Goal: Task Accomplishment & Management: Manage account settings

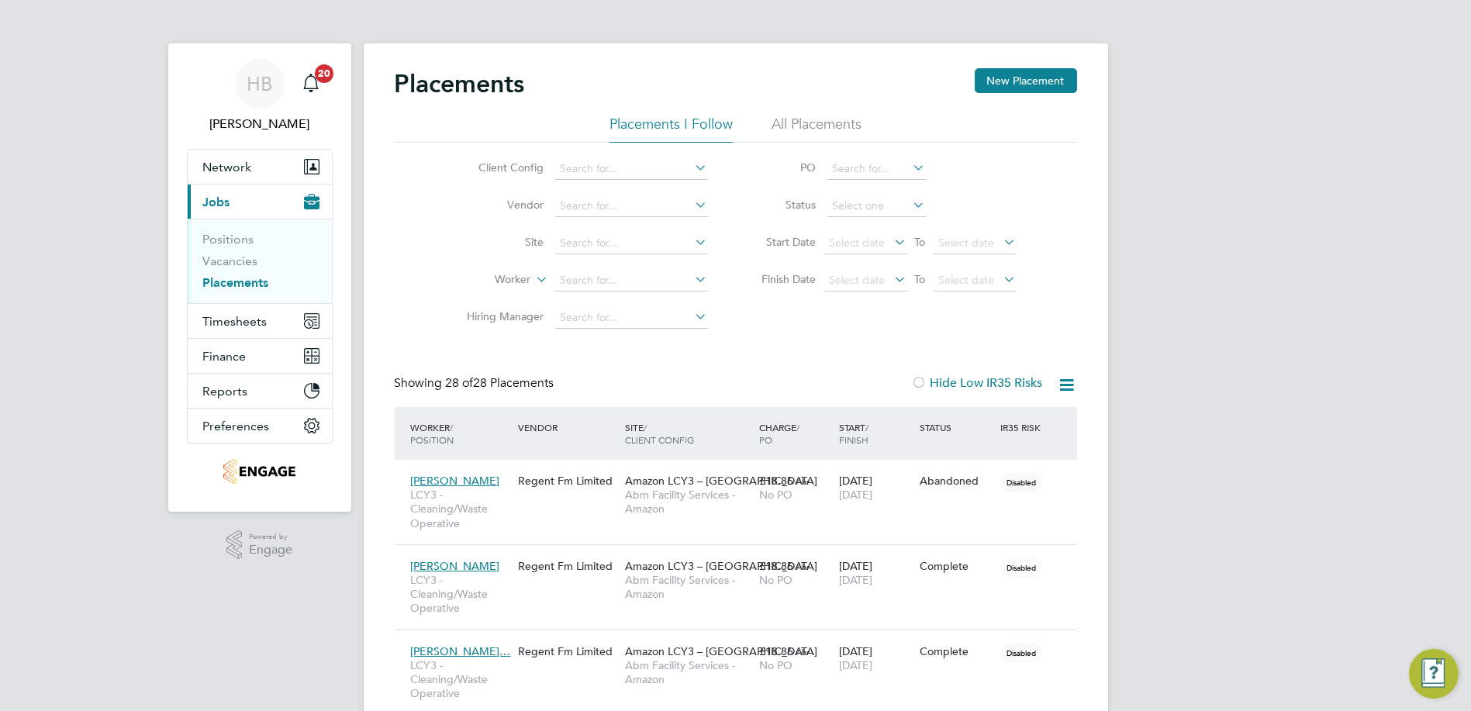
click at [230, 202] on button "Current page: Jobs" at bounding box center [260, 202] width 144 height 34
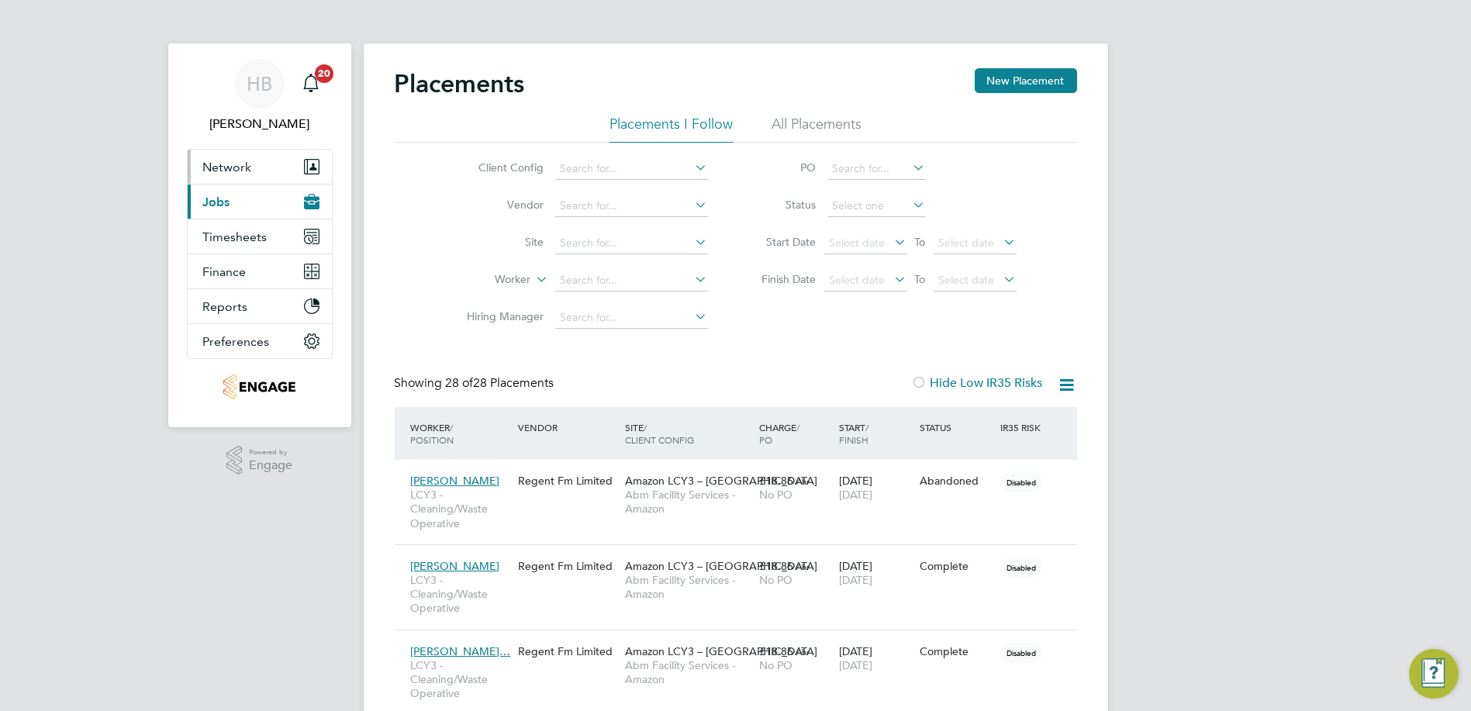
click at [219, 154] on button "Network" at bounding box center [260, 167] width 144 height 34
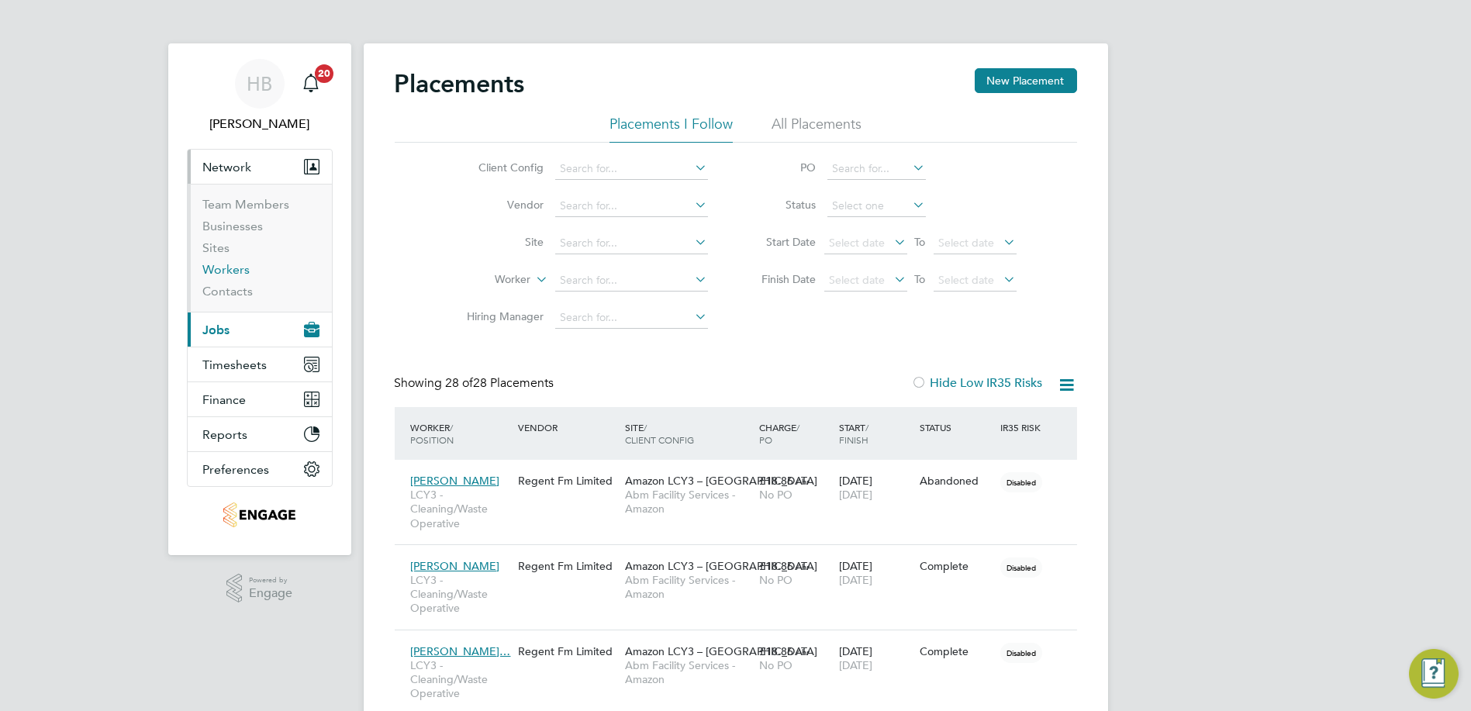
click at [223, 272] on link "Workers" at bounding box center [226, 269] width 47 height 15
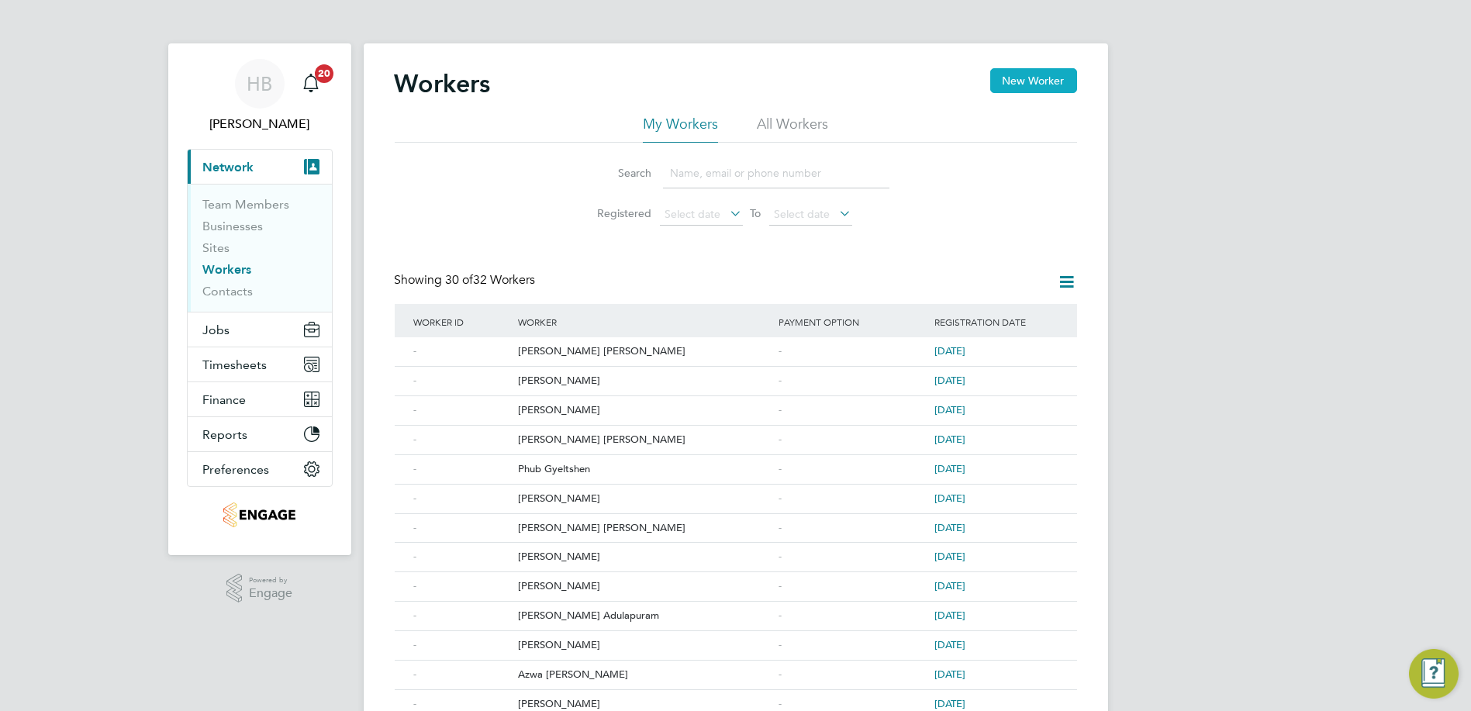
click at [1024, 91] on button "New Worker" at bounding box center [1033, 80] width 87 height 25
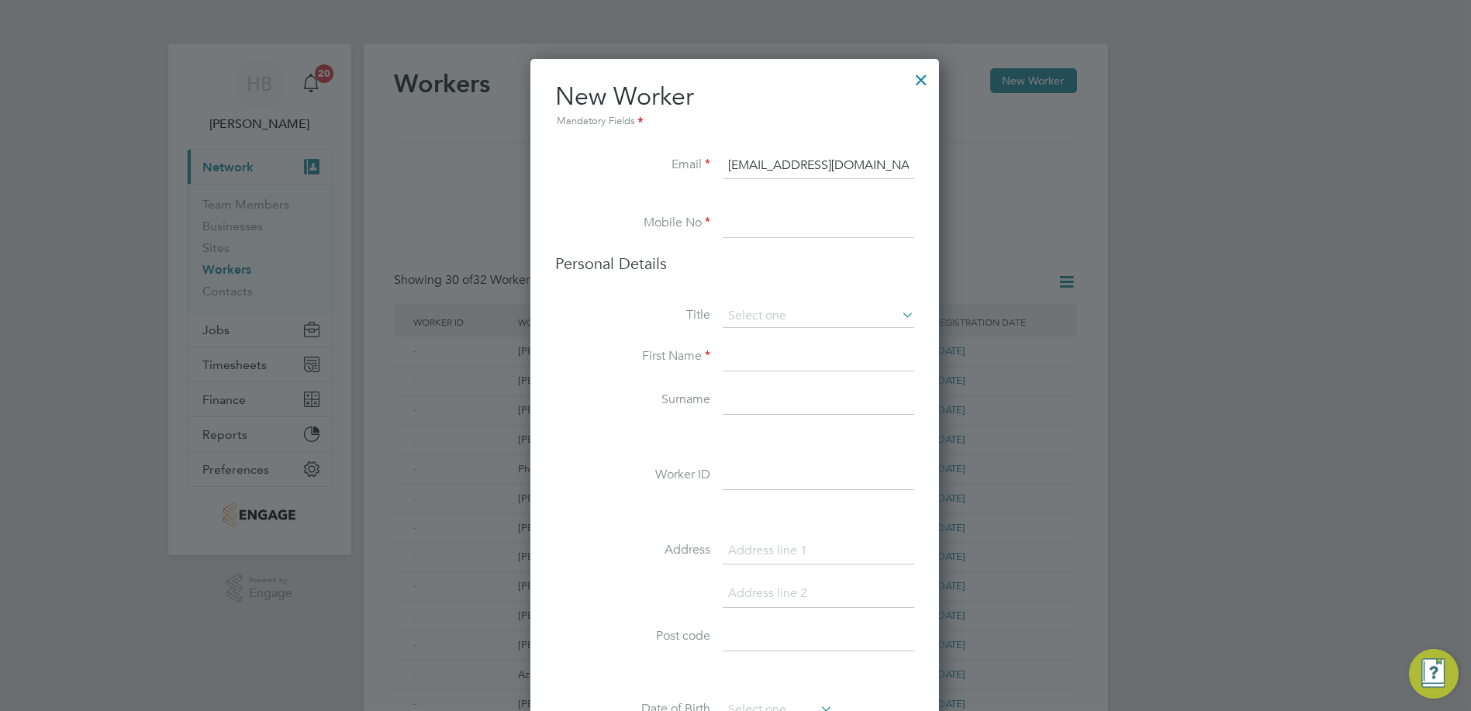
type input "info@regentfm.net"
click at [804, 219] on input at bounding box center [819, 224] width 192 height 28
type input "03303903926"
click at [773, 359] on input at bounding box center [819, 358] width 192 height 28
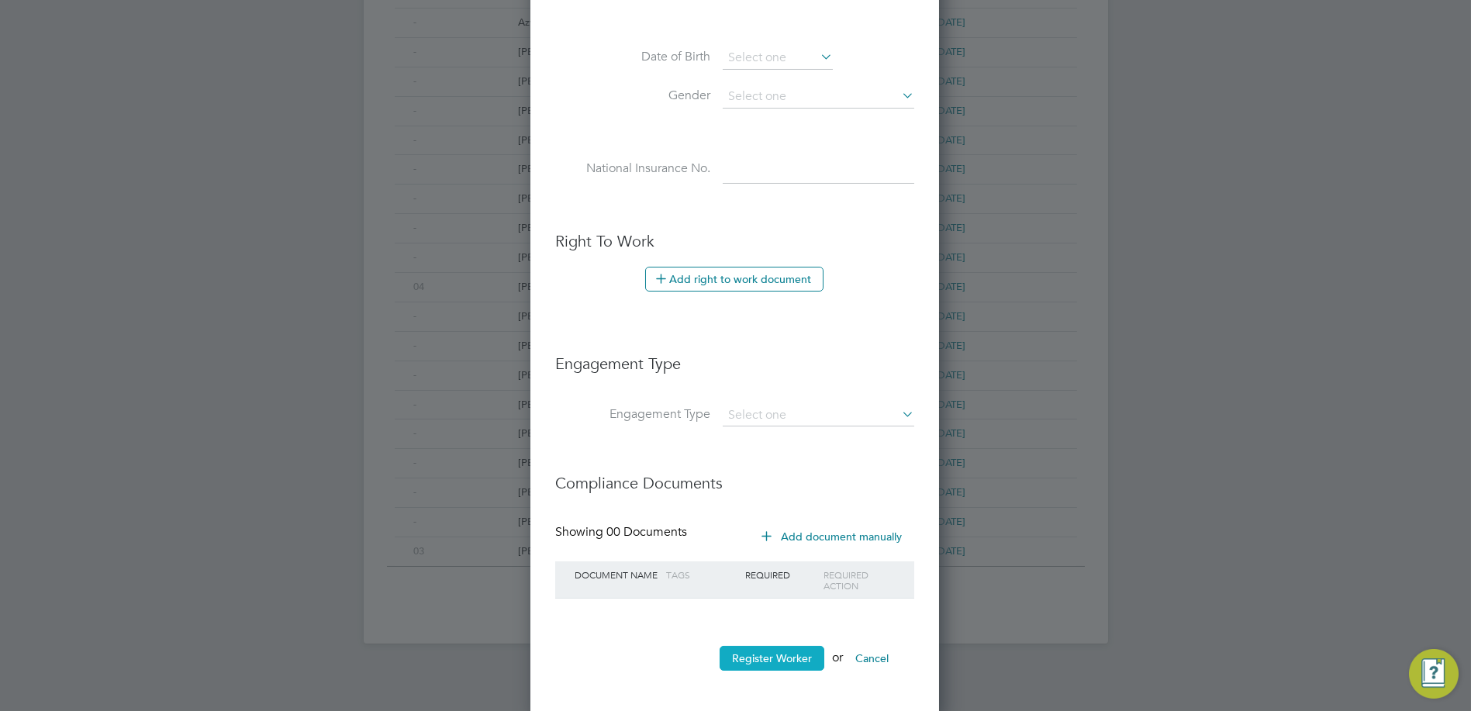
type input "Muhammad"
click at [780, 646] on button "Register Worker" at bounding box center [772, 658] width 105 height 25
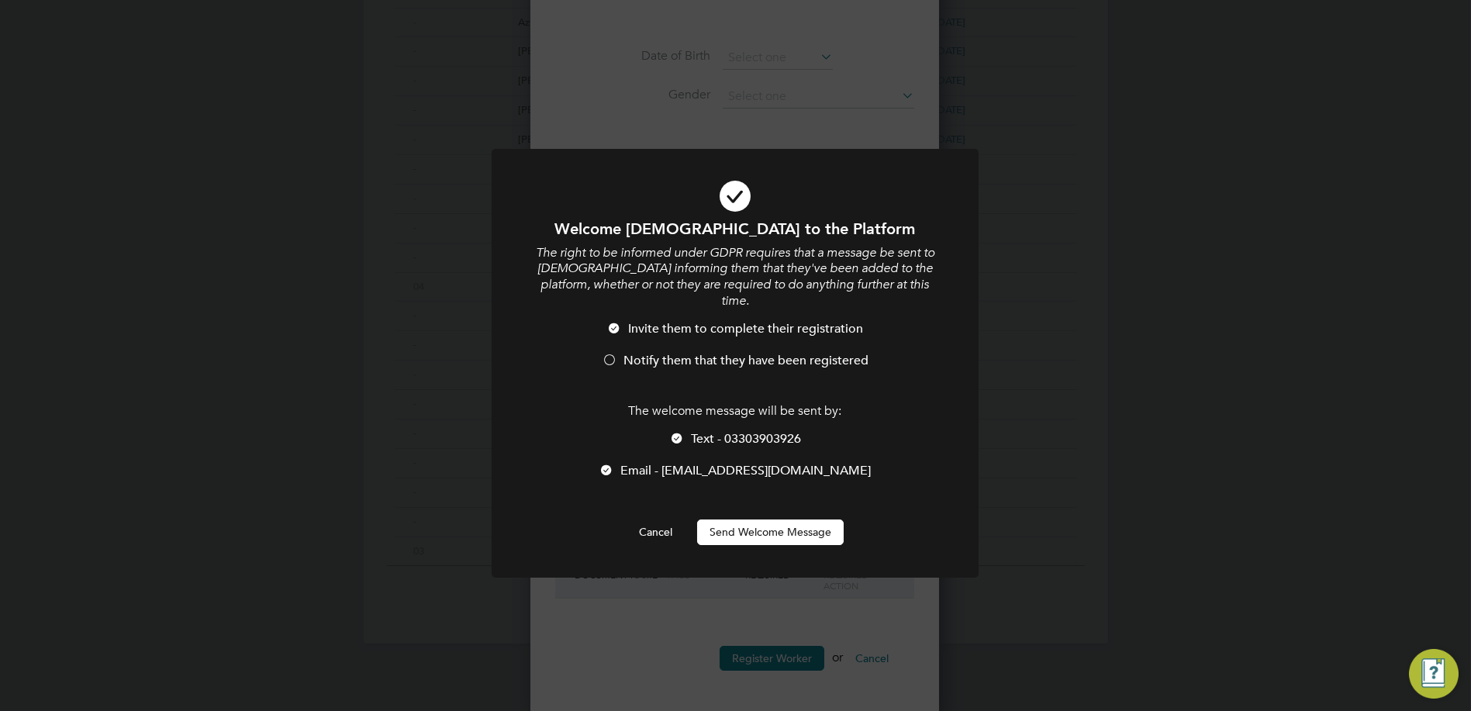
click at [781, 522] on button "Send Welcome Message" at bounding box center [770, 532] width 147 height 25
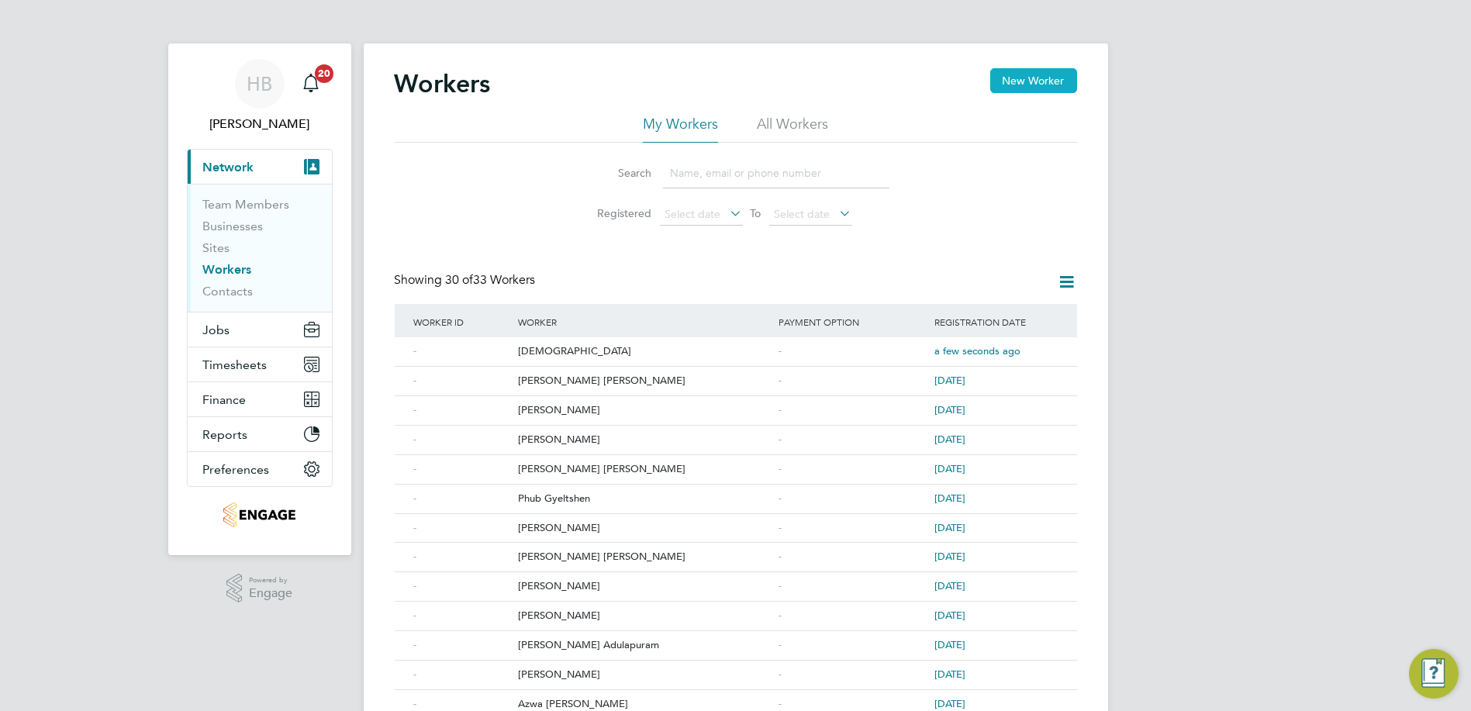
click at [1010, 91] on button "New Worker" at bounding box center [1033, 80] width 87 height 25
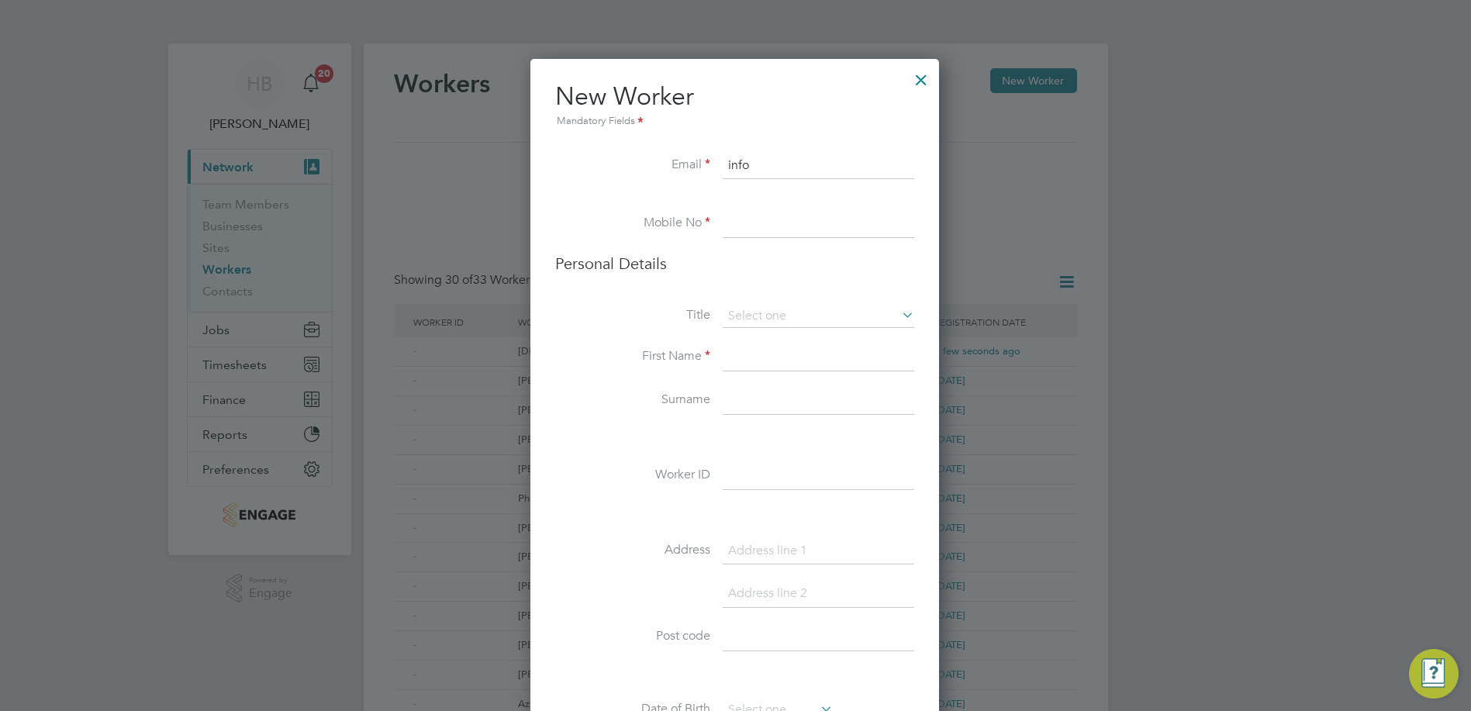
type input "info@regentfm.net"
click at [793, 217] on input at bounding box center [819, 224] width 192 height 28
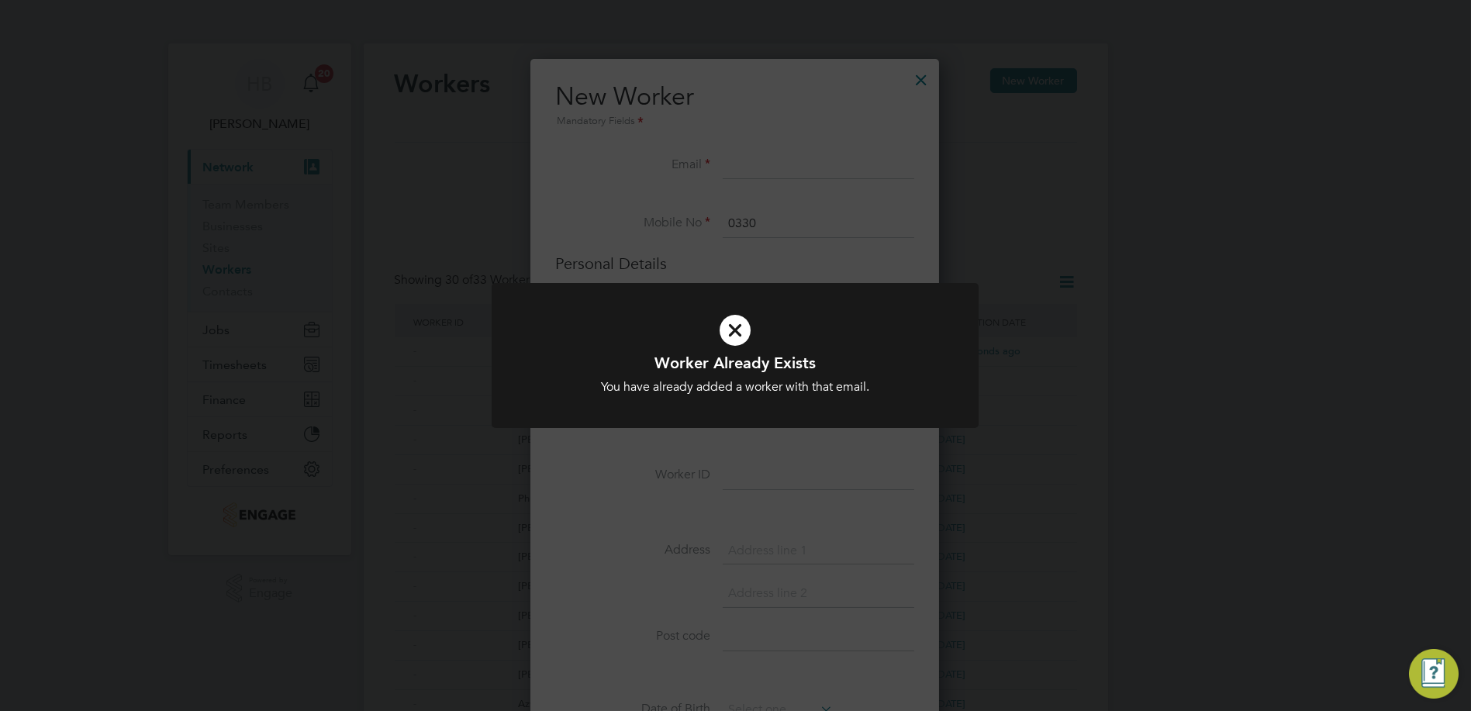
type input "0330"
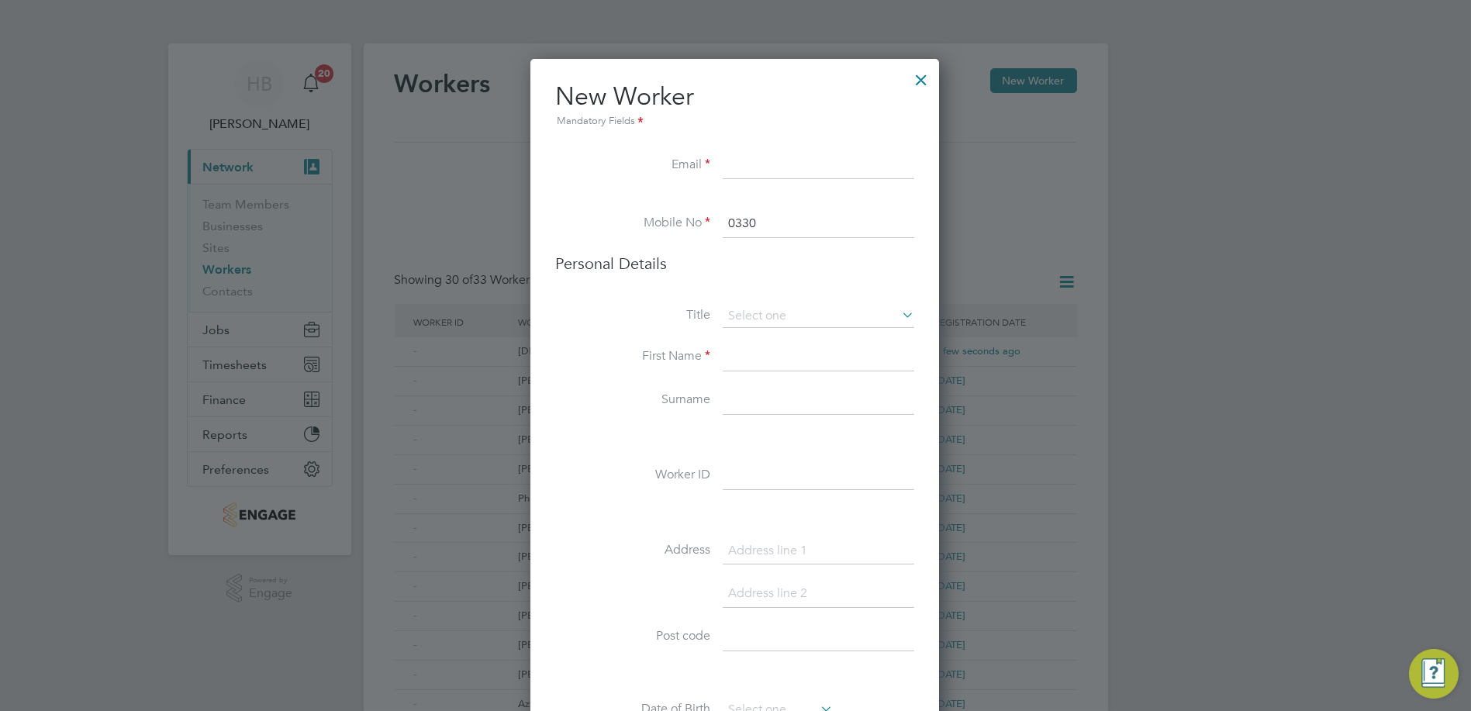
click at [737, 344] on icon at bounding box center [734, 330] width 403 height 60
click at [741, 159] on input at bounding box center [819, 166] width 192 height 28
type input "services@regentfm.net"
drag, startPoint x: 768, startPoint y: 226, endPoint x: 718, endPoint y: 220, distance: 50.8
click at [718, 220] on li "Mobile No 0330" at bounding box center [734, 231] width 359 height 43
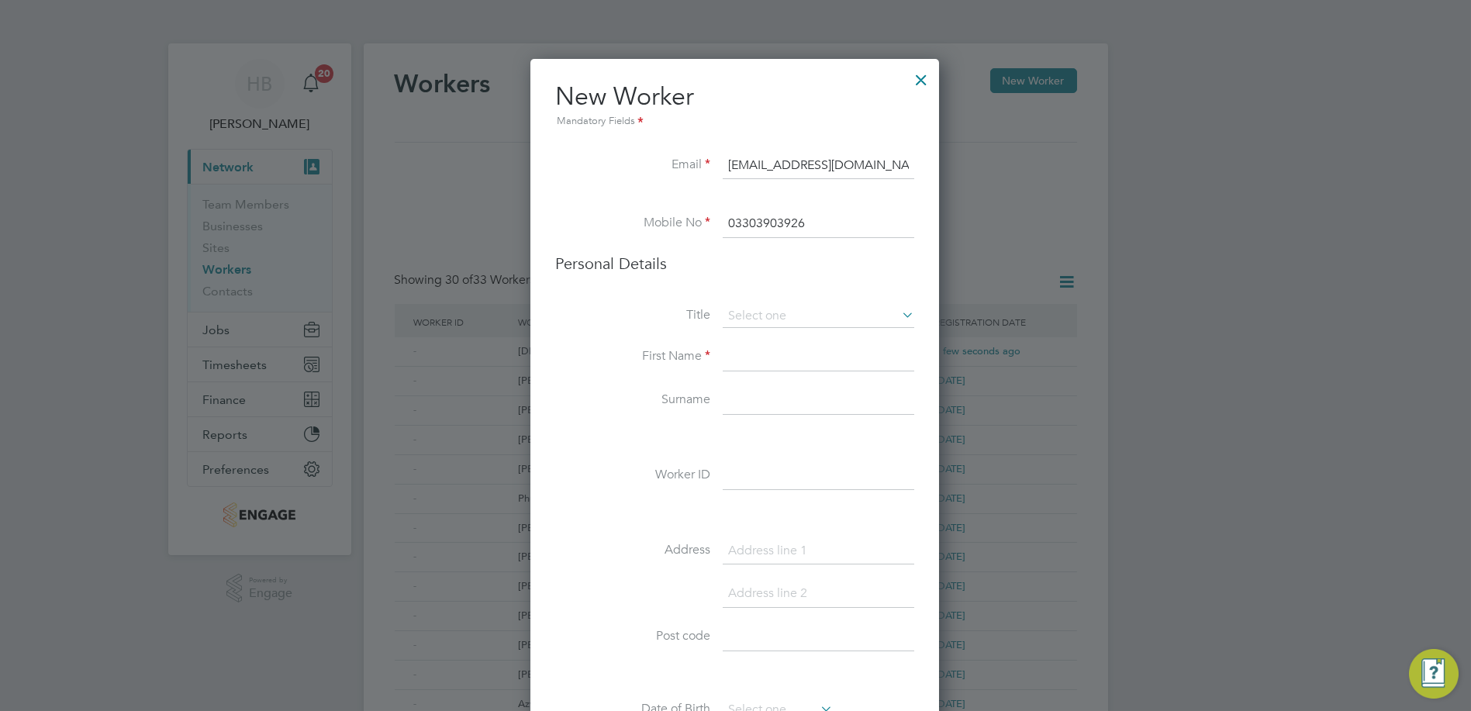
type input "03303903926"
click at [741, 352] on input at bounding box center [819, 358] width 192 height 28
type input "Obaid"
click at [791, 218] on input "03303903926" at bounding box center [819, 224] width 192 height 28
drag, startPoint x: 816, startPoint y: 218, endPoint x: 720, endPoint y: 218, distance: 96.9
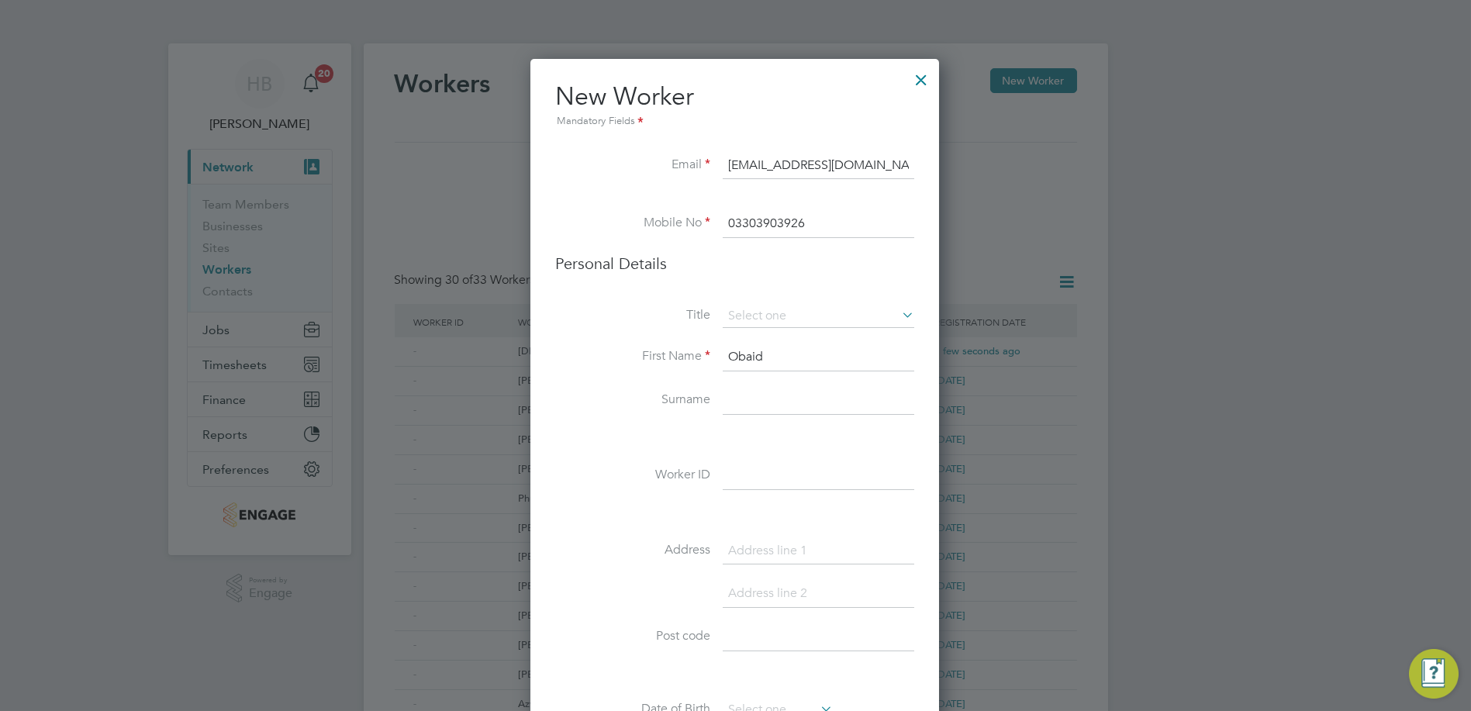
click at [720, 218] on li "Mobile No 03303903926" at bounding box center [734, 231] width 359 height 43
type input "03303903926"
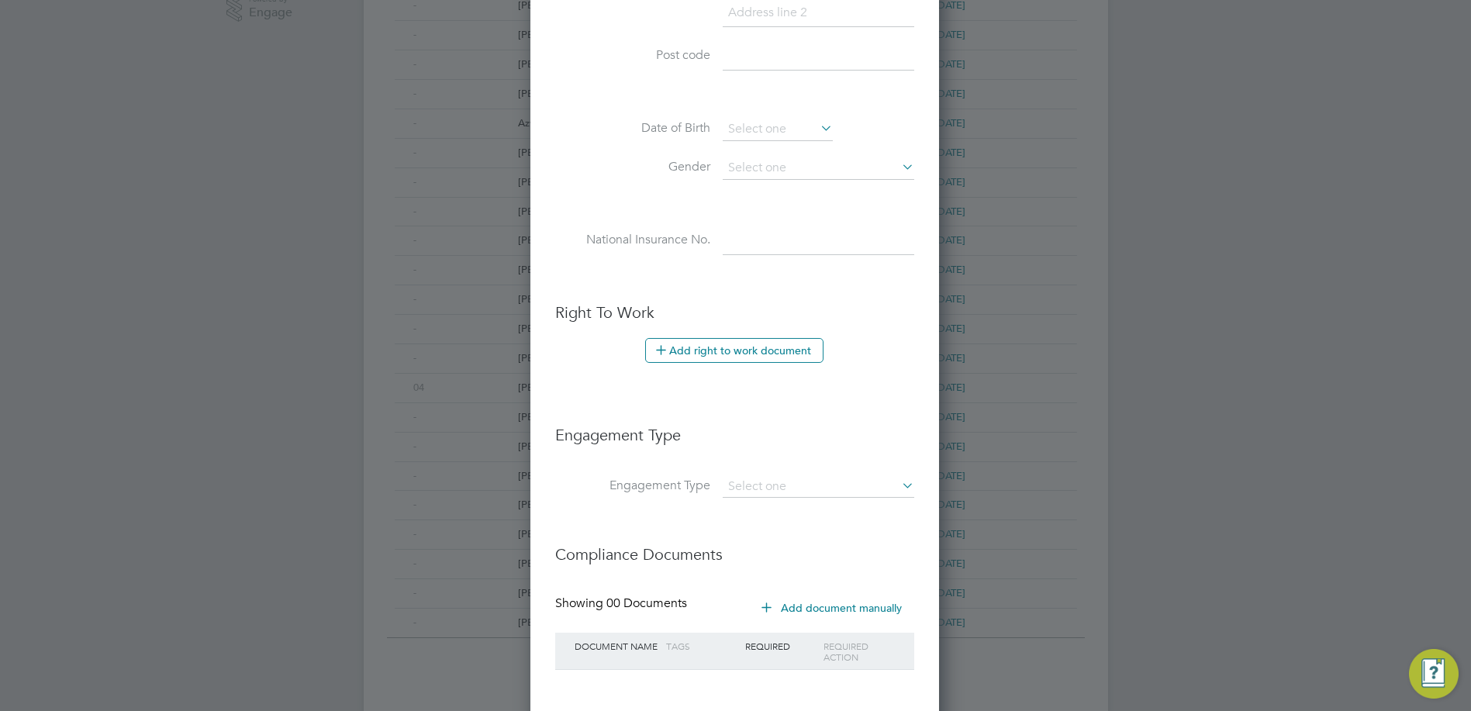
scroll to position [652, 0]
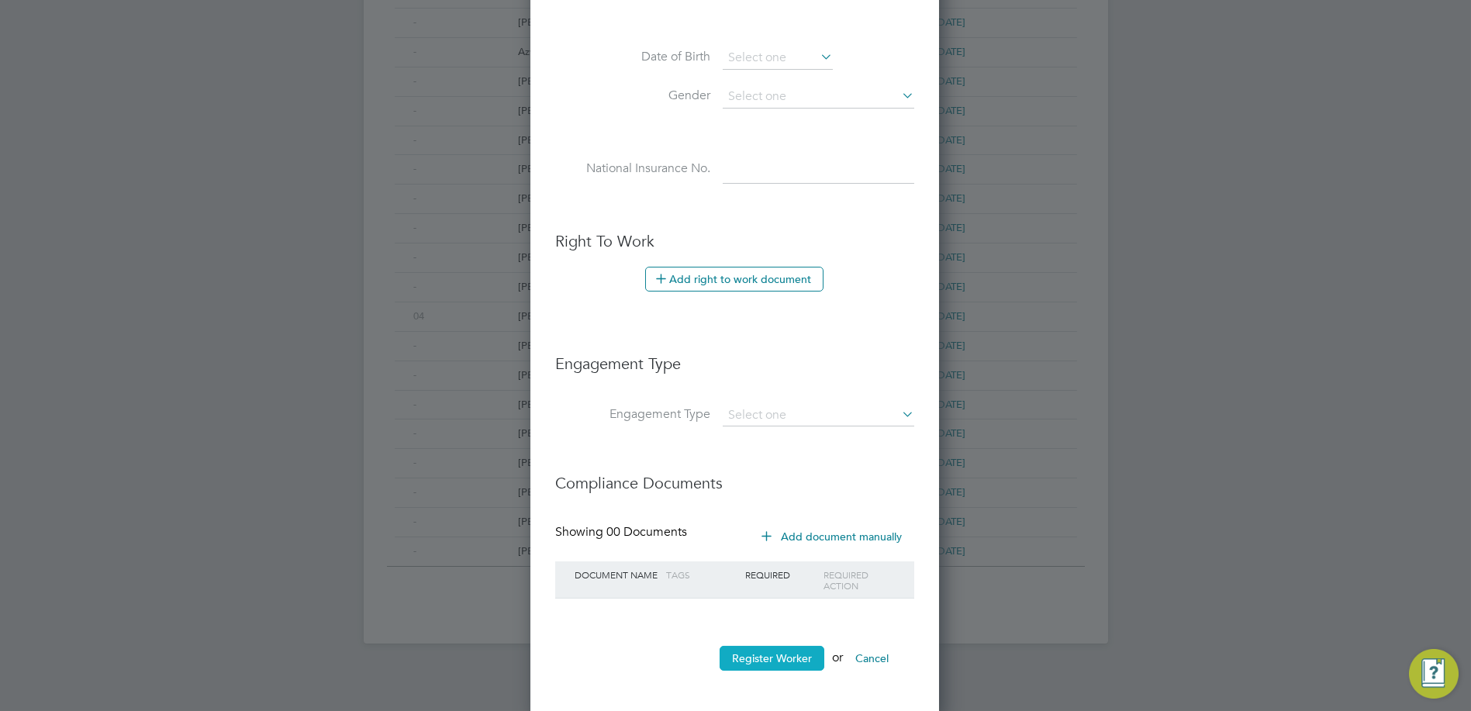
click at [782, 659] on button "Register Worker" at bounding box center [772, 658] width 105 height 25
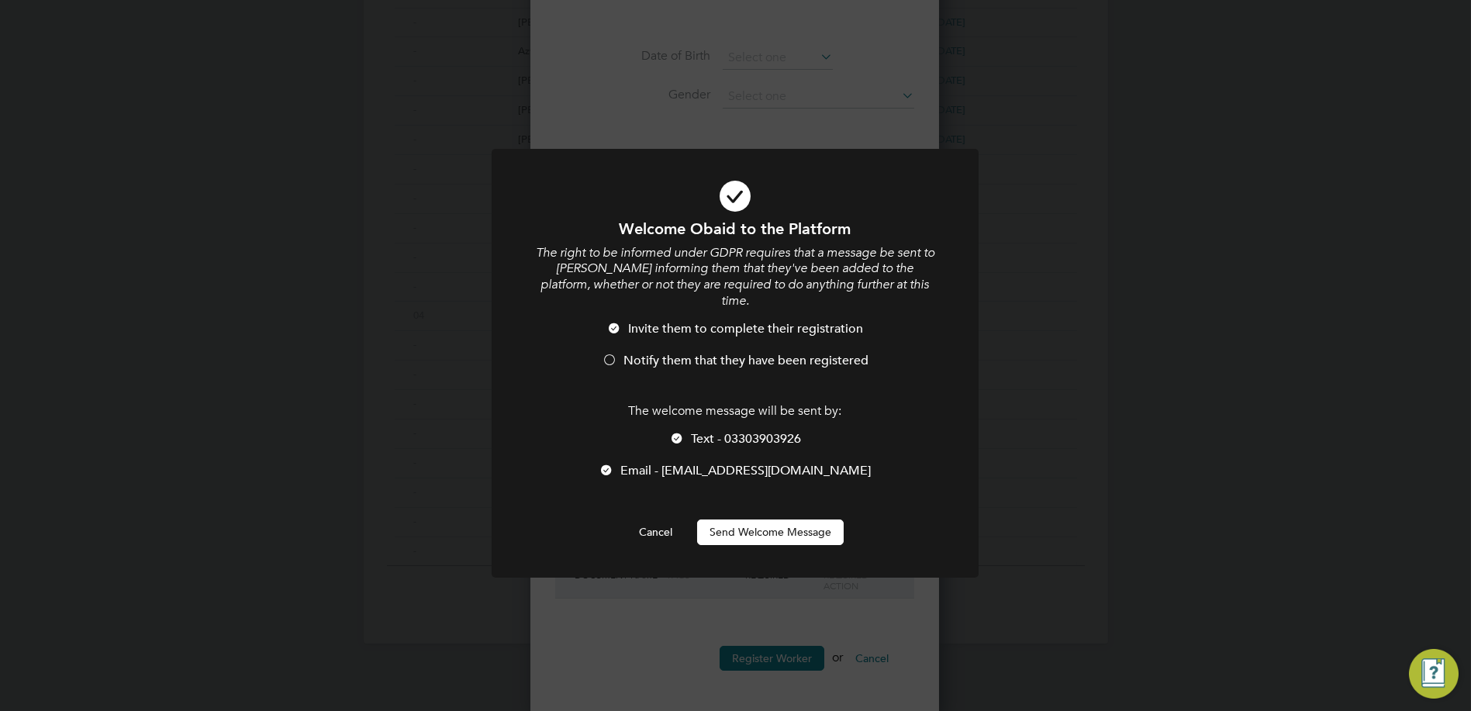
scroll to position [1304, 409]
click at [766, 520] on button "Send Welcome Message" at bounding box center [770, 532] width 147 height 25
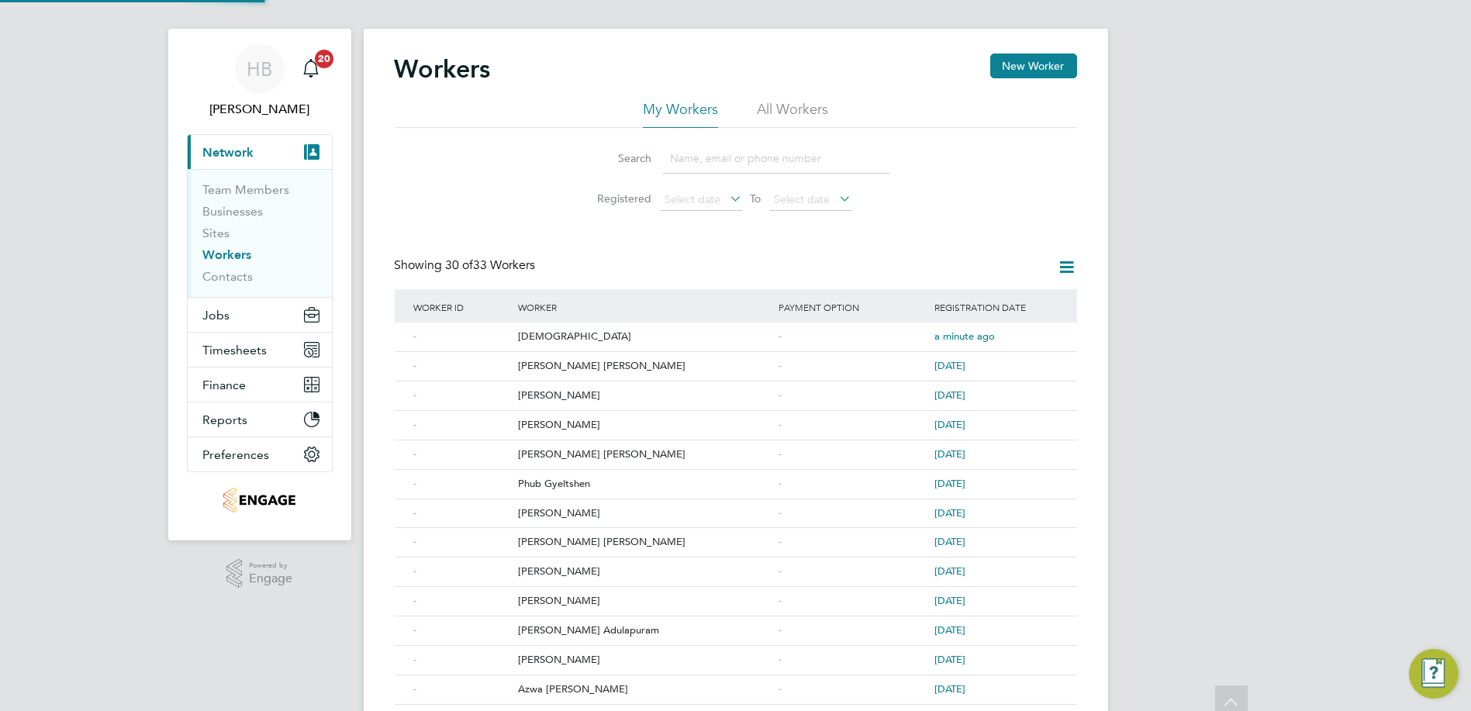
scroll to position [0, 0]
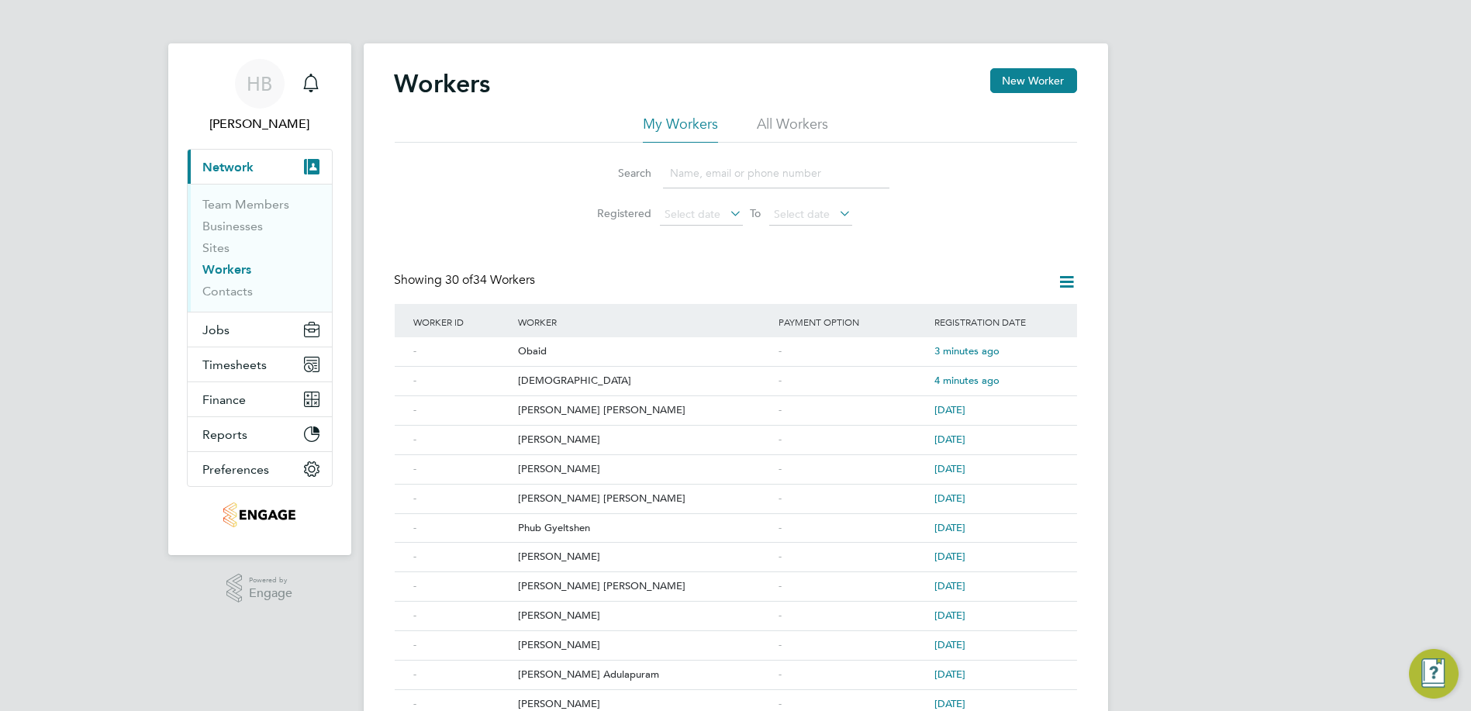
click at [228, 169] on span "Network" at bounding box center [228, 167] width 51 height 15
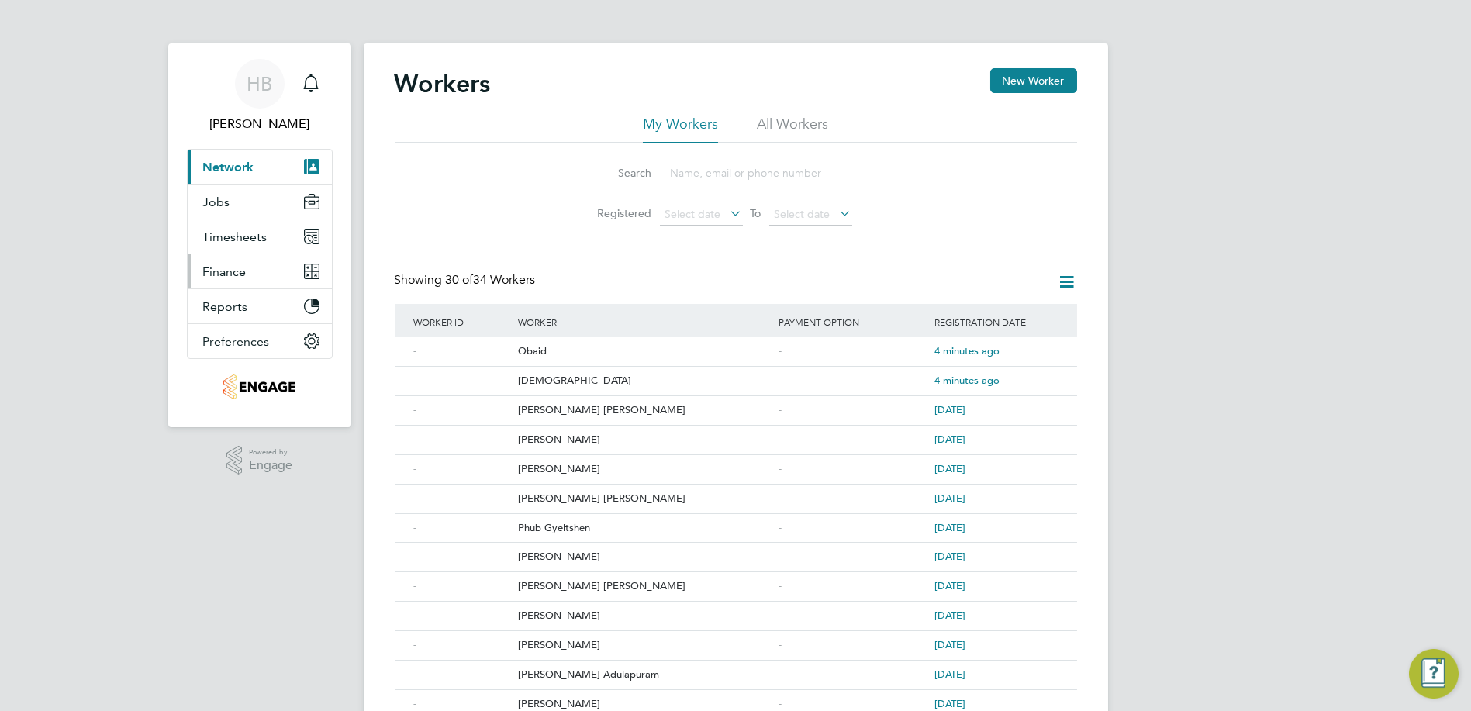
click at [250, 279] on button "Finance" at bounding box center [260, 271] width 144 height 34
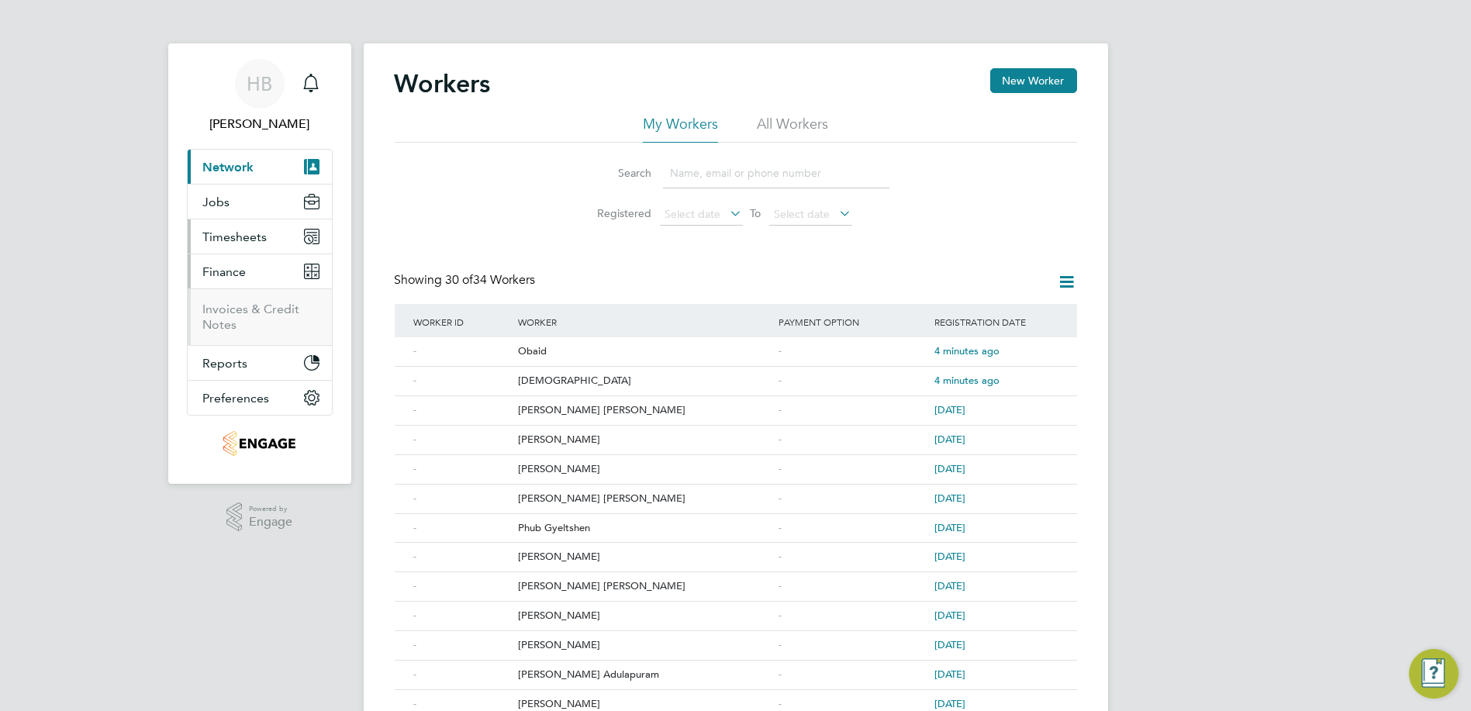
click at [217, 226] on button "Timesheets" at bounding box center [260, 236] width 144 height 34
click at [210, 195] on span "Jobs" at bounding box center [216, 202] width 27 height 15
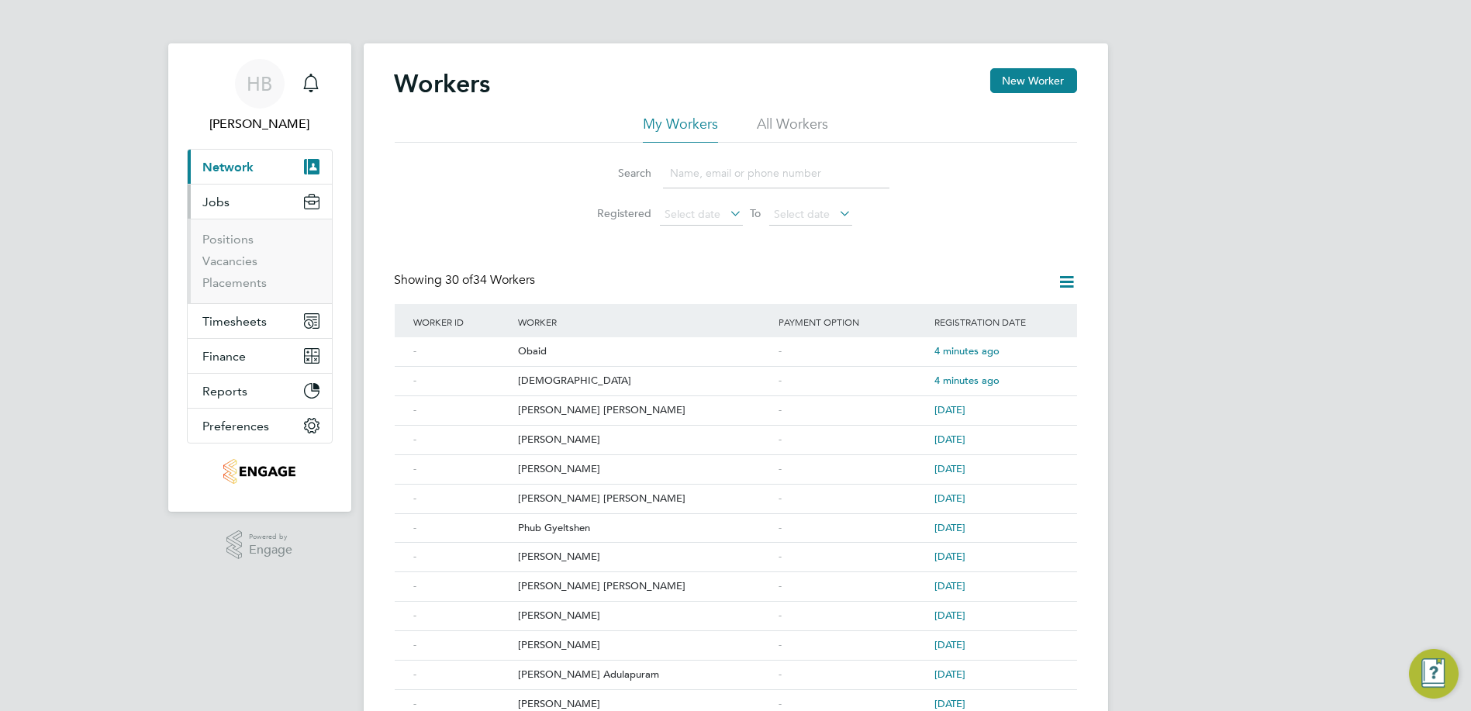
click at [210, 167] on span "Network" at bounding box center [228, 167] width 51 height 15
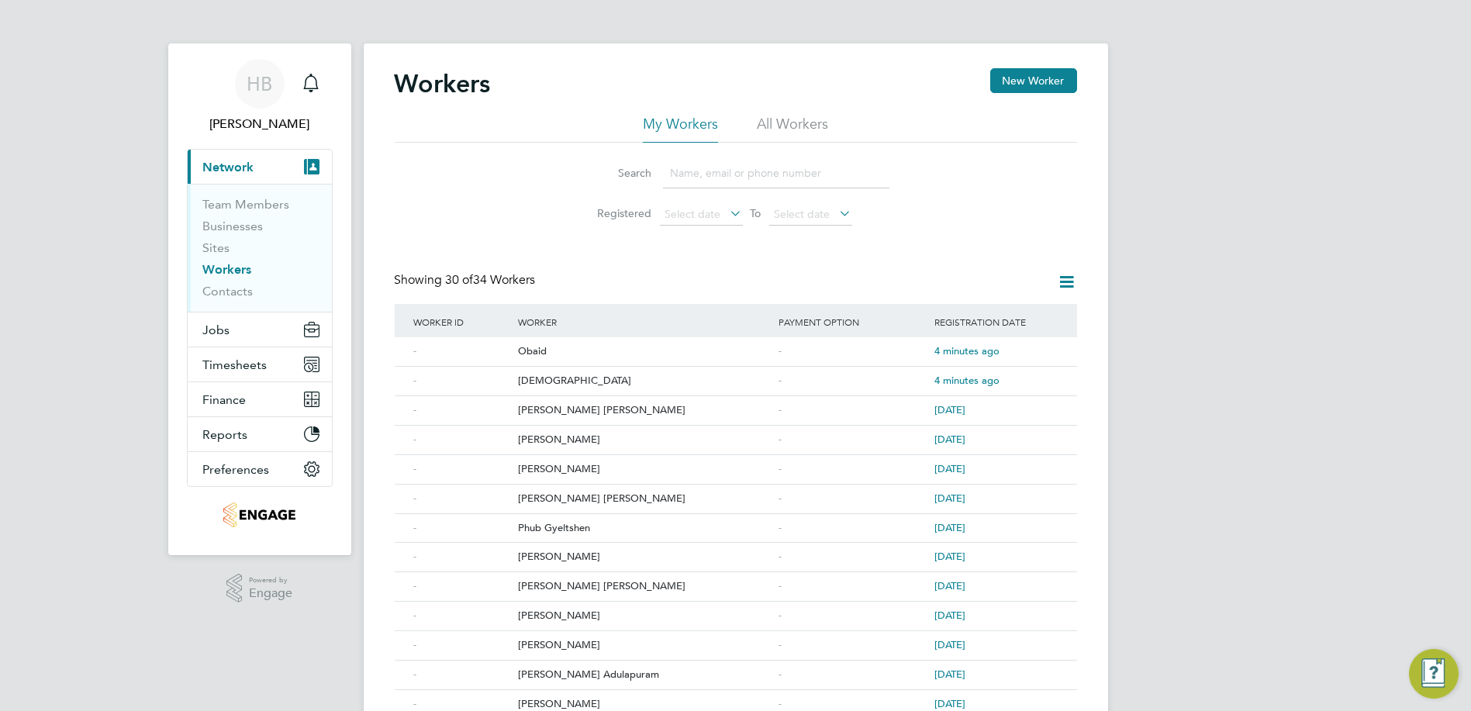
click at [218, 269] on link "Workers" at bounding box center [227, 269] width 49 height 15
click at [930, 357] on div "-" at bounding box center [853, 351] width 157 height 29
click at [224, 357] on span "Timesheets" at bounding box center [235, 364] width 64 height 15
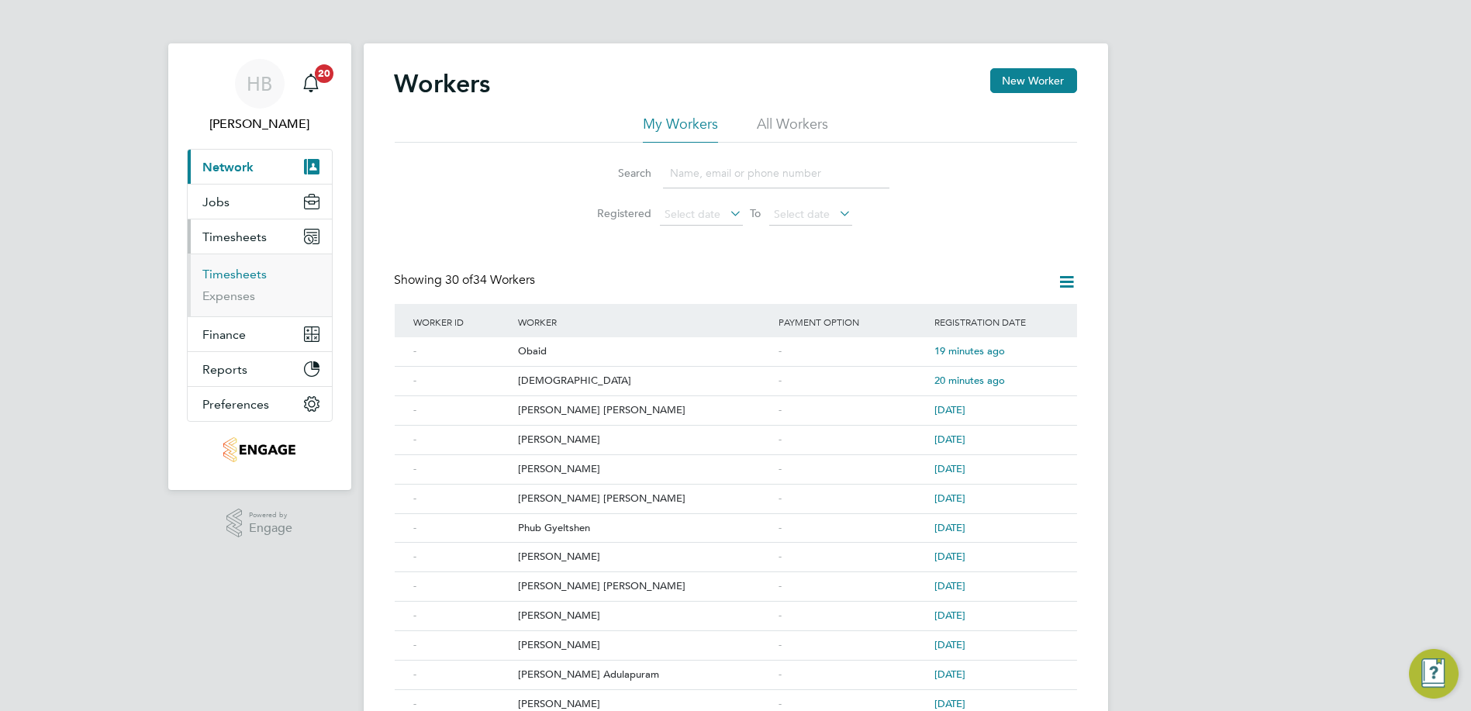
click at [248, 274] on link "Timesheets" at bounding box center [235, 274] width 64 height 15
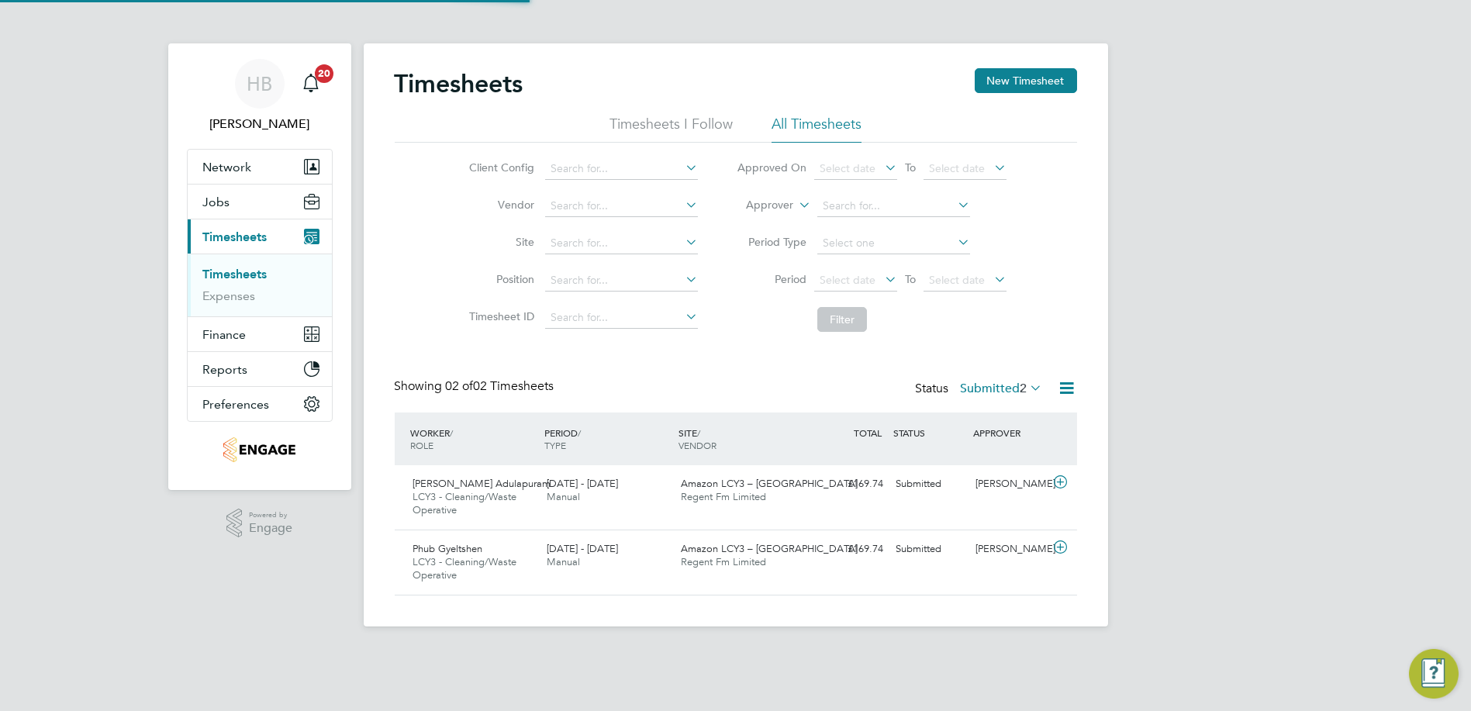
scroll to position [39, 134]
click at [746, 503] on div "Amazon LCY3 – Dartford Regent Fm Limited" at bounding box center [742, 490] width 134 height 39
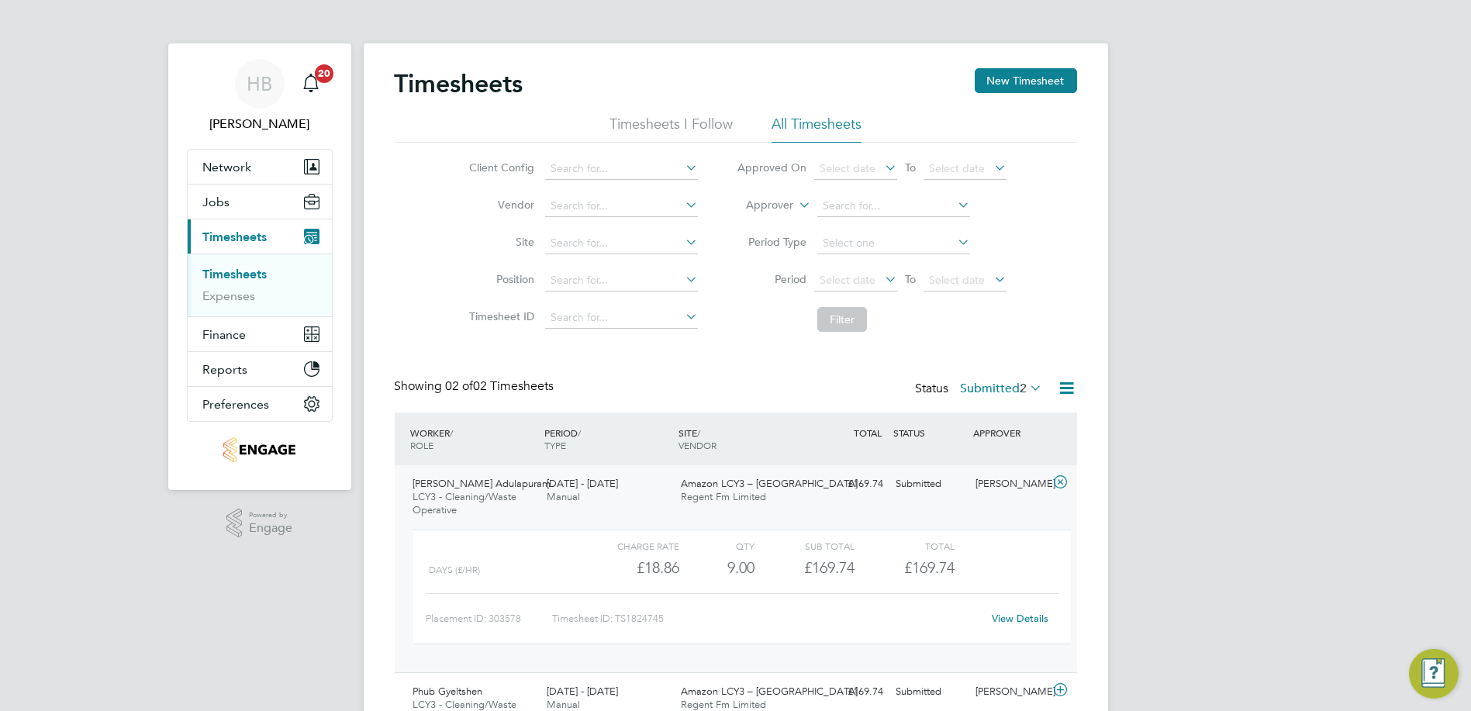
scroll to position [81, 0]
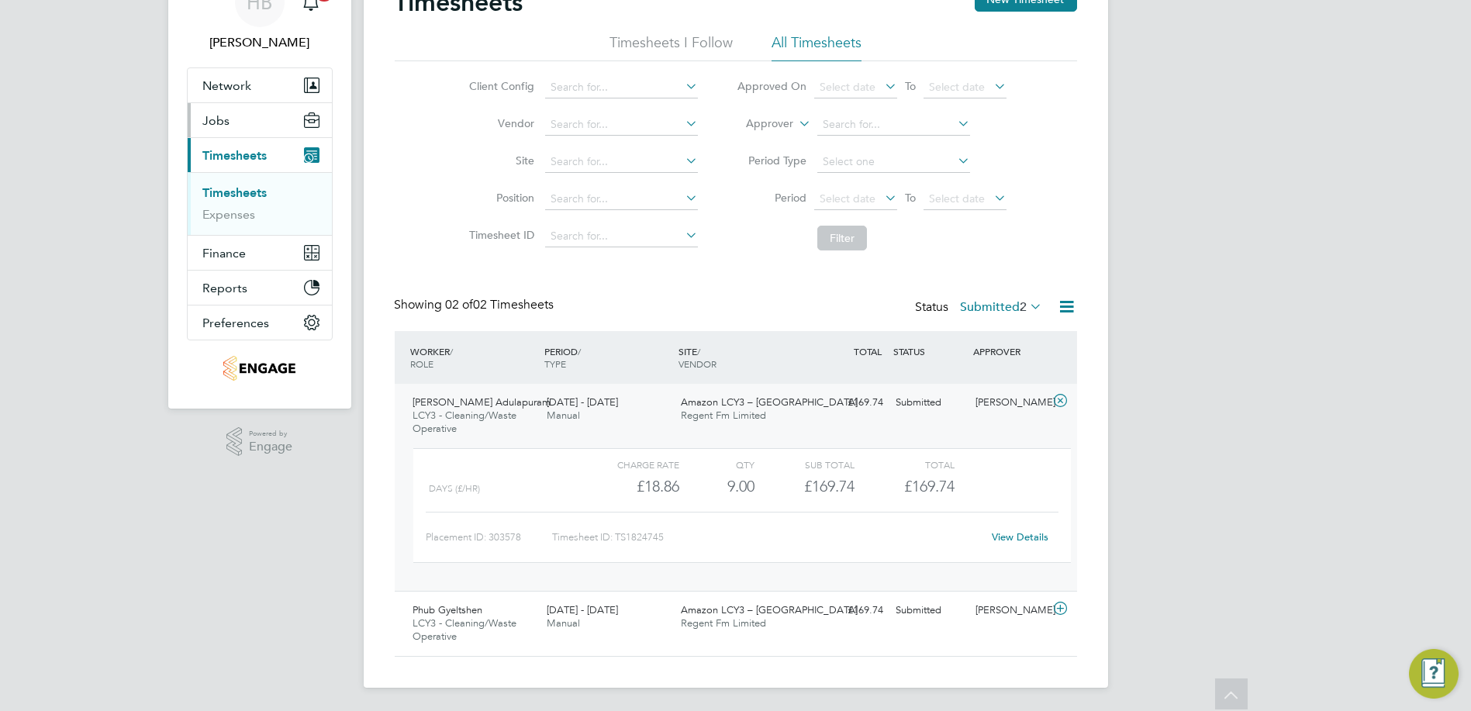
click at [216, 120] on span "Jobs" at bounding box center [216, 120] width 27 height 15
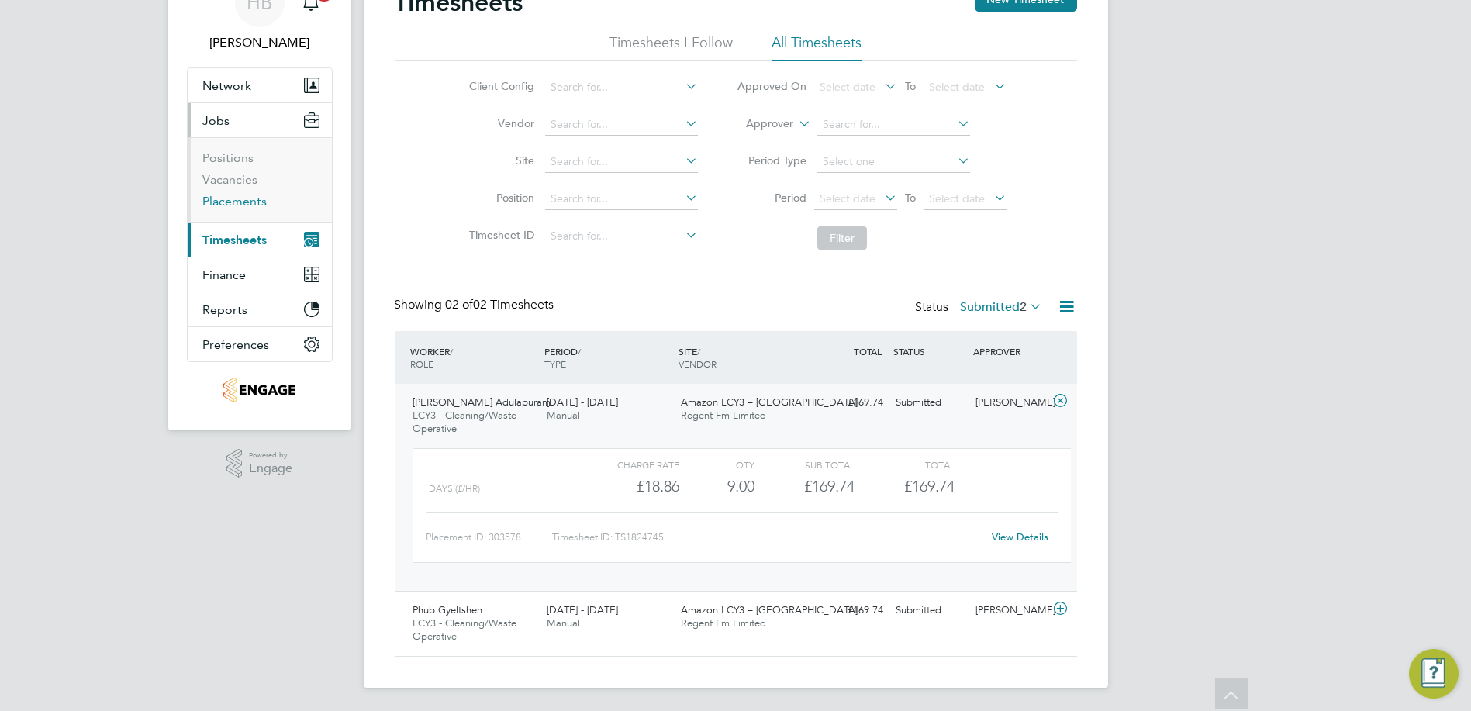
click at [223, 200] on link "Placements" at bounding box center [235, 201] width 64 height 15
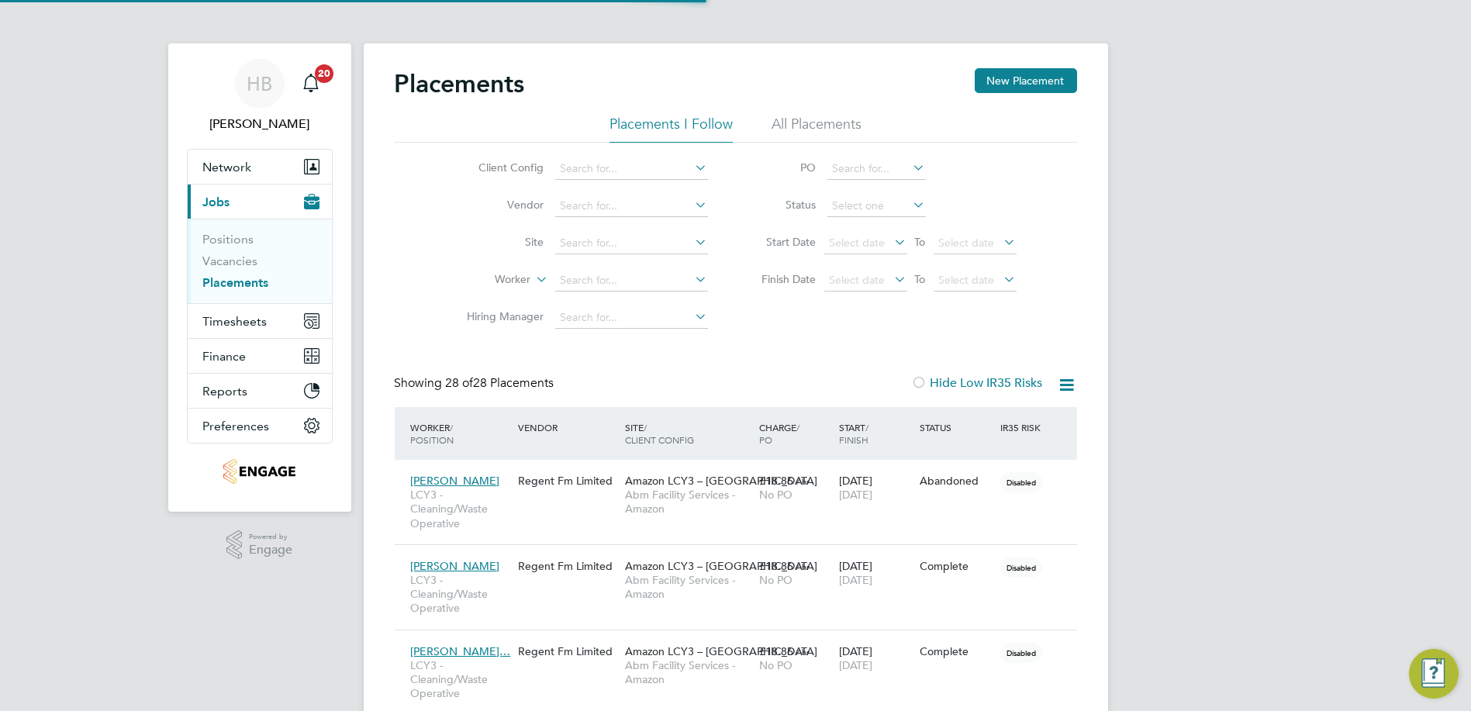
scroll to position [7, 7]
click at [236, 261] on link "Vacancies" at bounding box center [230, 261] width 55 height 15
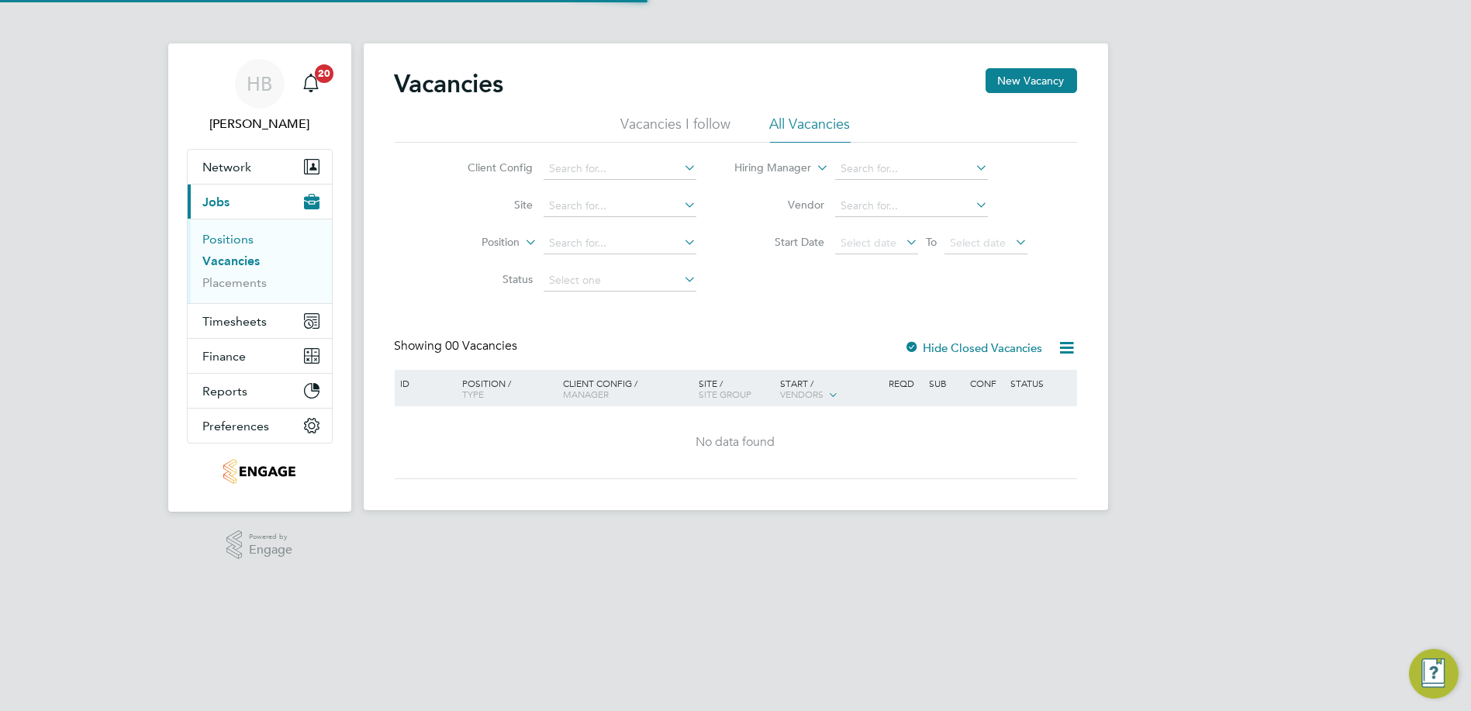
click at [233, 236] on link "Positions" at bounding box center [228, 239] width 51 height 15
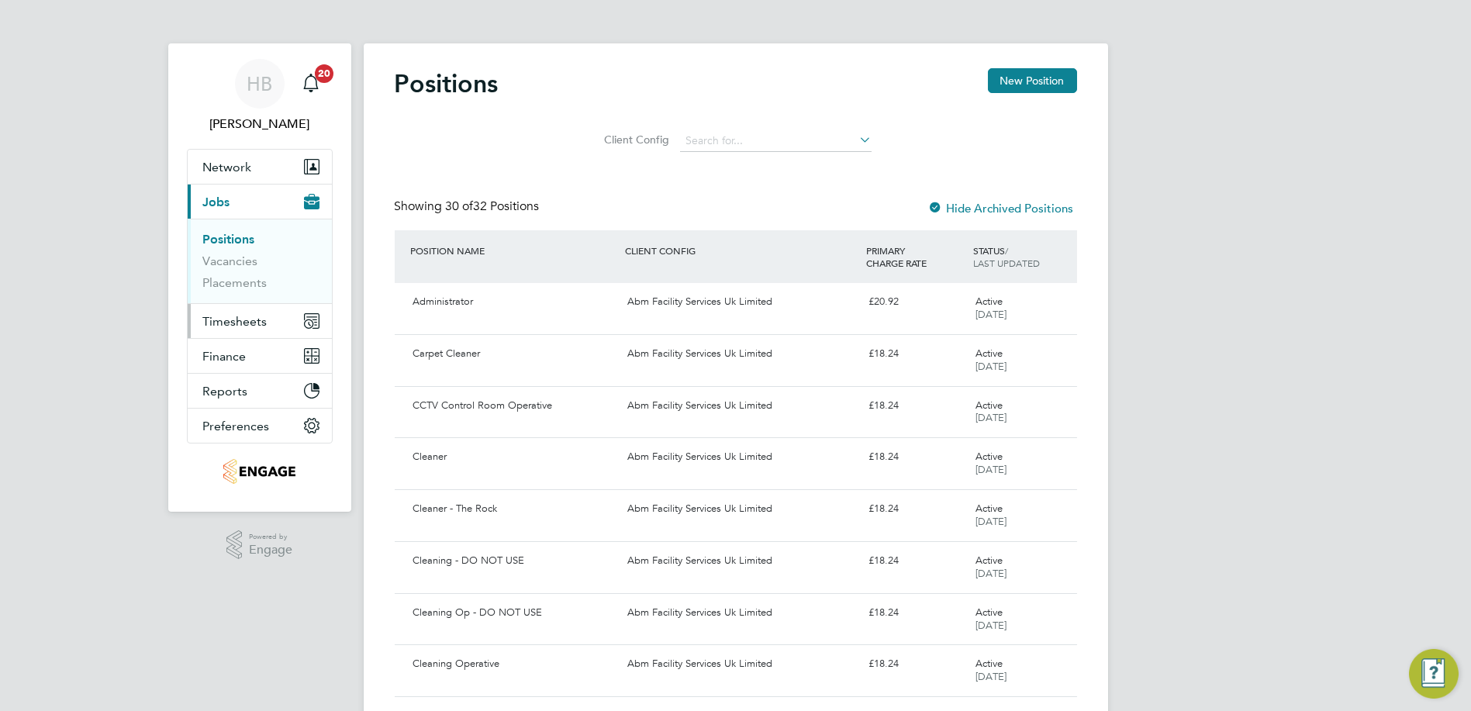
click at [236, 322] on span "Timesheets" at bounding box center [235, 321] width 64 height 15
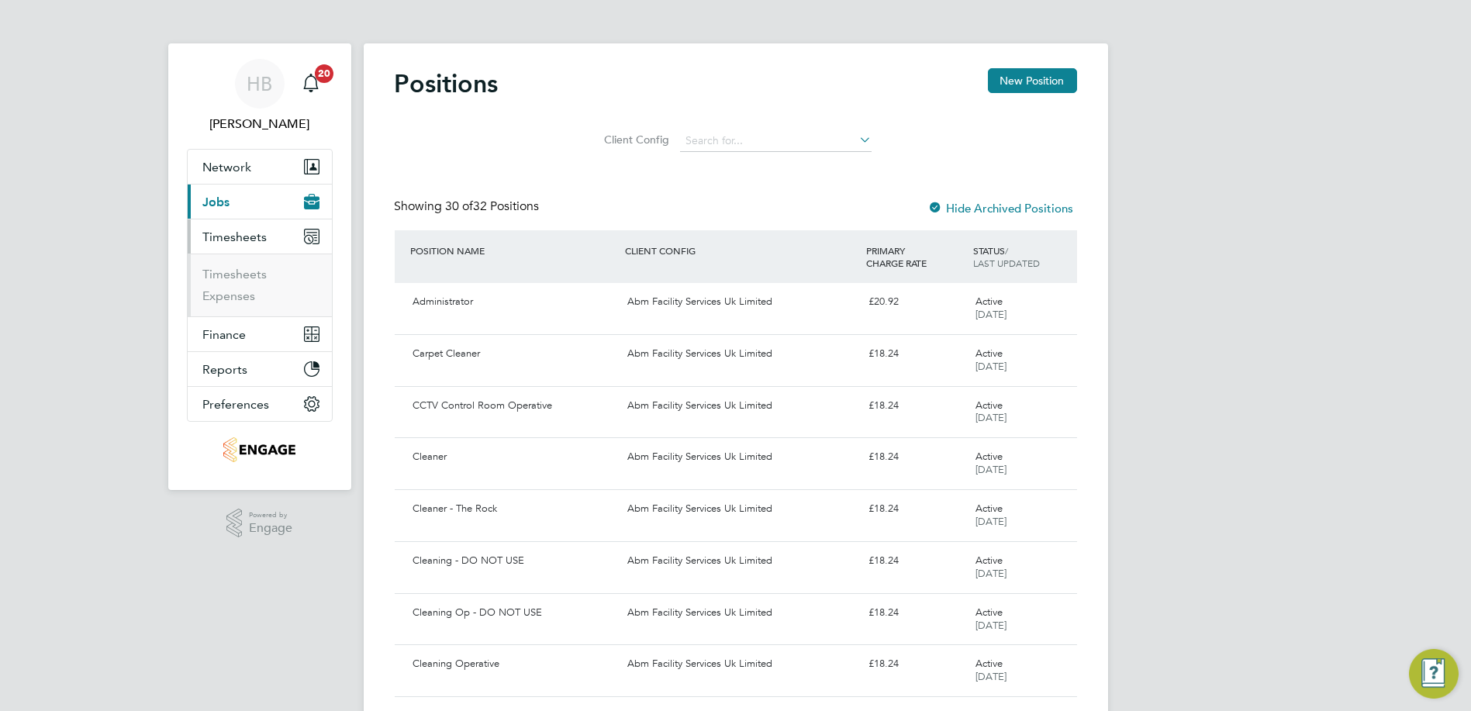
click at [210, 195] on span "Jobs" at bounding box center [216, 202] width 27 height 15
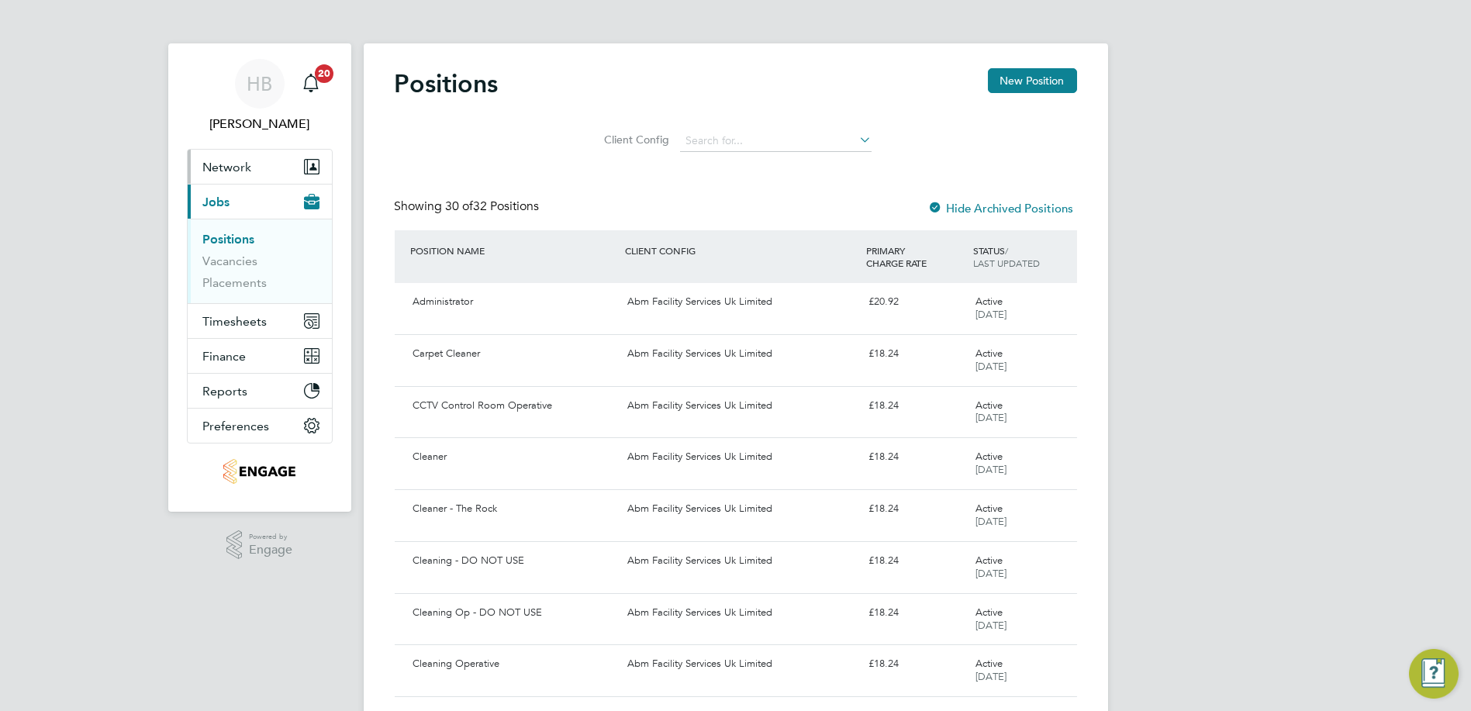
click at [216, 172] on span "Network" at bounding box center [227, 167] width 49 height 15
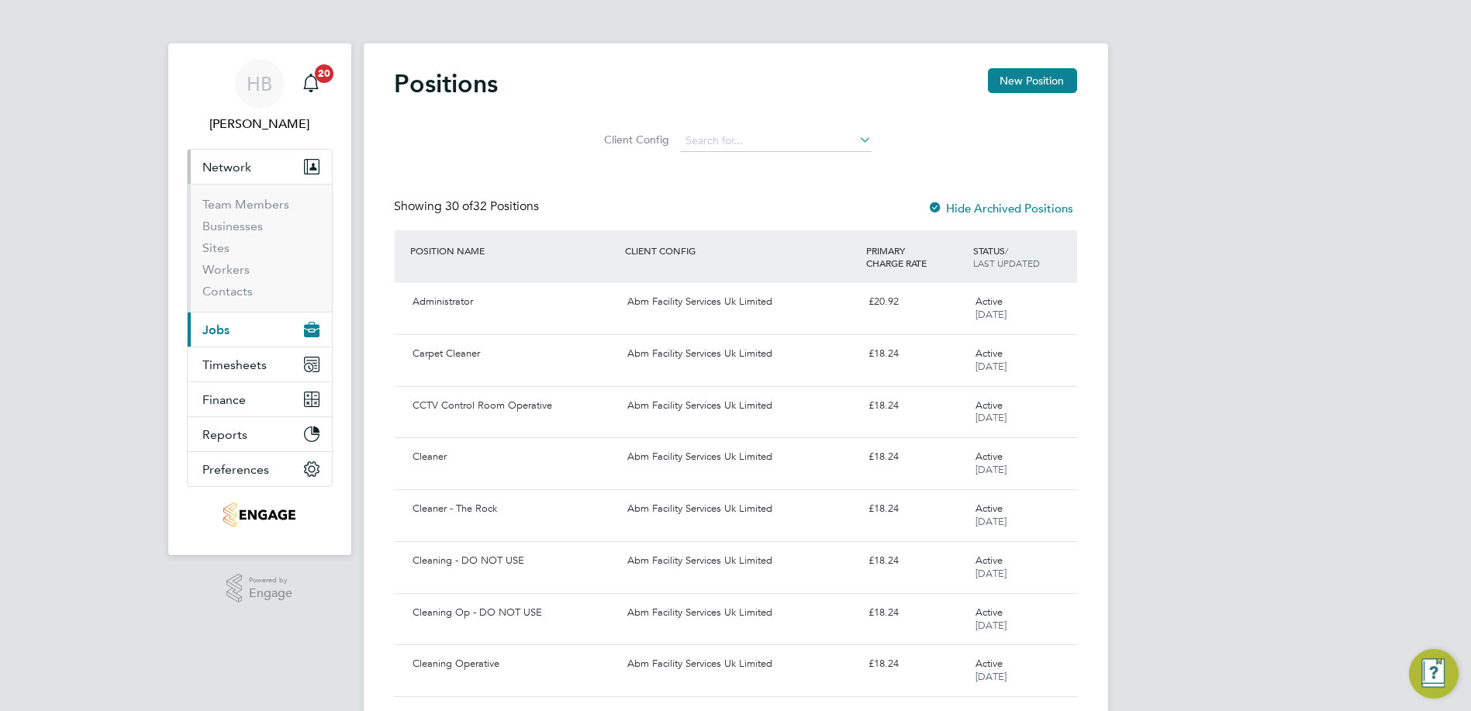
click at [223, 325] on span "Jobs" at bounding box center [216, 330] width 27 height 15
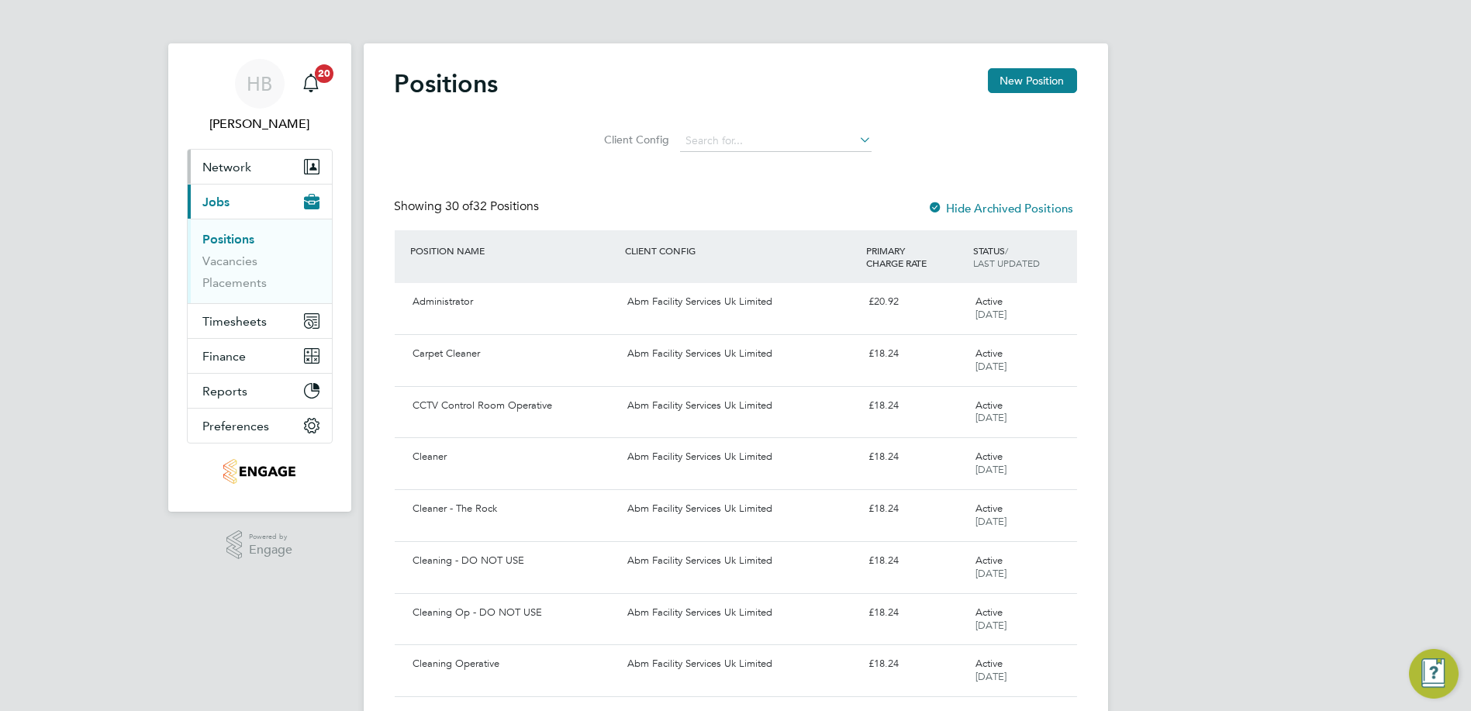
click at [236, 169] on span "Network" at bounding box center [227, 167] width 49 height 15
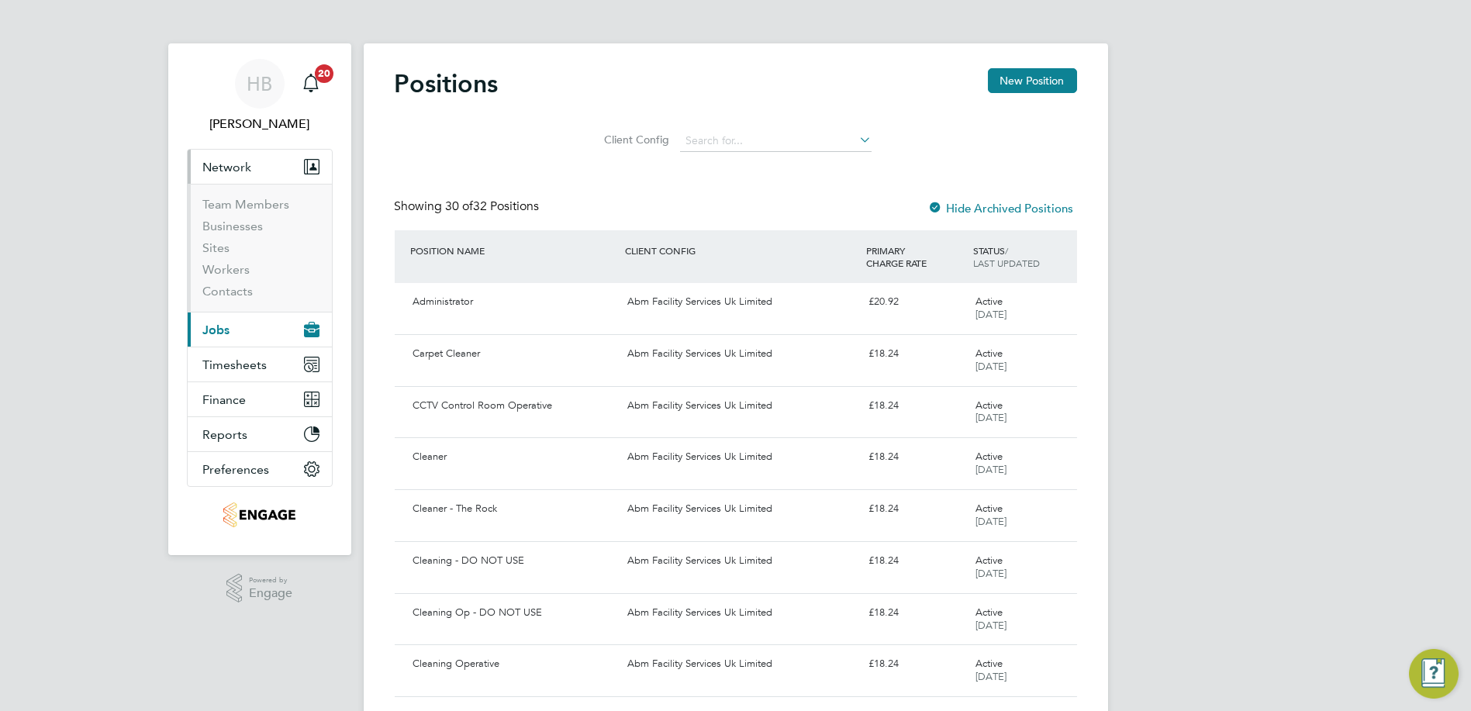
click at [233, 248] on li "Sites" at bounding box center [261, 251] width 116 height 22
click at [221, 249] on link "Sites" at bounding box center [216, 247] width 27 height 15
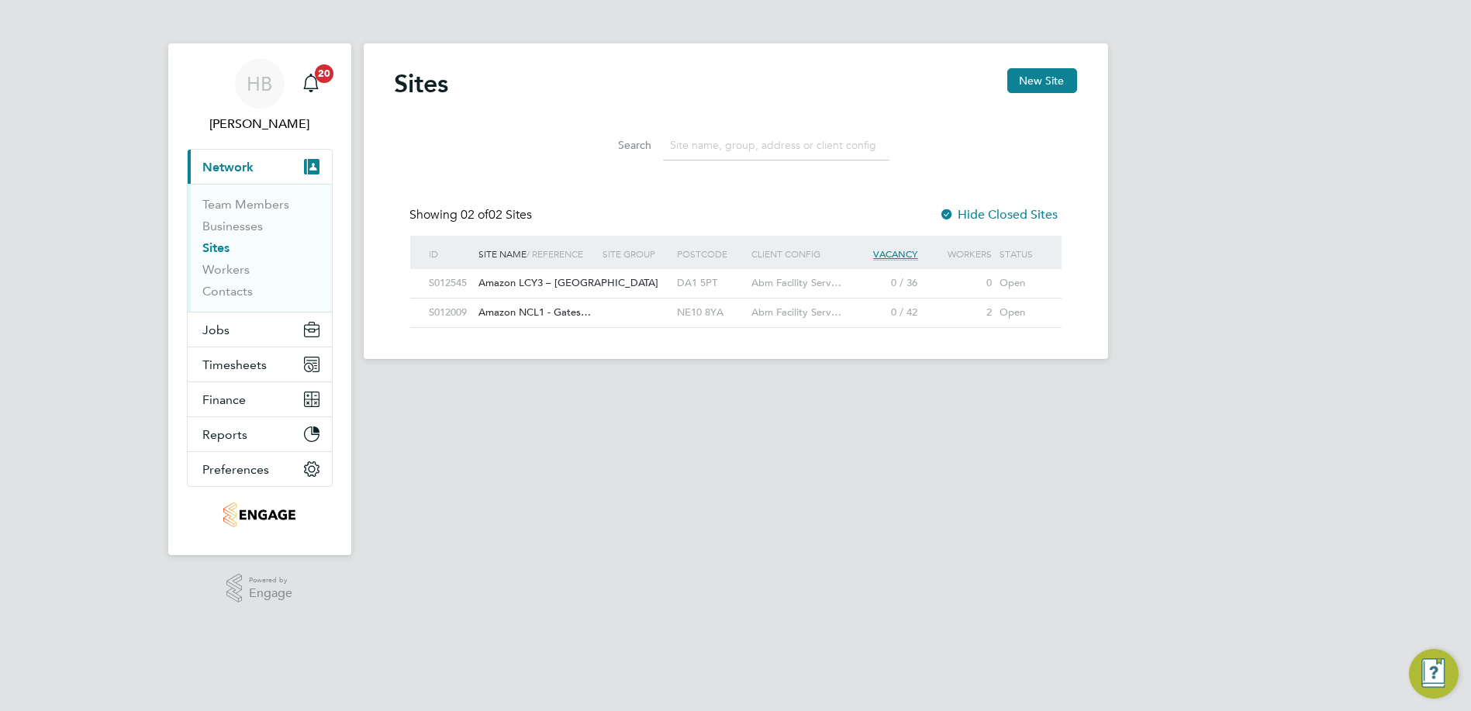
click at [1020, 280] on div "Open" at bounding box center [1021, 283] width 50 height 29
click at [903, 254] on span "Vacancy" at bounding box center [896, 253] width 44 height 13
click at [865, 289] on span "Currently open / total vacancies" at bounding box center [874, 289] width 156 height 14
click at [665, 291] on div at bounding box center [636, 283] width 74 height 29
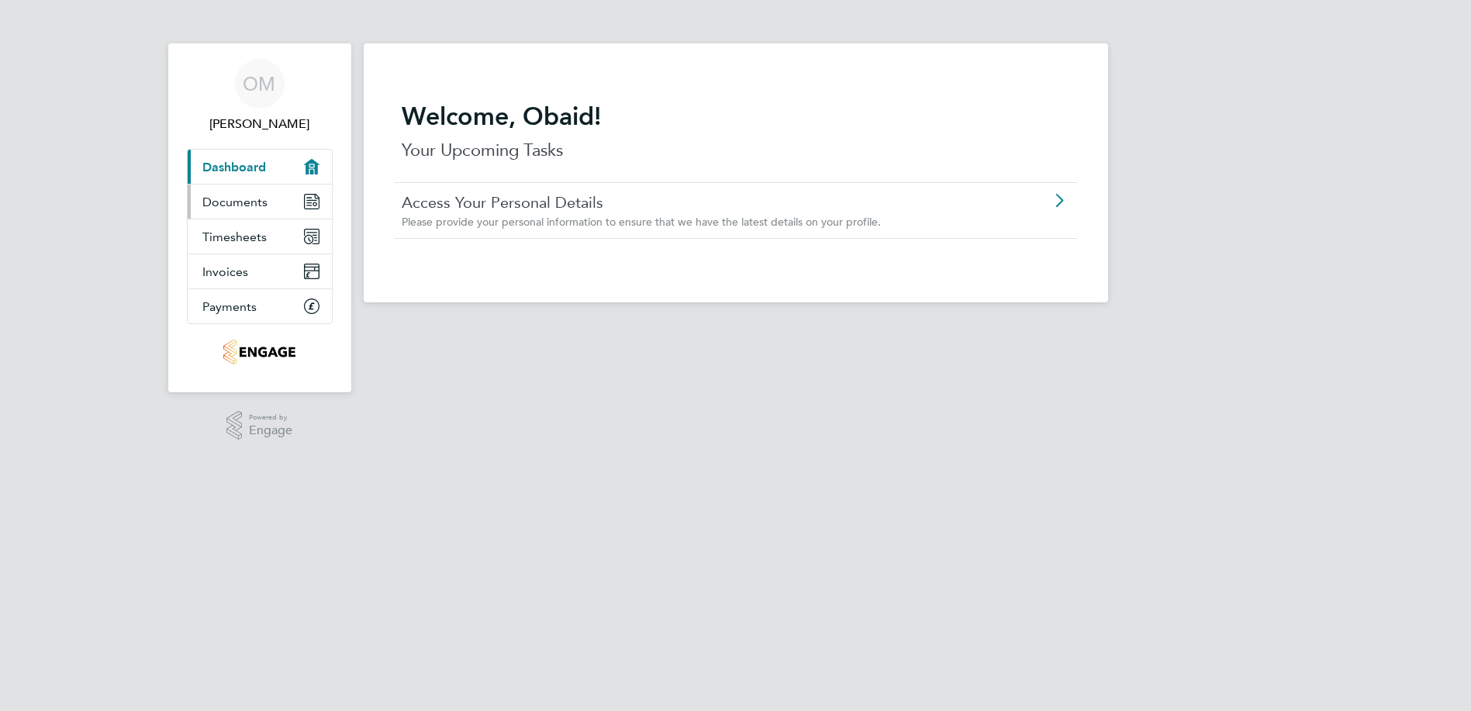
click at [226, 199] on span "Documents" at bounding box center [235, 202] width 65 height 15
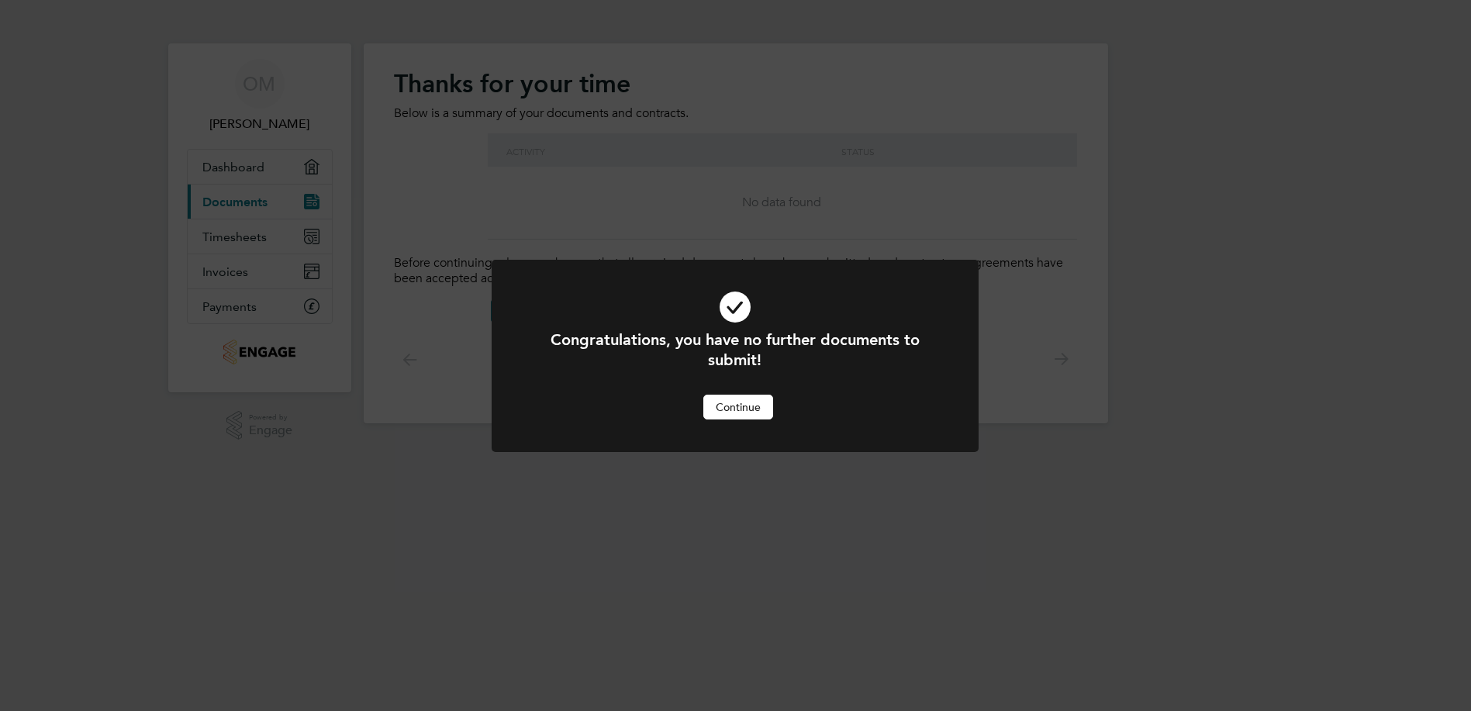
click at [751, 406] on button "Continue" at bounding box center [738, 407] width 70 height 25
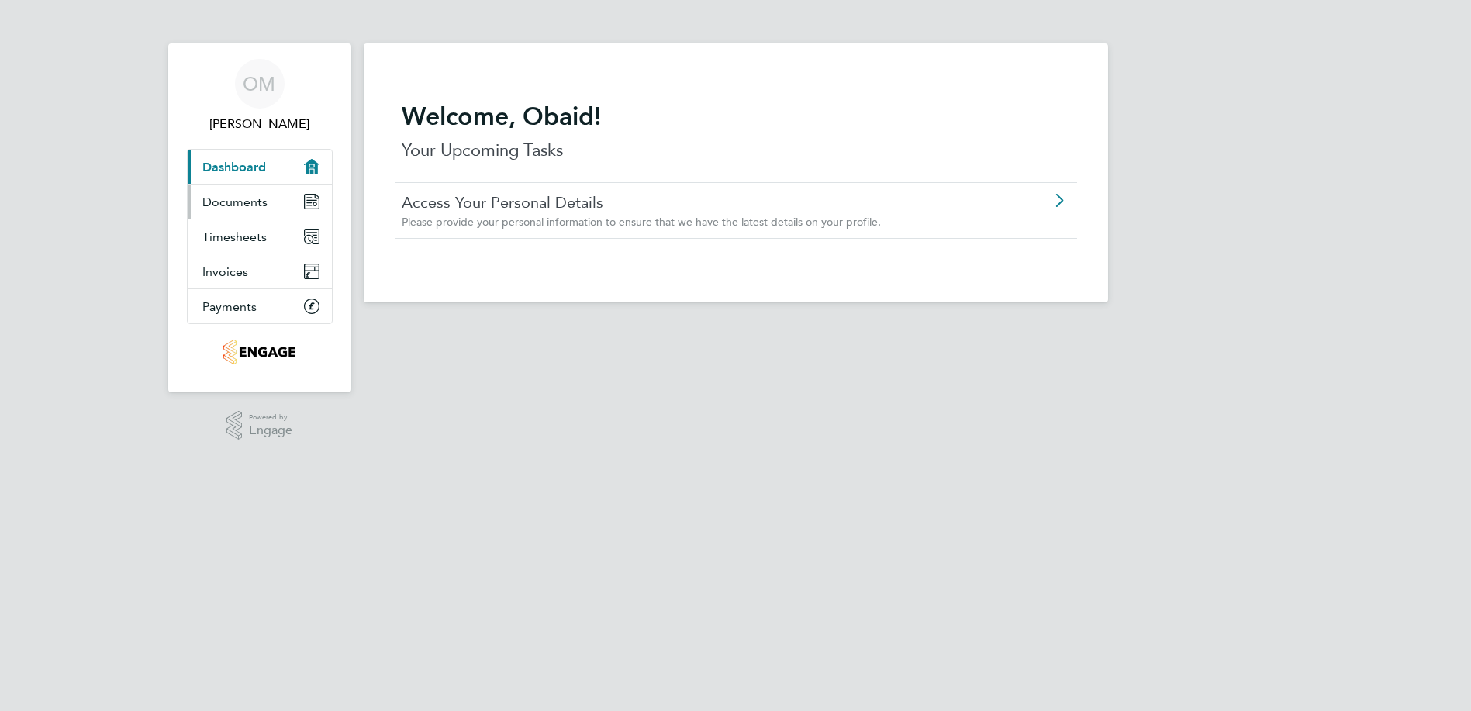
click at [261, 213] on link "Documents" at bounding box center [260, 202] width 144 height 34
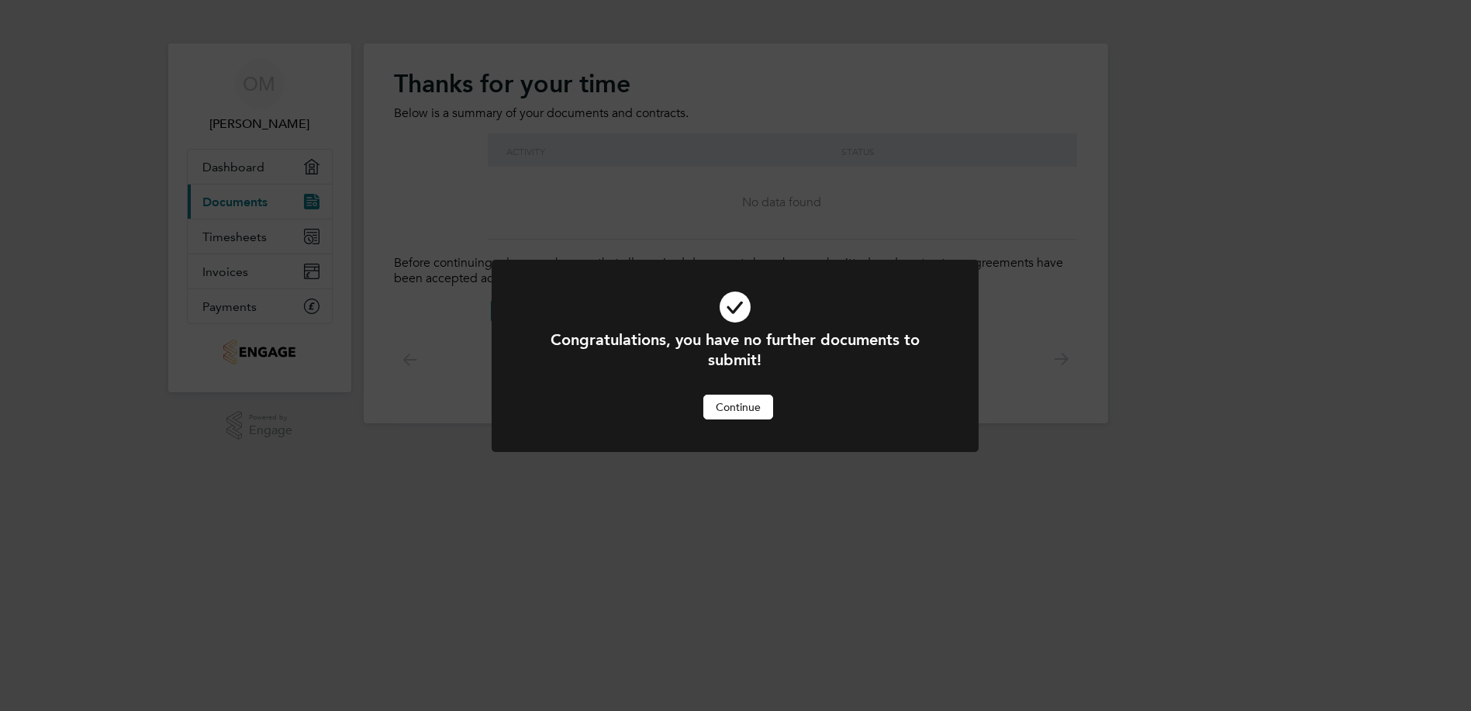
click at [748, 433] on div at bounding box center [735, 356] width 487 height 192
click at [741, 409] on button "Continue" at bounding box center [738, 407] width 70 height 25
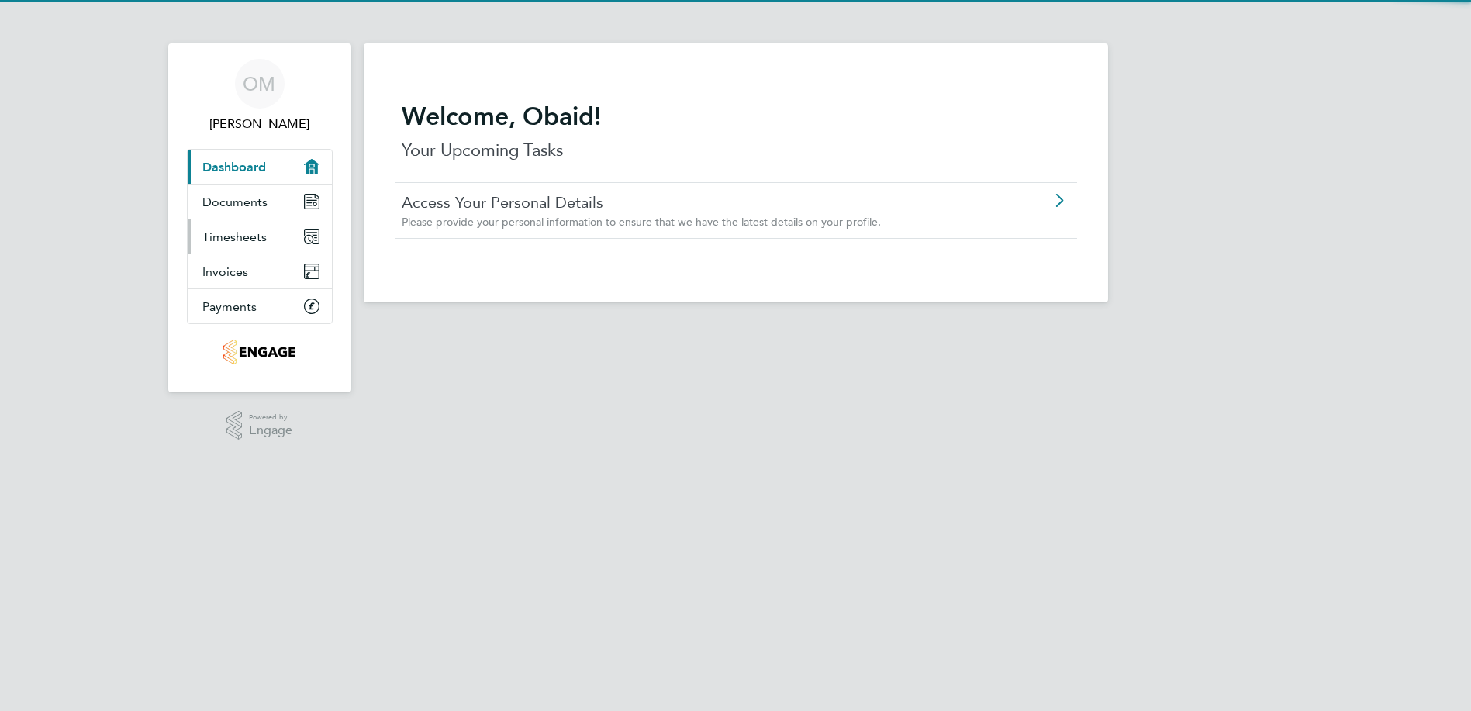
click at [268, 230] on link "Timesheets" at bounding box center [260, 236] width 144 height 34
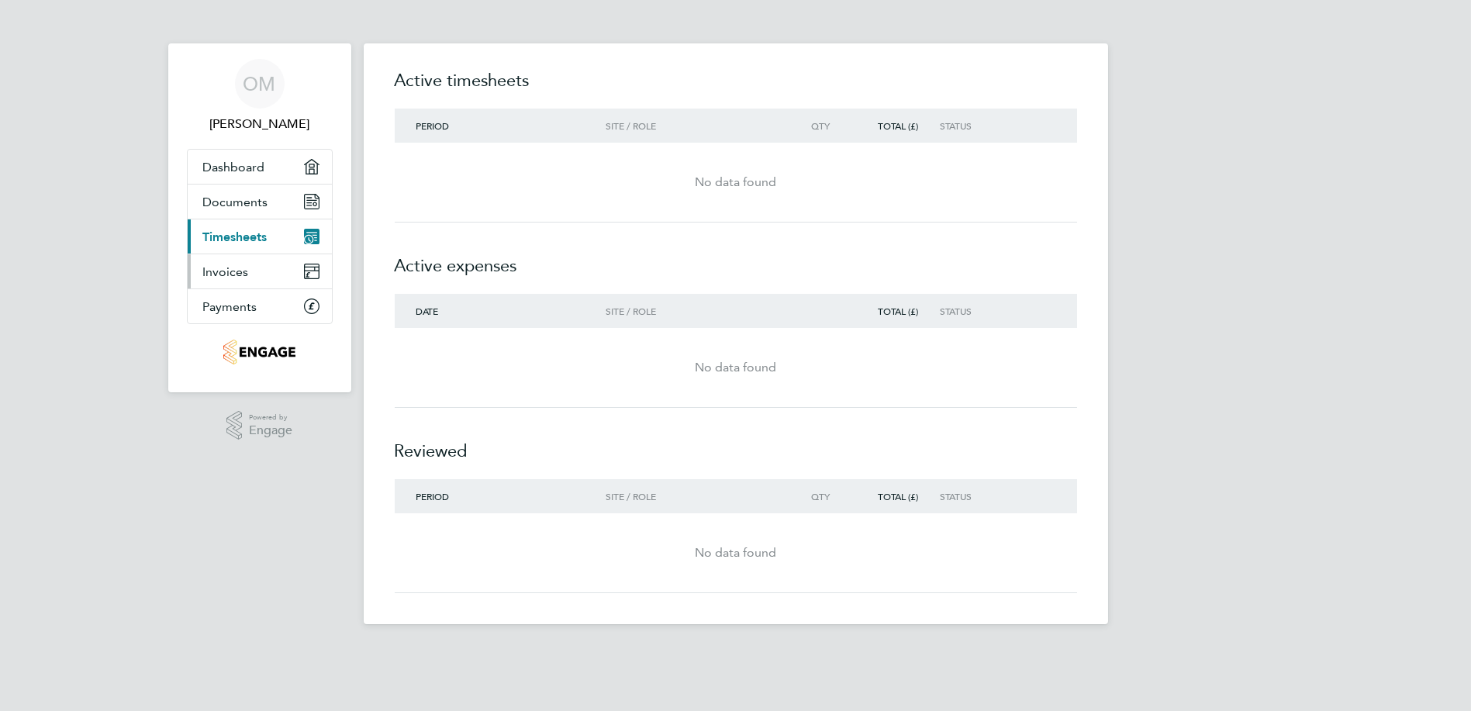
click at [276, 267] on link "Invoices" at bounding box center [260, 271] width 144 height 34
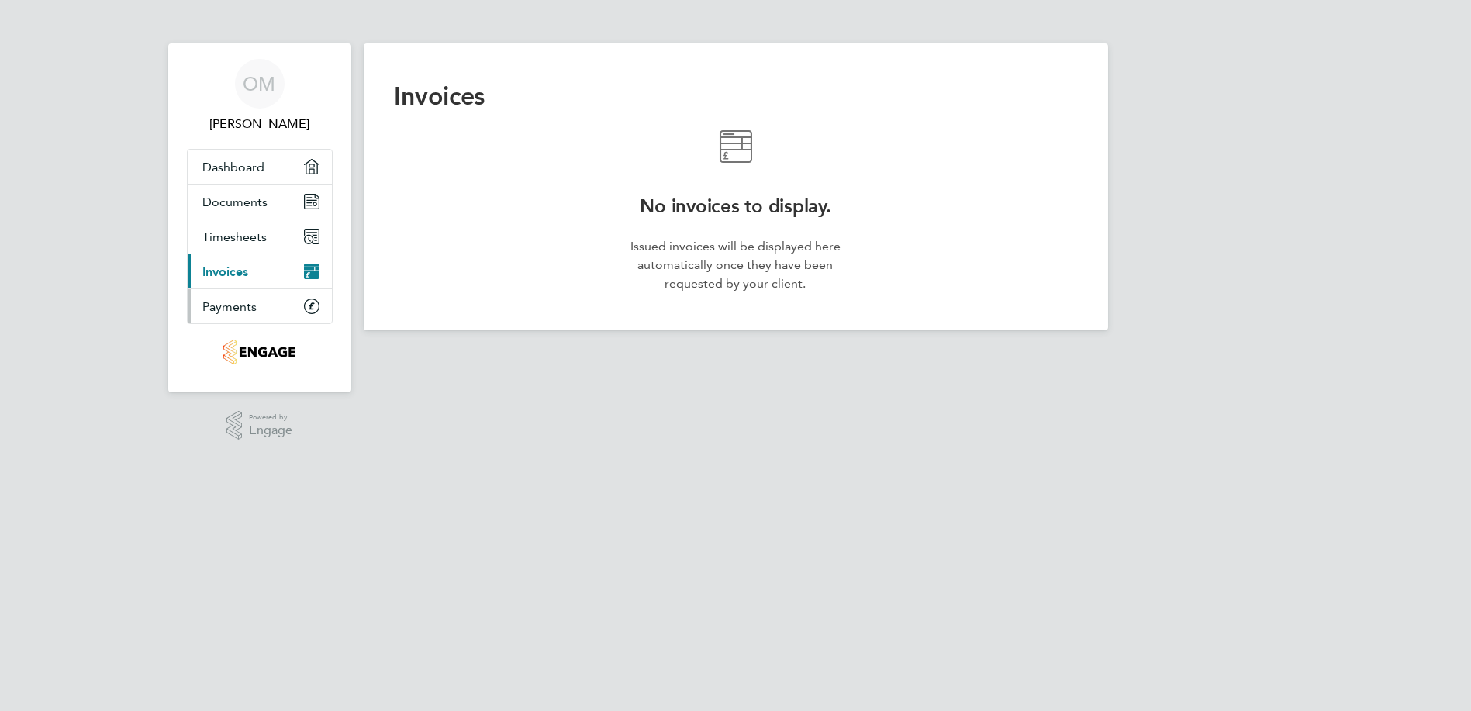
click at [271, 300] on link "Payments" at bounding box center [260, 306] width 144 height 34
click at [254, 172] on span "Dashboard" at bounding box center [234, 167] width 62 height 15
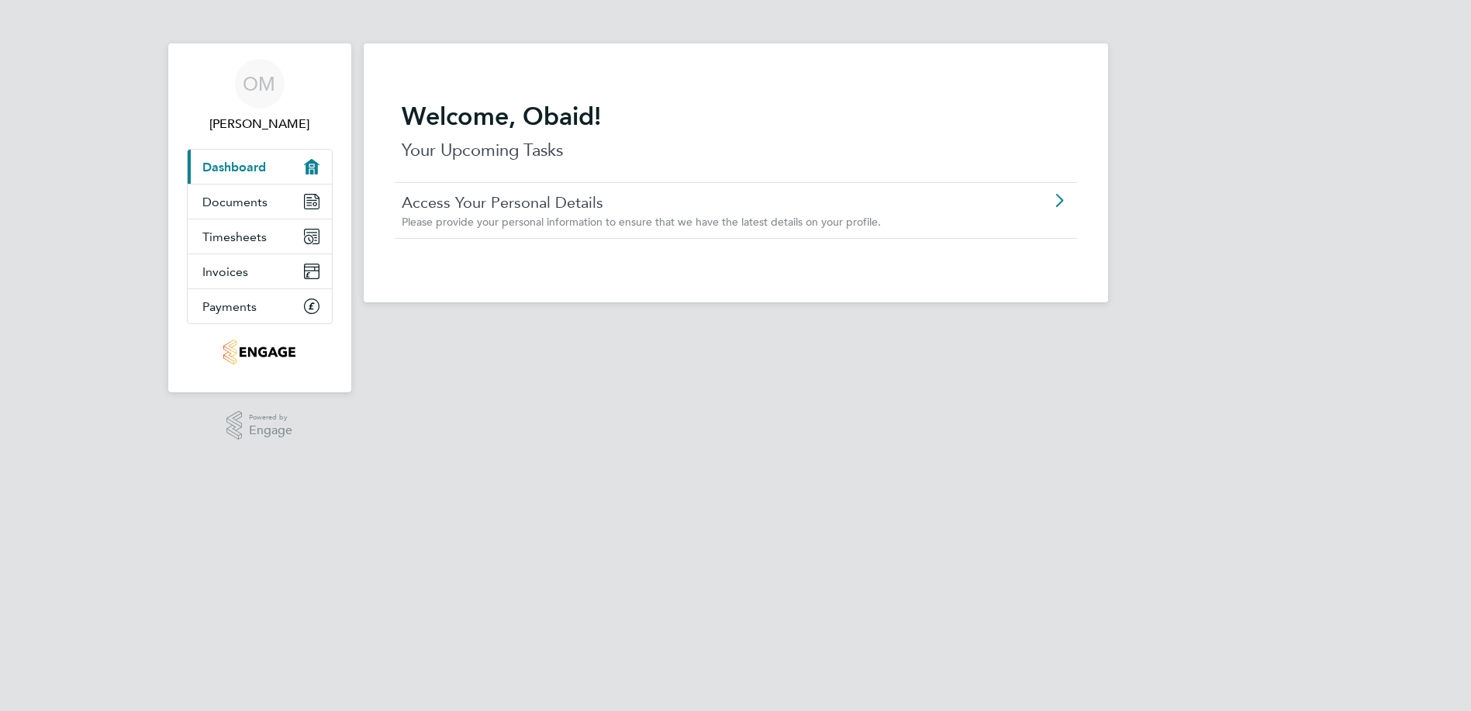
click at [657, 179] on div "Welcome, Obaid! Your Upcoming Tasks" at bounding box center [736, 141] width 682 height 81
click at [657, 199] on link "Access Your Personal Details" at bounding box center [691, 202] width 579 height 20
click at [208, 198] on span "Documents" at bounding box center [235, 202] width 65 height 15
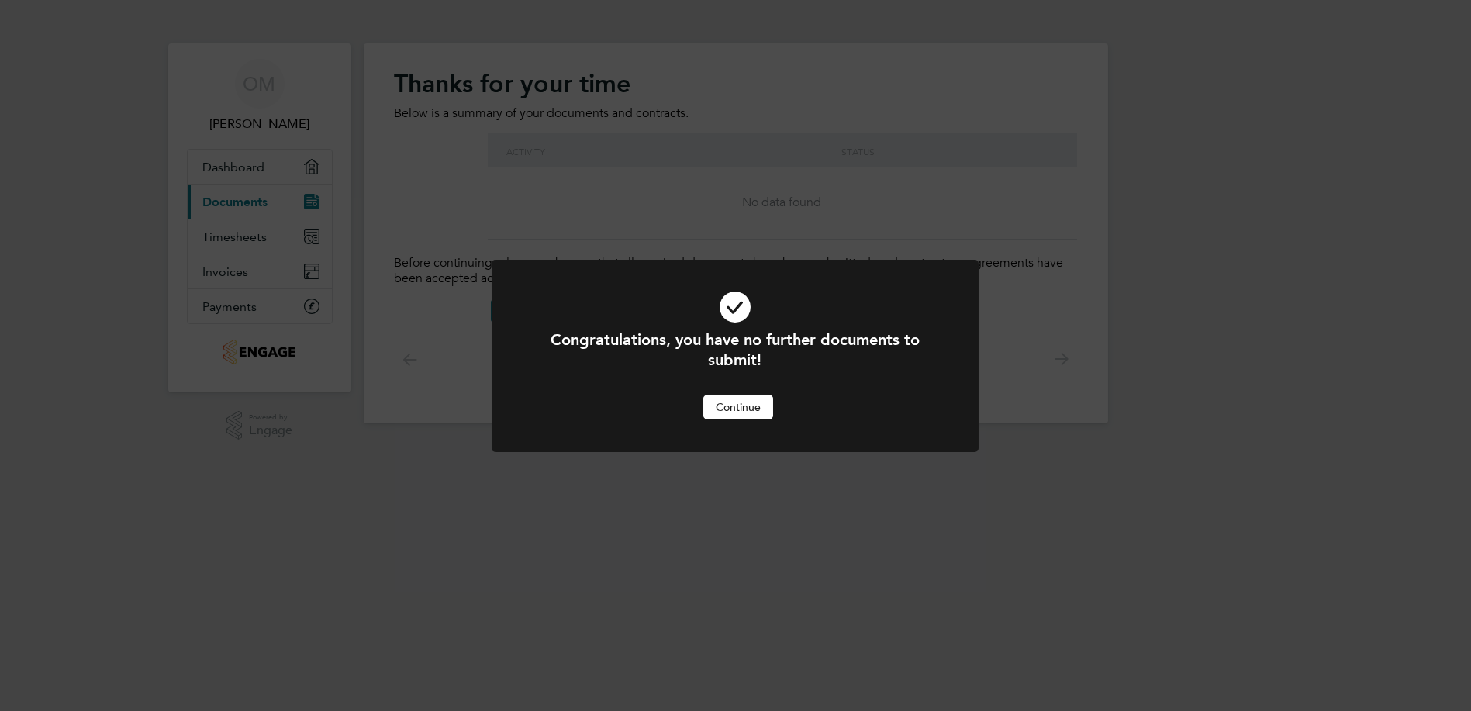
click at [765, 402] on button "Continue" at bounding box center [738, 407] width 70 height 25
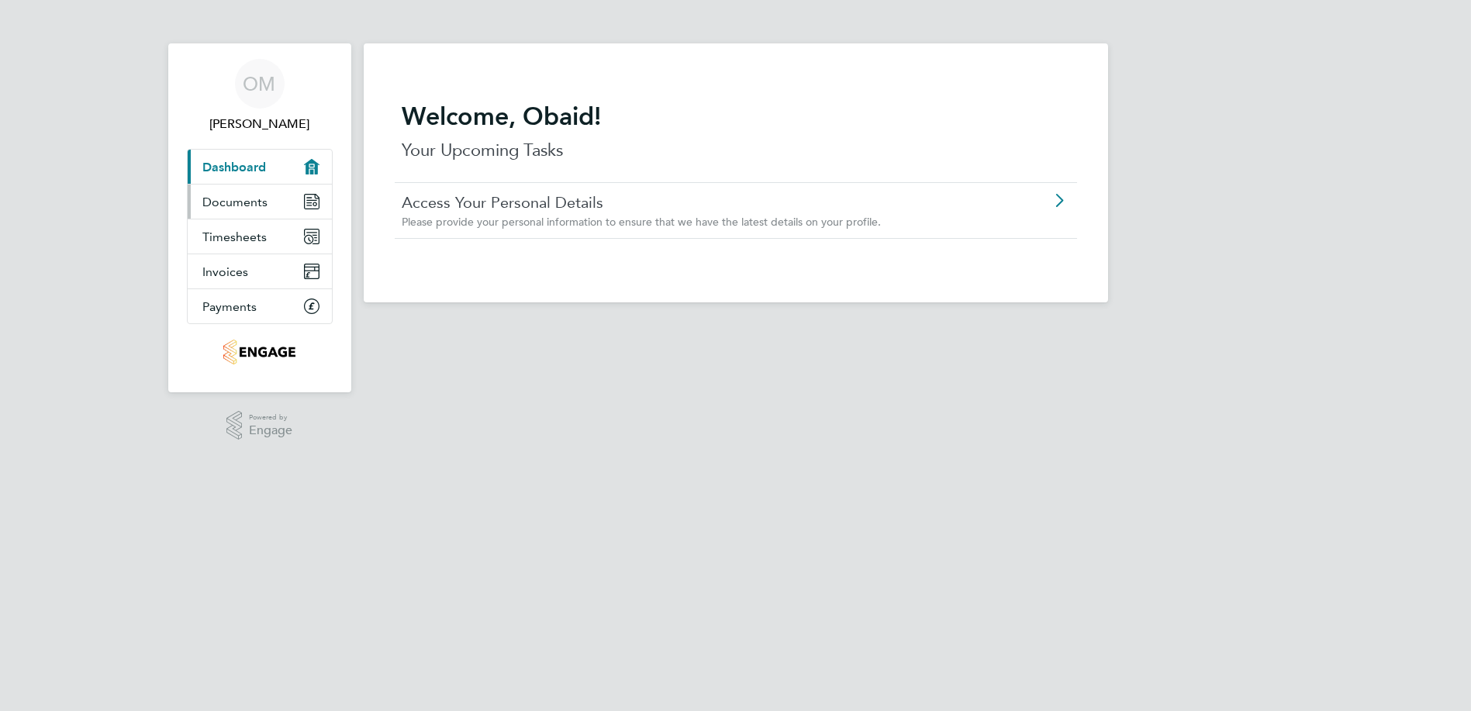
click at [288, 195] on link "Documents" at bounding box center [260, 202] width 144 height 34
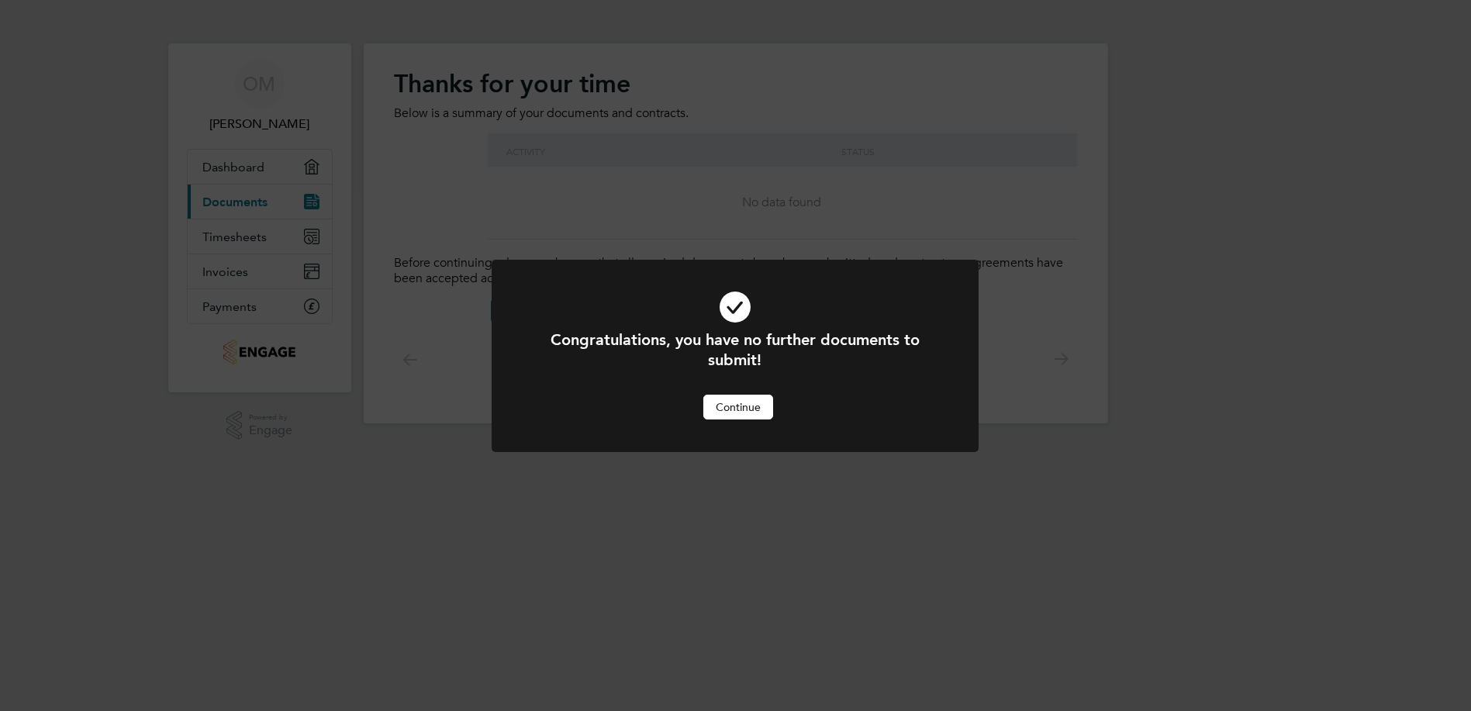
click at [737, 407] on button "Continue" at bounding box center [738, 407] width 70 height 25
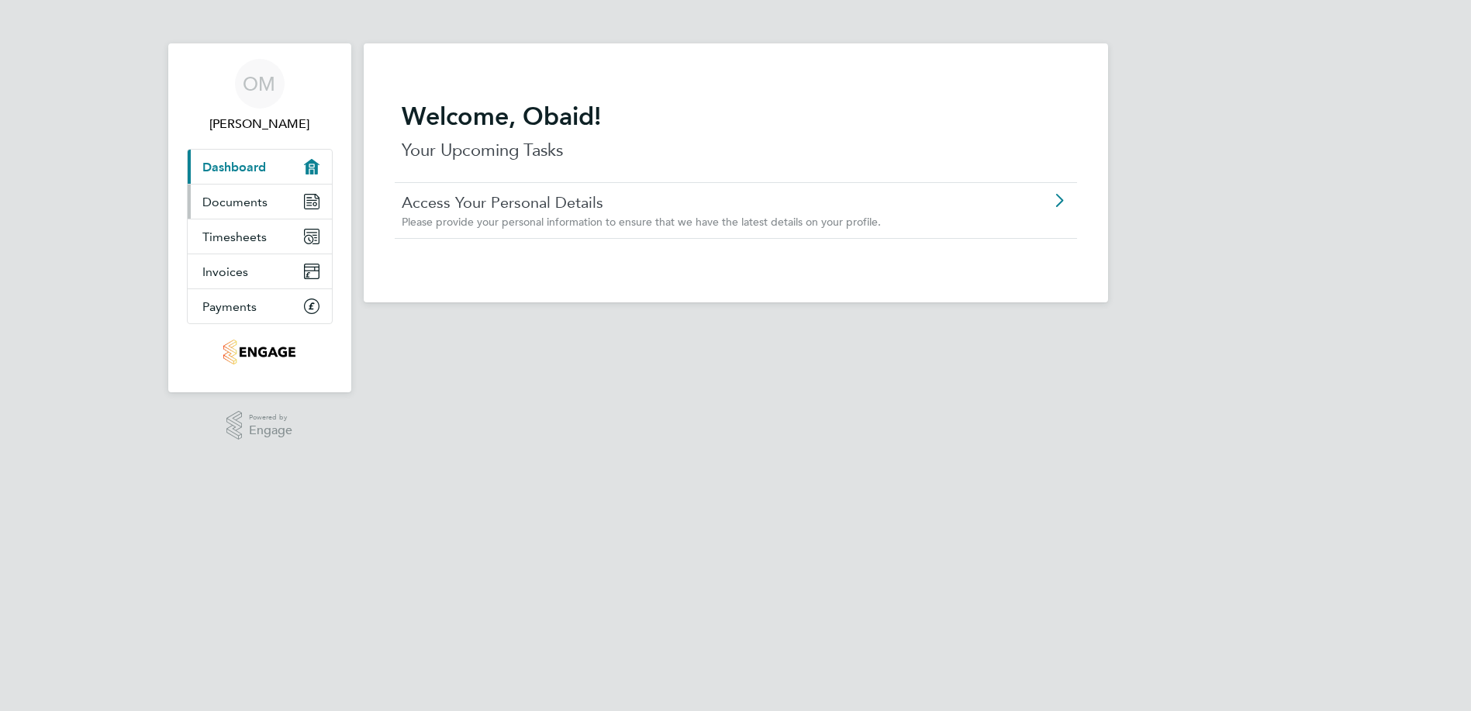
click at [212, 195] on span "Documents" at bounding box center [235, 202] width 65 height 15
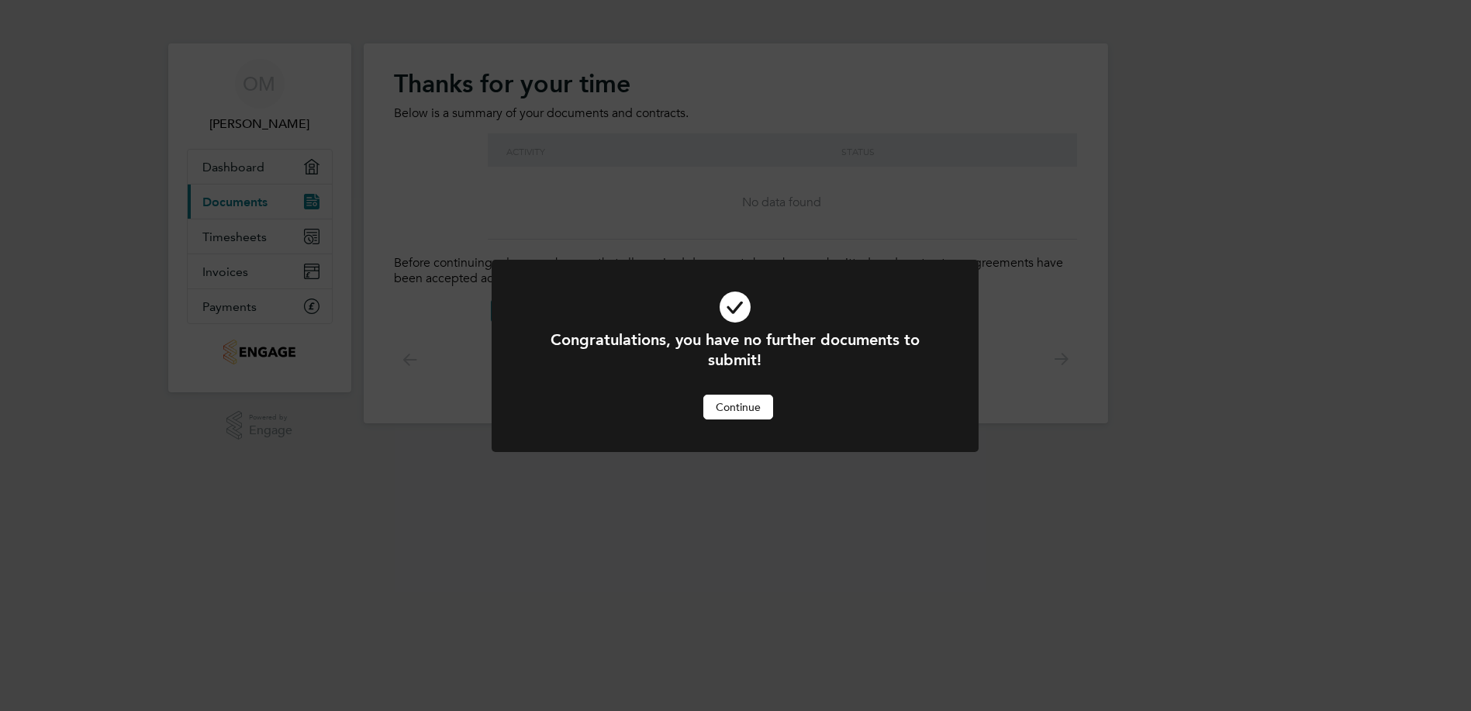
click at [709, 405] on button "Continue" at bounding box center [738, 407] width 70 height 25
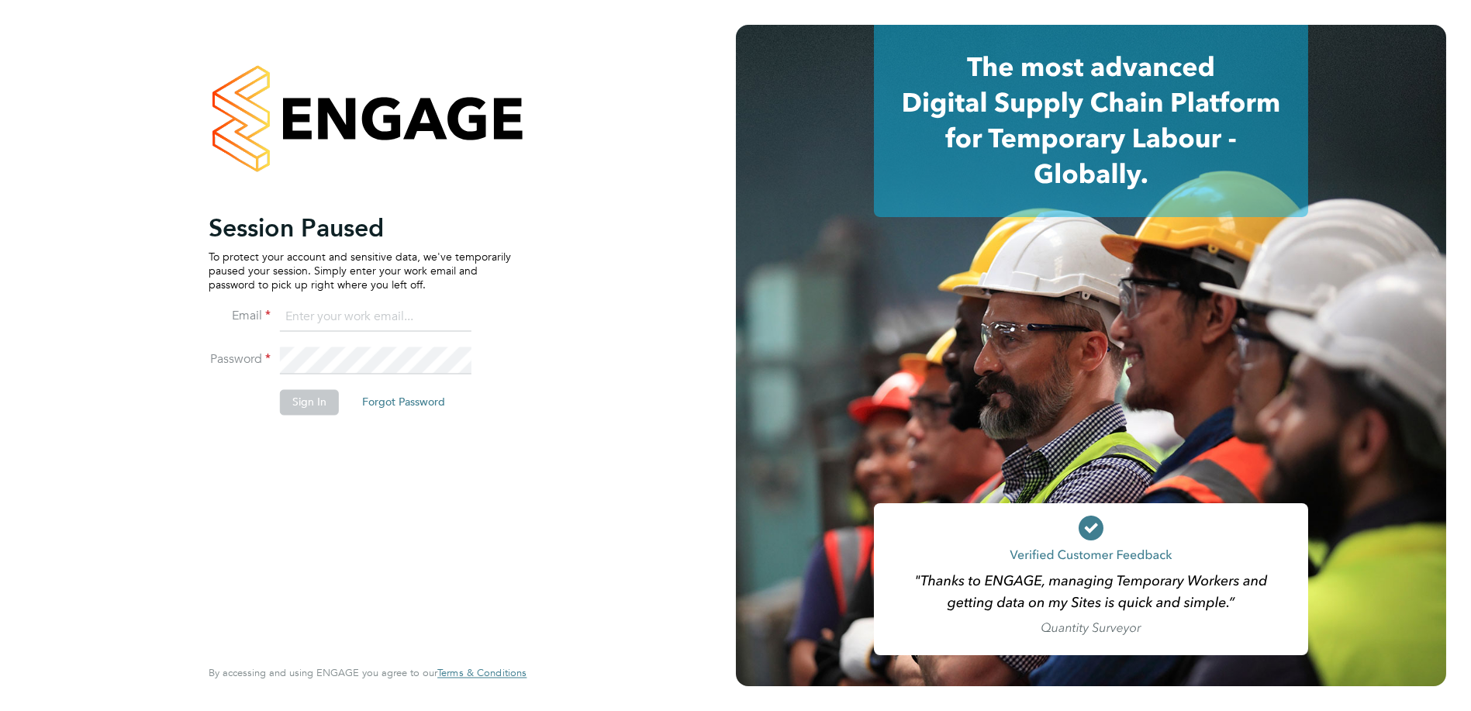
type input "[PERSON_NAME][EMAIL_ADDRESS][PERSON_NAME][DOMAIN_NAME]"
click at [295, 404] on button "Sign In" at bounding box center [309, 402] width 59 height 25
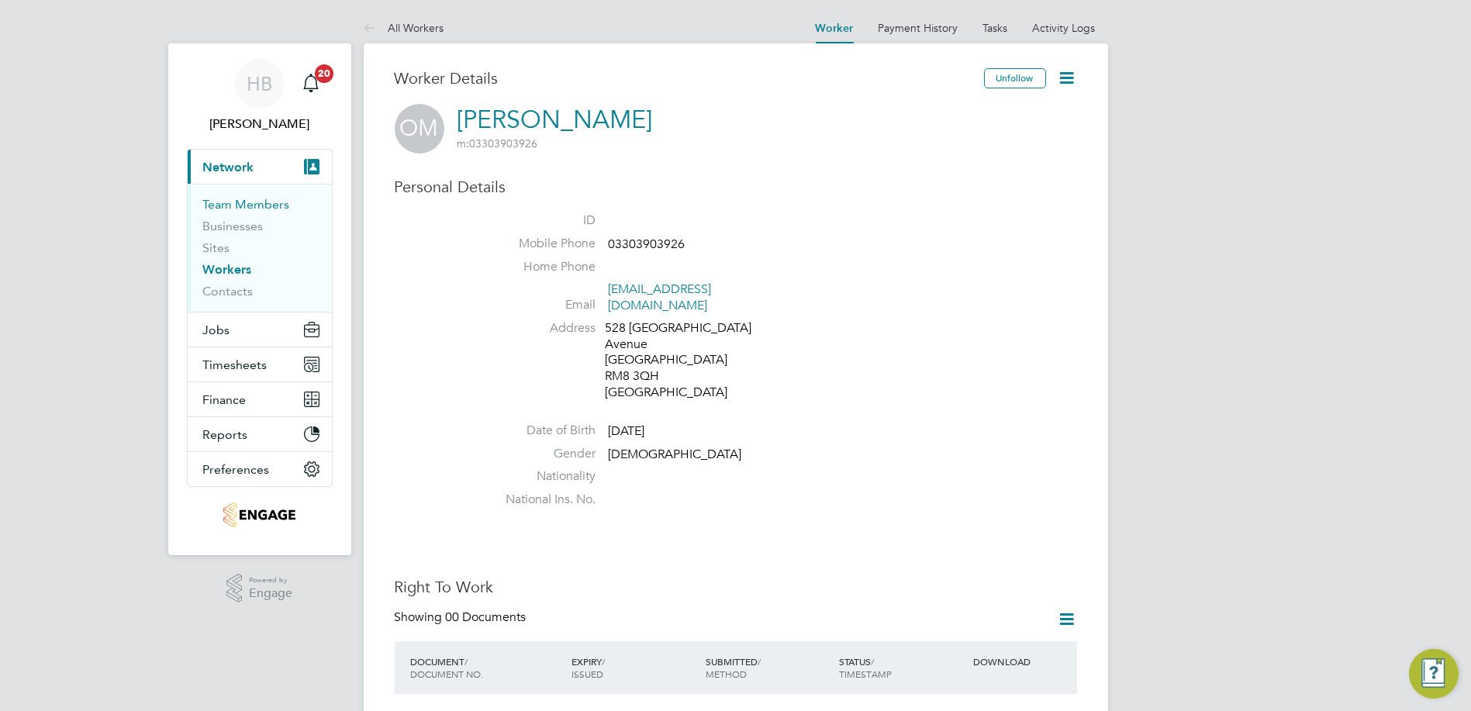
click at [267, 202] on link "Team Members" at bounding box center [246, 204] width 87 height 15
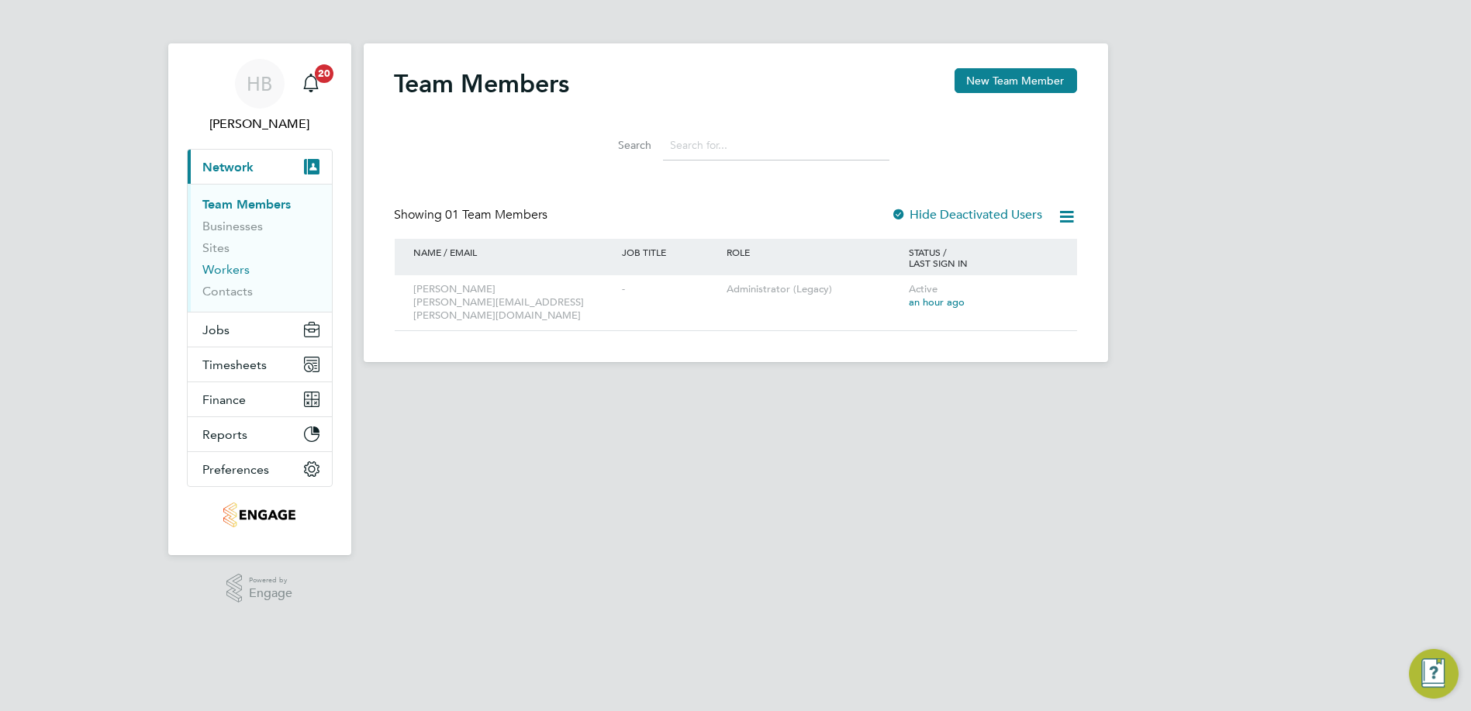
click at [240, 270] on link "Workers" at bounding box center [226, 269] width 47 height 15
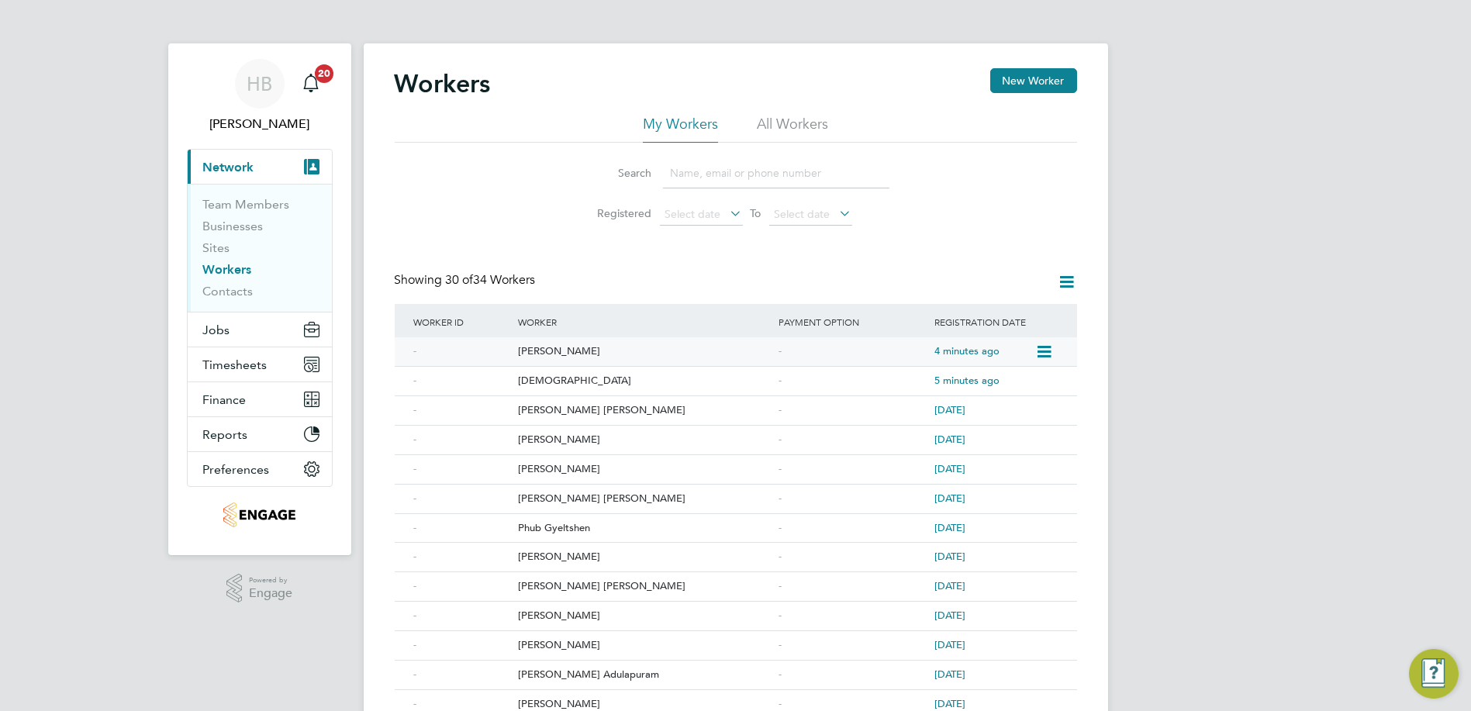
click at [1051, 353] on icon at bounding box center [1043, 352] width 16 height 19
click at [771, 348] on div "Obaid Muhammad" at bounding box center [644, 351] width 261 height 29
click at [247, 272] on link "Workers" at bounding box center [227, 269] width 49 height 15
click at [217, 367] on span "Timesheets" at bounding box center [235, 364] width 64 height 15
click at [241, 366] on span "Timesheets" at bounding box center [235, 364] width 64 height 15
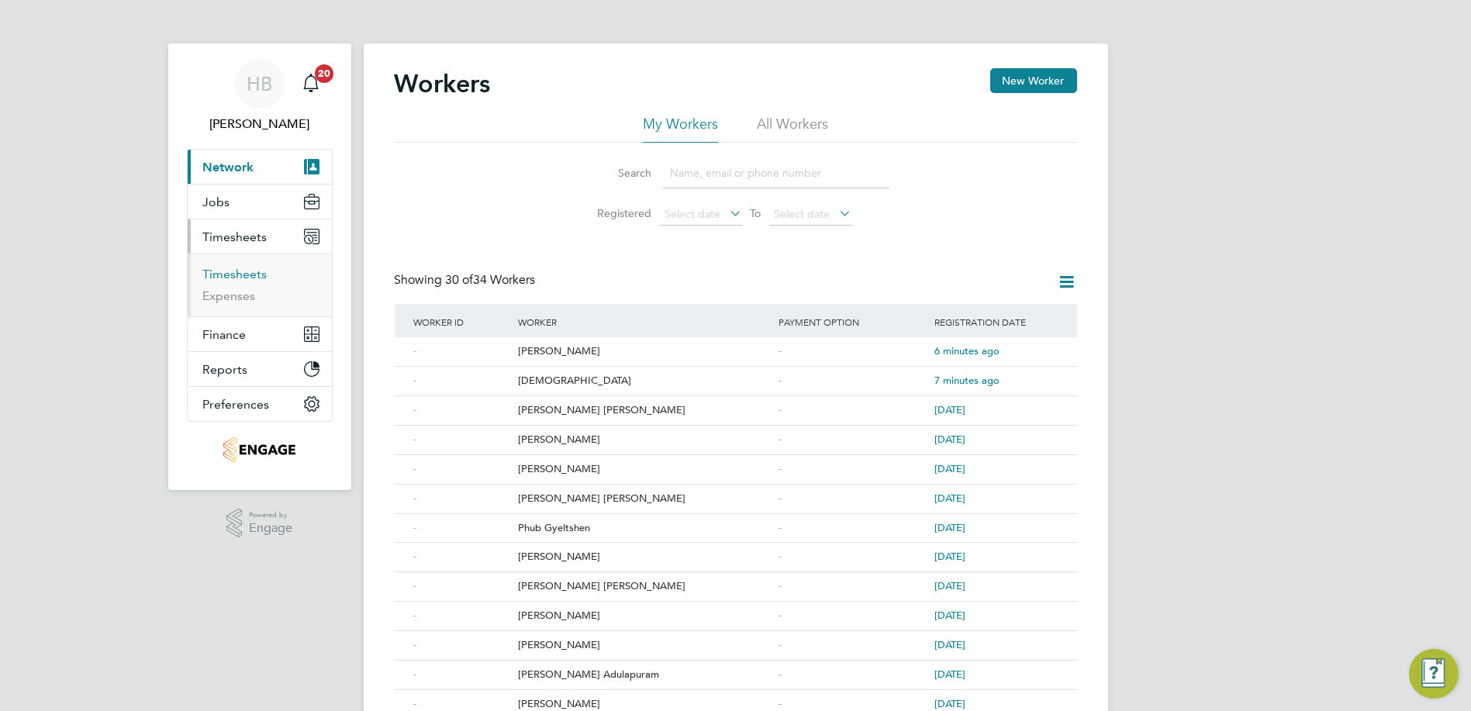
click at [236, 275] on link "Timesheets" at bounding box center [235, 274] width 64 height 15
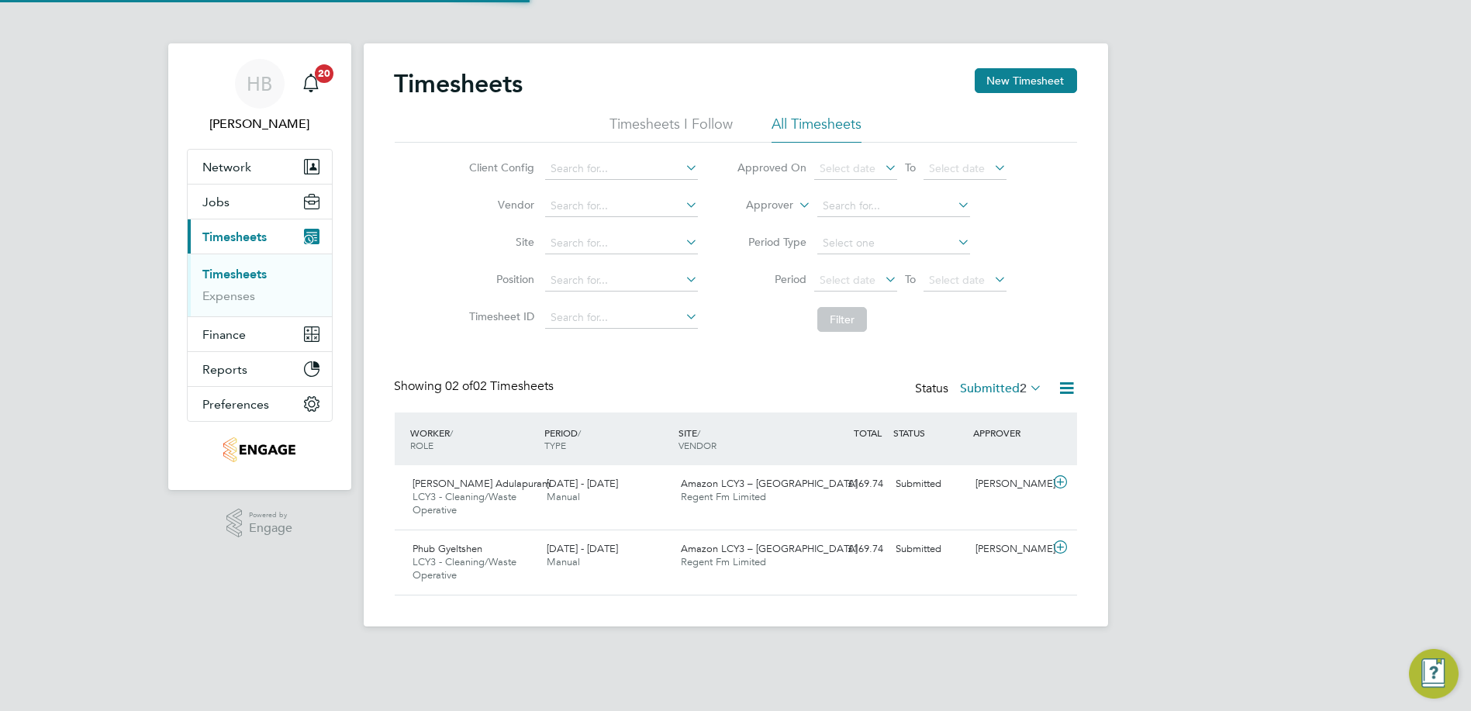
scroll to position [39, 134]
click at [1061, 549] on icon at bounding box center [1060, 547] width 19 height 12
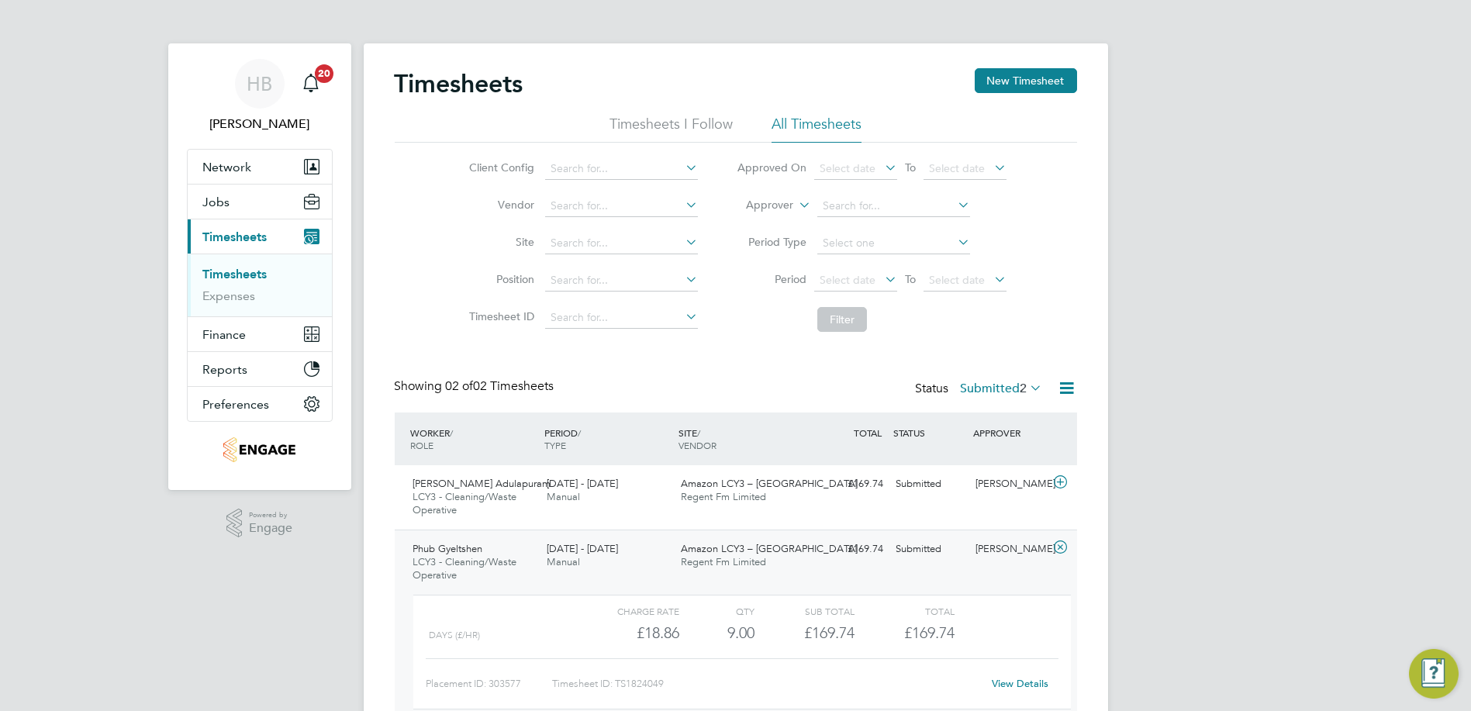
scroll to position [81, 0]
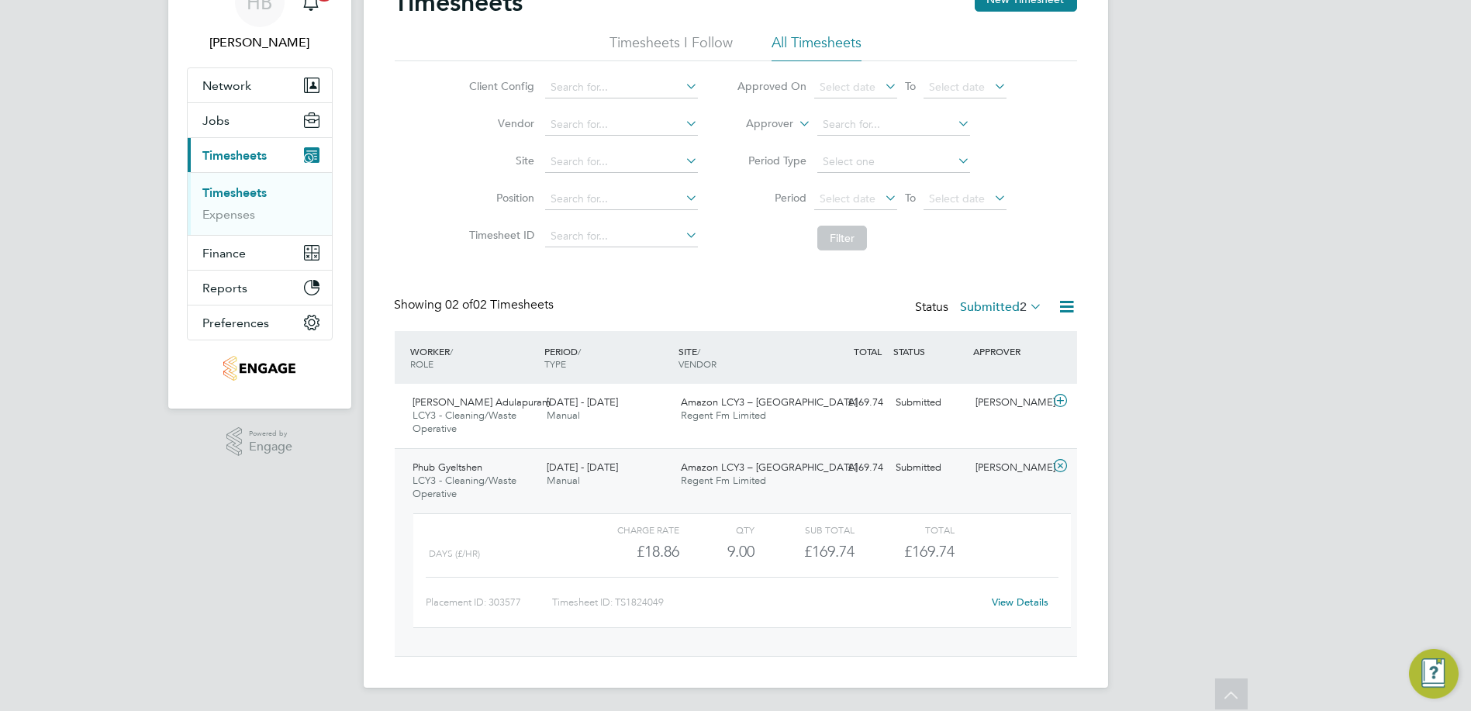
click at [1016, 604] on link "View Details" at bounding box center [1020, 602] width 57 height 13
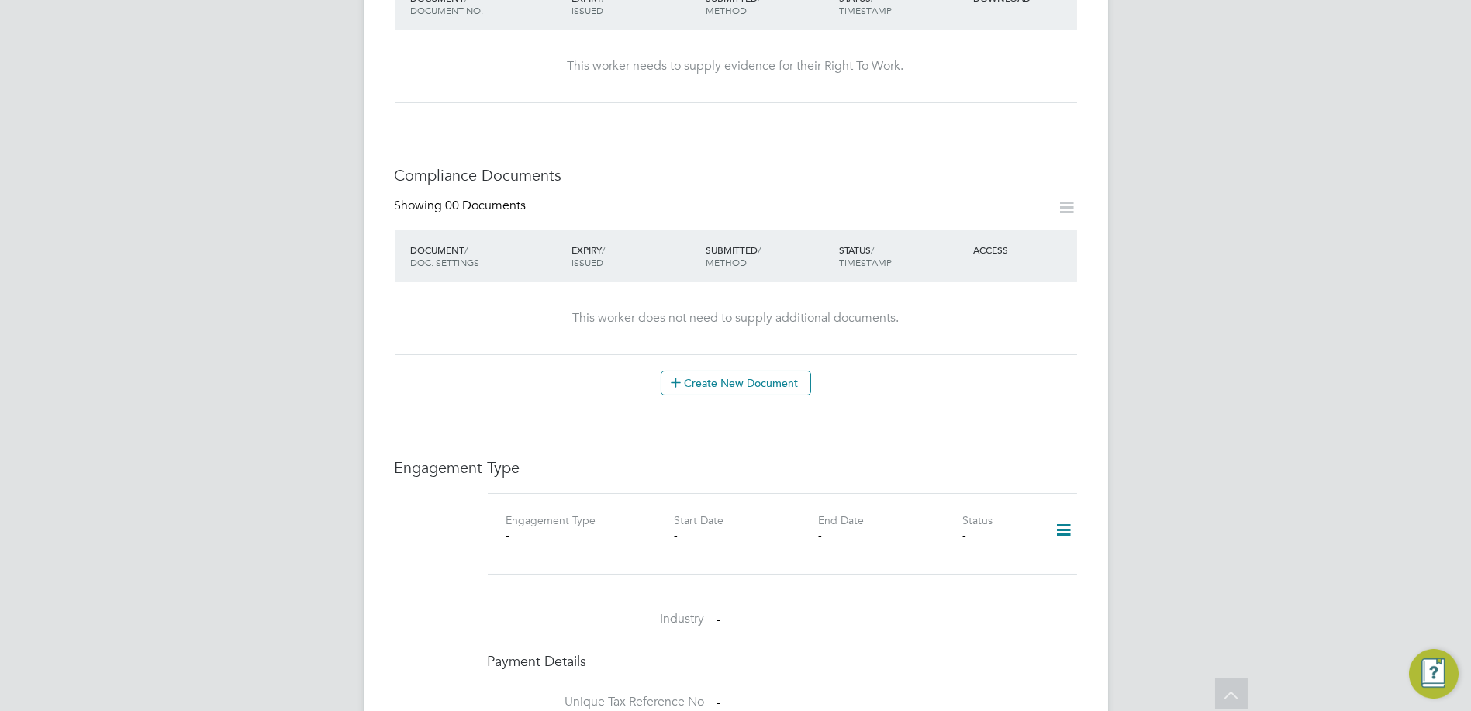
scroll to position [489, 0]
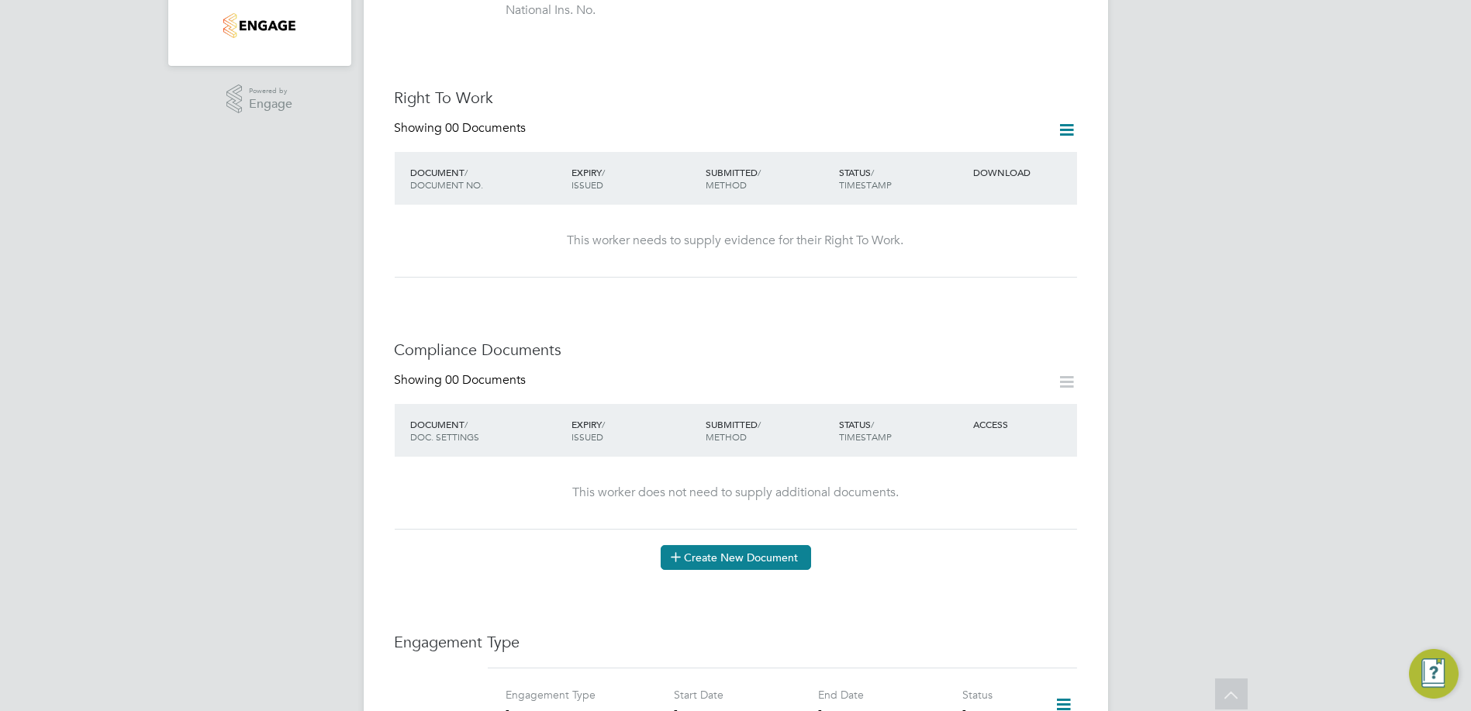
click at [770, 545] on button "Create New Document" at bounding box center [736, 557] width 150 height 25
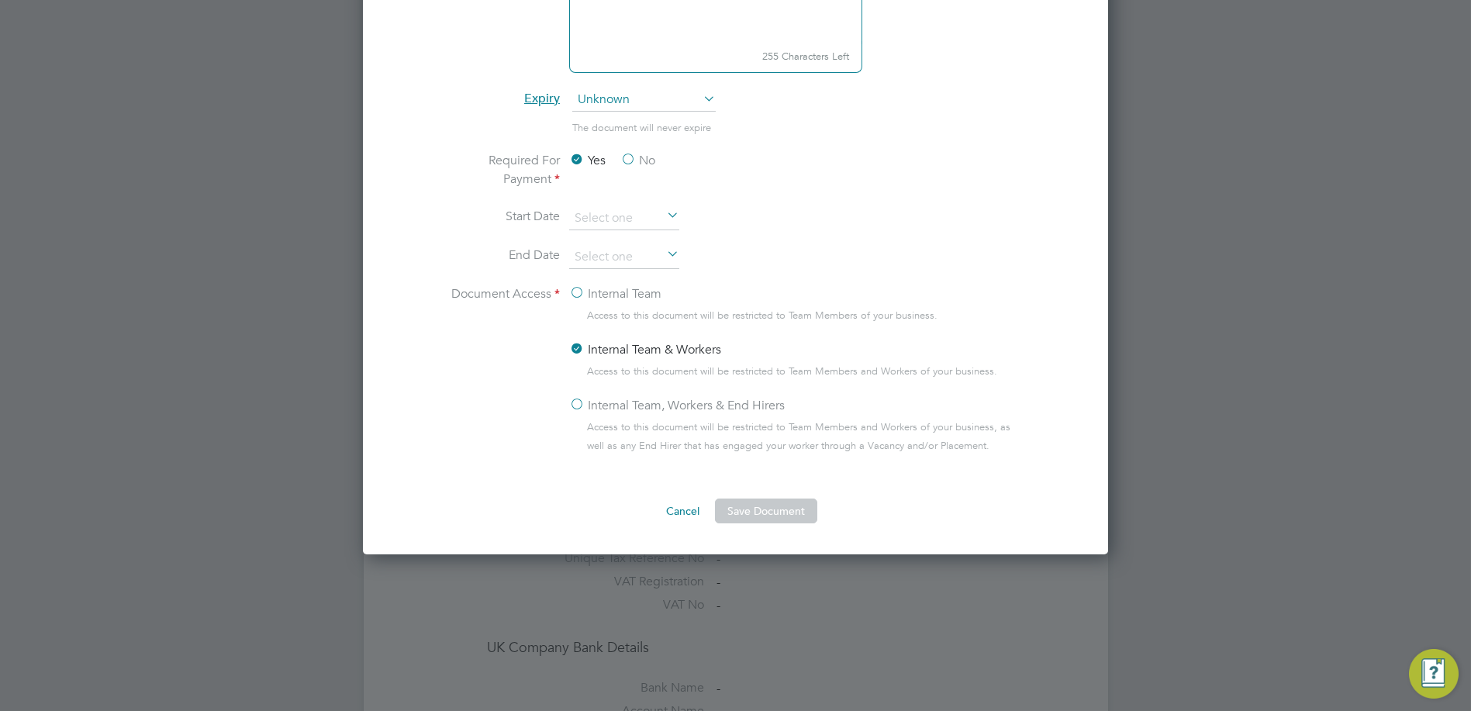
scroll to position [575, 0]
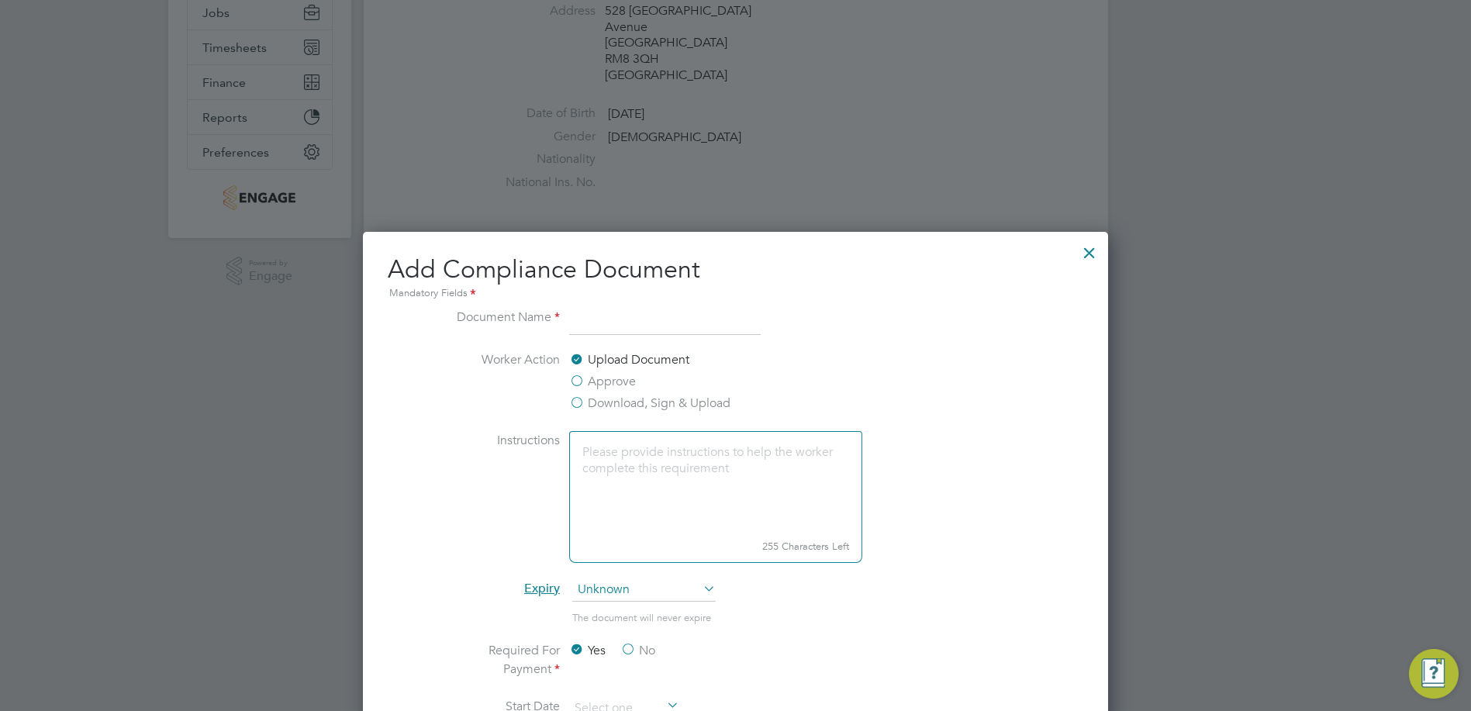
drag, startPoint x: 1094, startPoint y: 271, endPoint x: 1089, endPoint y: 264, distance: 8.4
click at [1092, 270] on div "Add Compliance Document Mandatory Fields Document Name Worker Action Upload Doc…" at bounding box center [735, 638] width 745 height 813
click at [1087, 250] on div at bounding box center [1090, 249] width 28 height 28
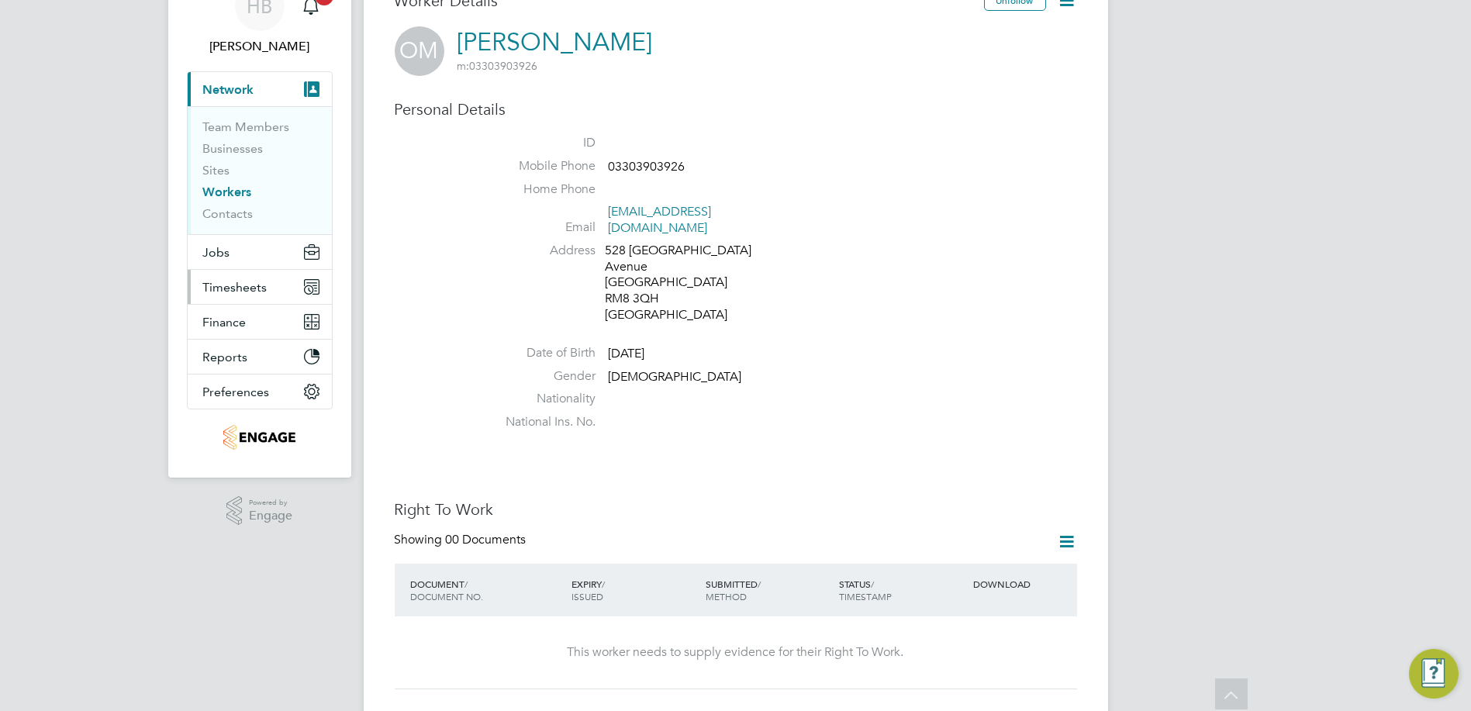
scroll to position [78, 0]
click at [230, 195] on link "Workers" at bounding box center [227, 192] width 49 height 15
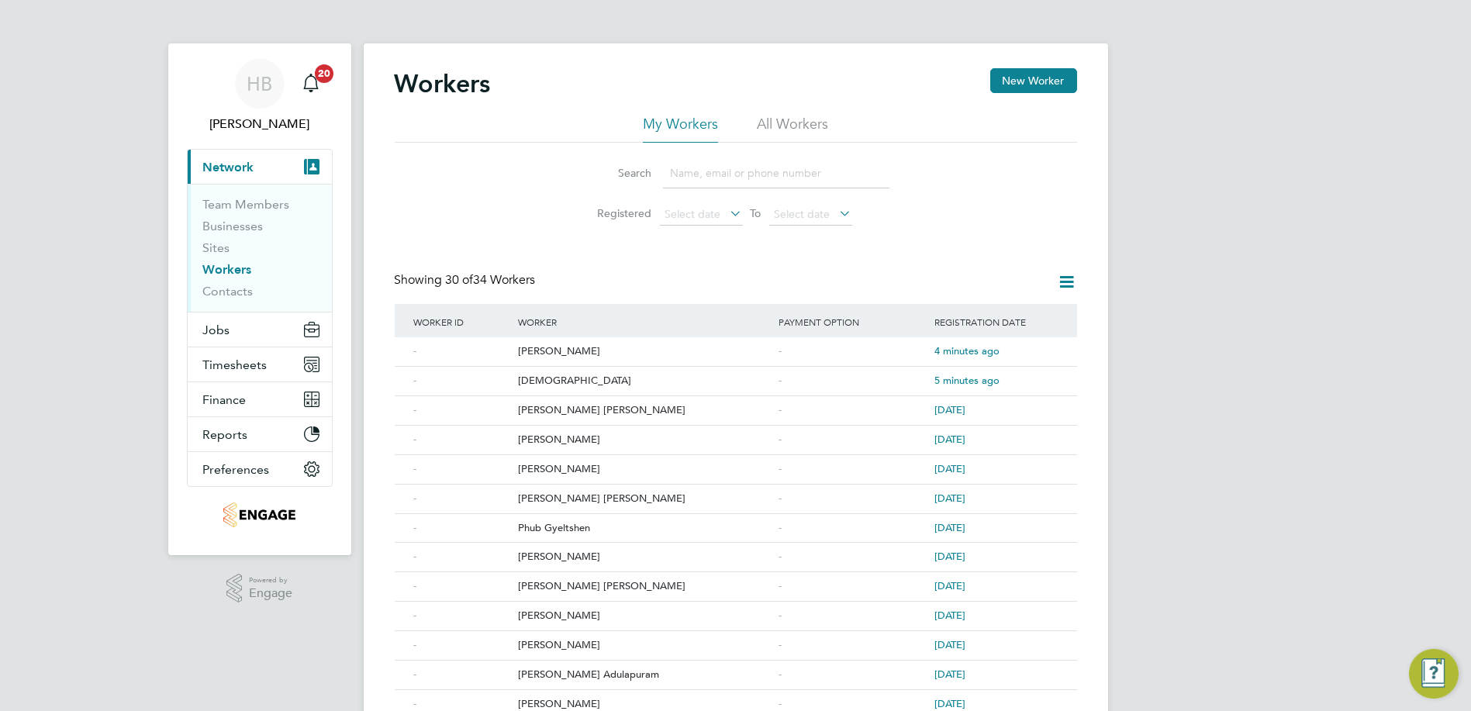
click at [805, 136] on li "All Workers" at bounding box center [792, 129] width 71 height 28
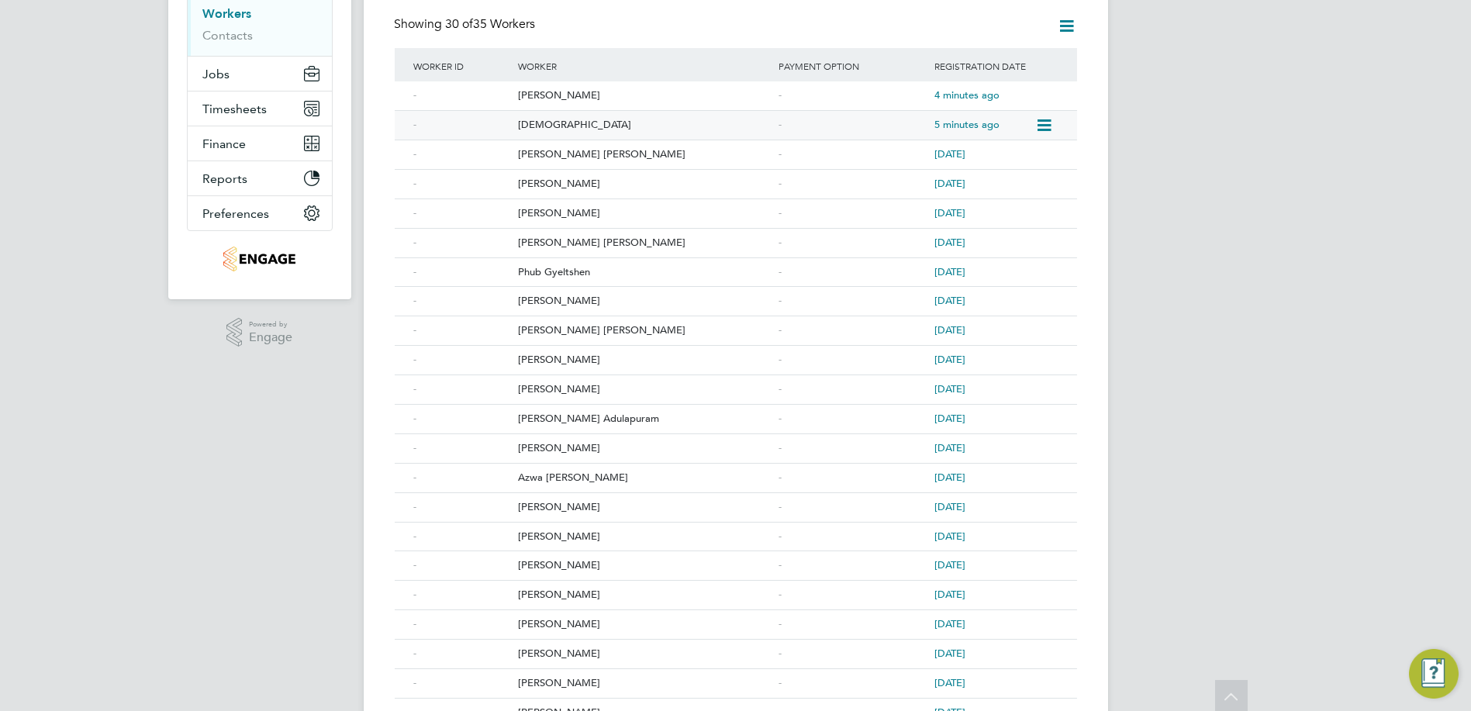
scroll to position [258, 0]
click at [1047, 381] on icon at bounding box center [1043, 387] width 16 height 19
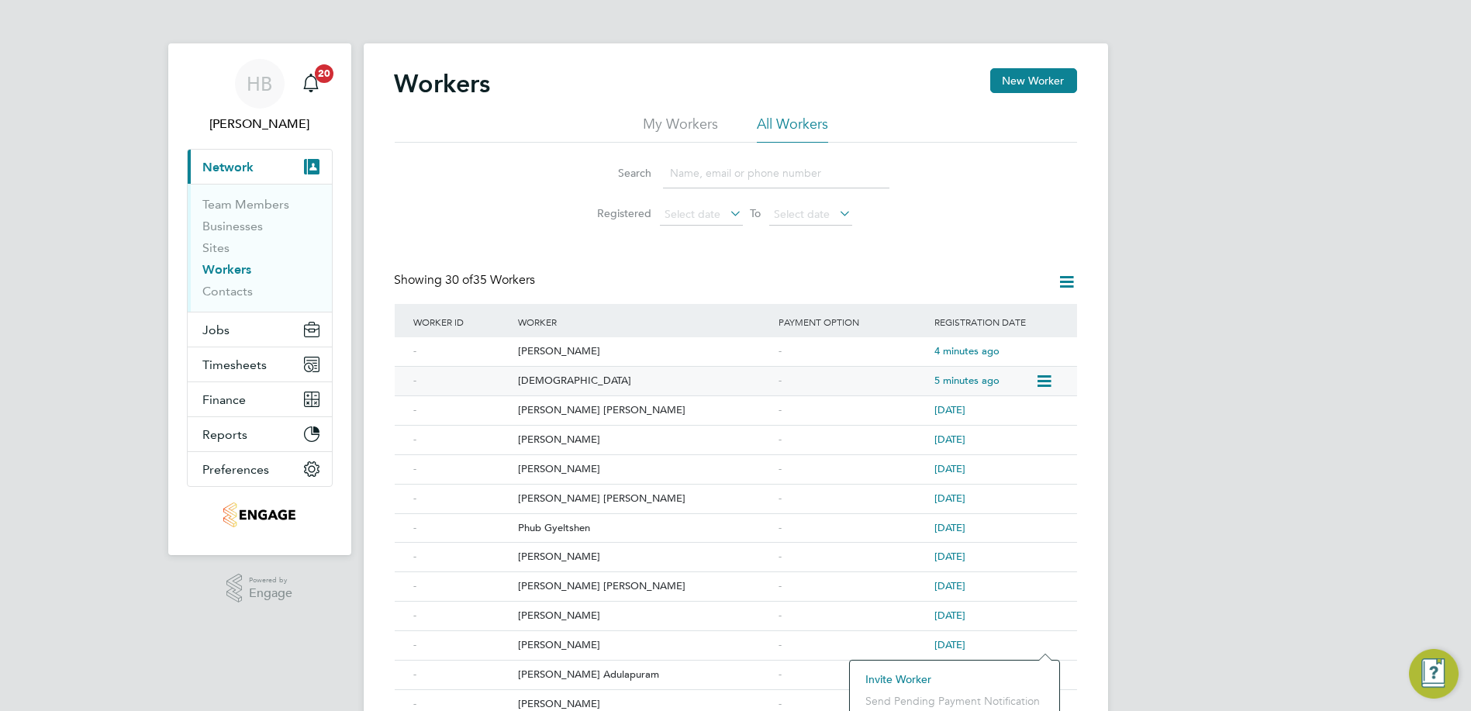
scroll to position [86, 0]
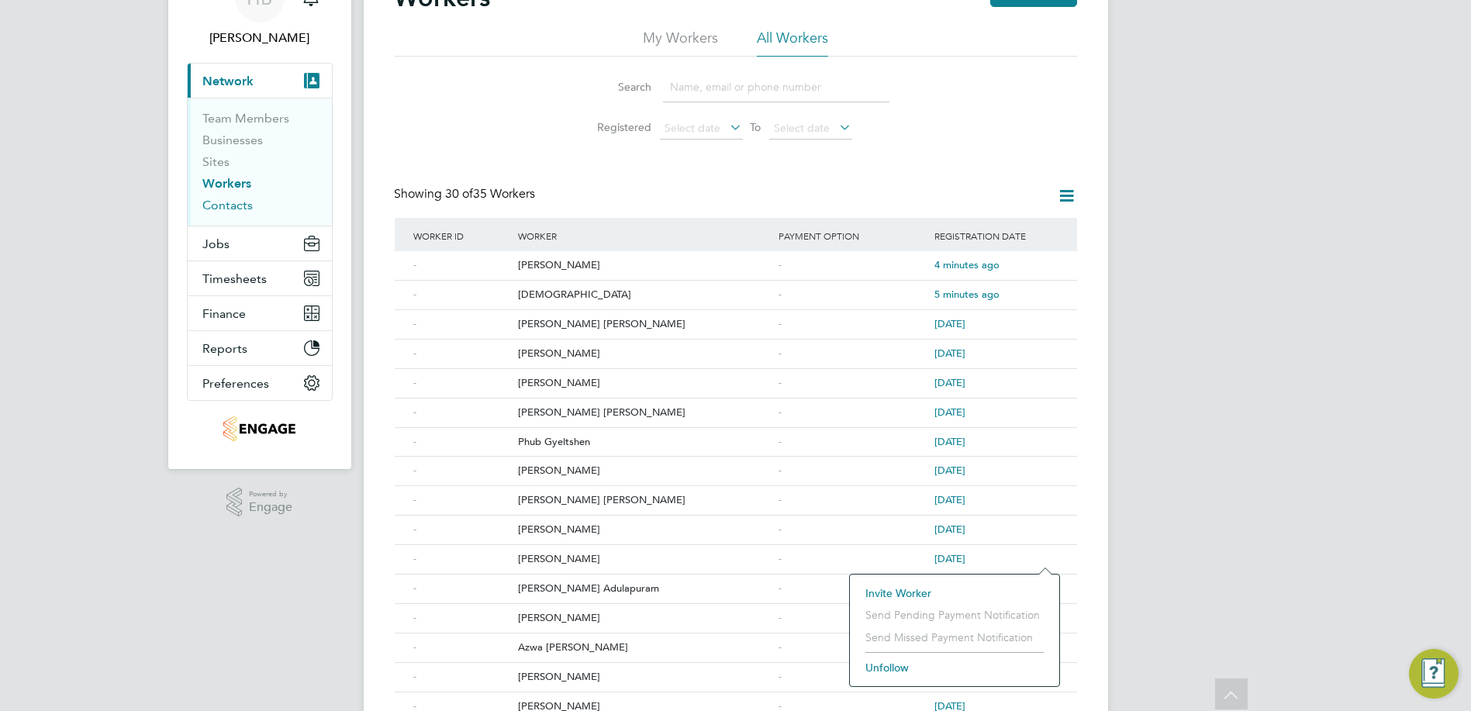
click at [233, 202] on link "Contacts" at bounding box center [228, 205] width 50 height 15
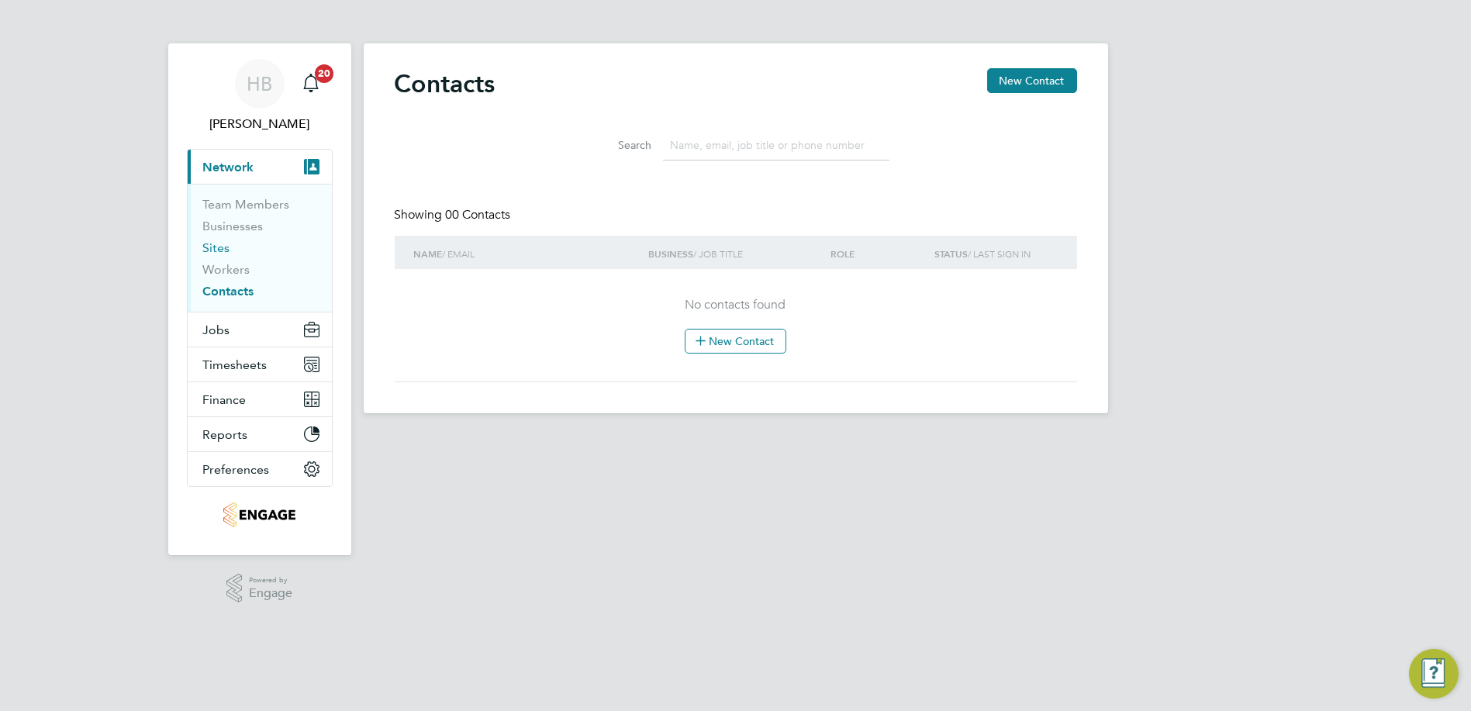
click at [223, 252] on link "Sites" at bounding box center [216, 247] width 27 height 15
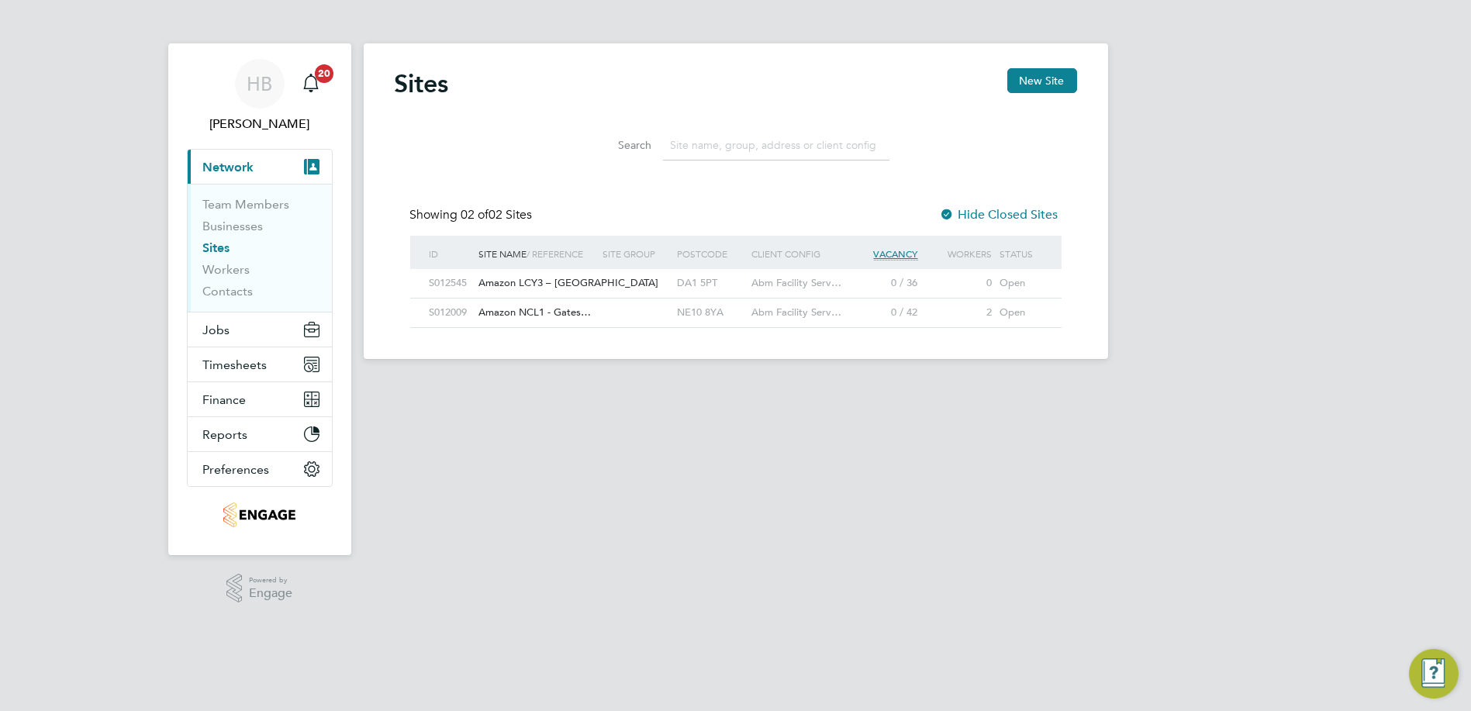
click at [819, 278] on span "Abm Facility Serv…" at bounding box center [797, 282] width 90 height 13
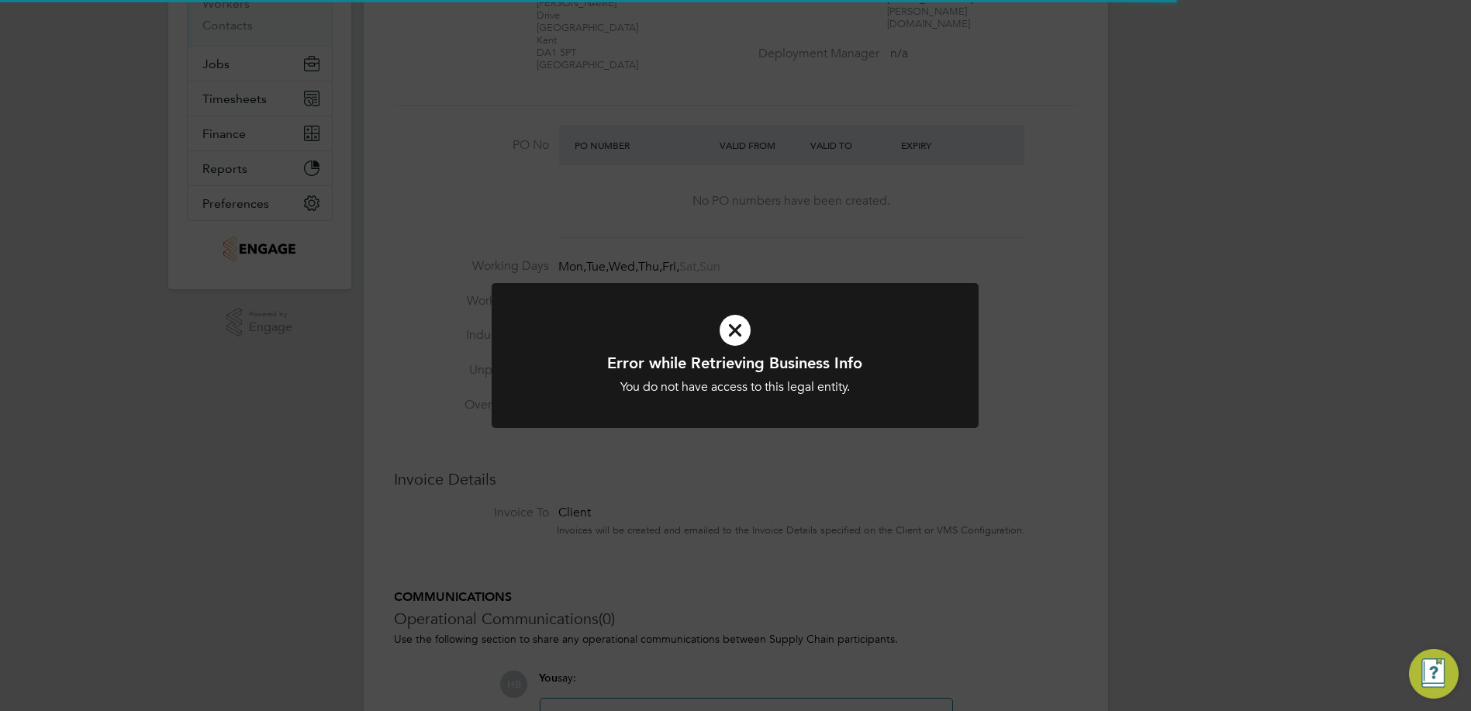
scroll to position [430, 0]
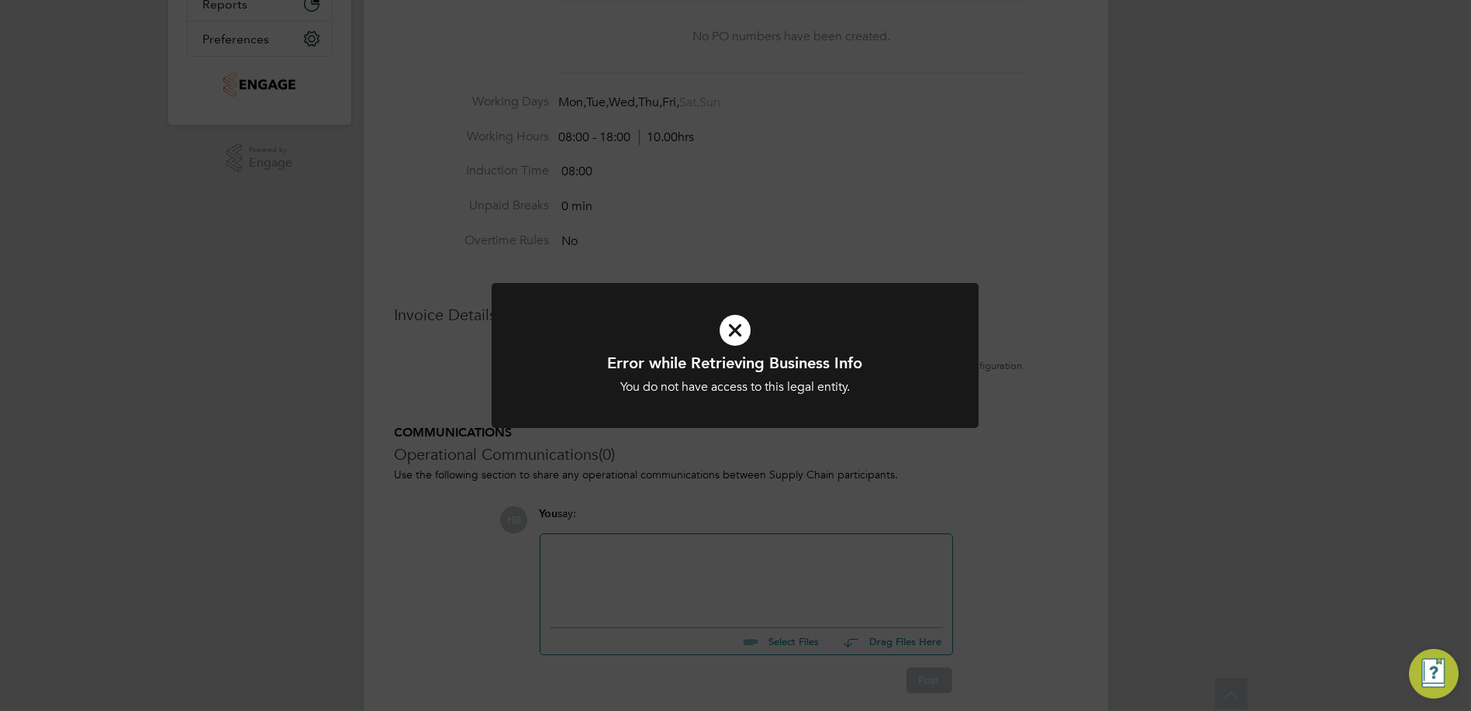
click at [740, 330] on icon at bounding box center [734, 330] width 403 height 60
click at [733, 345] on icon at bounding box center [734, 330] width 403 height 60
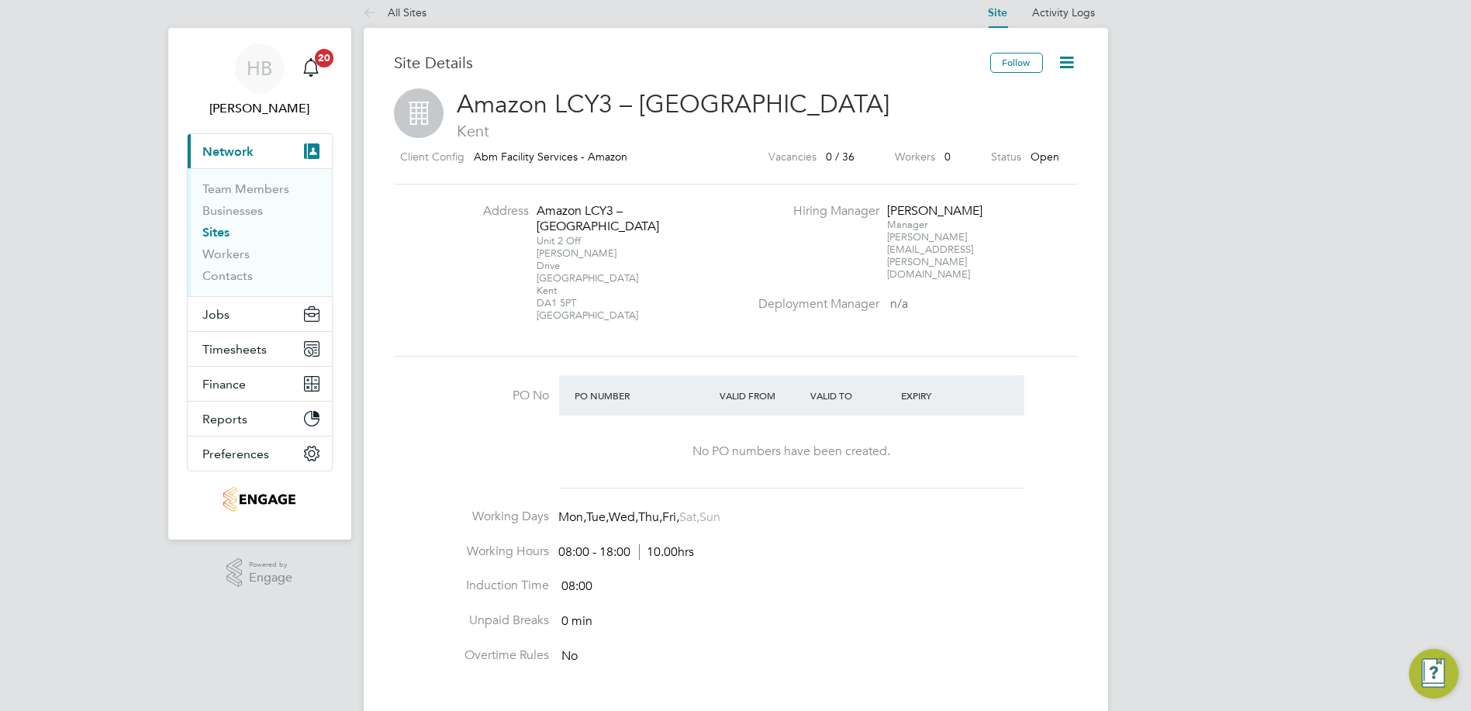
scroll to position [0, 0]
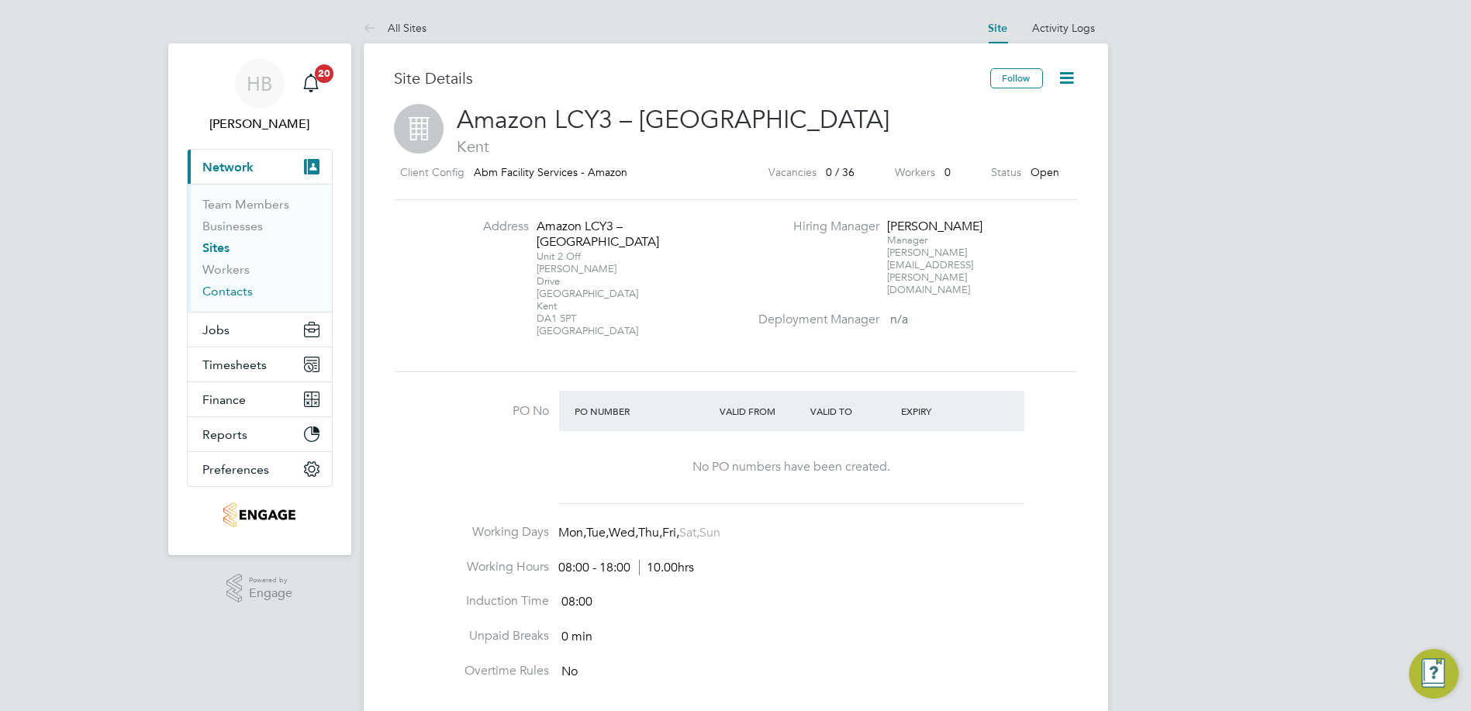
click at [226, 296] on link "Contacts" at bounding box center [228, 291] width 50 height 15
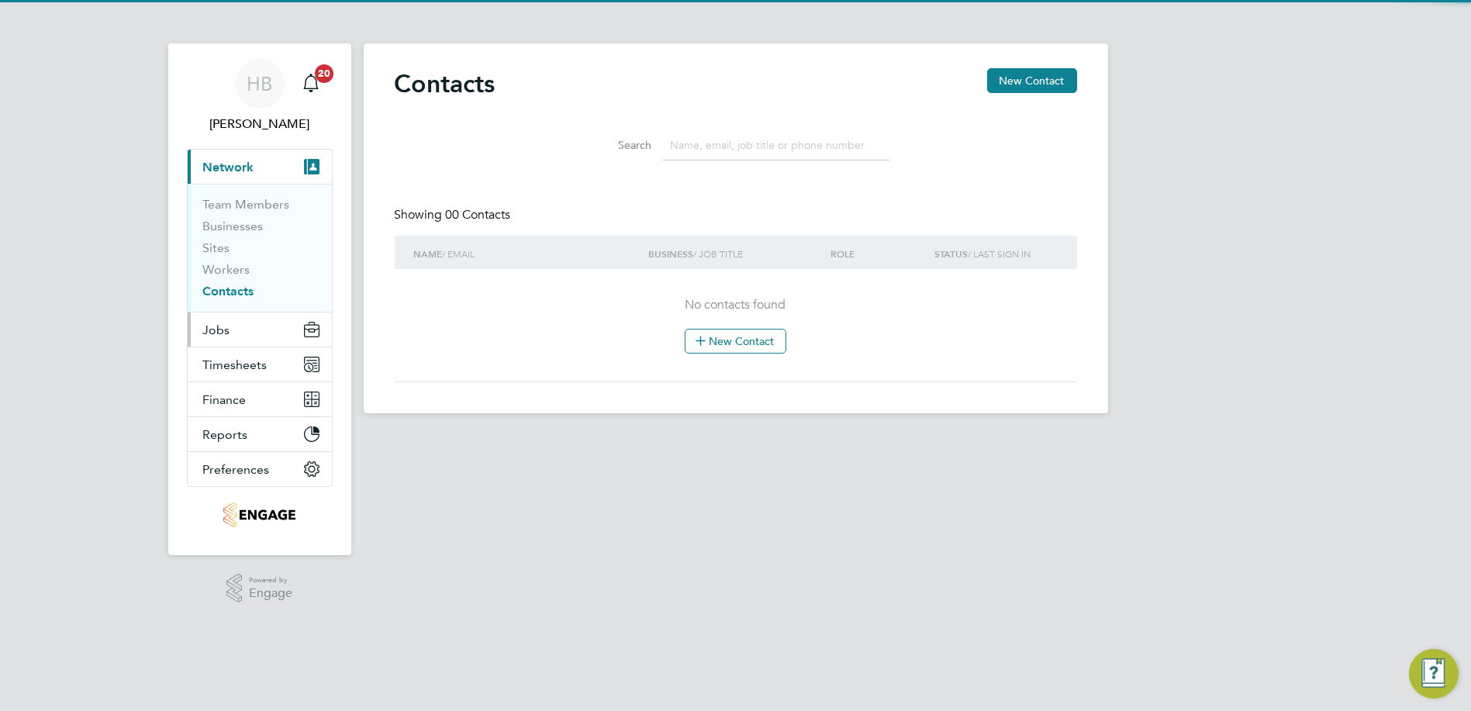
click at [226, 331] on span "Jobs" at bounding box center [216, 330] width 27 height 15
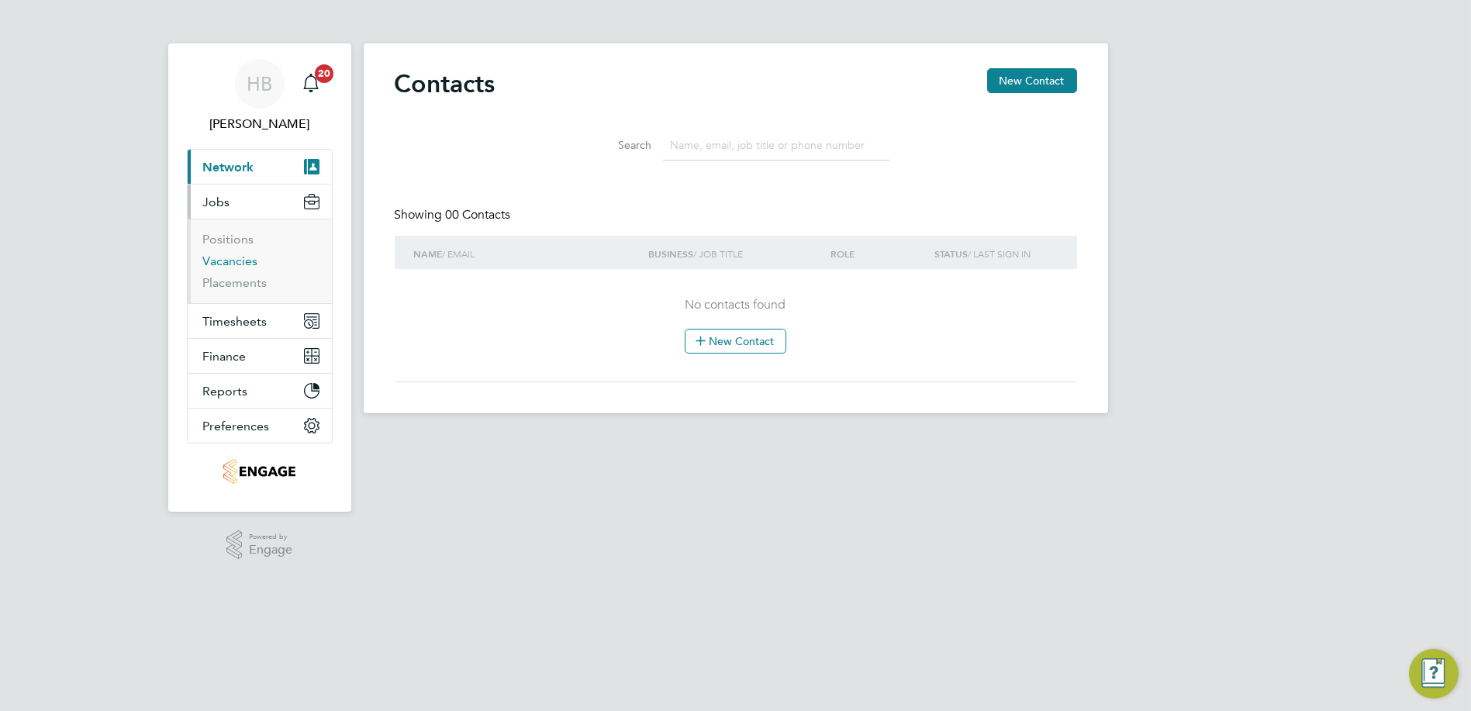
click at [226, 261] on link "Vacancies" at bounding box center [230, 261] width 55 height 15
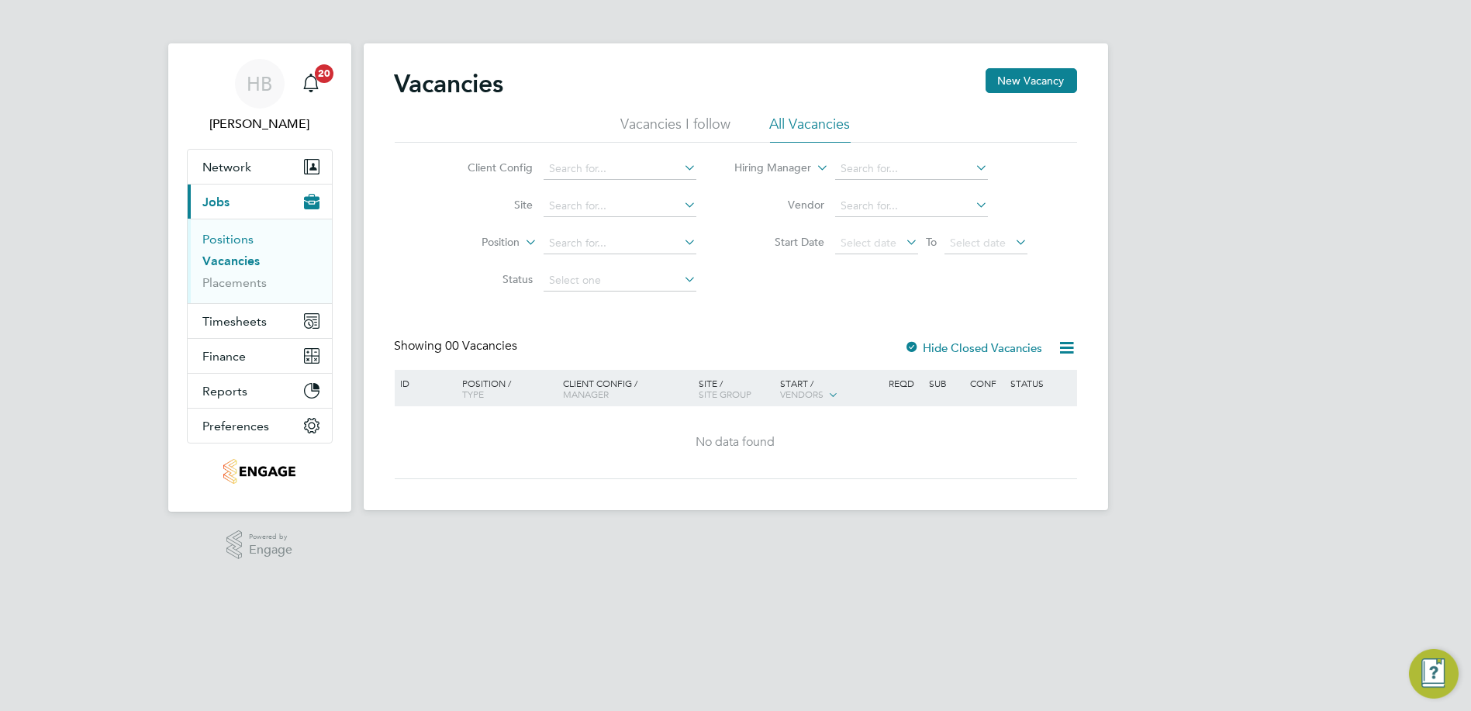
click at [226, 245] on link "Positions" at bounding box center [228, 239] width 51 height 15
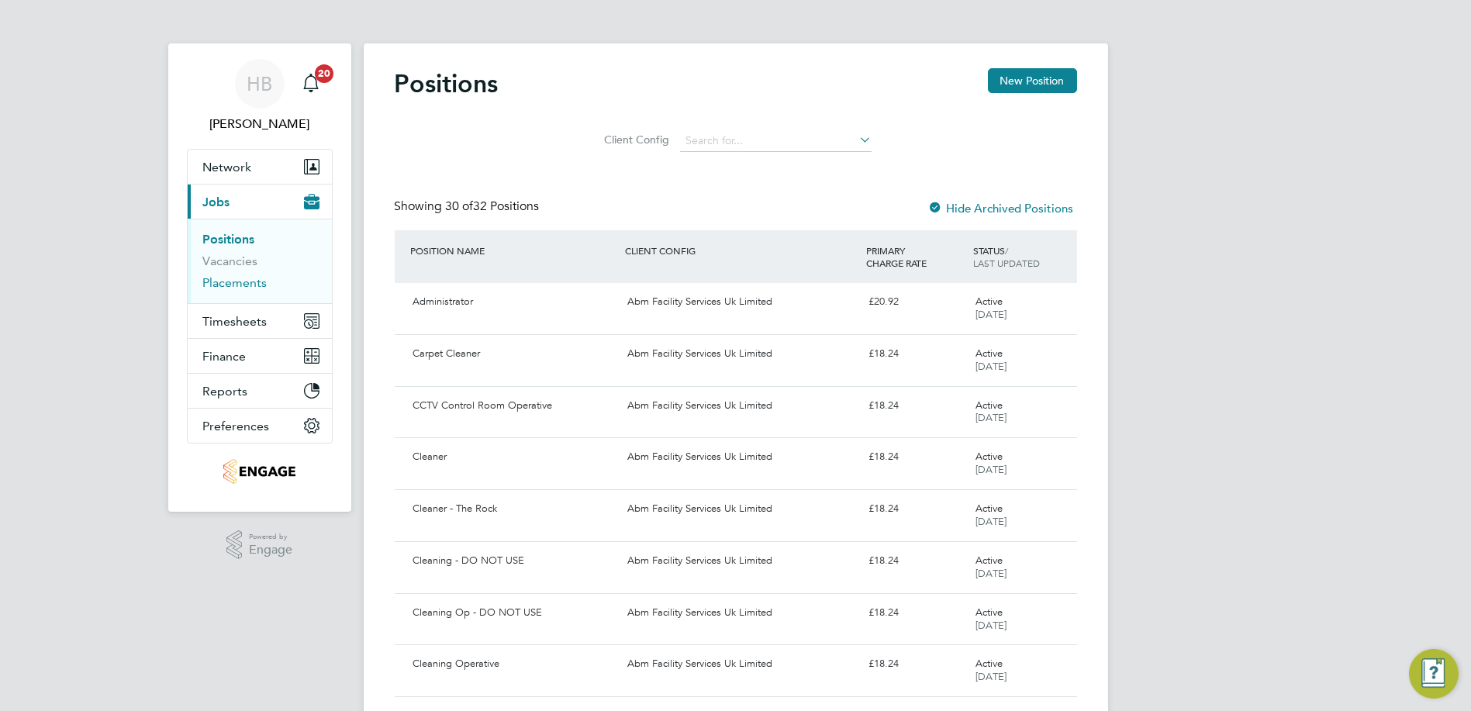
click at [240, 287] on link "Placements" at bounding box center [235, 282] width 64 height 15
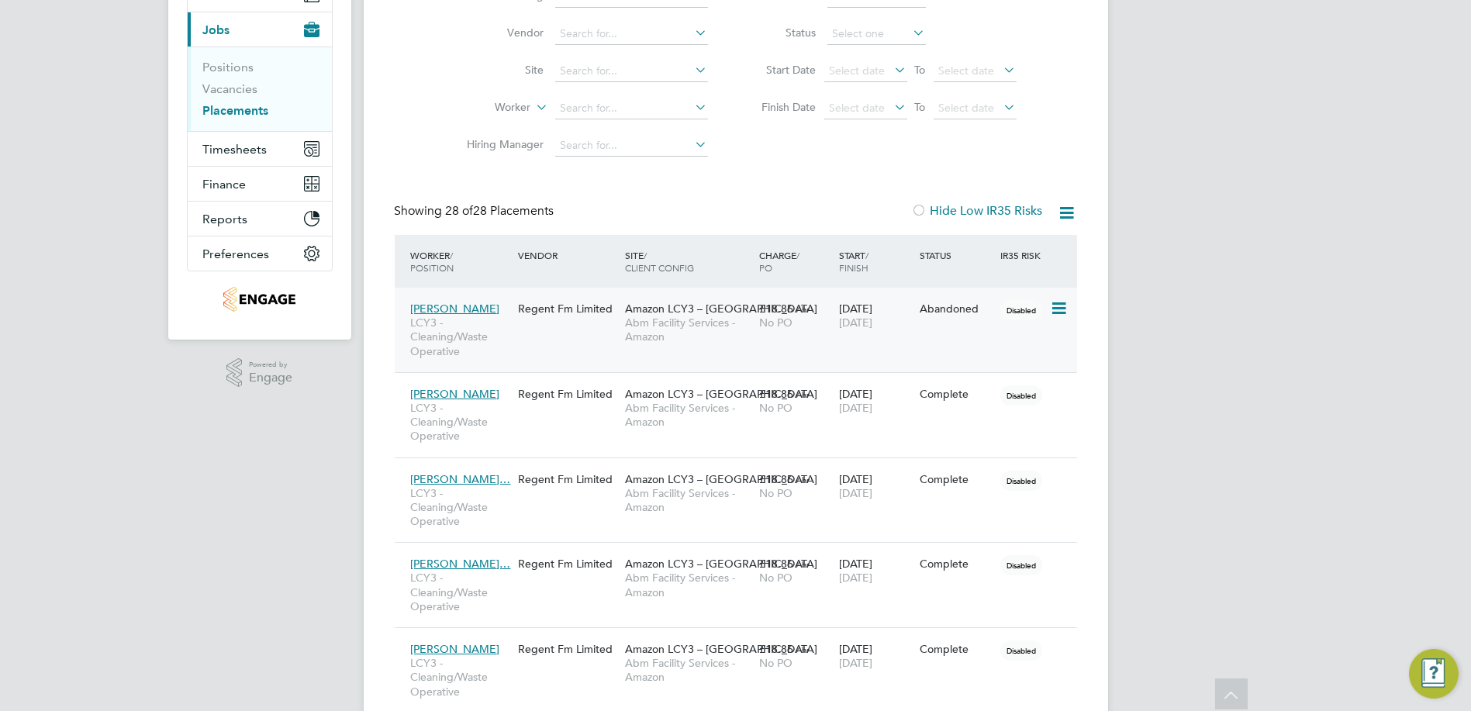
click at [1060, 311] on icon at bounding box center [1058, 308] width 16 height 19
click at [851, 315] on div "13 Sep 2025 13 Sep 2025" at bounding box center [875, 315] width 81 height 43
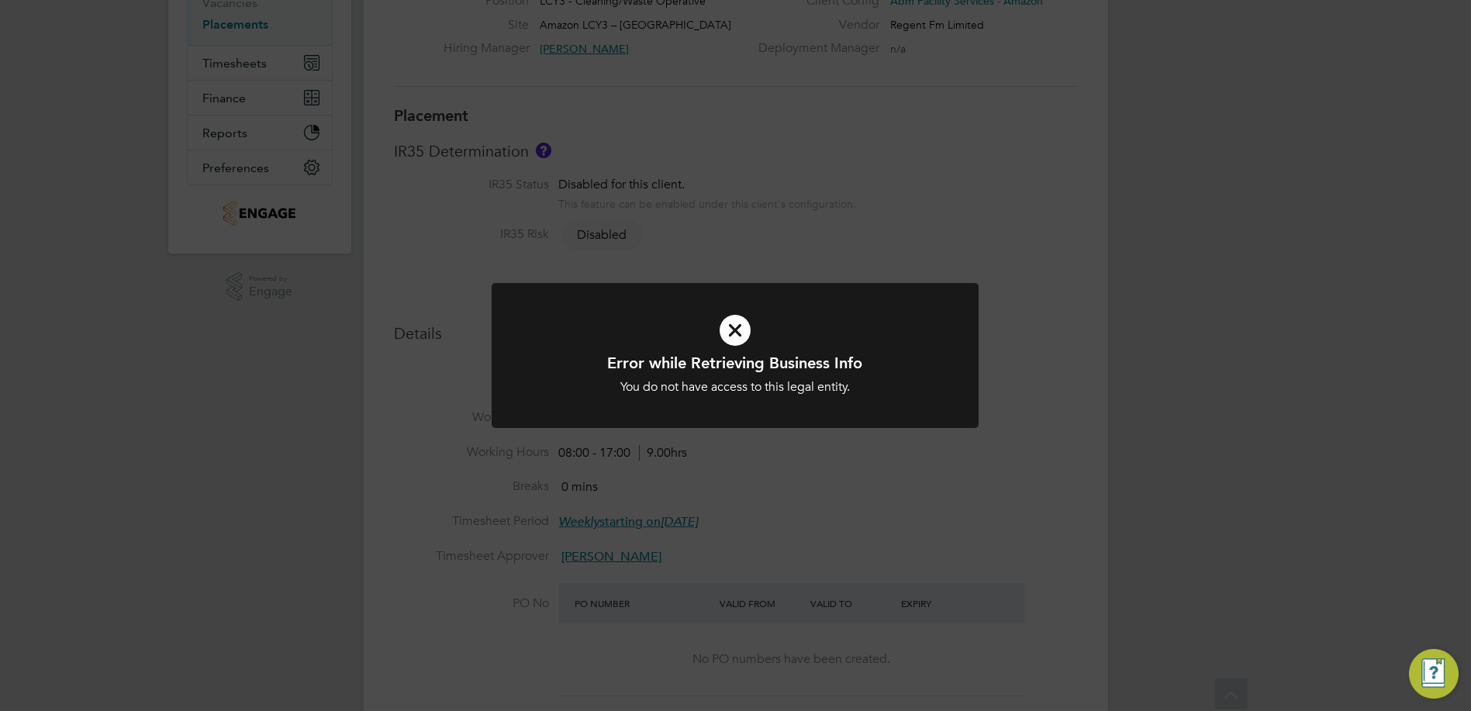
click at [736, 333] on icon at bounding box center [734, 330] width 403 height 60
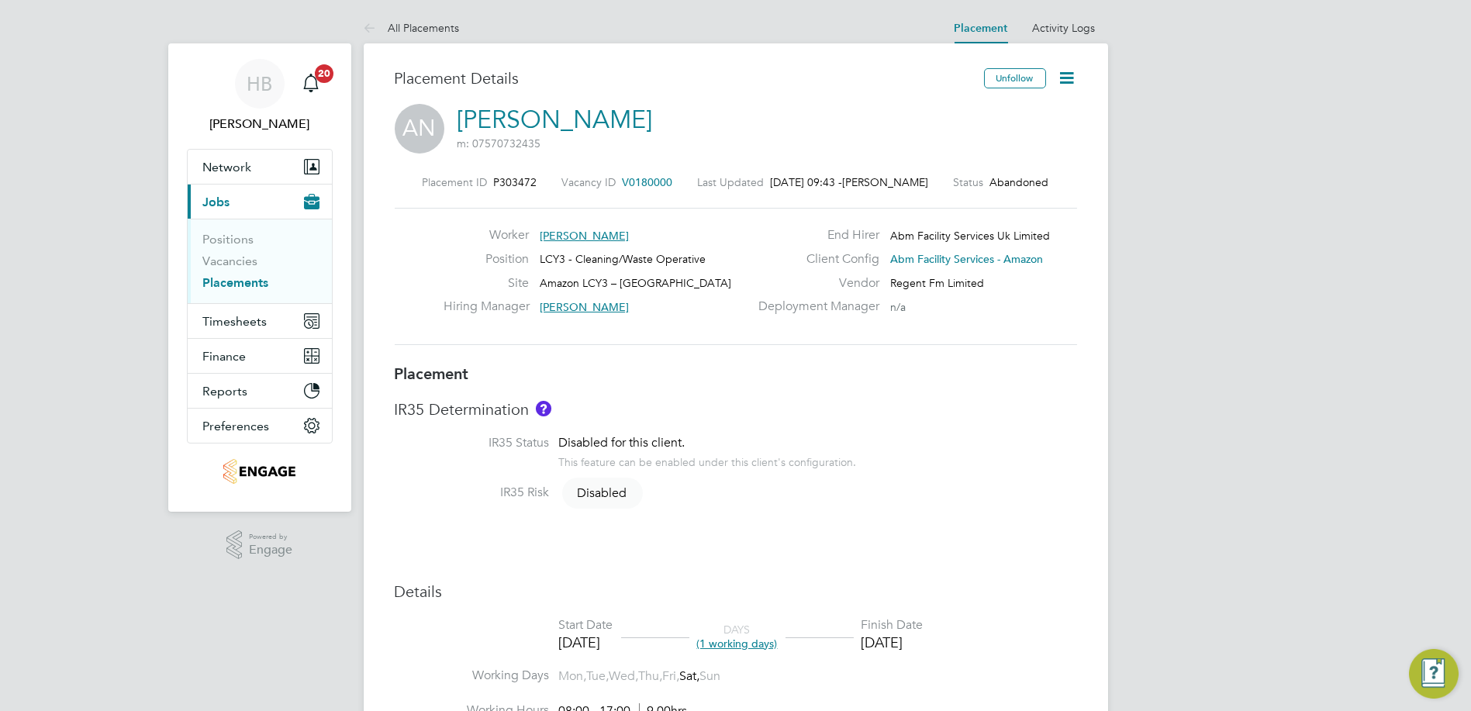
click at [226, 283] on link "Placements" at bounding box center [236, 282] width 66 height 15
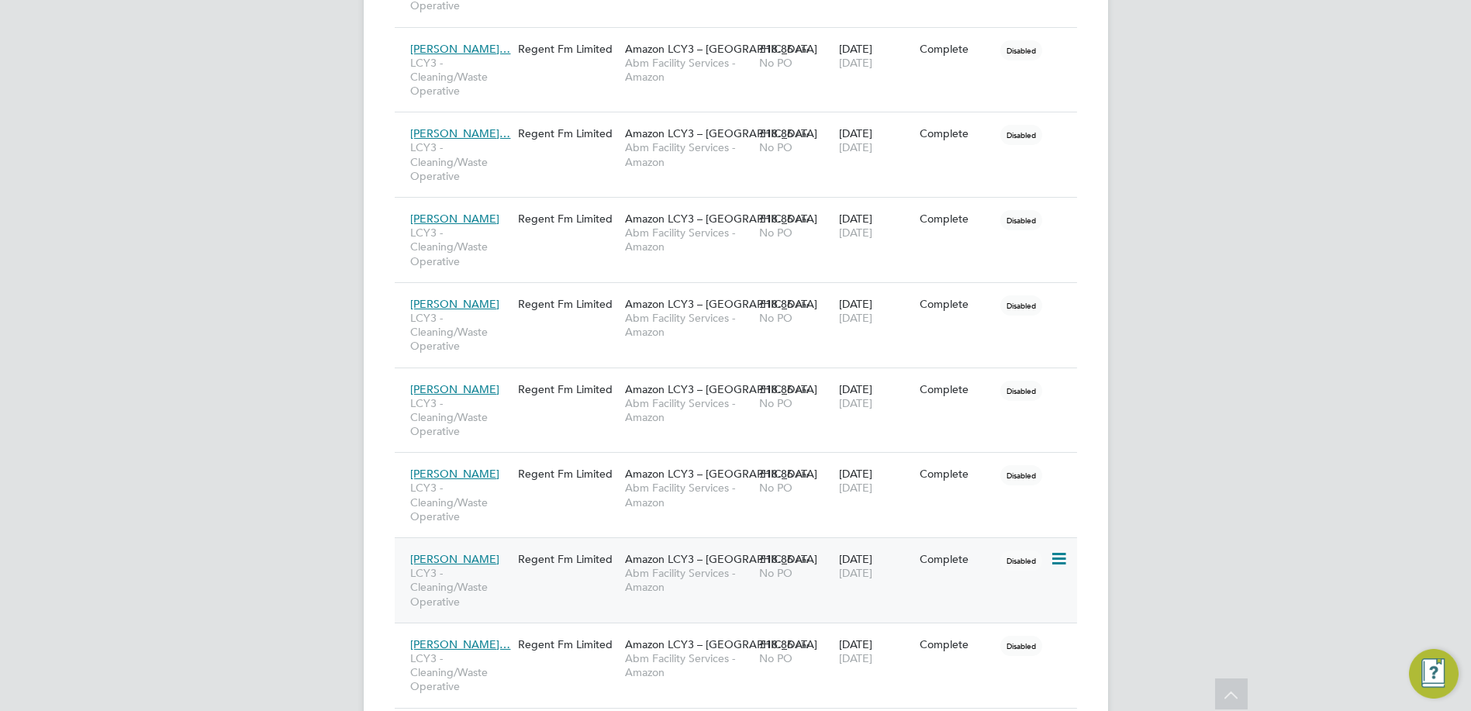
click at [1050, 561] on icon at bounding box center [1058, 559] width 16 height 19
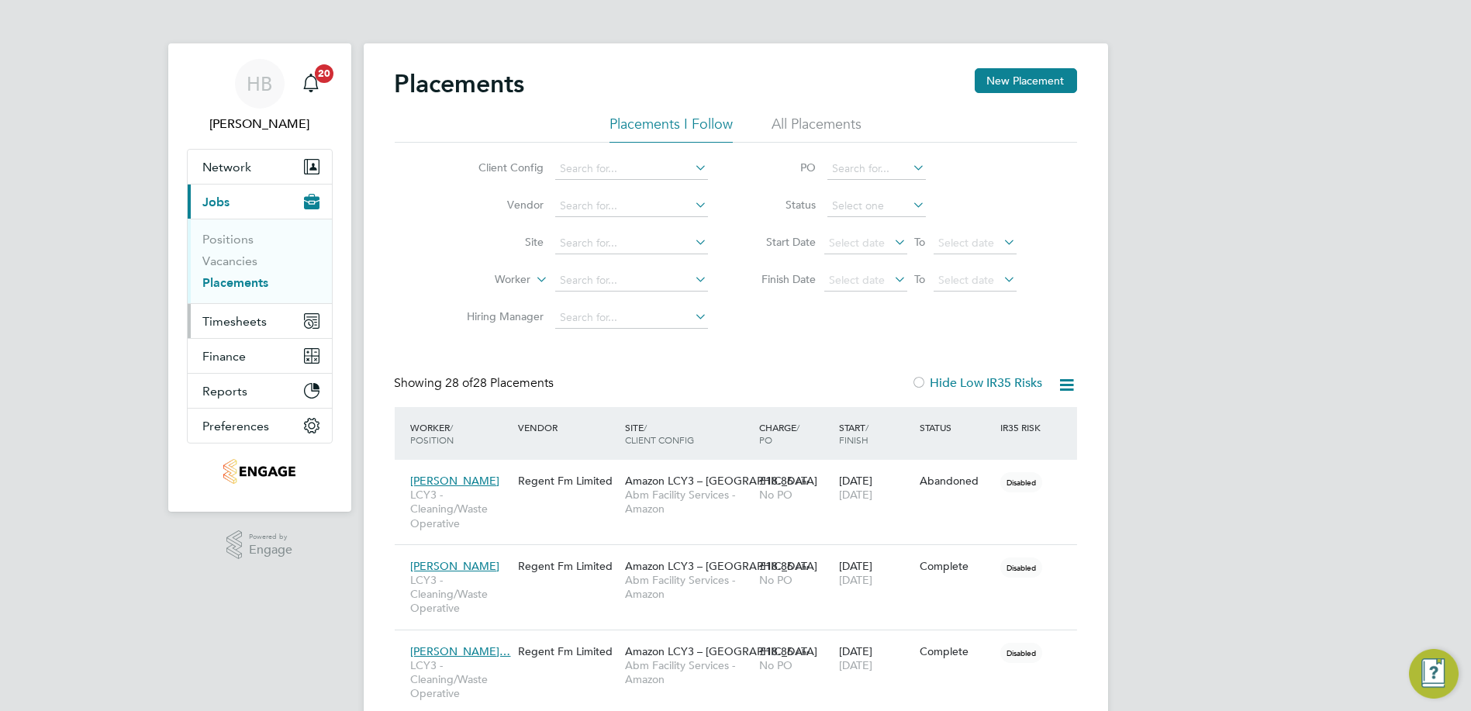
click at [257, 319] on span "Timesheets" at bounding box center [235, 321] width 64 height 15
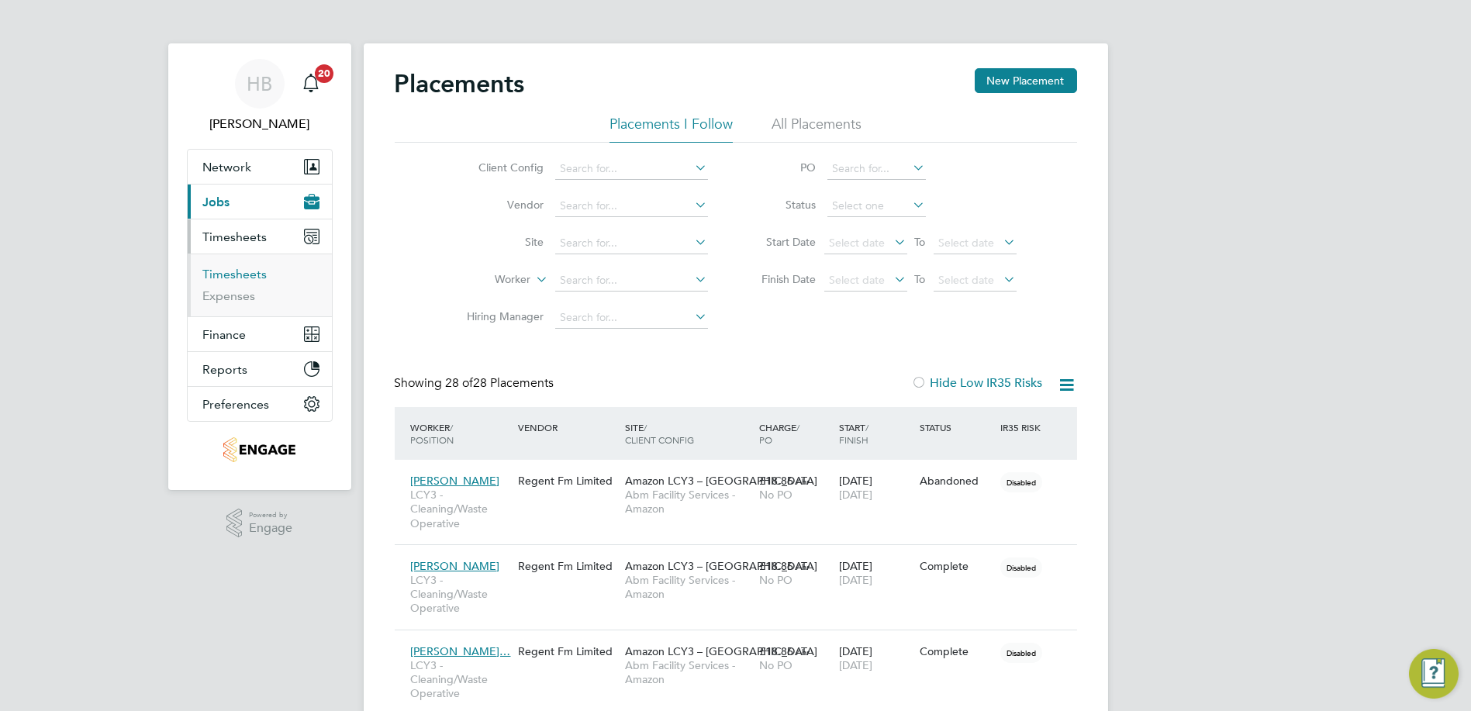
click at [252, 274] on link "Timesheets" at bounding box center [235, 274] width 64 height 15
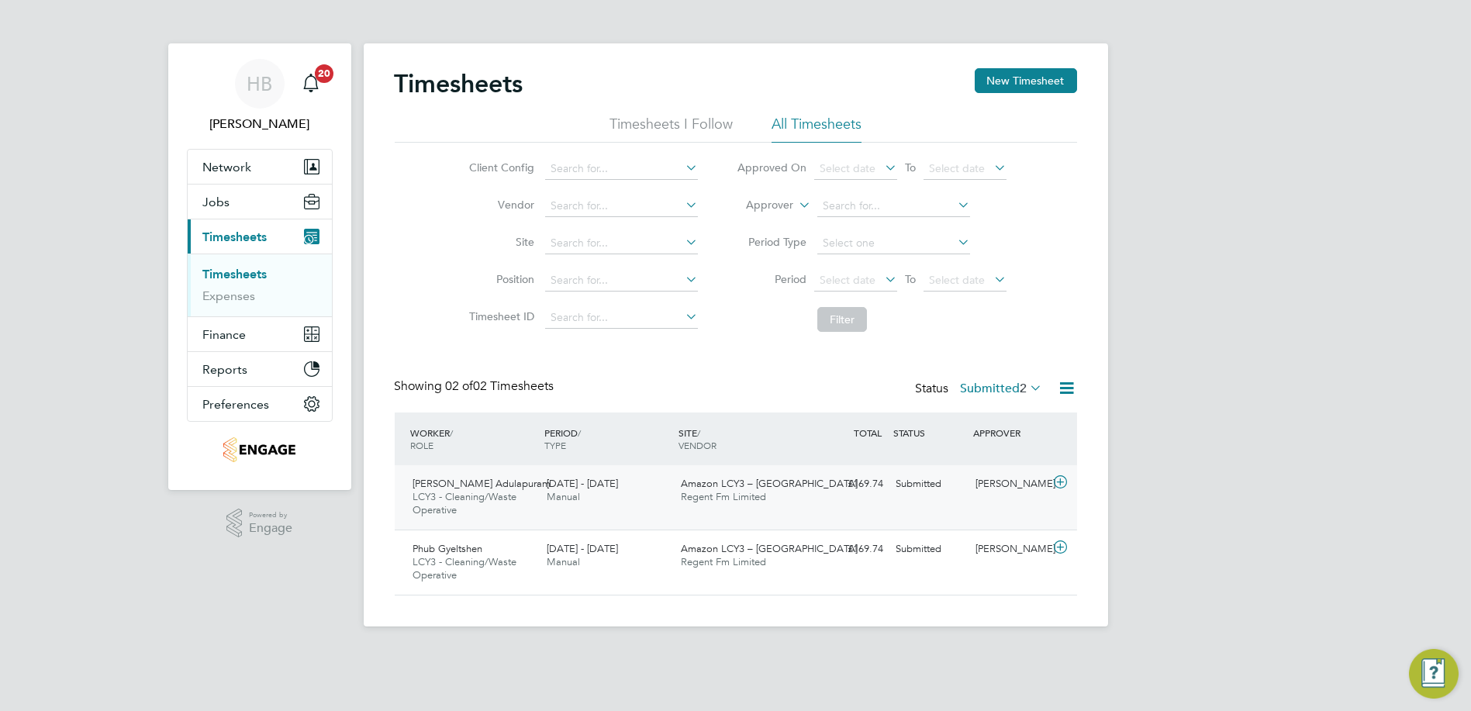
click at [1062, 480] on icon at bounding box center [1060, 482] width 19 height 12
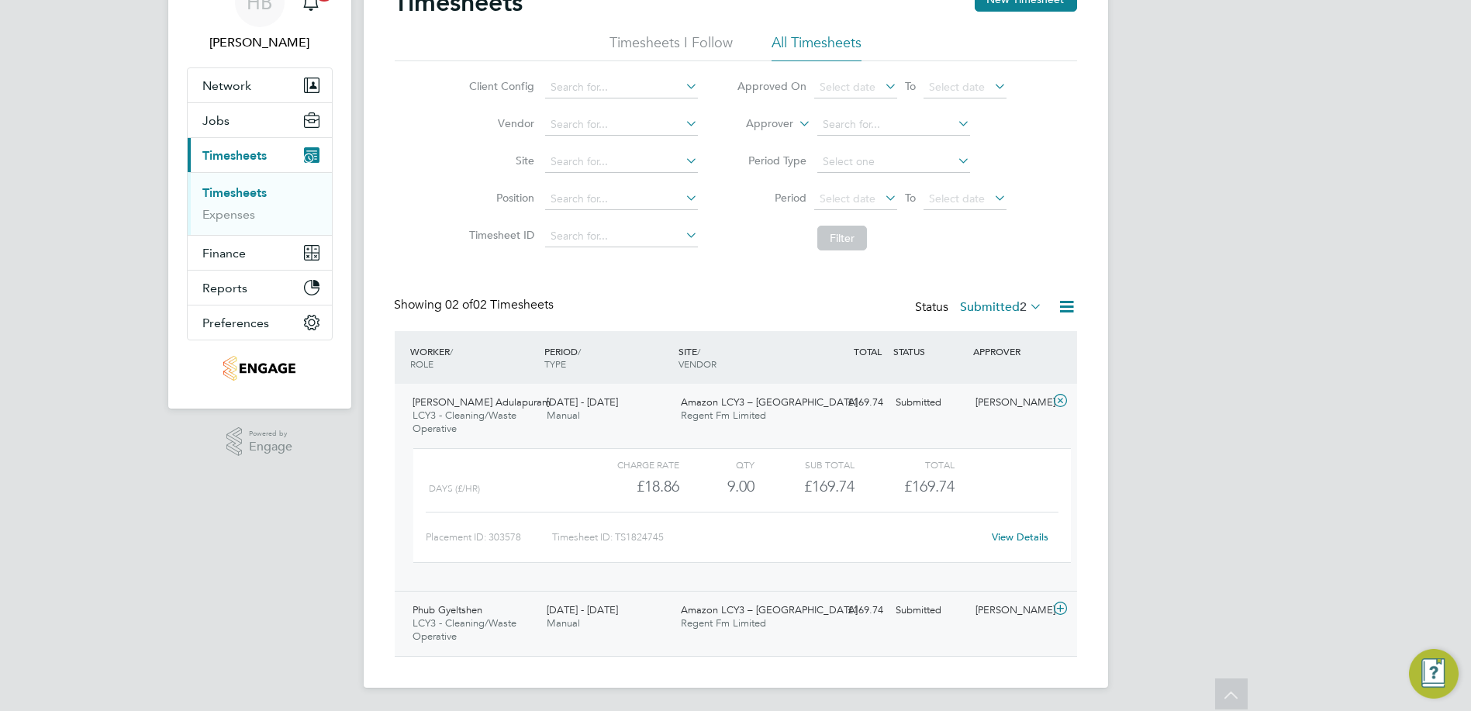
click at [1065, 606] on icon at bounding box center [1060, 608] width 19 height 12
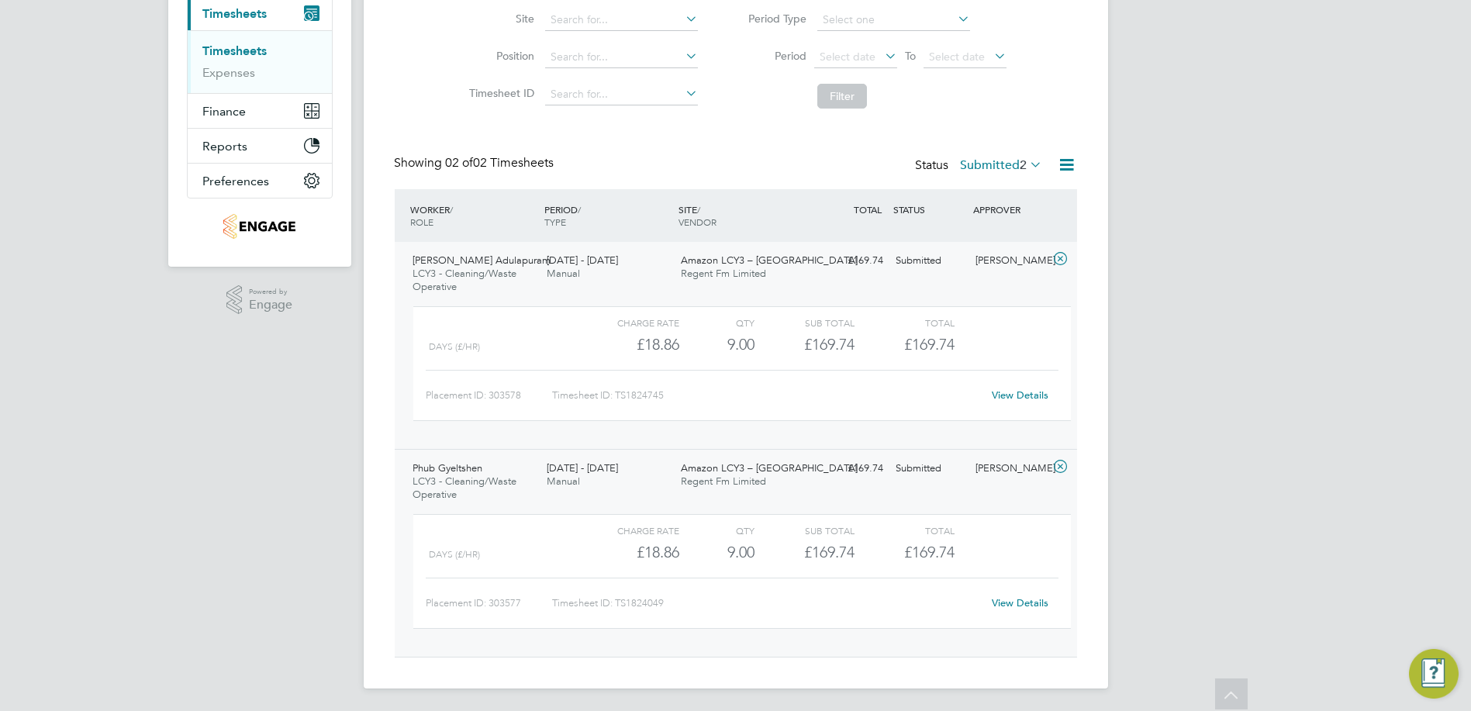
click at [1020, 592] on div "View Details" at bounding box center [1020, 603] width 76 height 25
click at [1024, 606] on link "View Details" at bounding box center [1020, 602] width 57 height 13
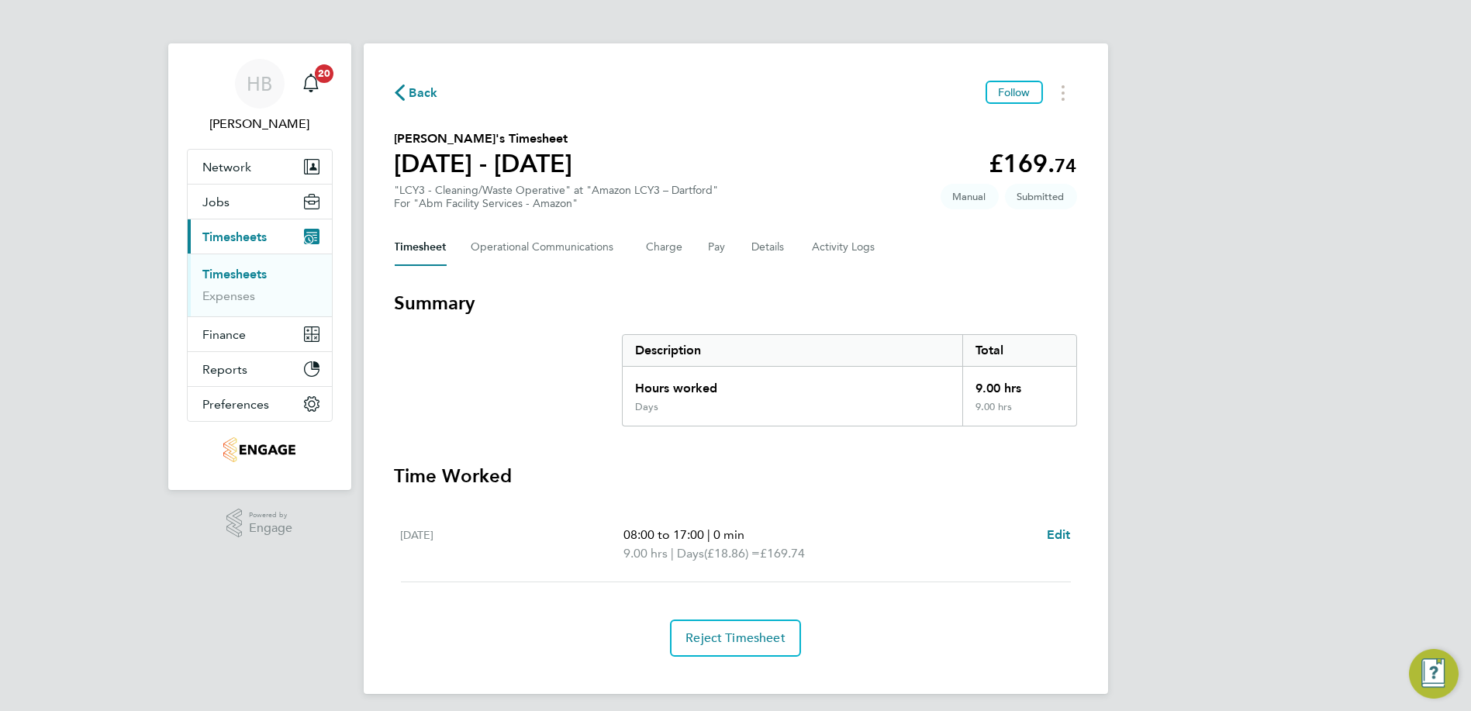
click at [236, 273] on link "Timesheets" at bounding box center [235, 274] width 64 height 15
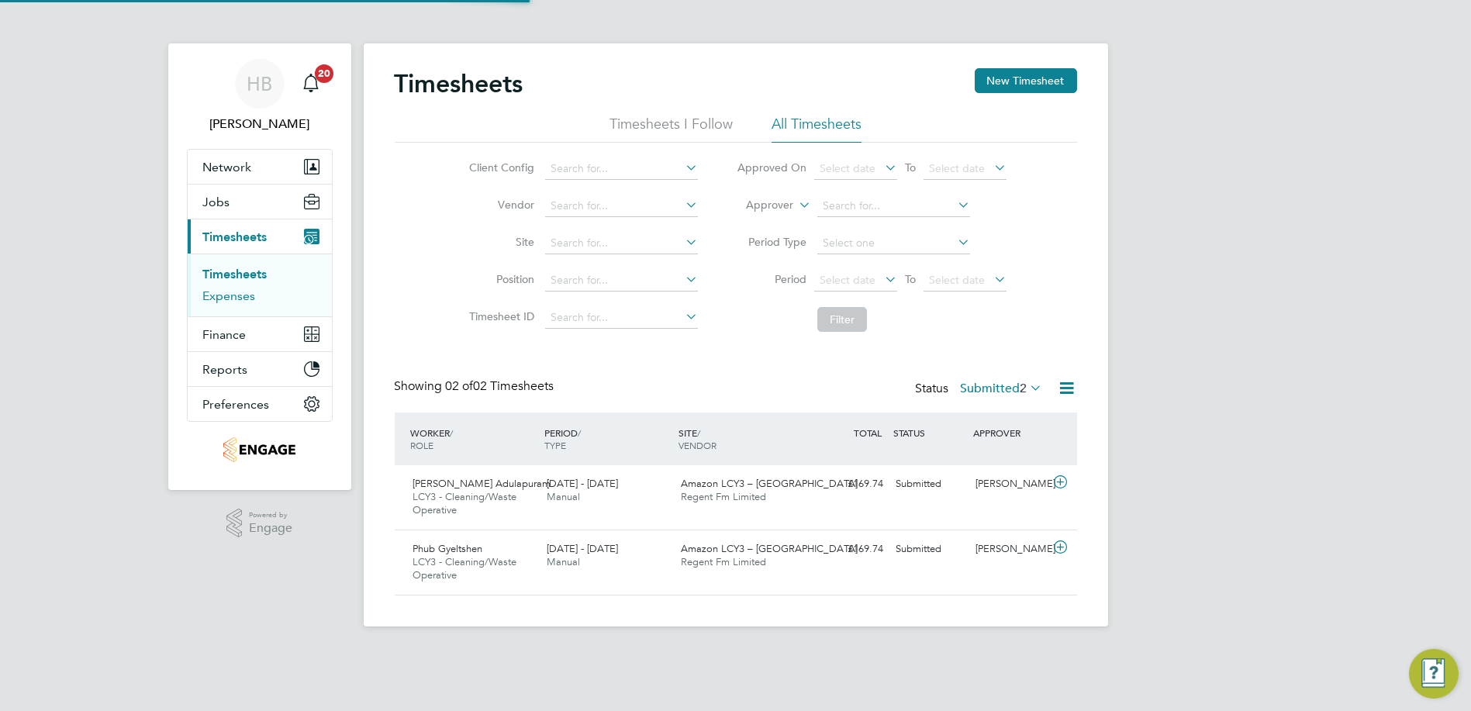
scroll to position [39, 134]
click at [1024, 391] on span "2" at bounding box center [1023, 389] width 7 height 16
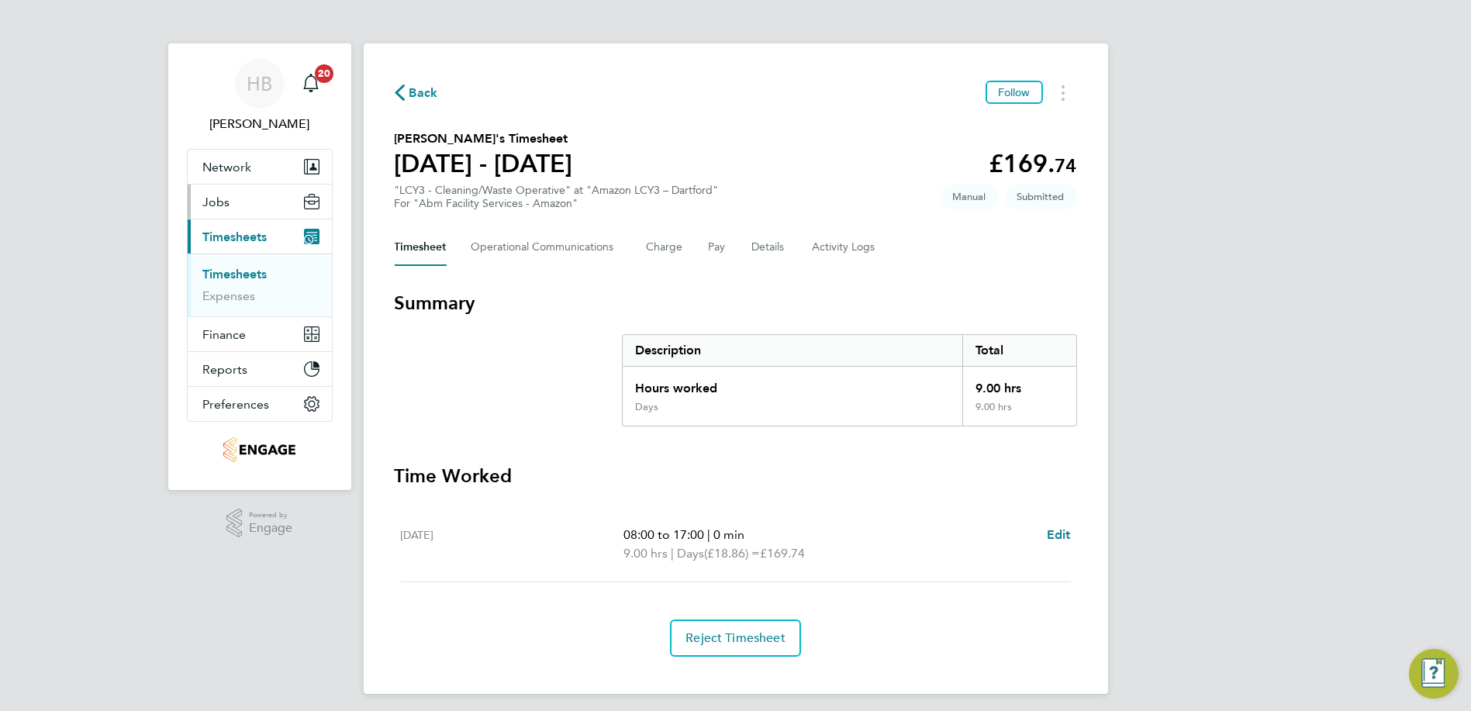
click at [236, 203] on button "Jobs" at bounding box center [260, 202] width 144 height 34
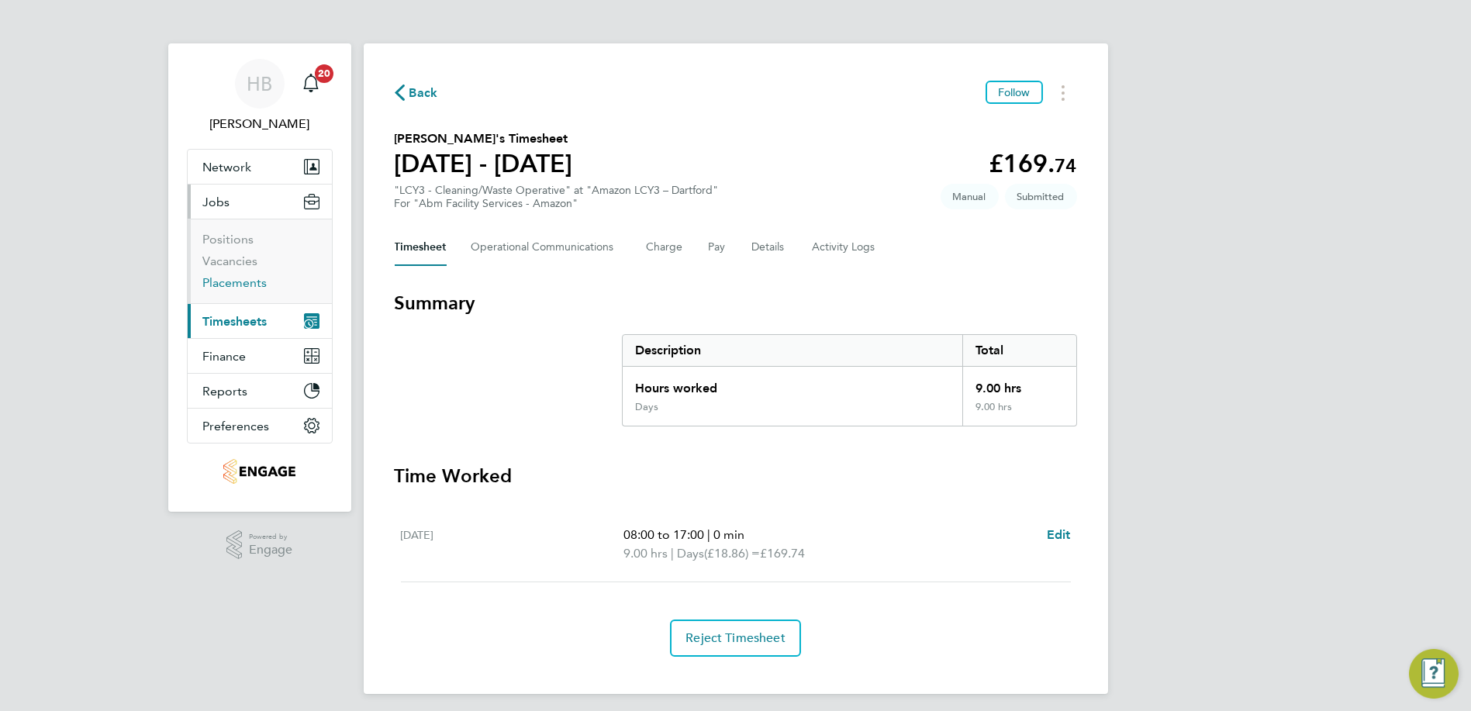
click at [230, 278] on link "Placements" at bounding box center [235, 282] width 64 height 15
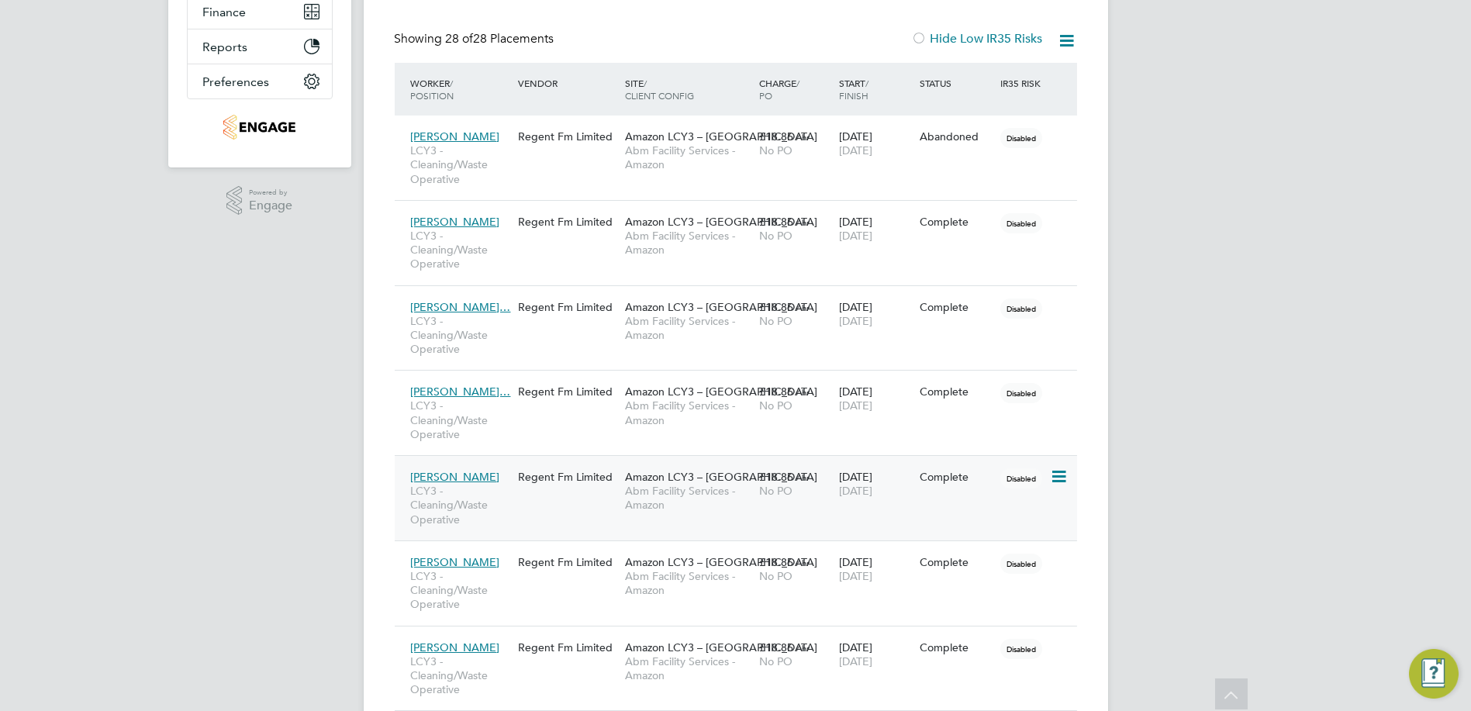
click at [1061, 479] on icon at bounding box center [1058, 477] width 16 height 19
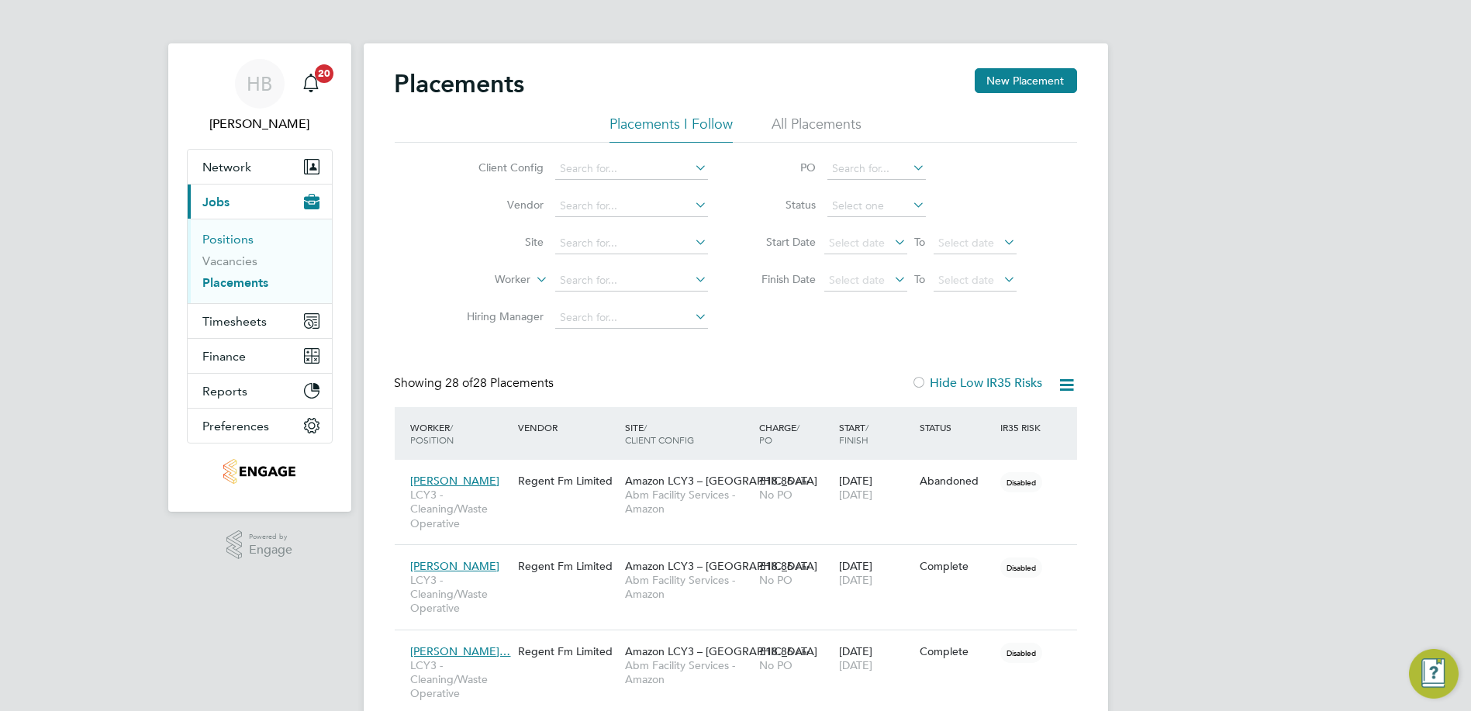
click at [246, 236] on link "Positions" at bounding box center [228, 239] width 51 height 15
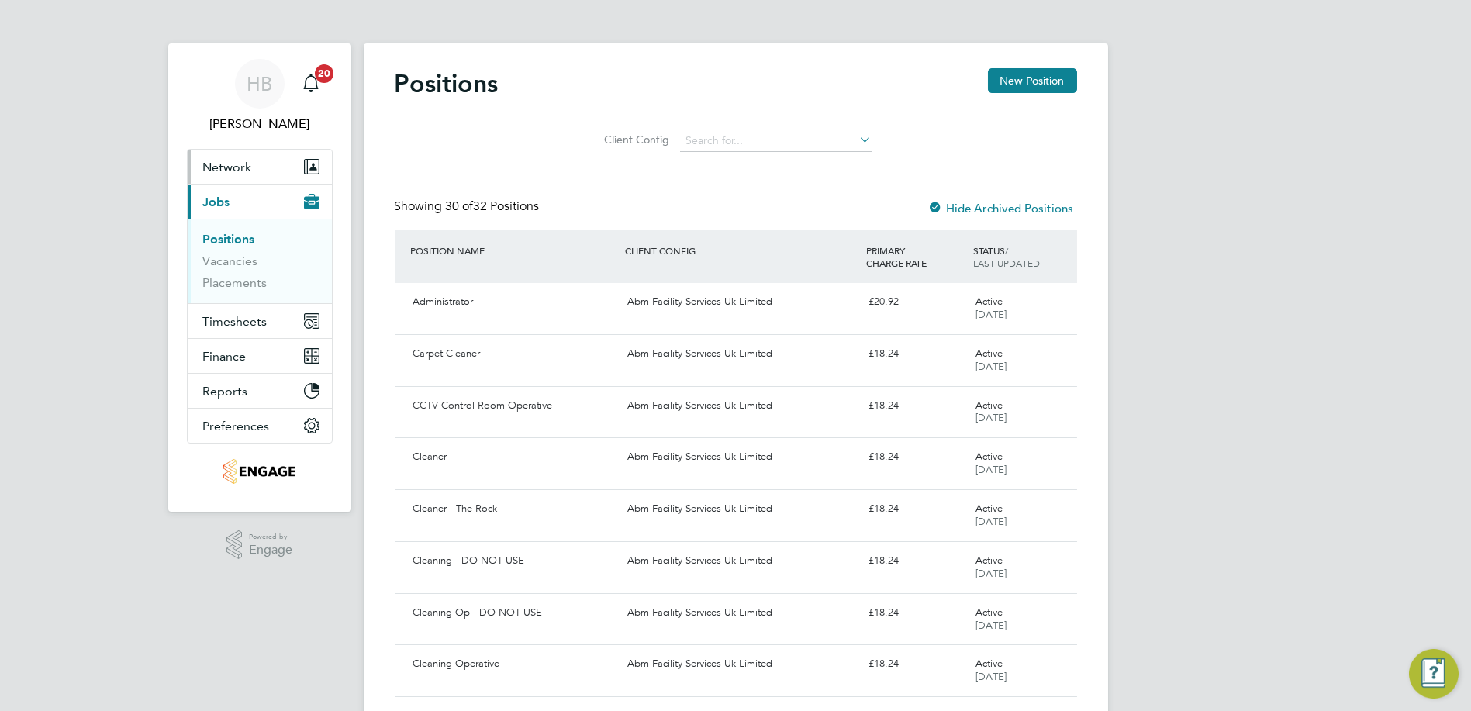
click at [233, 164] on span "Network" at bounding box center [227, 167] width 49 height 15
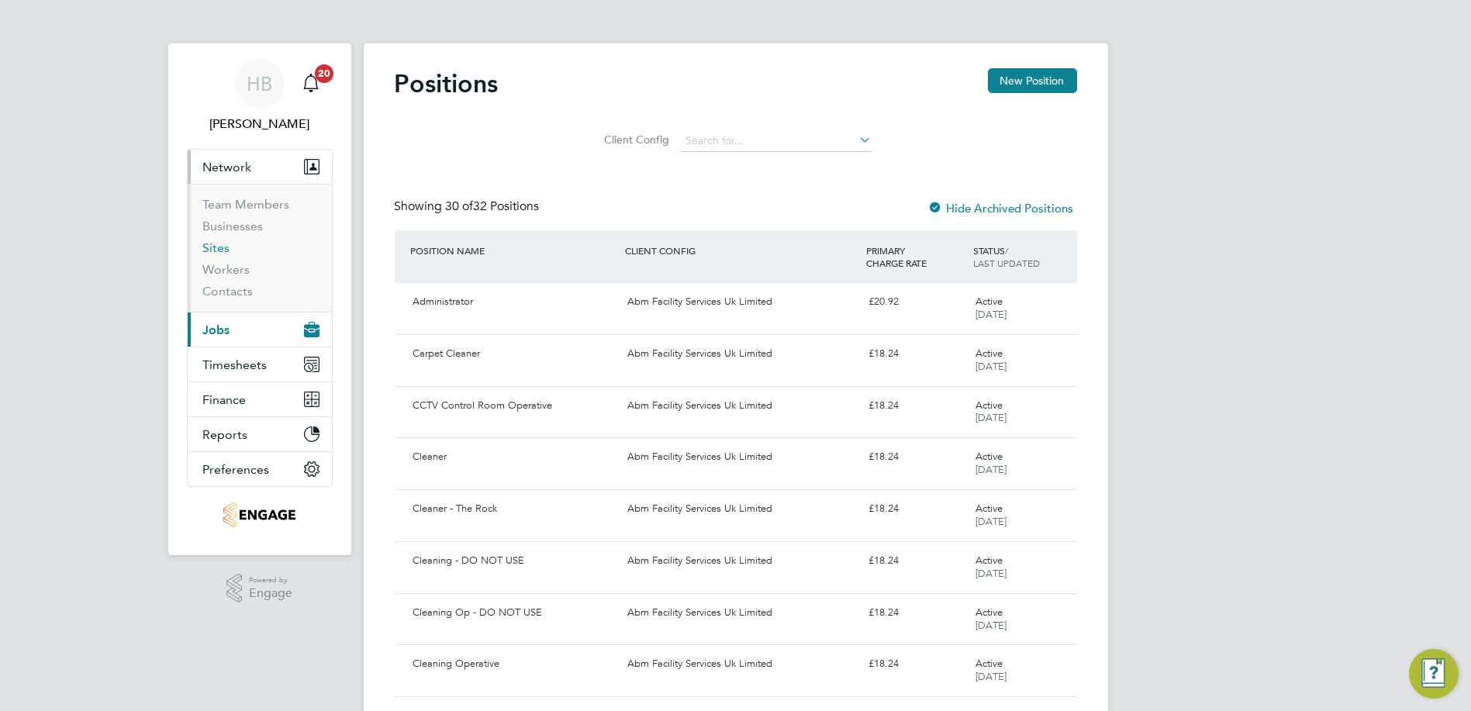
click at [221, 247] on link "Sites" at bounding box center [216, 247] width 27 height 15
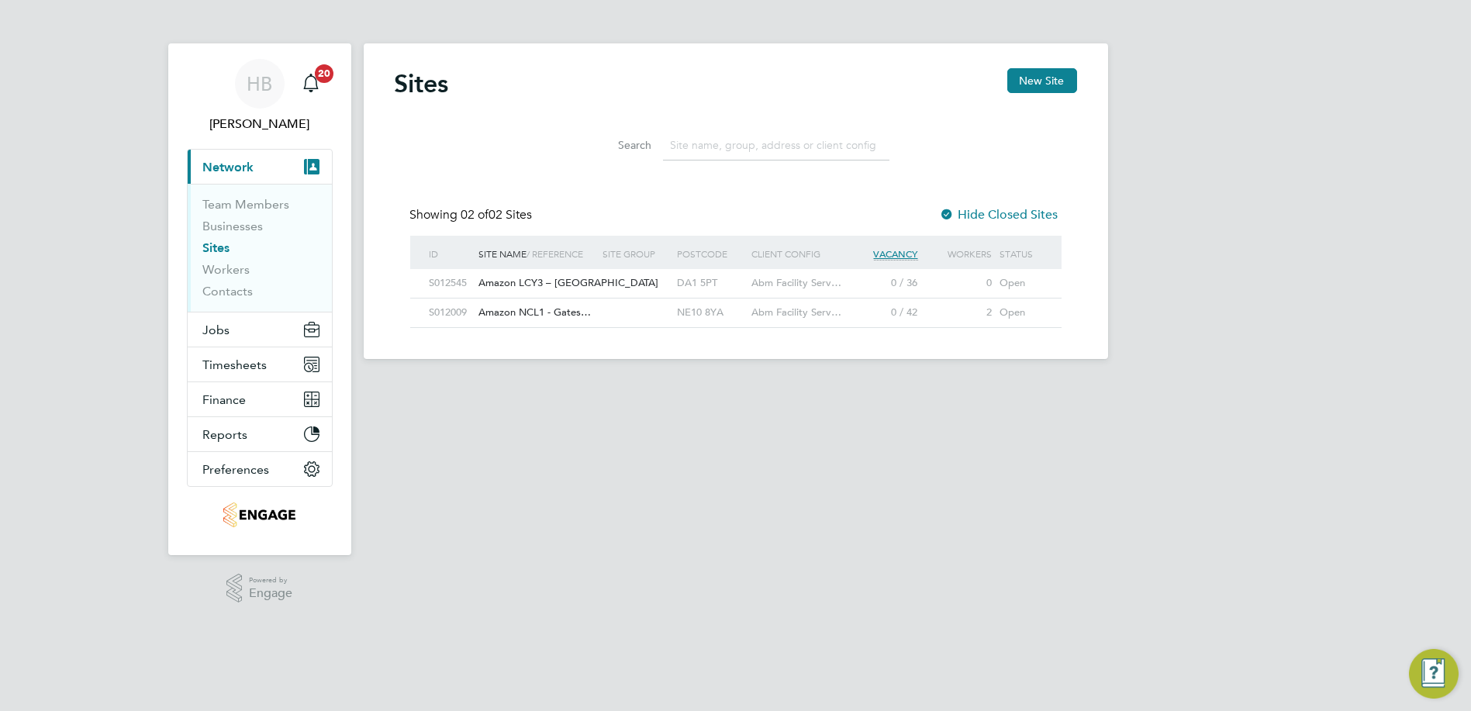
click at [631, 285] on div at bounding box center [636, 283] width 74 height 29
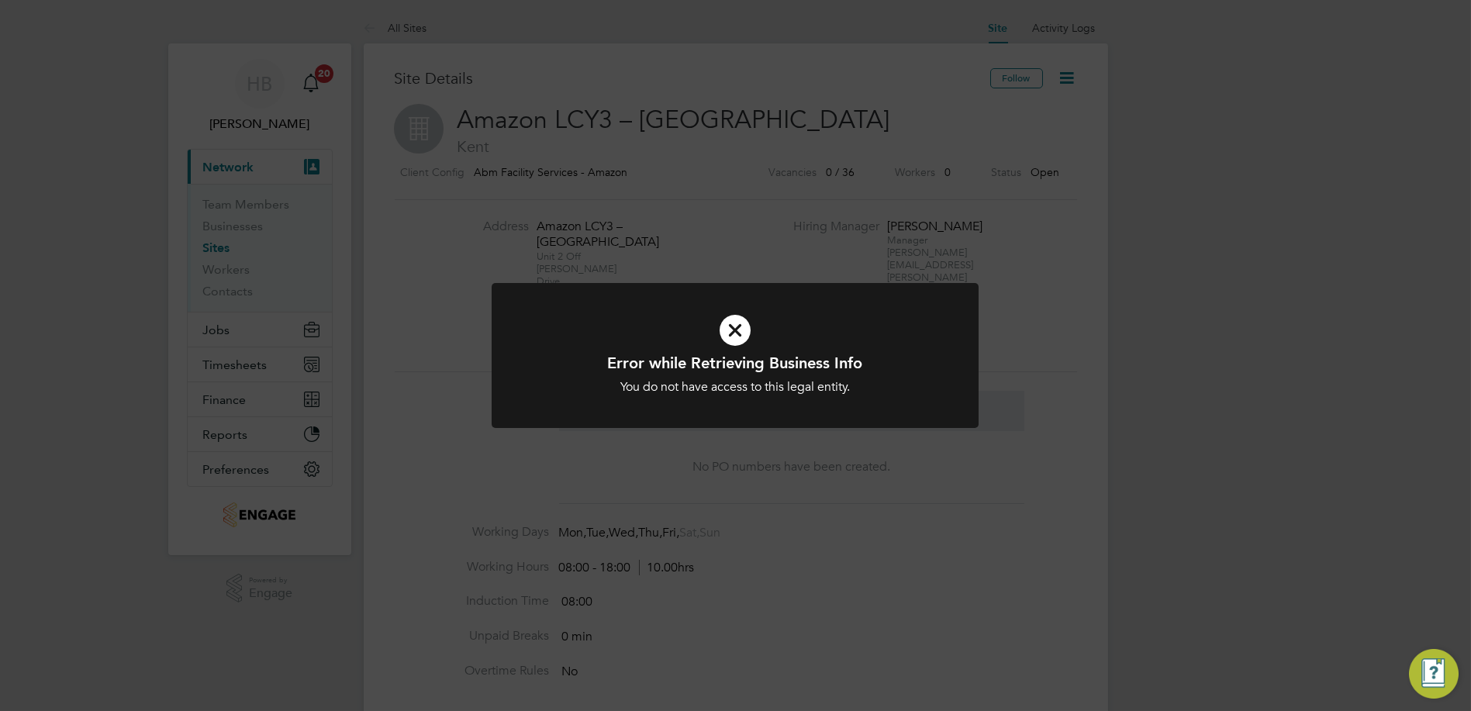
click at [733, 330] on icon at bounding box center [734, 330] width 403 height 60
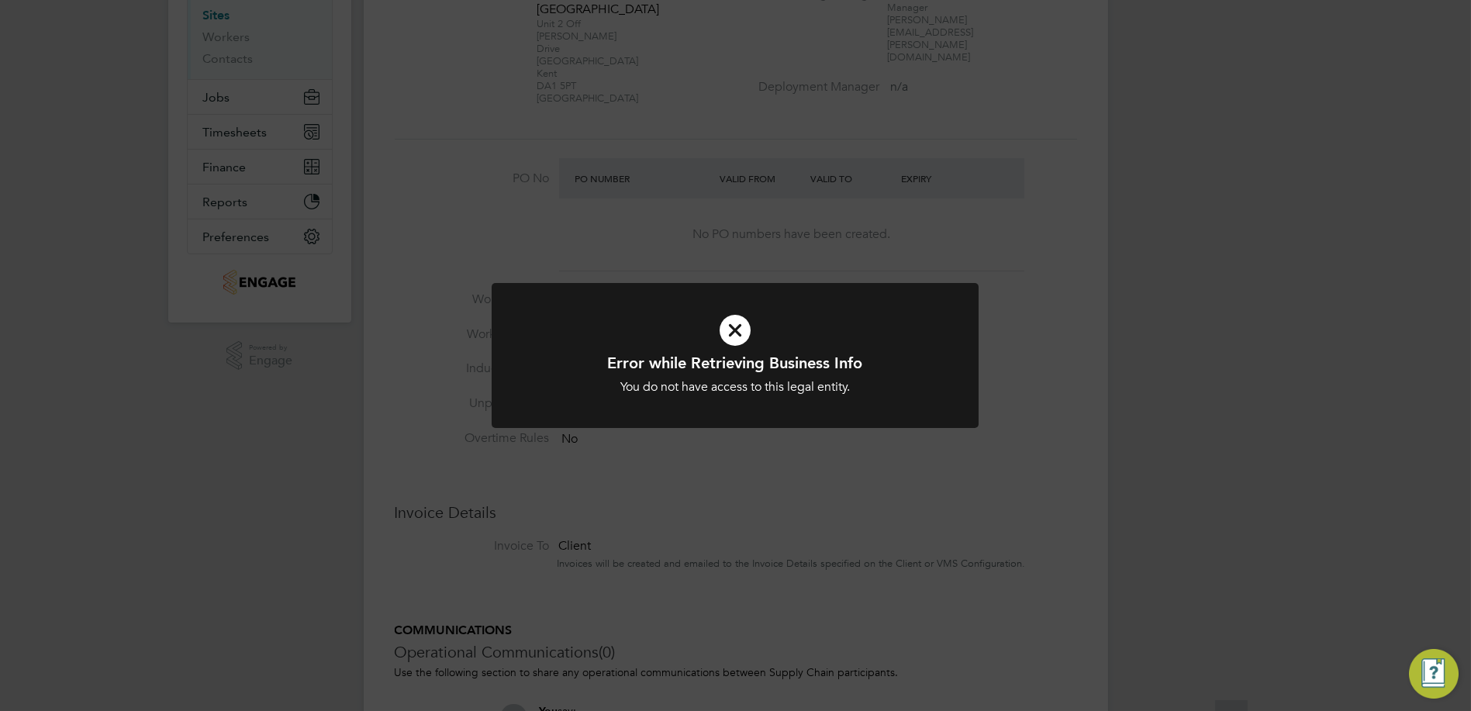
scroll to position [430, 0]
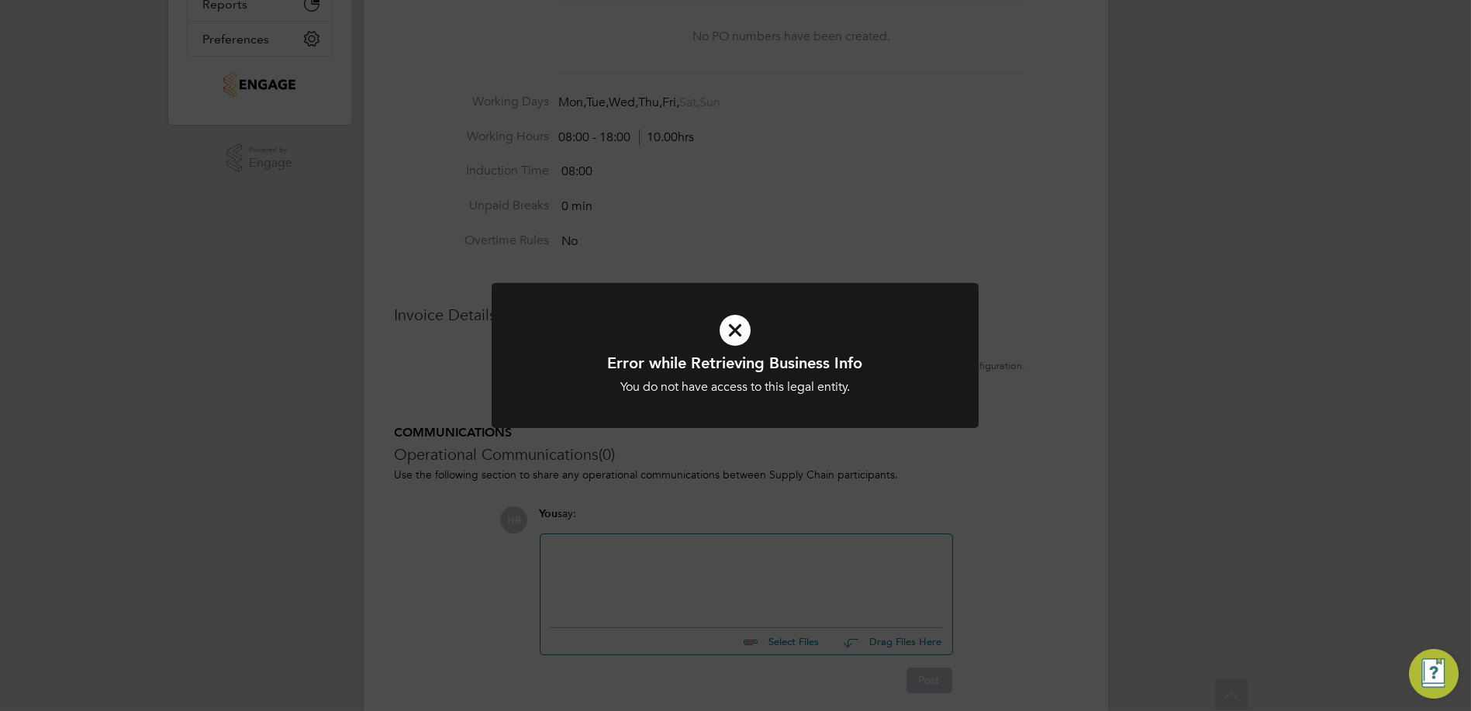
click at [735, 324] on icon at bounding box center [734, 330] width 403 height 60
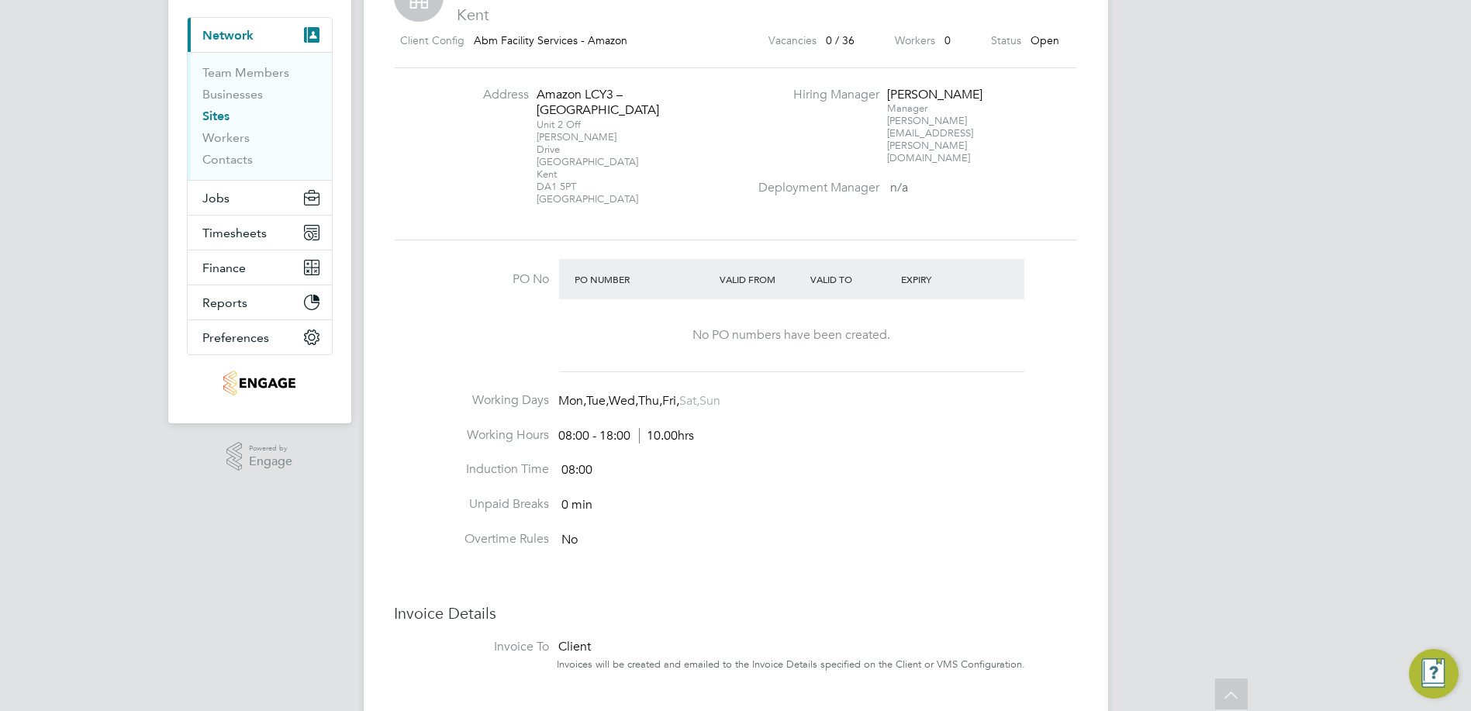
scroll to position [0, 0]
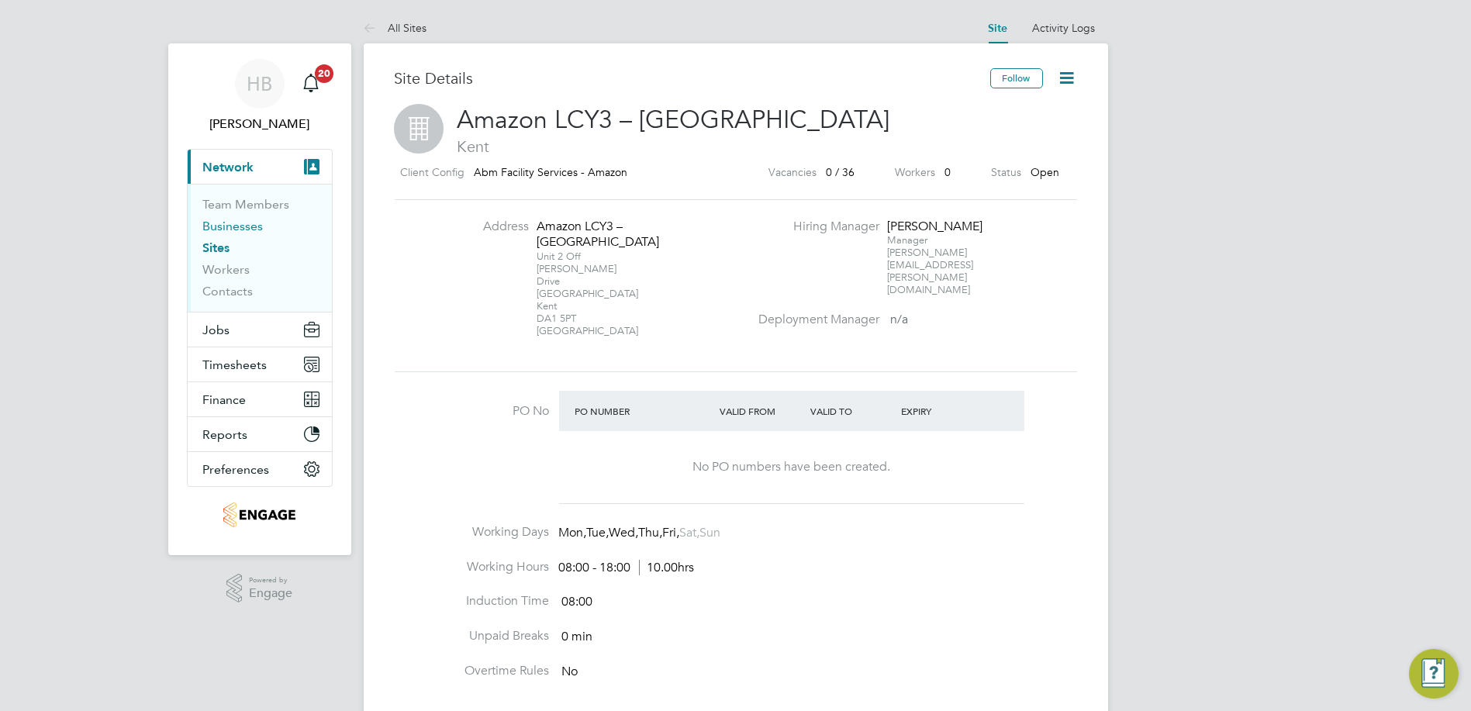
click at [224, 230] on link "Businesses" at bounding box center [233, 226] width 60 height 15
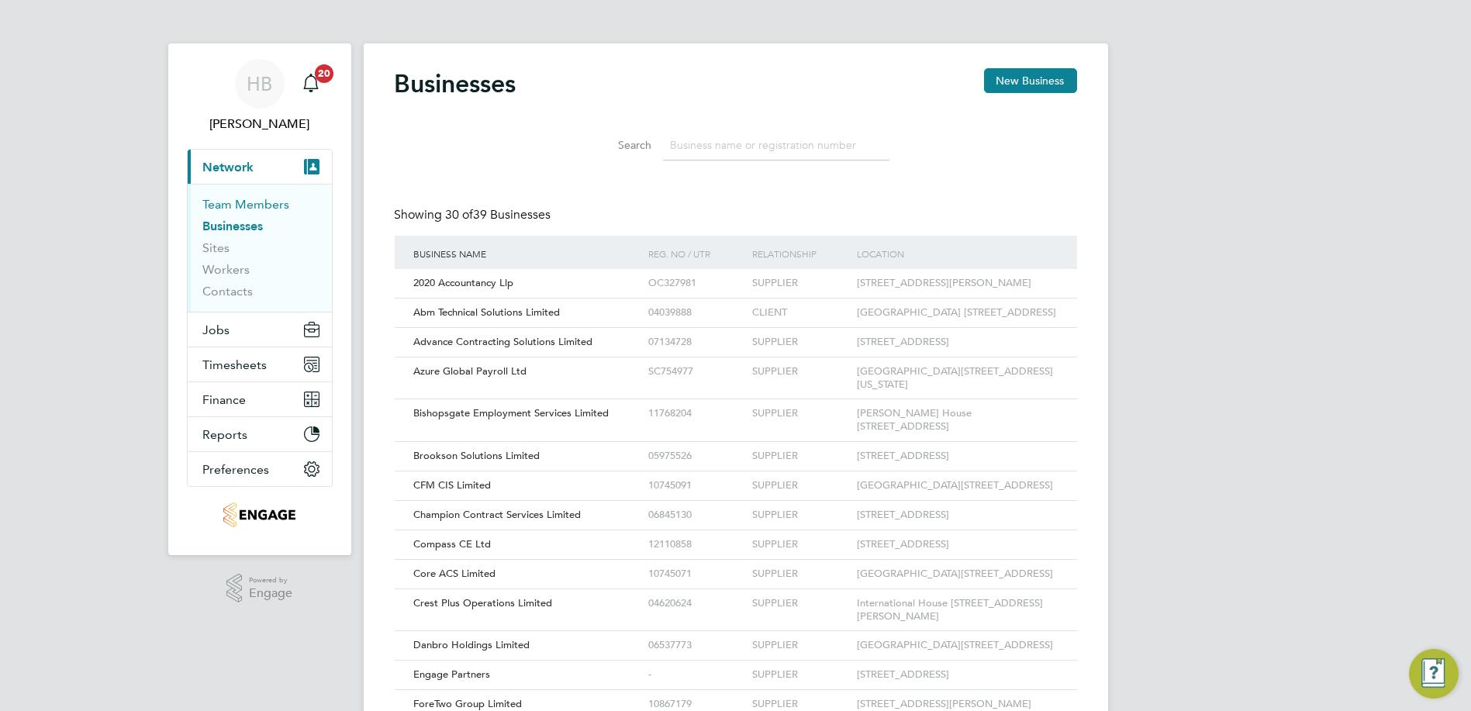
click at [214, 206] on link "Team Members" at bounding box center [246, 204] width 87 height 15
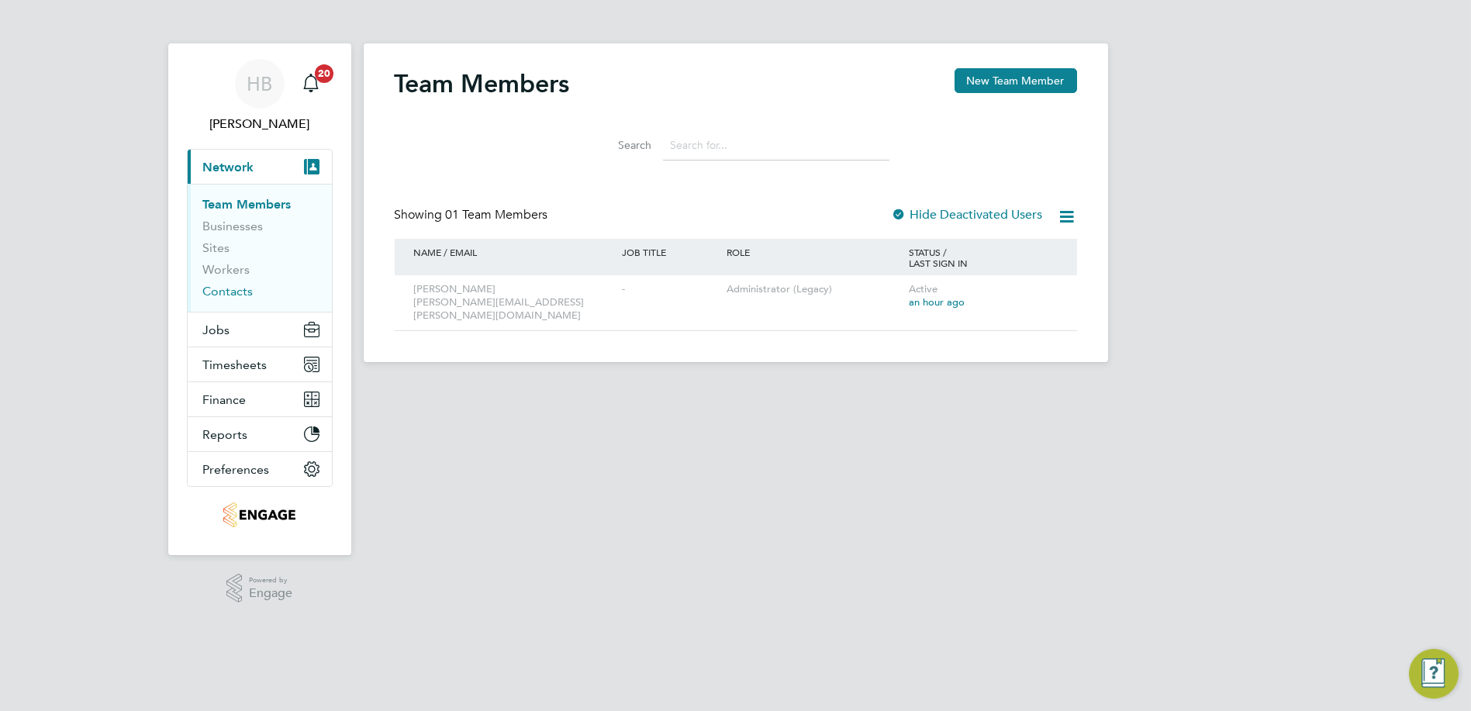
click at [243, 288] on link "Contacts" at bounding box center [228, 291] width 50 height 15
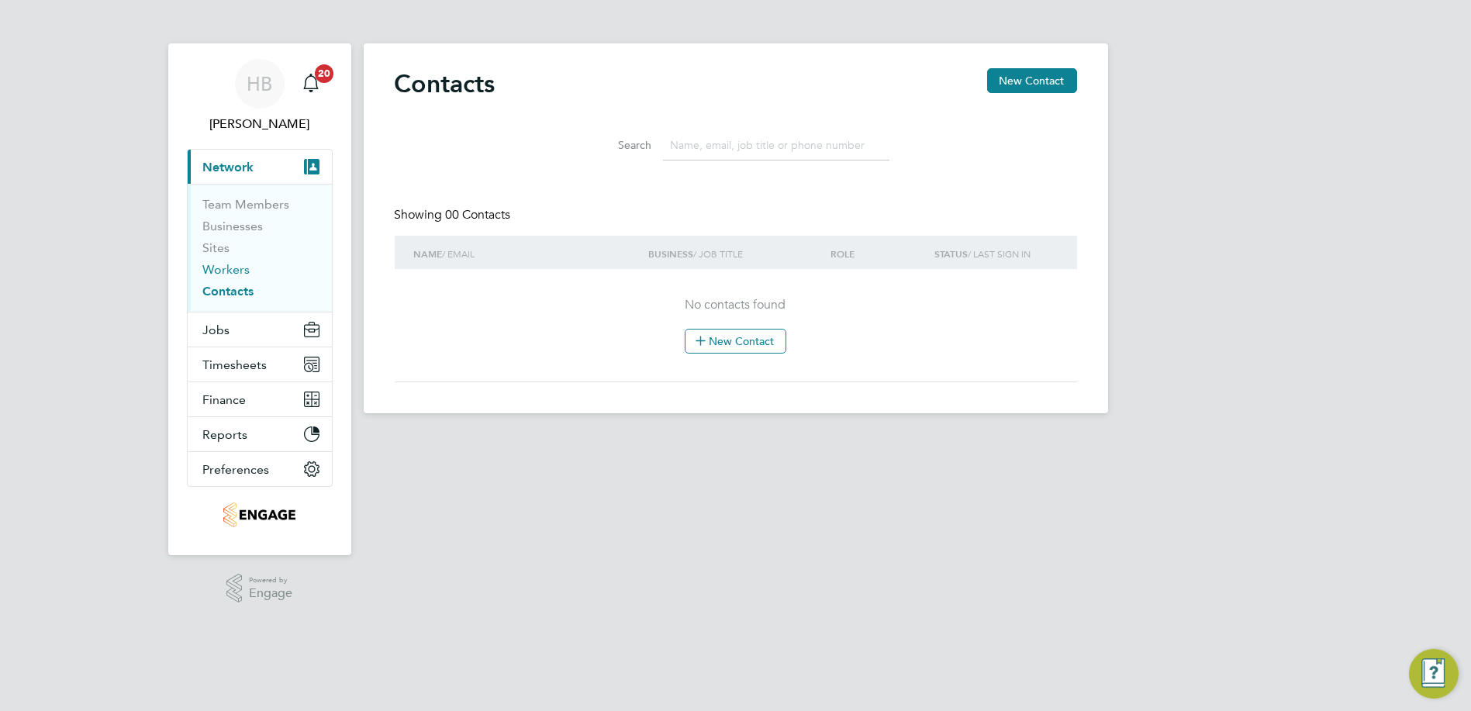
click at [243, 262] on link "Workers" at bounding box center [226, 269] width 47 height 15
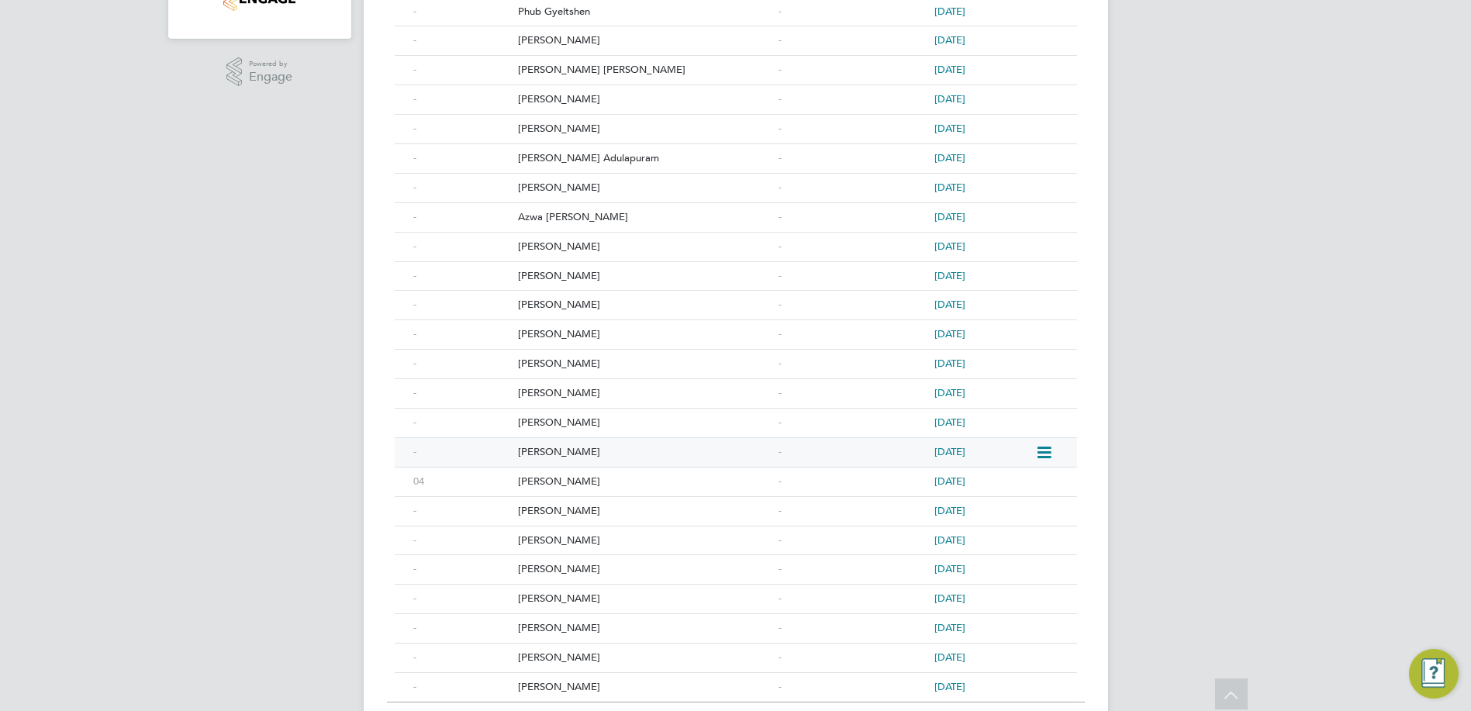
click at [1045, 448] on icon at bounding box center [1043, 453] width 16 height 19
click at [1020, 409] on div "[DATE]" at bounding box center [982, 423] width 104 height 29
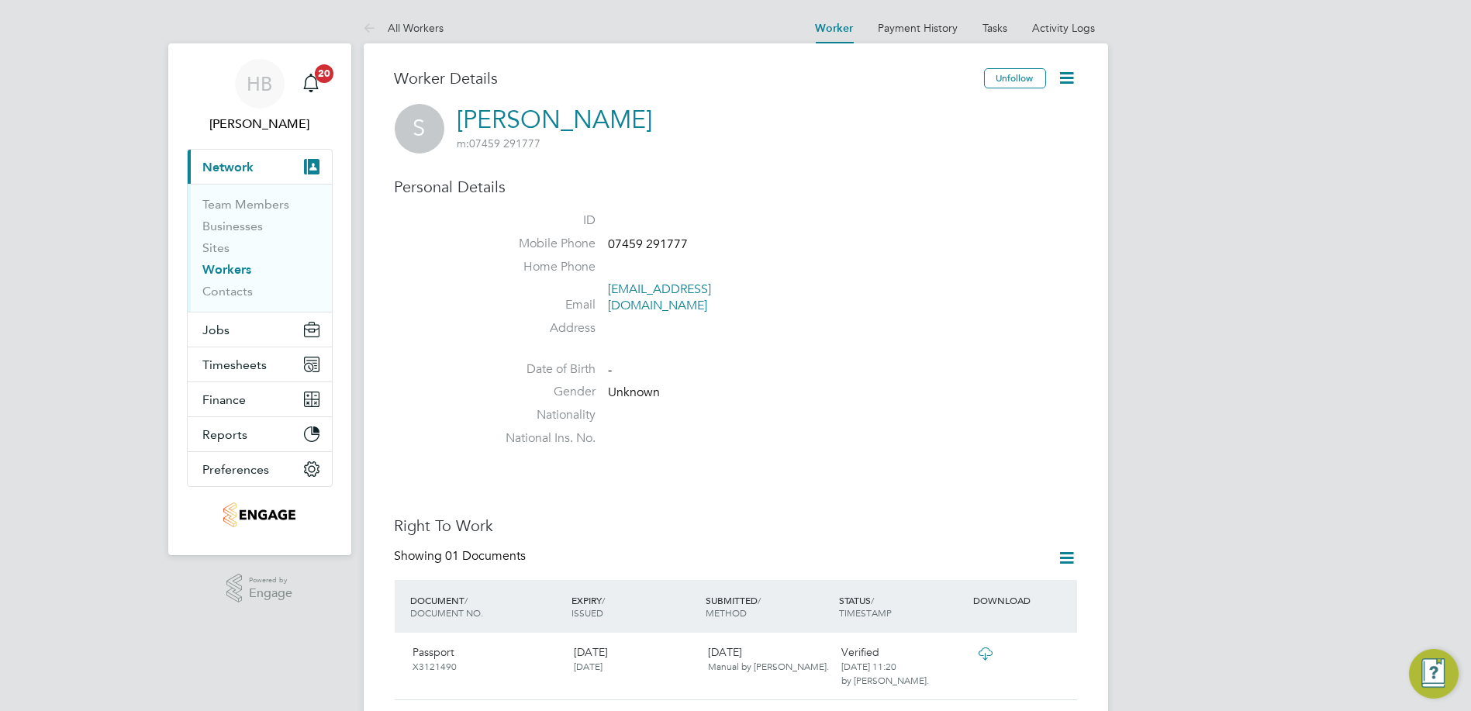
click at [1072, 74] on icon at bounding box center [1067, 77] width 19 height 19
click at [958, 181] on li "Edit Personal Details e" at bounding box center [979, 181] width 194 height 22
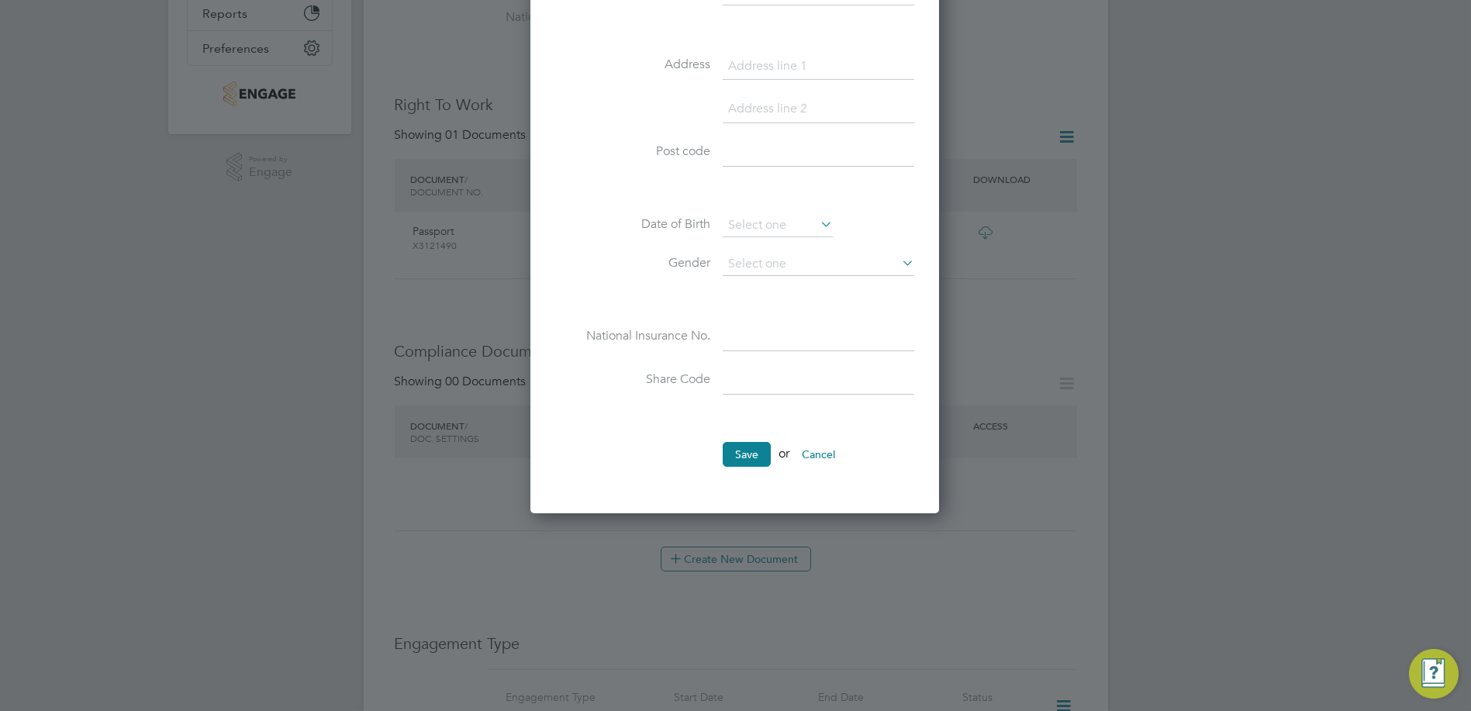
scroll to position [430, 0]
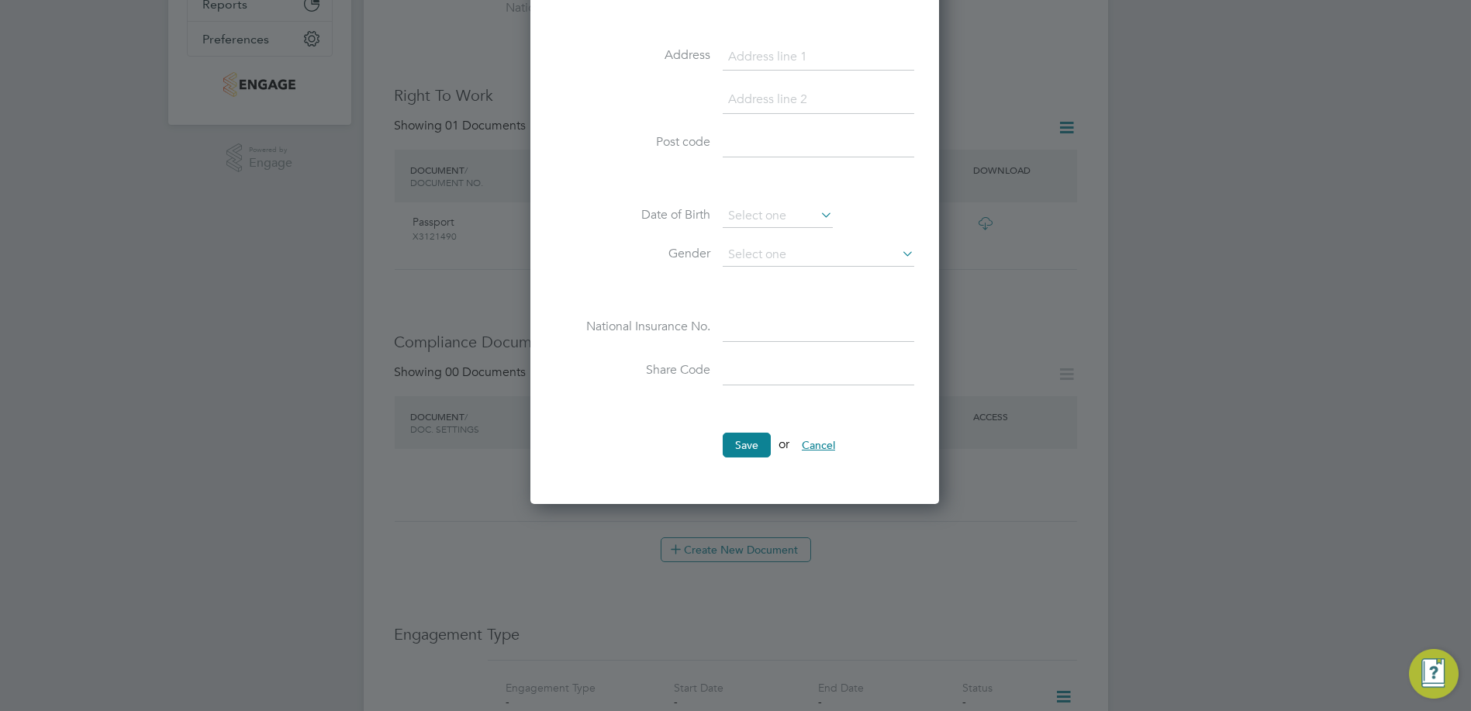
click at [820, 437] on button "Cancel" at bounding box center [818, 445] width 58 height 25
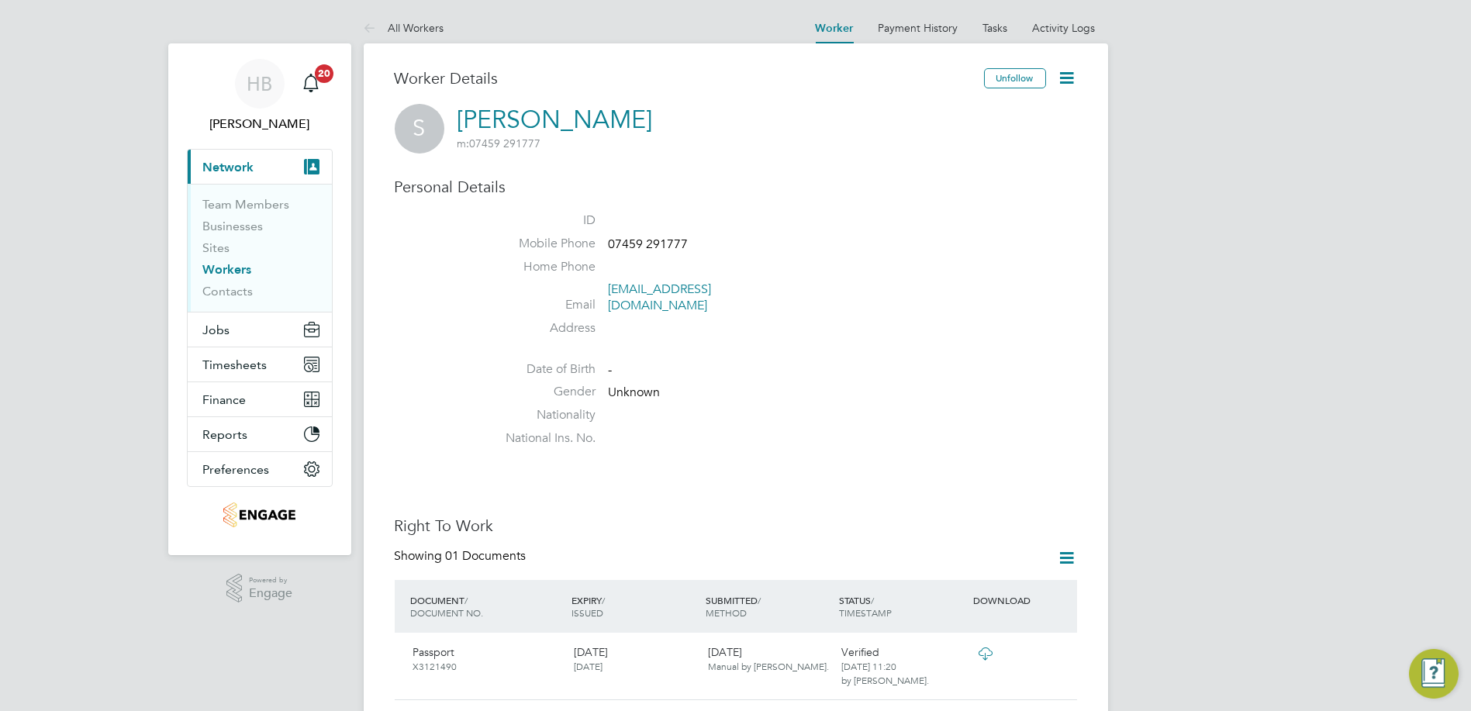
scroll to position [258, 0]
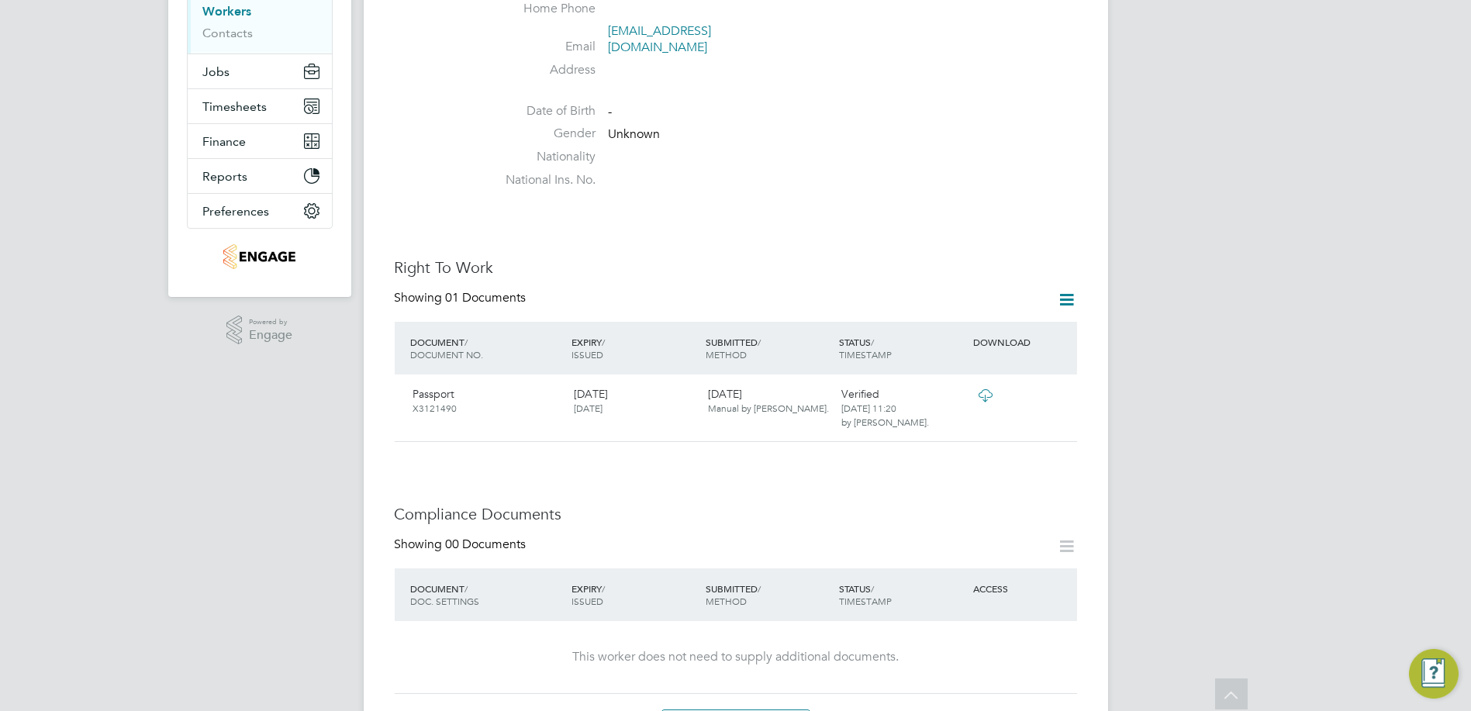
click at [1074, 290] on icon at bounding box center [1067, 299] width 19 height 19
click at [960, 322] on li "Add Right To Work Document" at bounding box center [981, 321] width 187 height 22
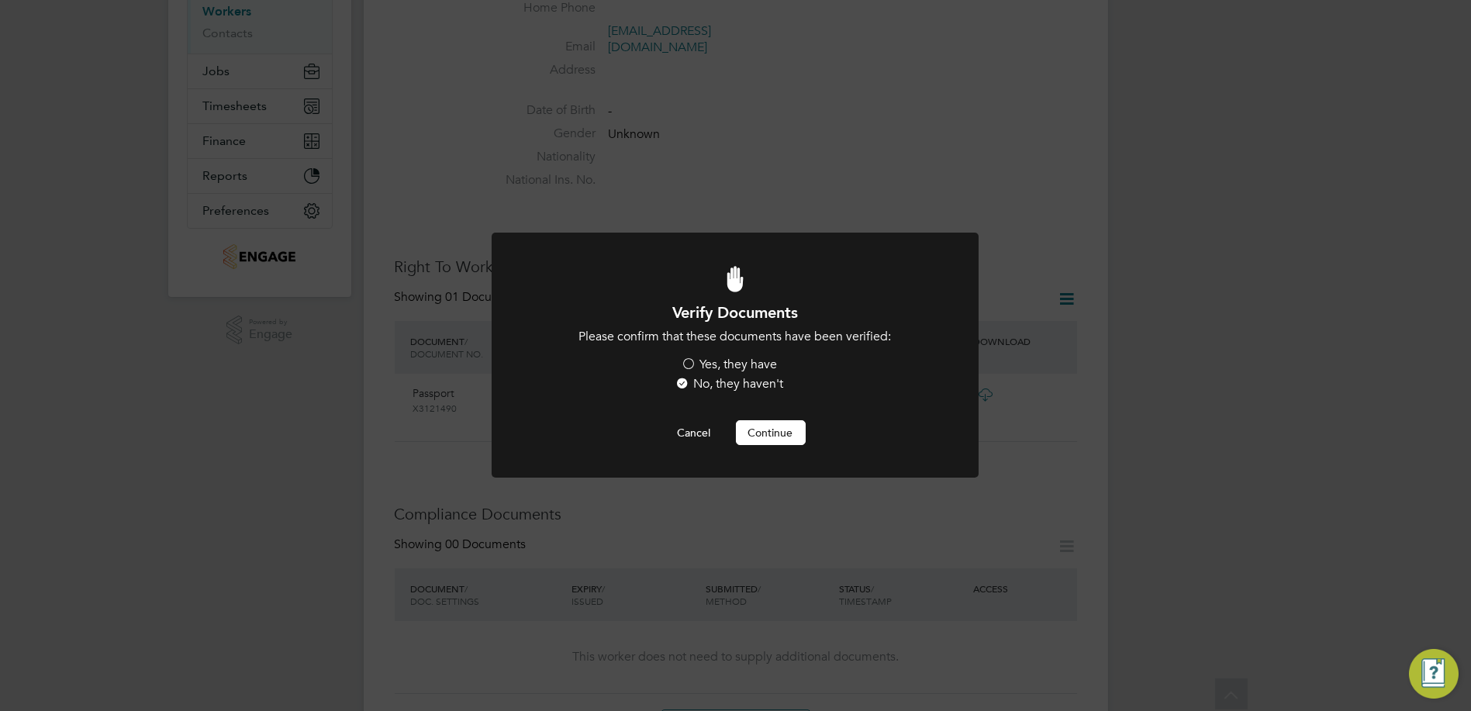
scroll to position [0, 0]
click at [724, 359] on label "Yes, they have" at bounding box center [730, 365] width 96 height 16
click at [0, 0] on input "Yes, they have" at bounding box center [0, 0] width 0 height 0
click at [759, 428] on button "Continue" at bounding box center [771, 432] width 70 height 25
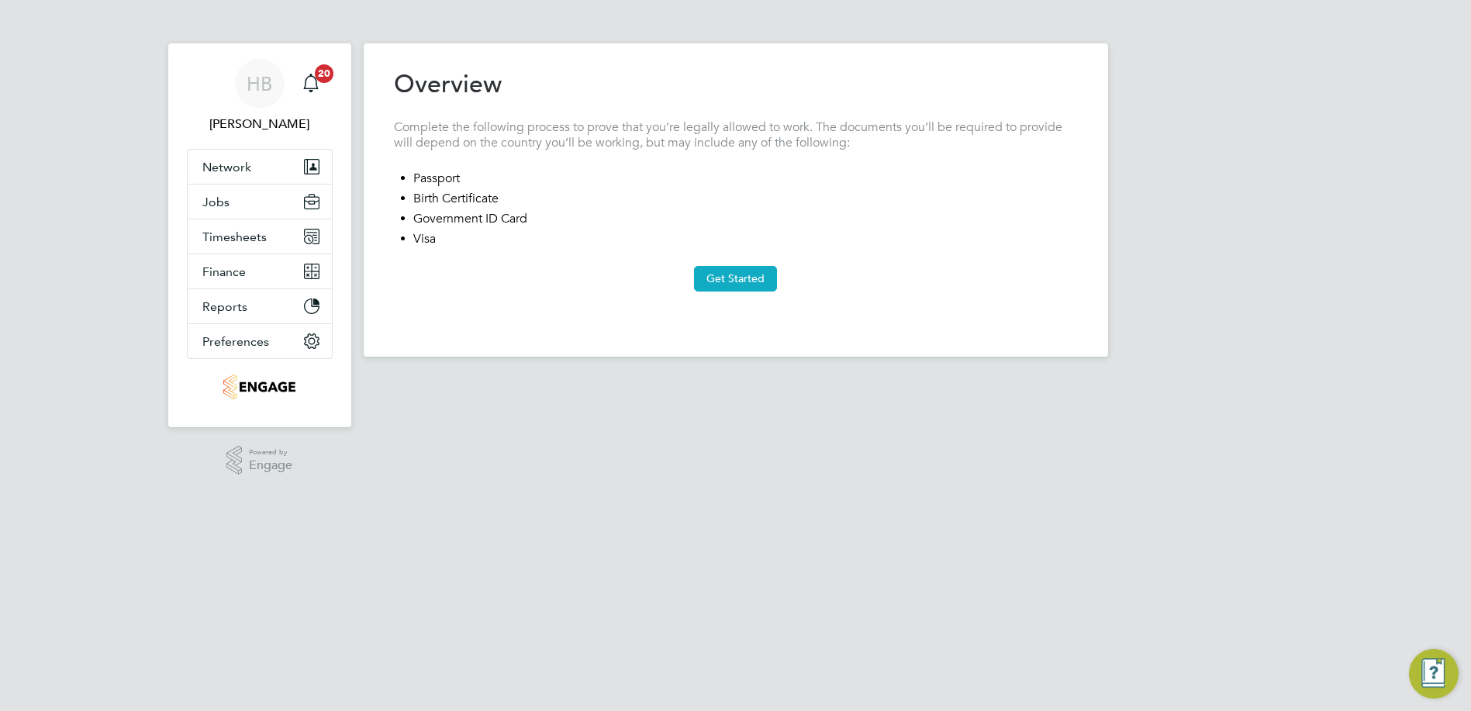
click at [747, 284] on button "Get Started" at bounding box center [735, 278] width 83 height 25
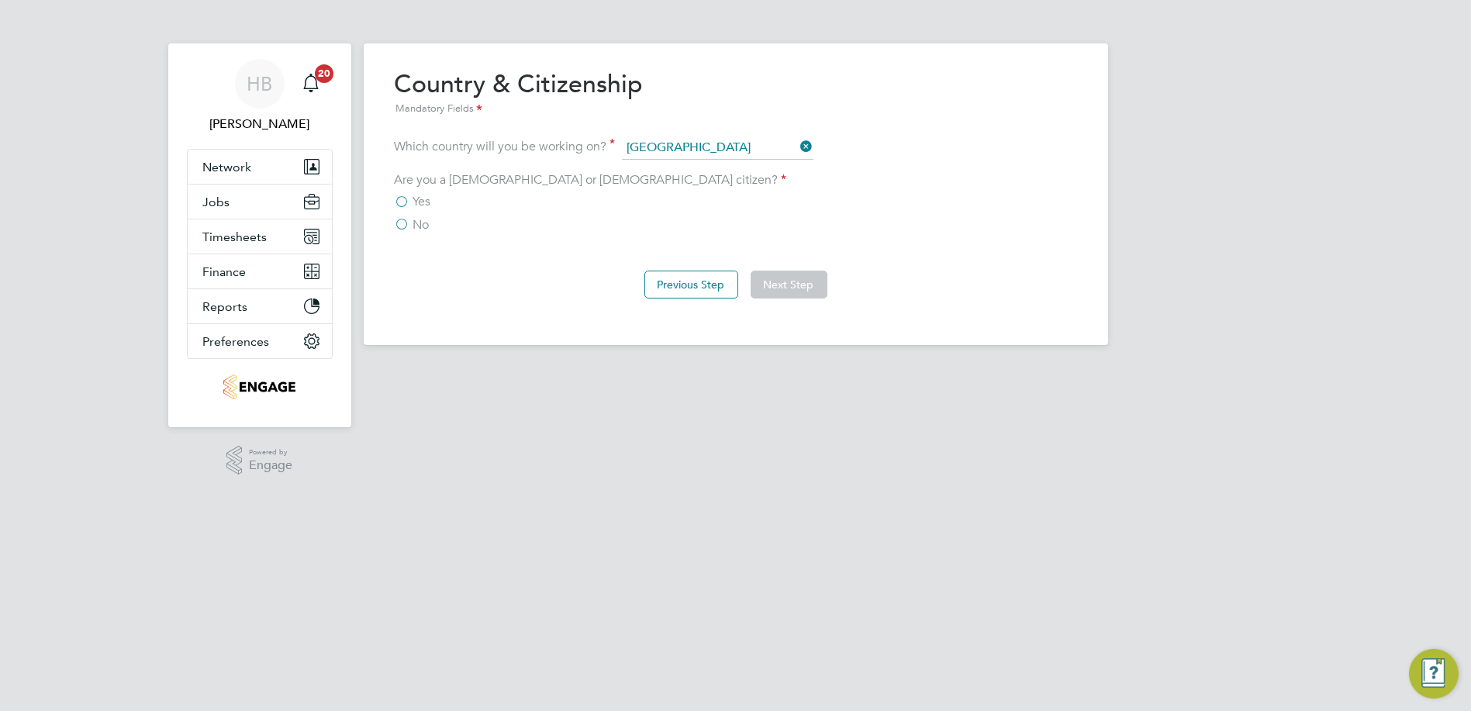
click at [424, 192] on div "Are you a [DEMOGRAPHIC_DATA] or [DEMOGRAPHIC_DATA] citizen? Yes No" at bounding box center [736, 202] width 682 height 61
click at [417, 205] on span "Yes" at bounding box center [422, 202] width 18 height 16
click at [0, 0] on input "Yes" at bounding box center [0, 0] width 0 height 0
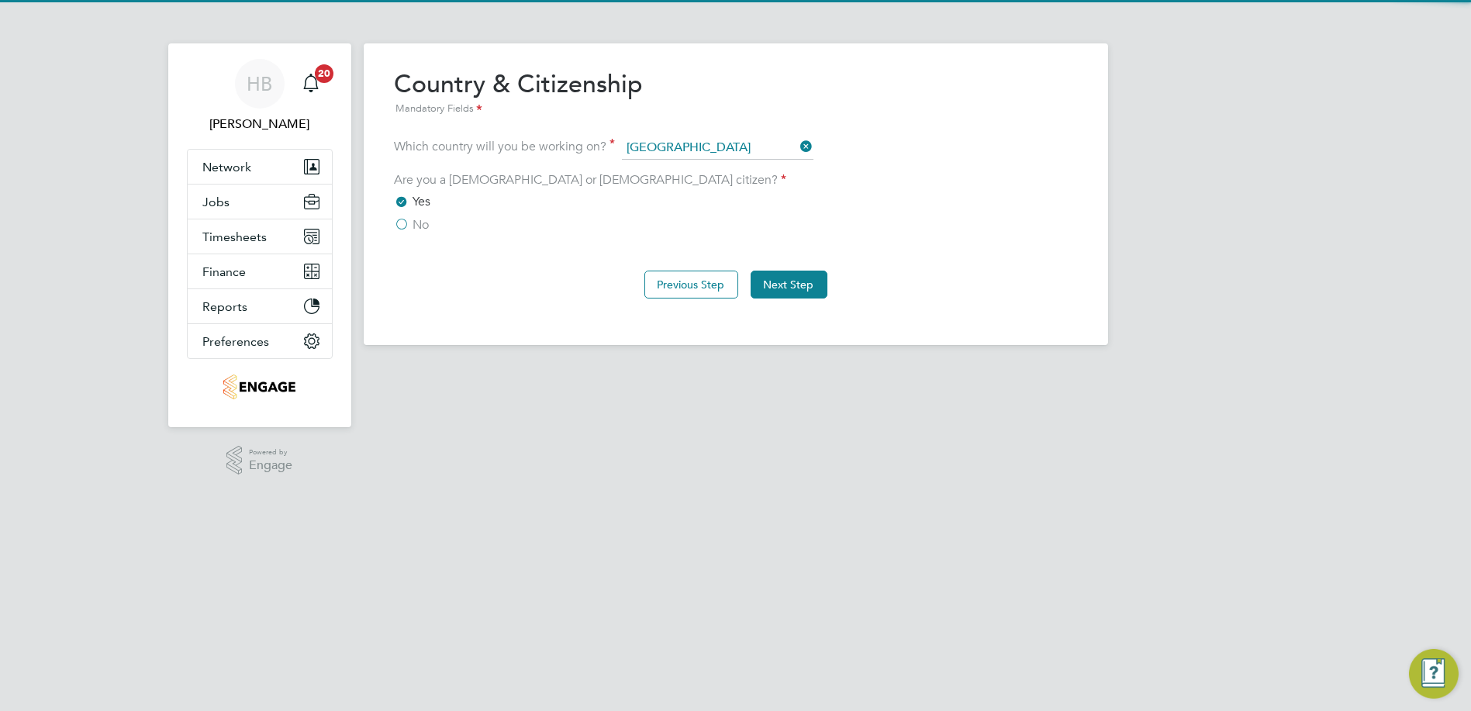
drag, startPoint x: 449, startPoint y: 225, endPoint x: 425, endPoint y: 225, distance: 24.0
click at [445, 225] on div "No" at bounding box center [736, 225] width 682 height 16
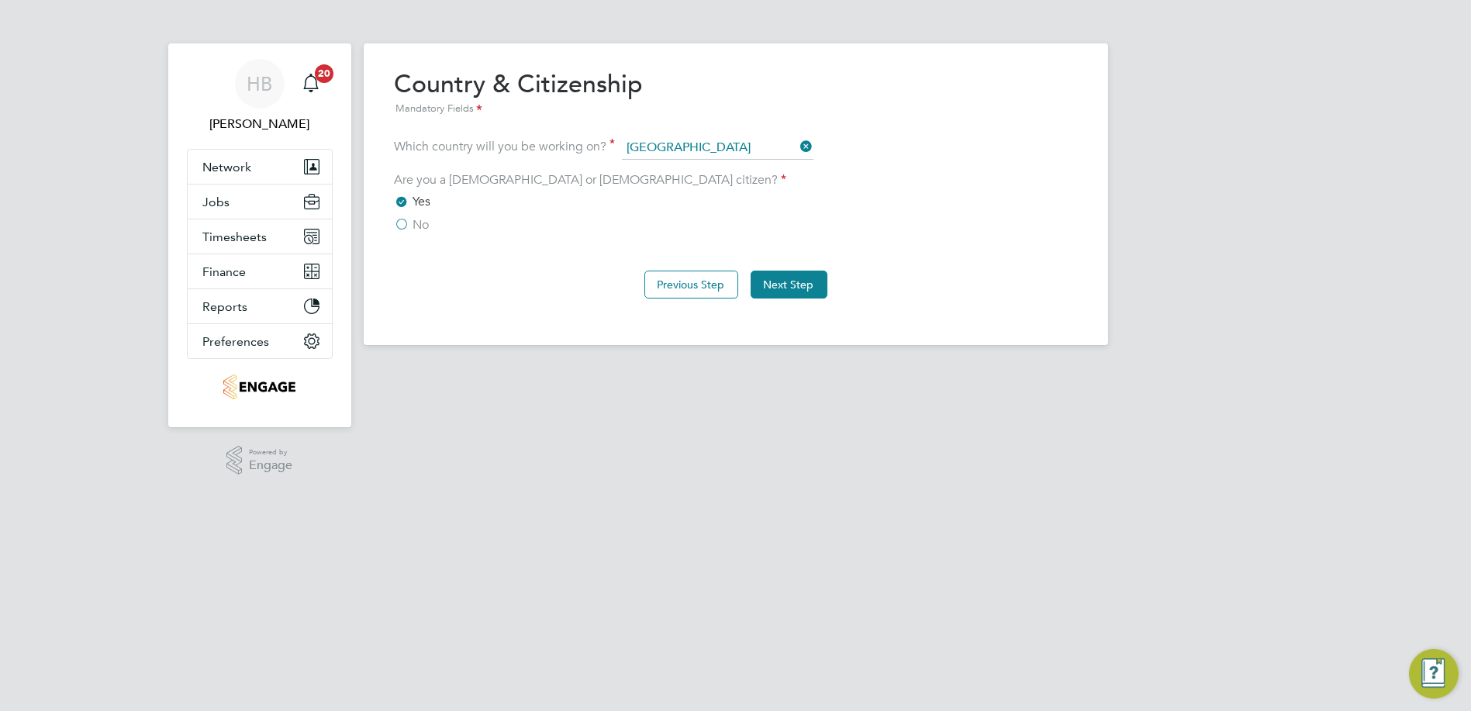
click at [414, 229] on span "No" at bounding box center [421, 225] width 16 height 16
click at [0, 0] on input "No" at bounding box center [0, 0] width 0 height 0
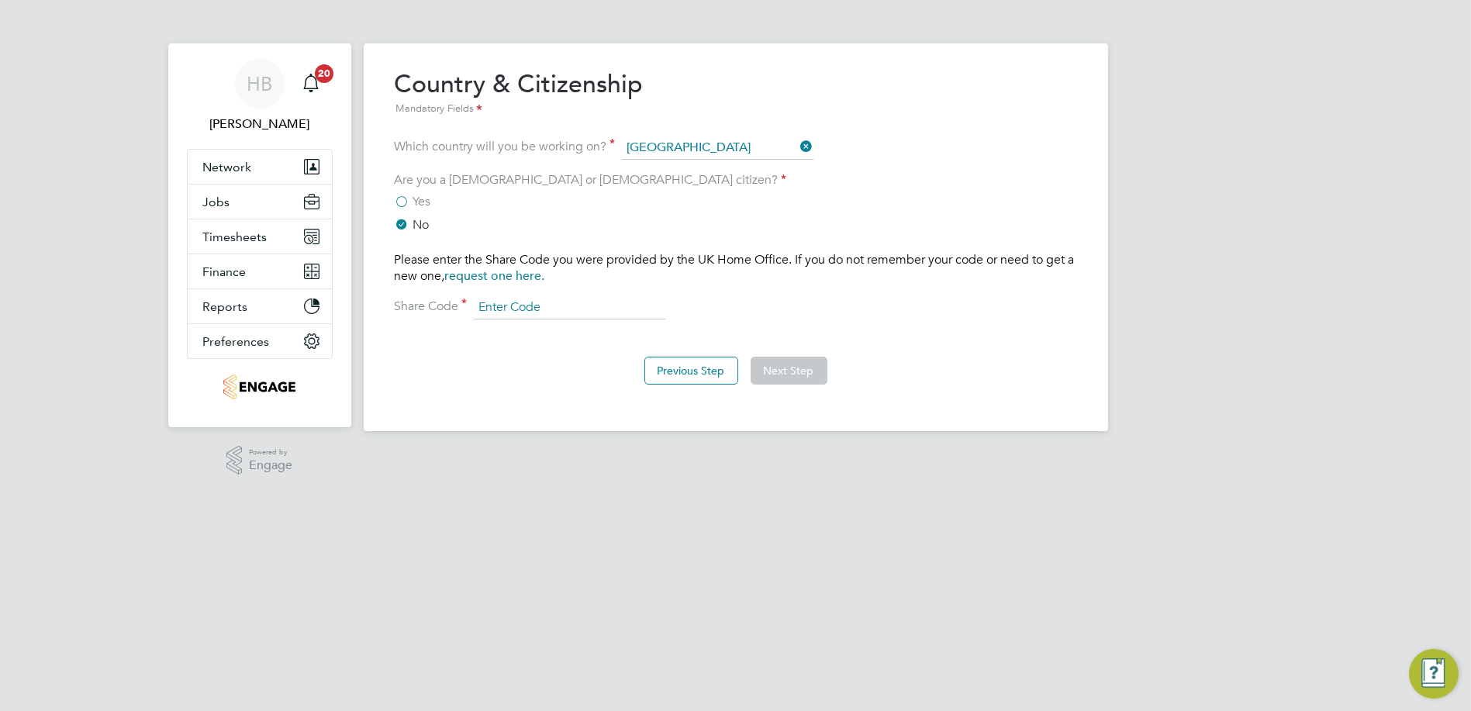
click at [600, 314] on input at bounding box center [570, 307] width 192 height 23
click at [720, 381] on button "Previous Step" at bounding box center [691, 371] width 94 height 28
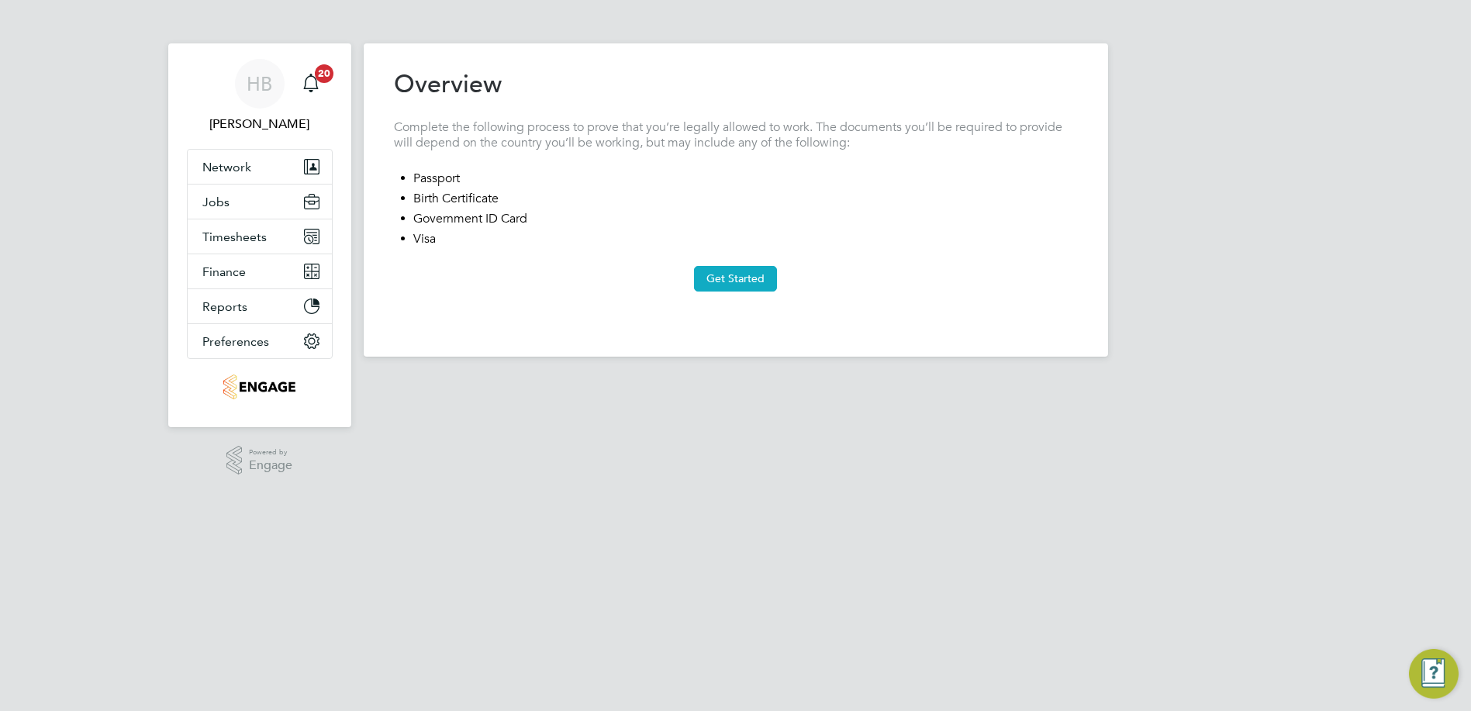
click at [704, 272] on button "Get Started" at bounding box center [735, 278] width 83 height 25
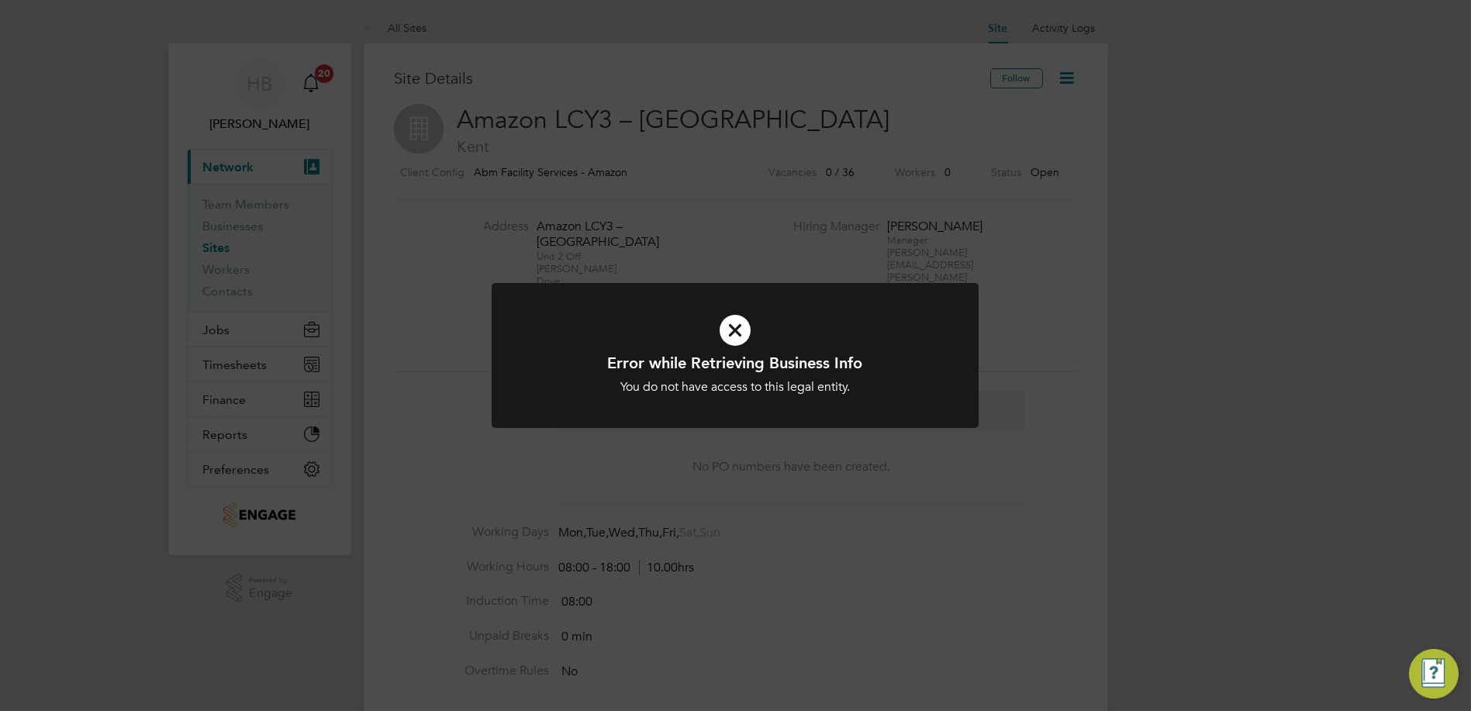
click at [735, 326] on icon at bounding box center [734, 330] width 403 height 60
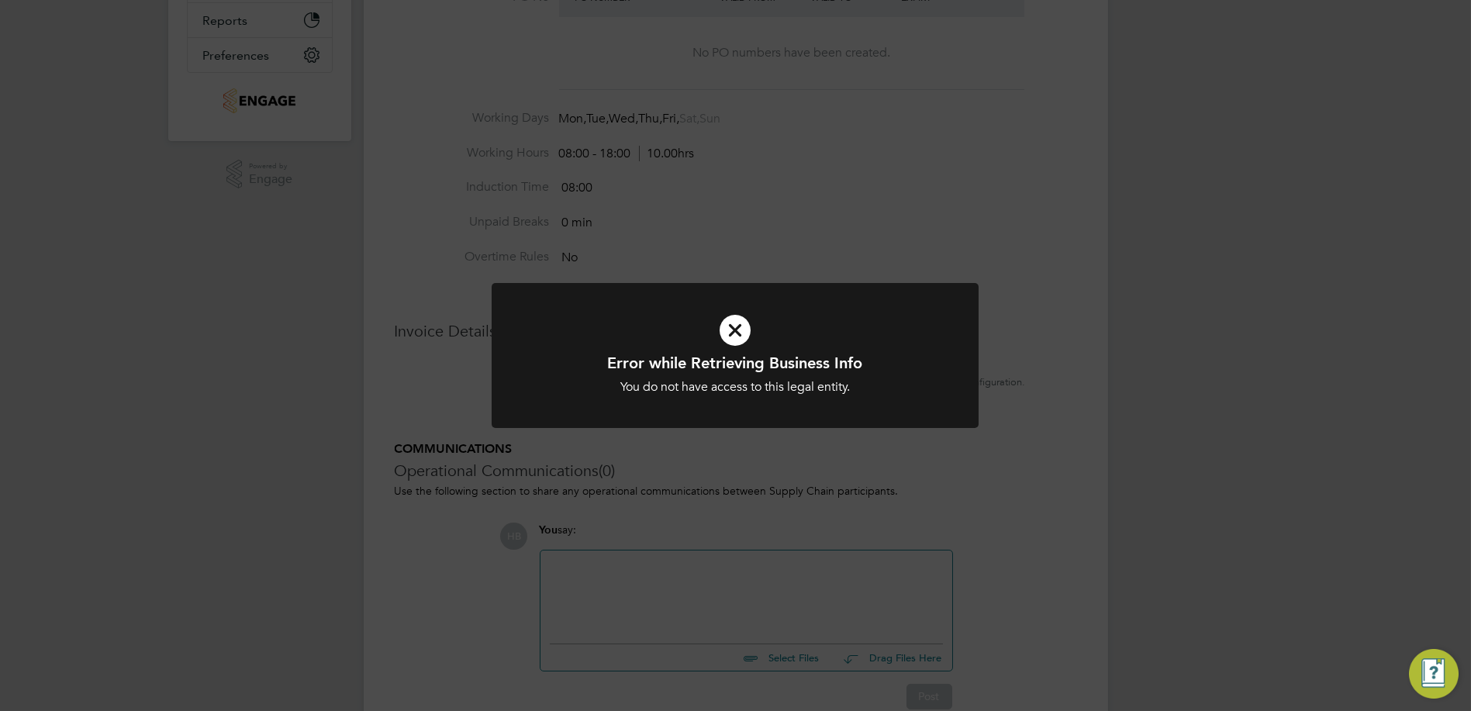
scroll to position [430, 0]
click at [736, 331] on icon at bounding box center [734, 330] width 403 height 60
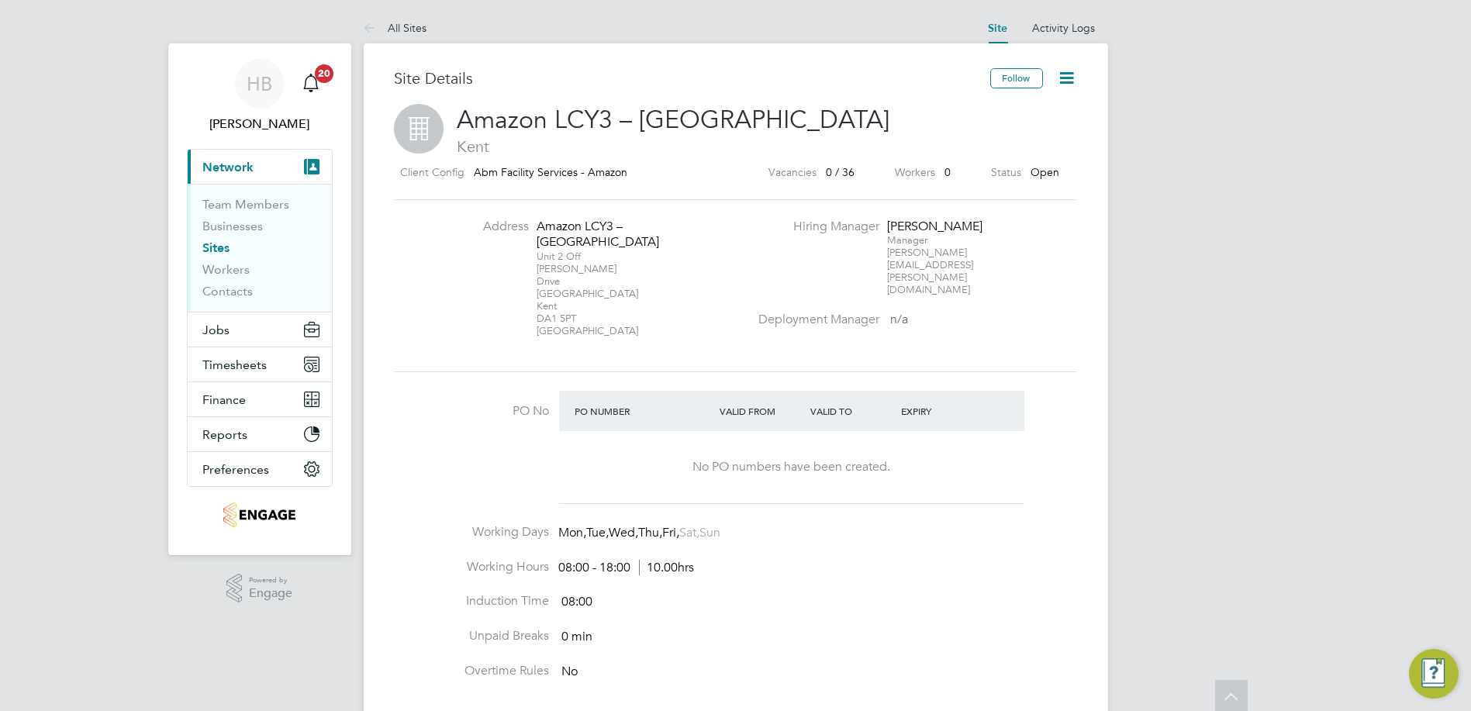
scroll to position [0, 0]
click at [221, 267] on link "Workers" at bounding box center [226, 269] width 47 height 15
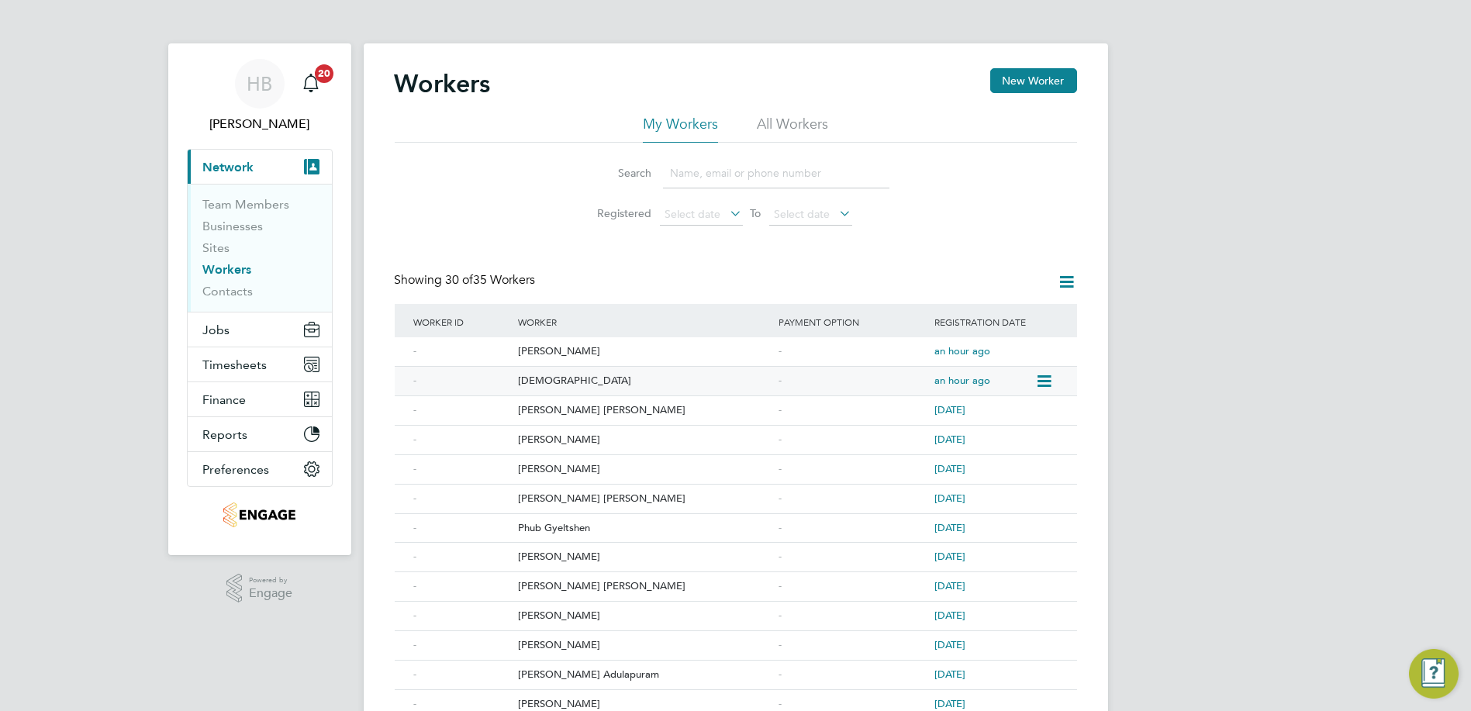
click at [1024, 385] on div "an hour ago" at bounding box center [982, 381] width 104 height 29
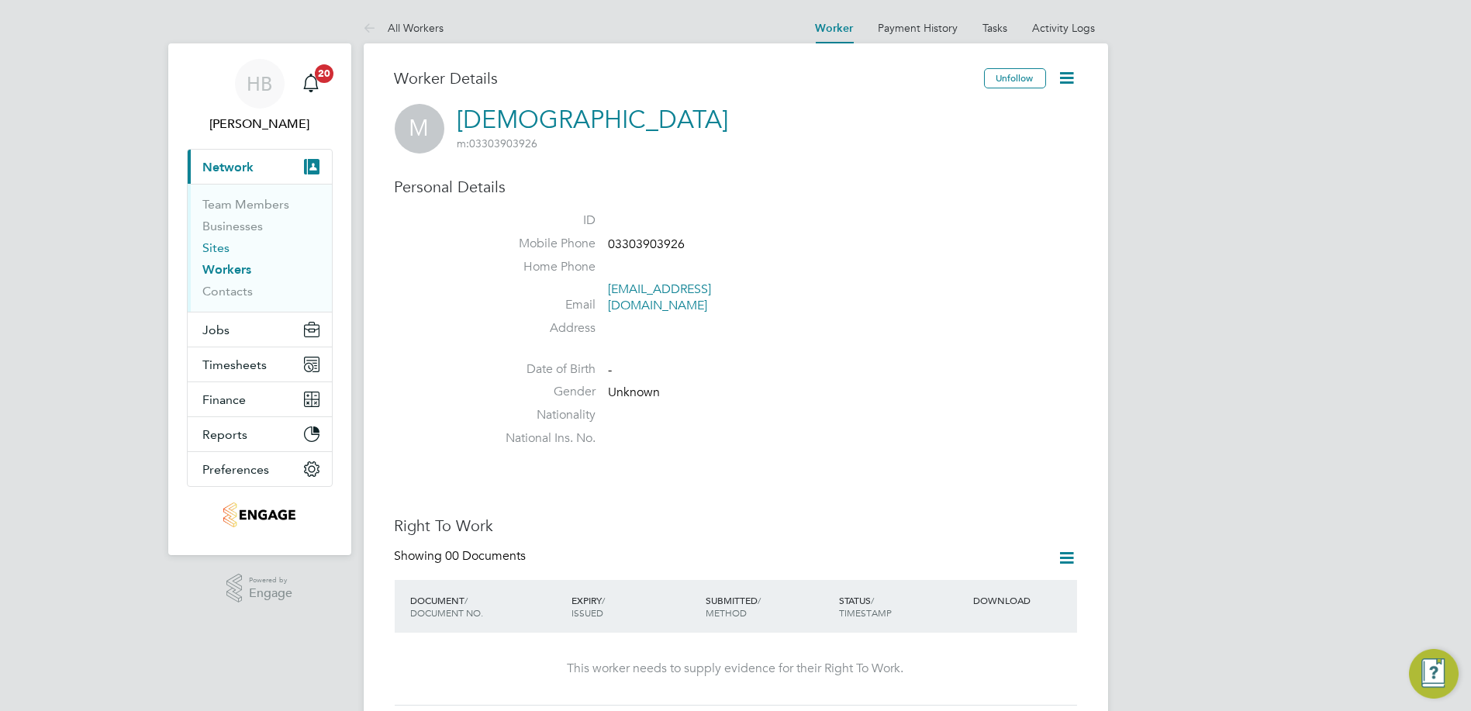
click at [217, 248] on link "Sites" at bounding box center [216, 247] width 27 height 15
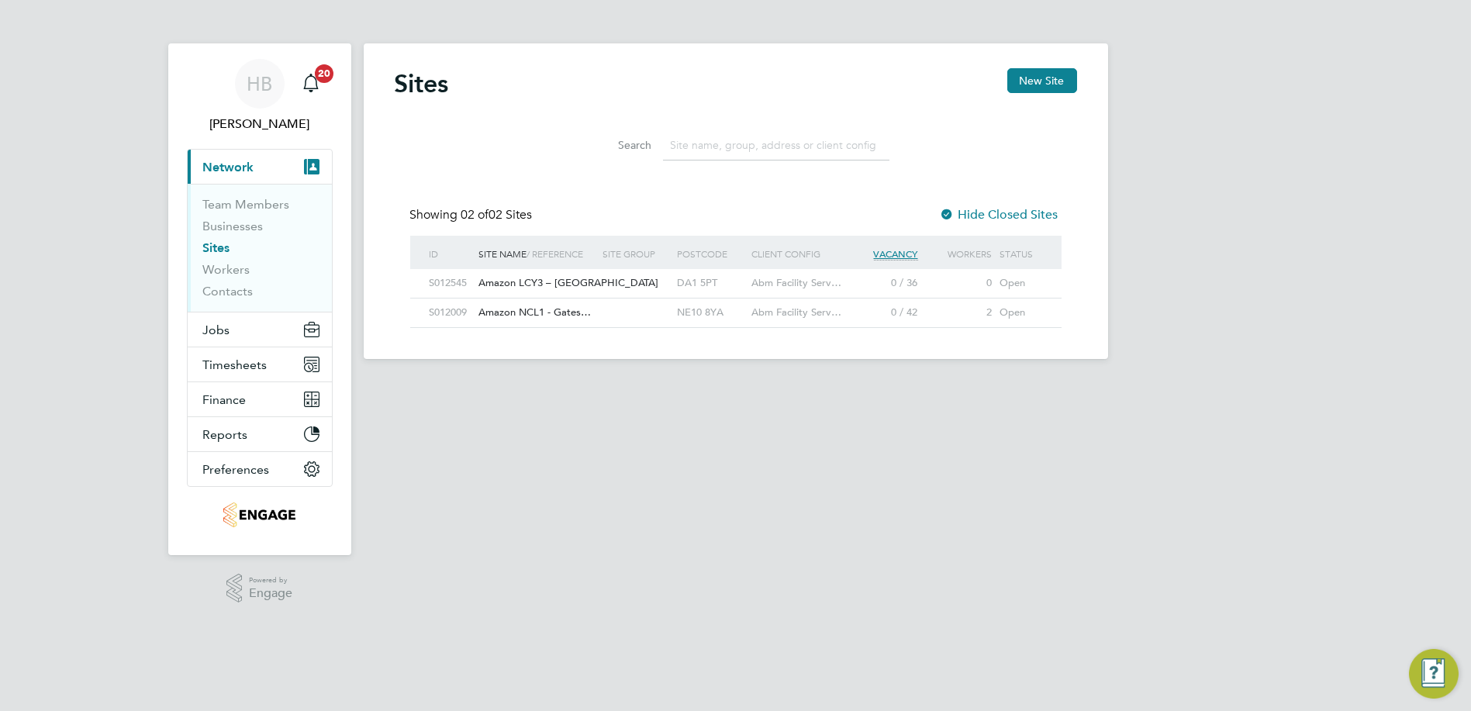
click at [597, 285] on div "Amazon LCY3 – [GEOGRAPHIC_DATA]" at bounding box center [537, 283] width 124 height 29
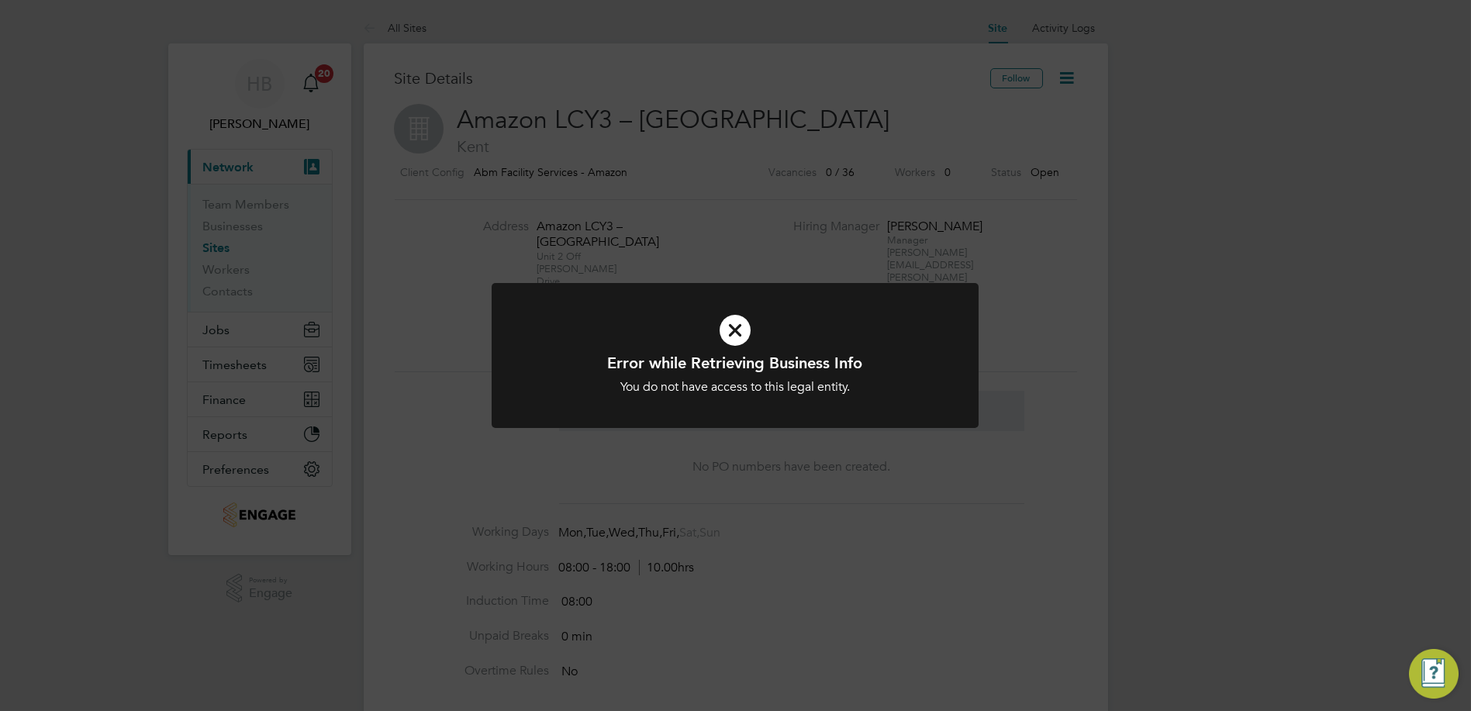
click at [730, 325] on icon at bounding box center [734, 330] width 403 height 60
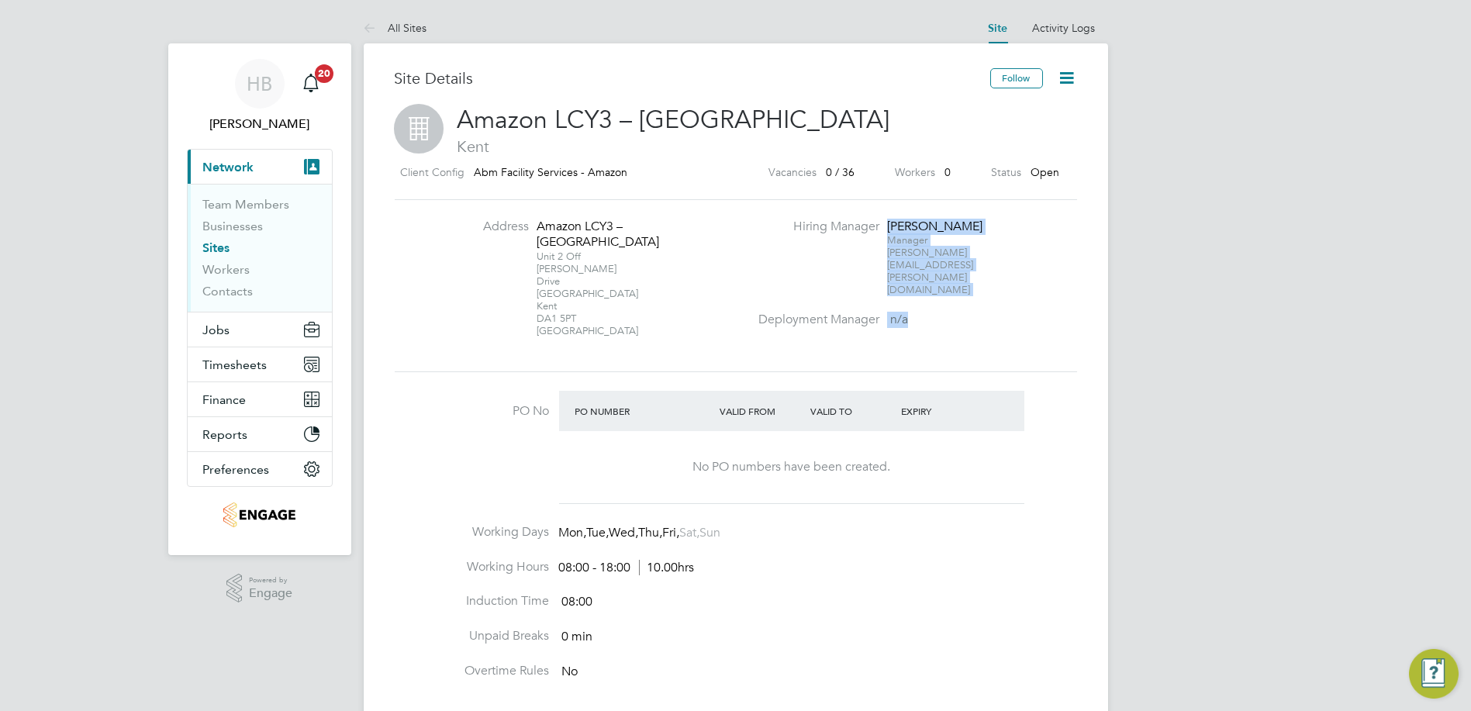
drag, startPoint x: 891, startPoint y: 227, endPoint x: 899, endPoint y: 298, distance: 71.1
click at [899, 298] on div "Address Amazon LCY3 – [STREET_ADDRESS][PERSON_NAME] Hiring Manager [PERSON_NAME…" at bounding box center [735, 286] width 695 height 135
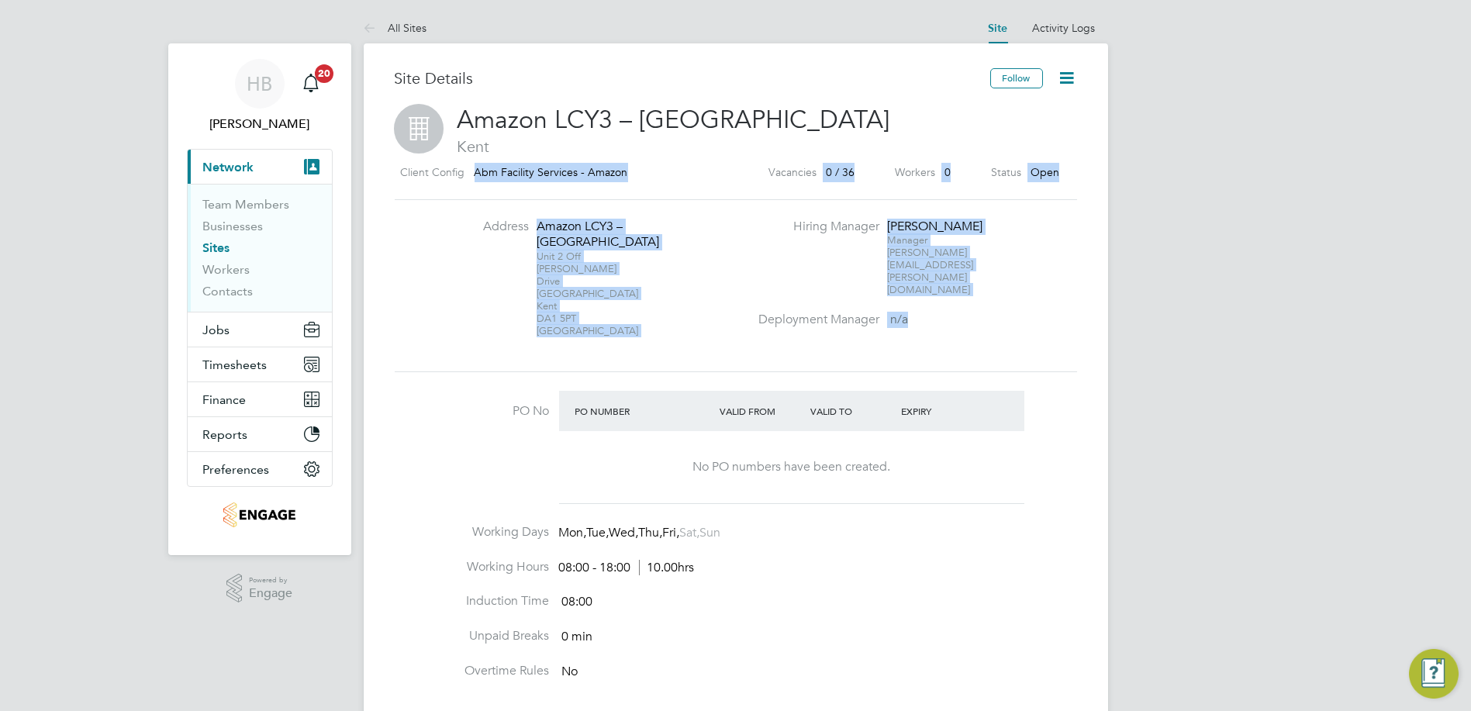
drag, startPoint x: 475, startPoint y: 169, endPoint x: 872, endPoint y: 320, distance: 424.8
click at [872, 320] on div "Site Details Follow Amazon LCY3 – [GEOGRAPHIC_DATA] Client Config Abm Facility …" at bounding box center [736, 607] width 682 height 1079
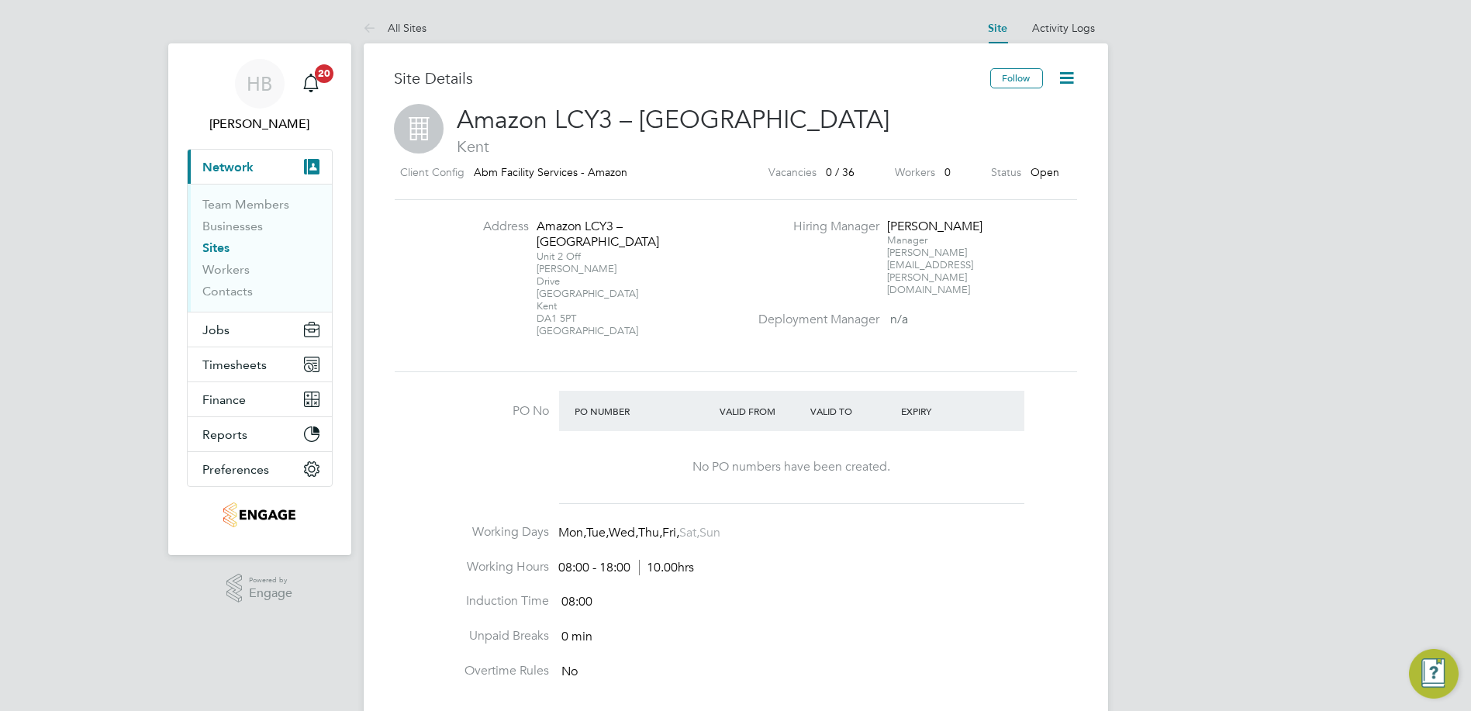
click at [872, 320] on div "Address Amazon LCY3 – [STREET_ADDRESS][PERSON_NAME] Hiring Manager [PERSON_NAME…" at bounding box center [735, 286] width 695 height 135
click at [242, 360] on span "Timesheets" at bounding box center [235, 364] width 64 height 15
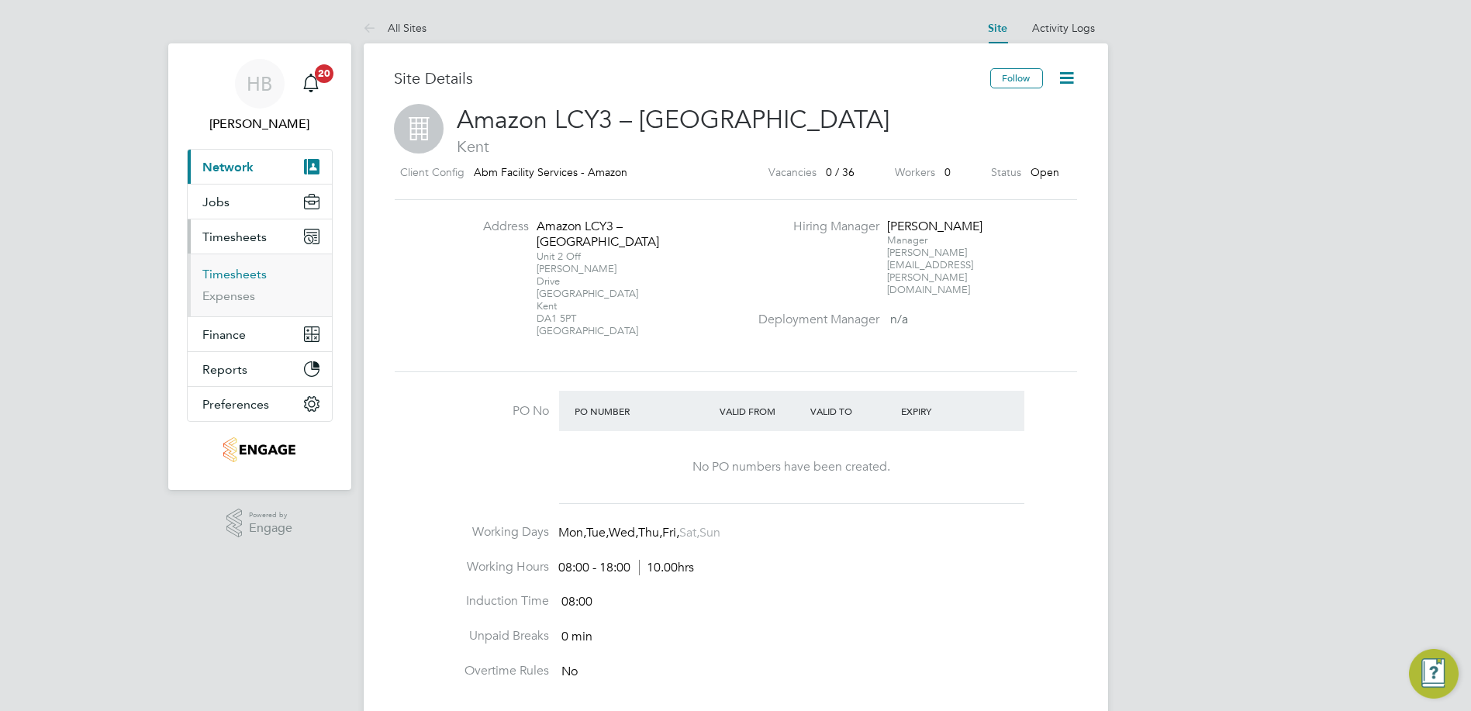
click at [243, 274] on link "Timesheets" at bounding box center [235, 274] width 64 height 15
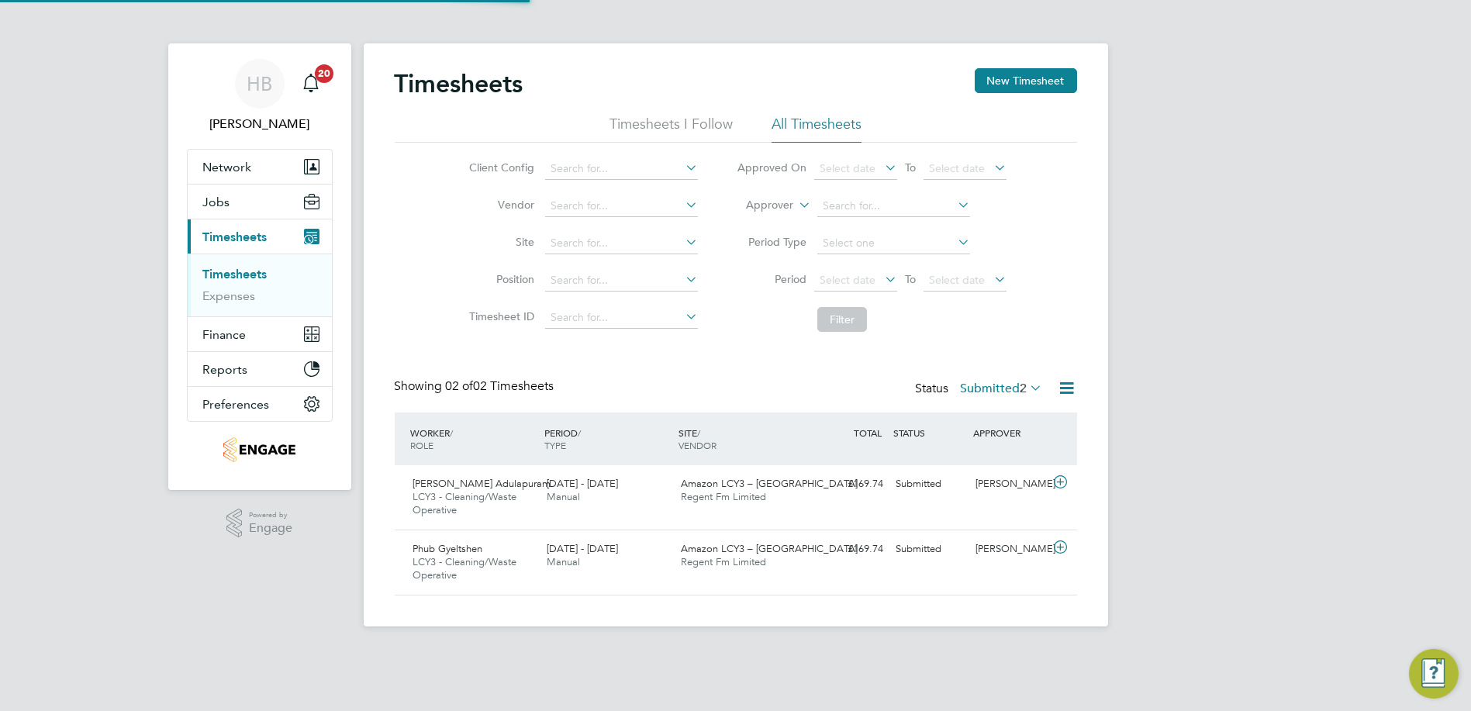
scroll to position [39, 134]
click at [1058, 479] on icon at bounding box center [1060, 482] width 19 height 12
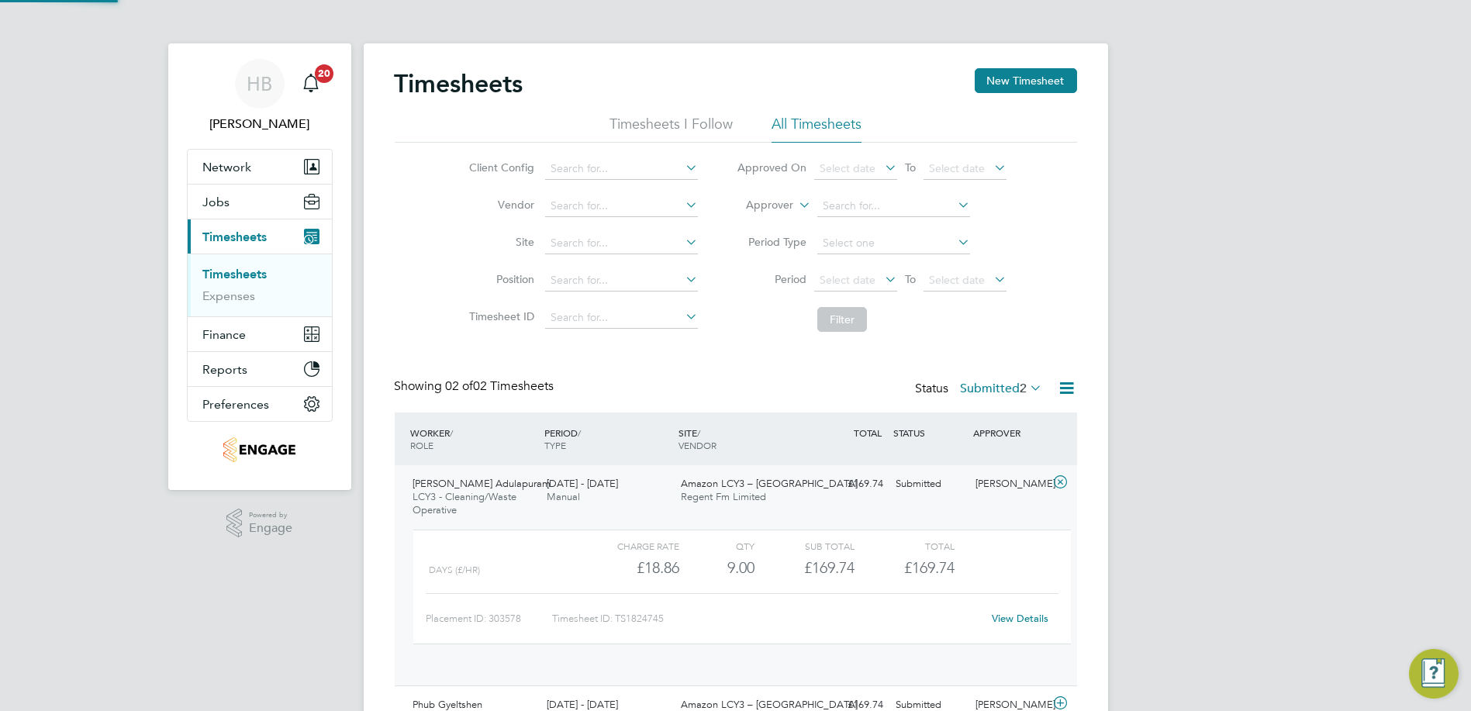
scroll to position [26, 150]
click at [1020, 619] on link "View Details" at bounding box center [1020, 618] width 57 height 13
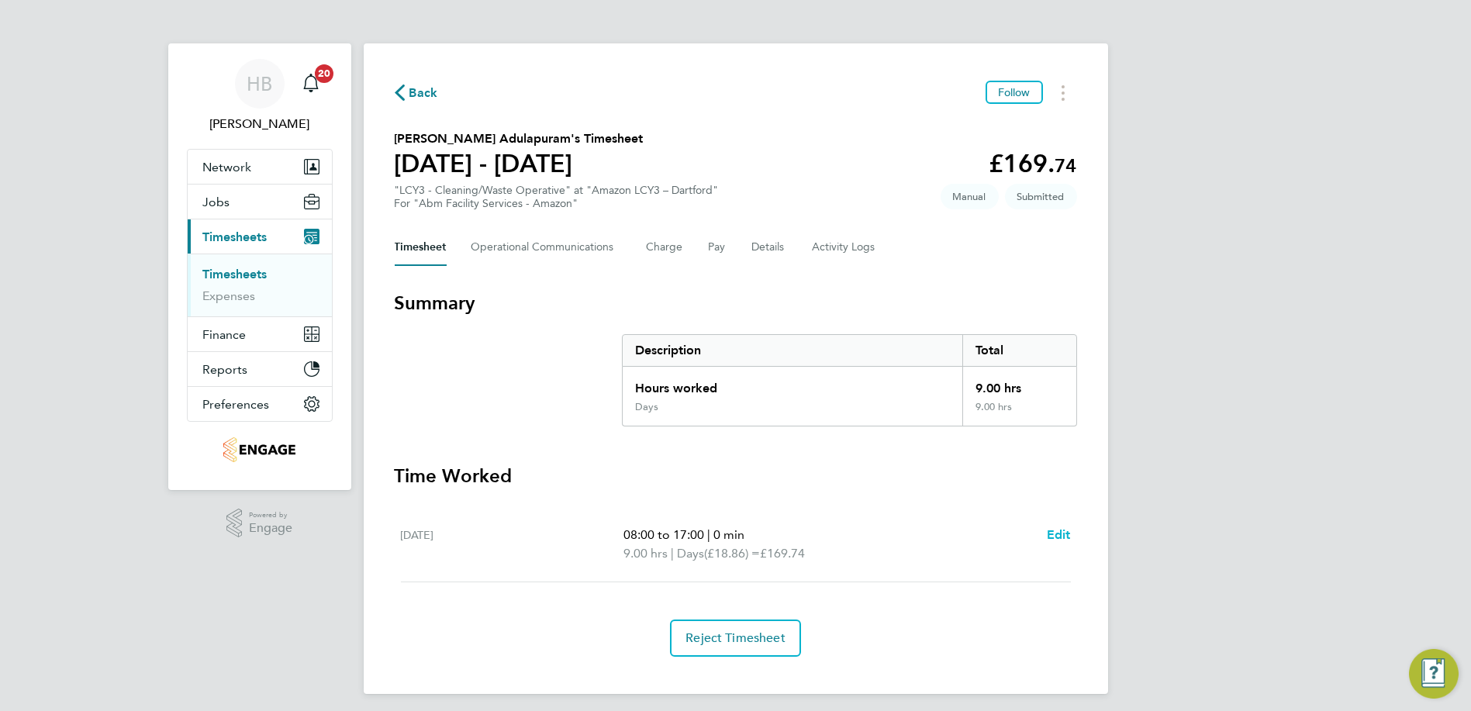
click at [1060, 530] on span "Edit" at bounding box center [1059, 534] width 24 height 15
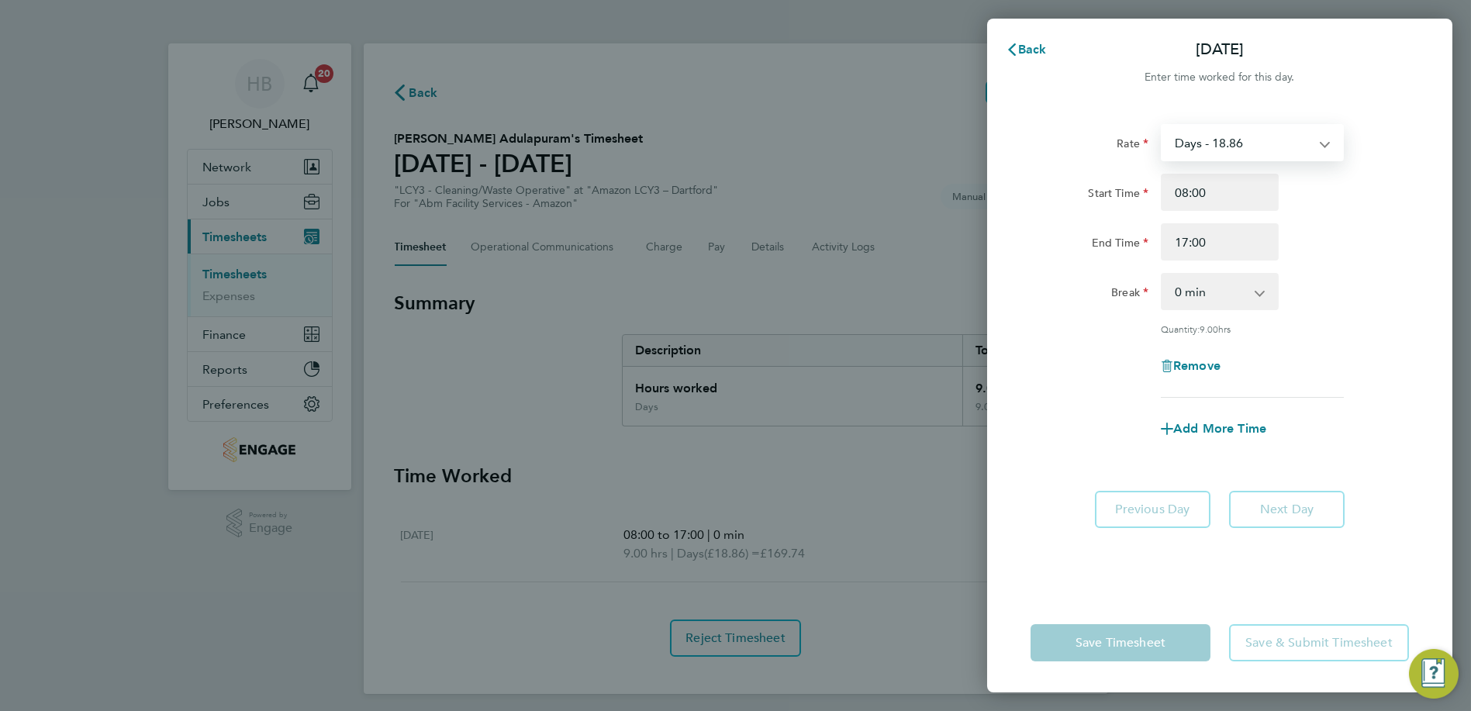
click at [1309, 136] on select "Days - 18.86 Nights - 20.42" at bounding box center [1242, 143] width 161 height 34
click at [1058, 50] on button "Back" at bounding box center [1026, 49] width 72 height 31
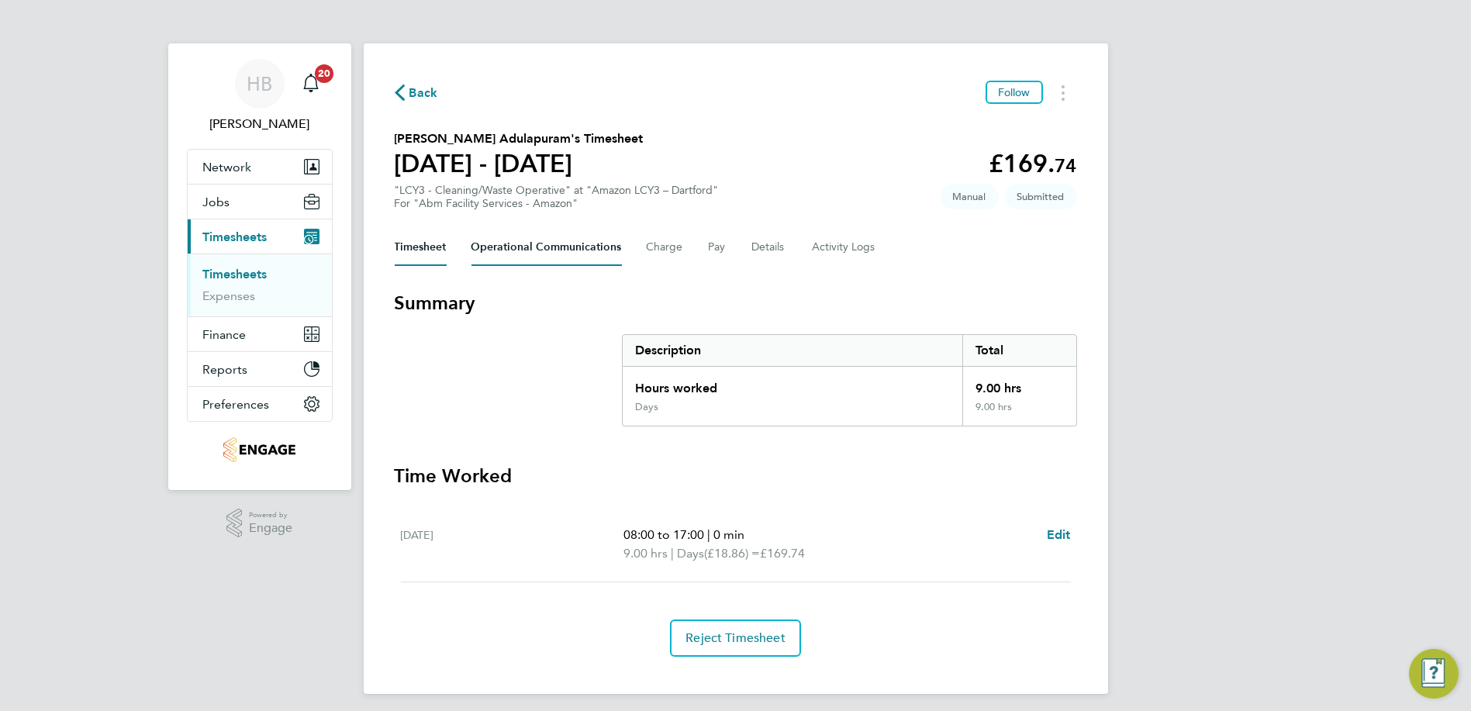
click at [603, 245] on Communications-tab "Operational Communications" at bounding box center [546, 247] width 150 height 37
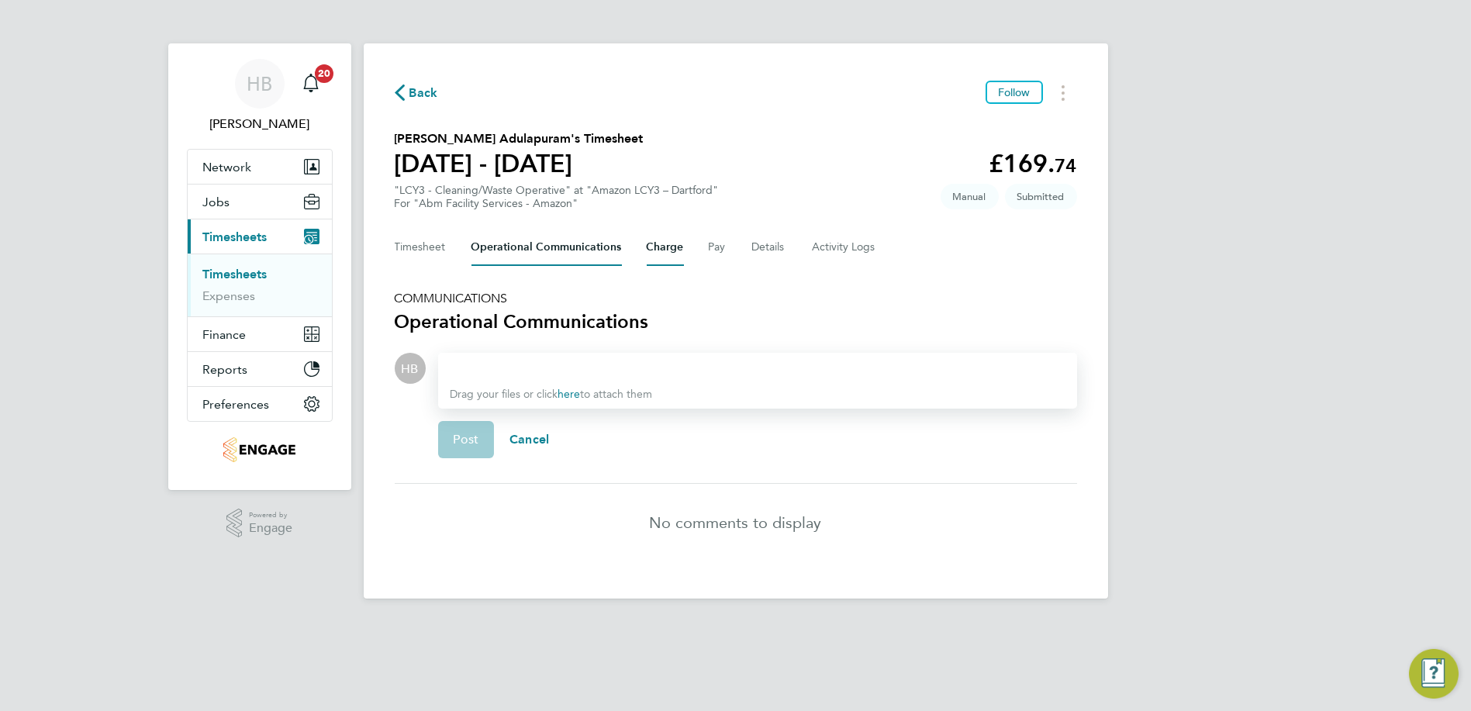
click at [660, 246] on button "Charge" at bounding box center [665, 247] width 37 height 37
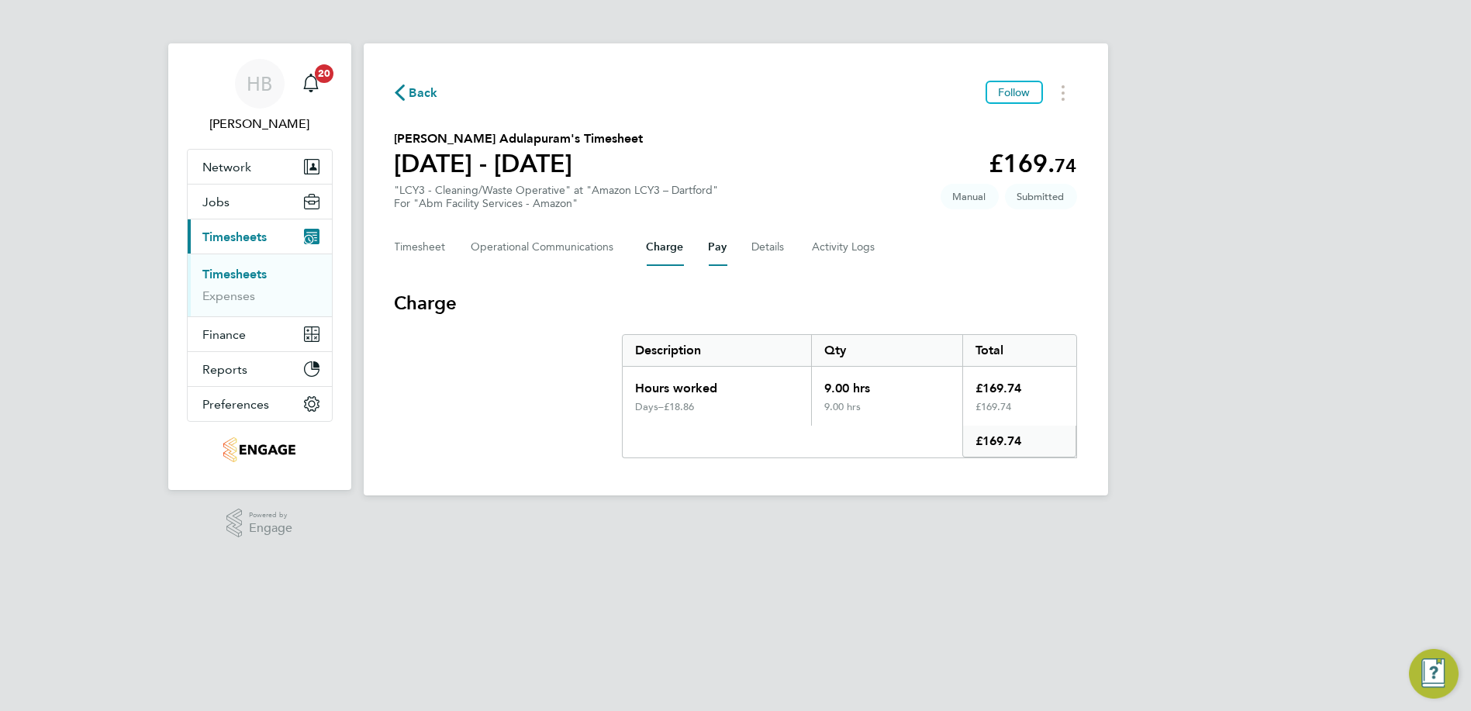
click at [709, 244] on button "Pay" at bounding box center [718, 247] width 19 height 37
click at [663, 244] on button "Charge" at bounding box center [665, 247] width 37 height 37
click at [433, 243] on button "Timesheet" at bounding box center [421, 247] width 52 height 37
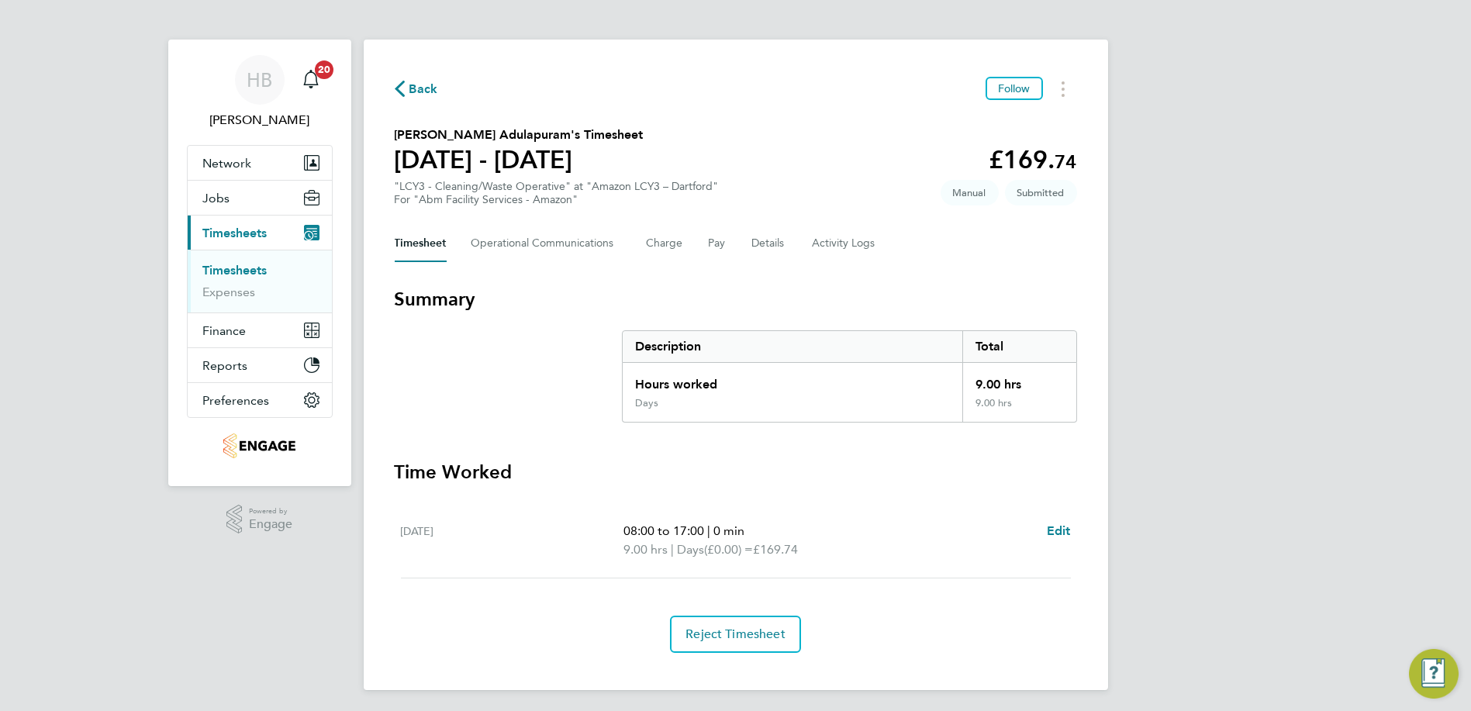
scroll to position [5, 0]
click at [499, 238] on Communications-tab "Operational Communications" at bounding box center [546, 241] width 150 height 37
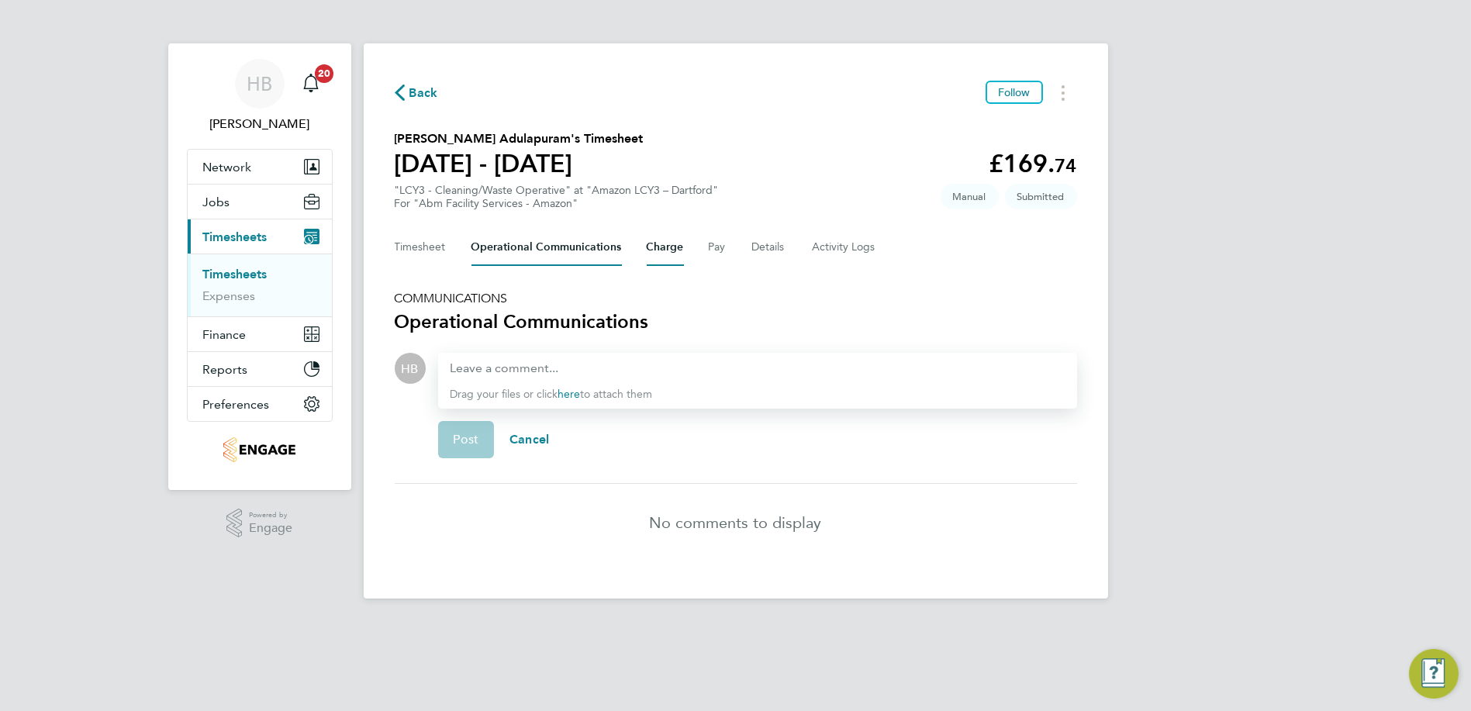
click at [651, 250] on button "Charge" at bounding box center [665, 247] width 37 height 37
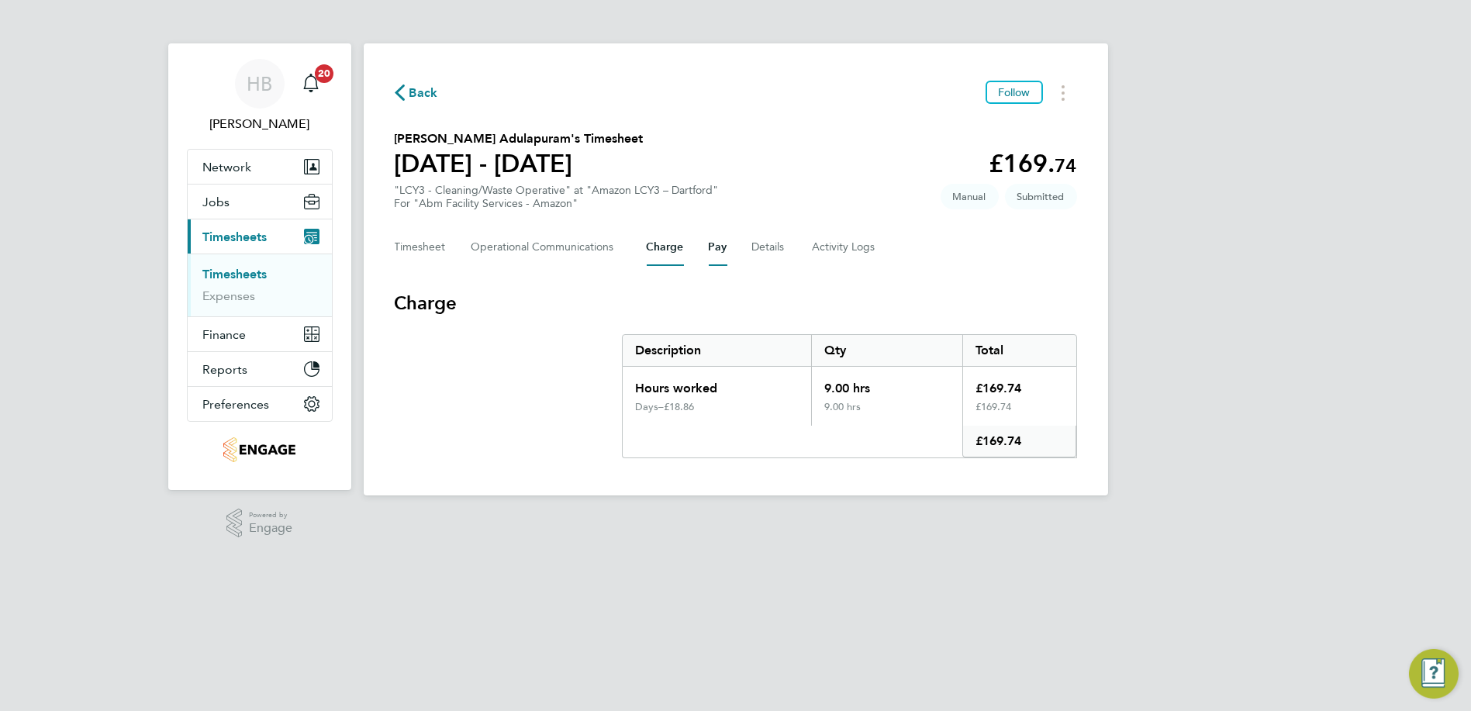
click at [719, 251] on button "Pay" at bounding box center [718, 247] width 19 height 37
click at [757, 253] on button "Details" at bounding box center [770, 247] width 36 height 37
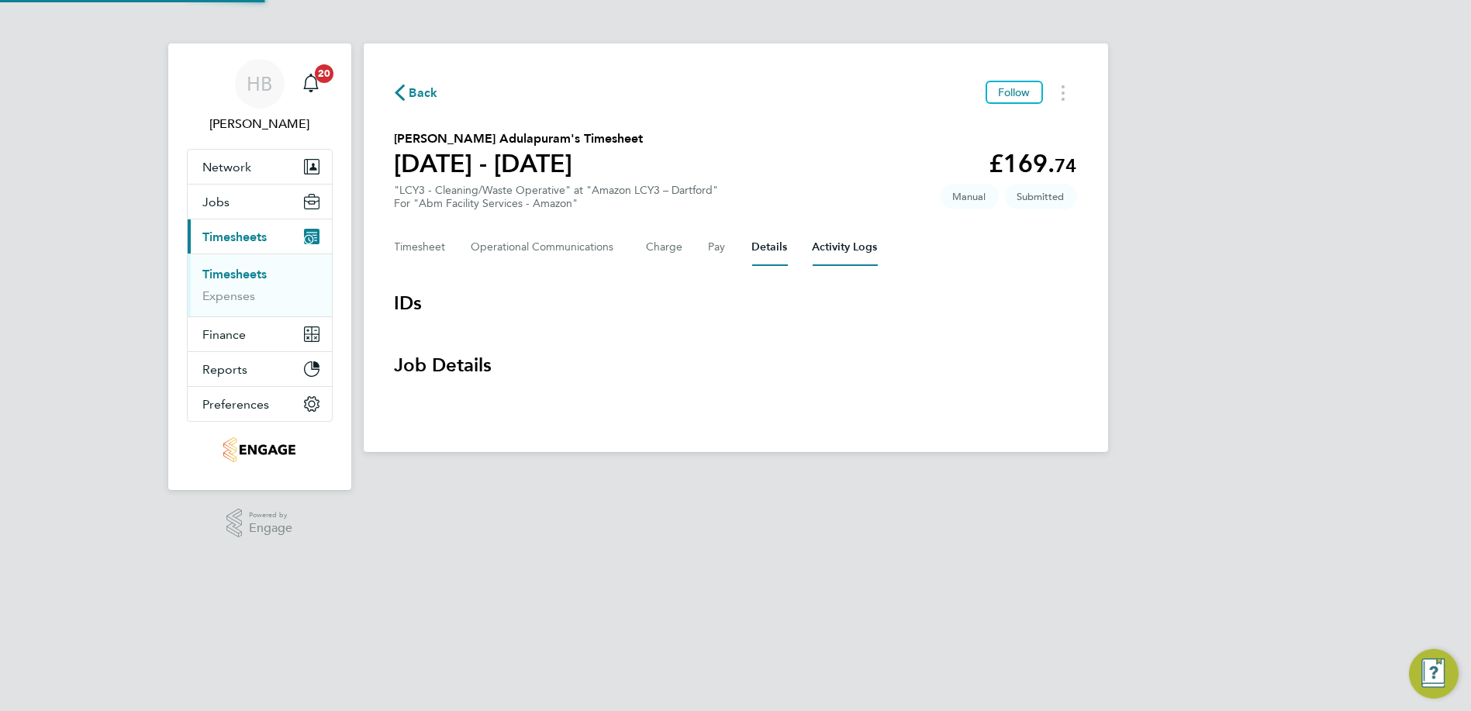
click at [833, 247] on Logs-tab "Activity Logs" at bounding box center [845, 247] width 65 height 37
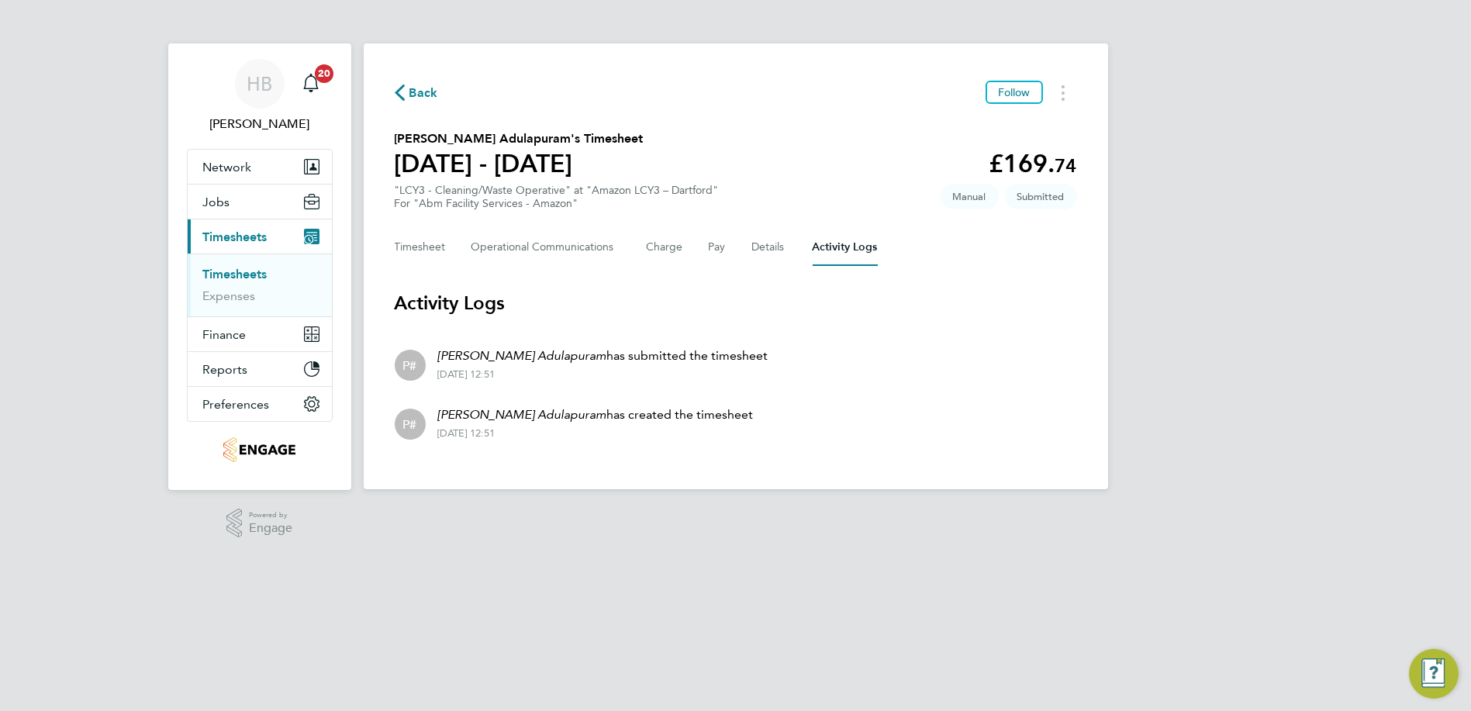
drag, startPoint x: 440, startPoint y: 411, endPoint x: 722, endPoint y: 409, distance: 281.5
click at [722, 409] on li "P# [PERSON_NAME] Adulapuram has created the timesheet [DATE] 12:51" at bounding box center [736, 422] width 682 height 59
drag, startPoint x: 437, startPoint y: 355, endPoint x: 766, endPoint y: 360, distance: 328.8
click at [766, 360] on li "P# [PERSON_NAME] Adulapuram has submitted the timesheet [DATE] 12:51" at bounding box center [736, 363] width 682 height 59
click at [978, 198] on span "Manual" at bounding box center [970, 197] width 58 height 26
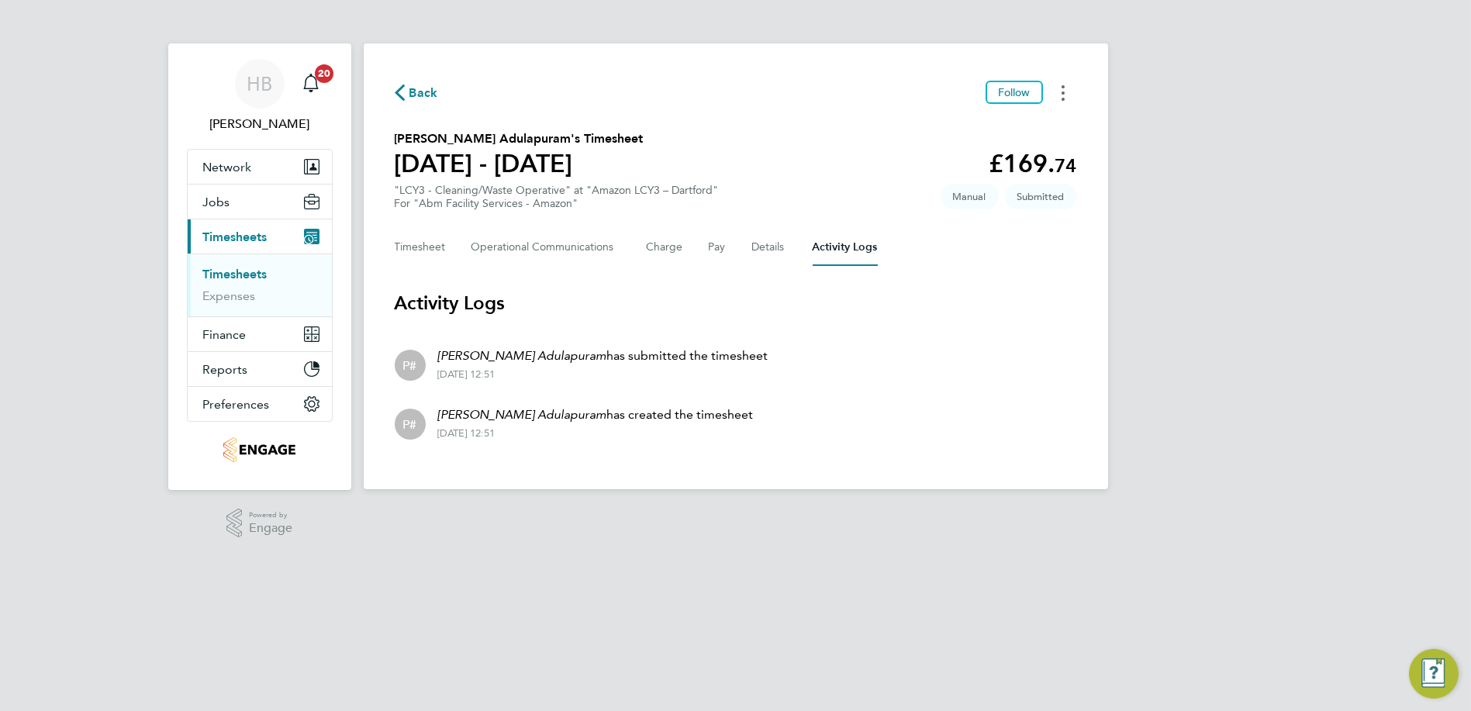
click at [1066, 96] on button "Timesheets Menu" at bounding box center [1063, 93] width 28 height 24
click at [996, 171] on link "Download timesheet" at bounding box center [984, 158] width 186 height 31
click at [1065, 91] on button "Timesheets Menu" at bounding box center [1063, 93] width 28 height 24
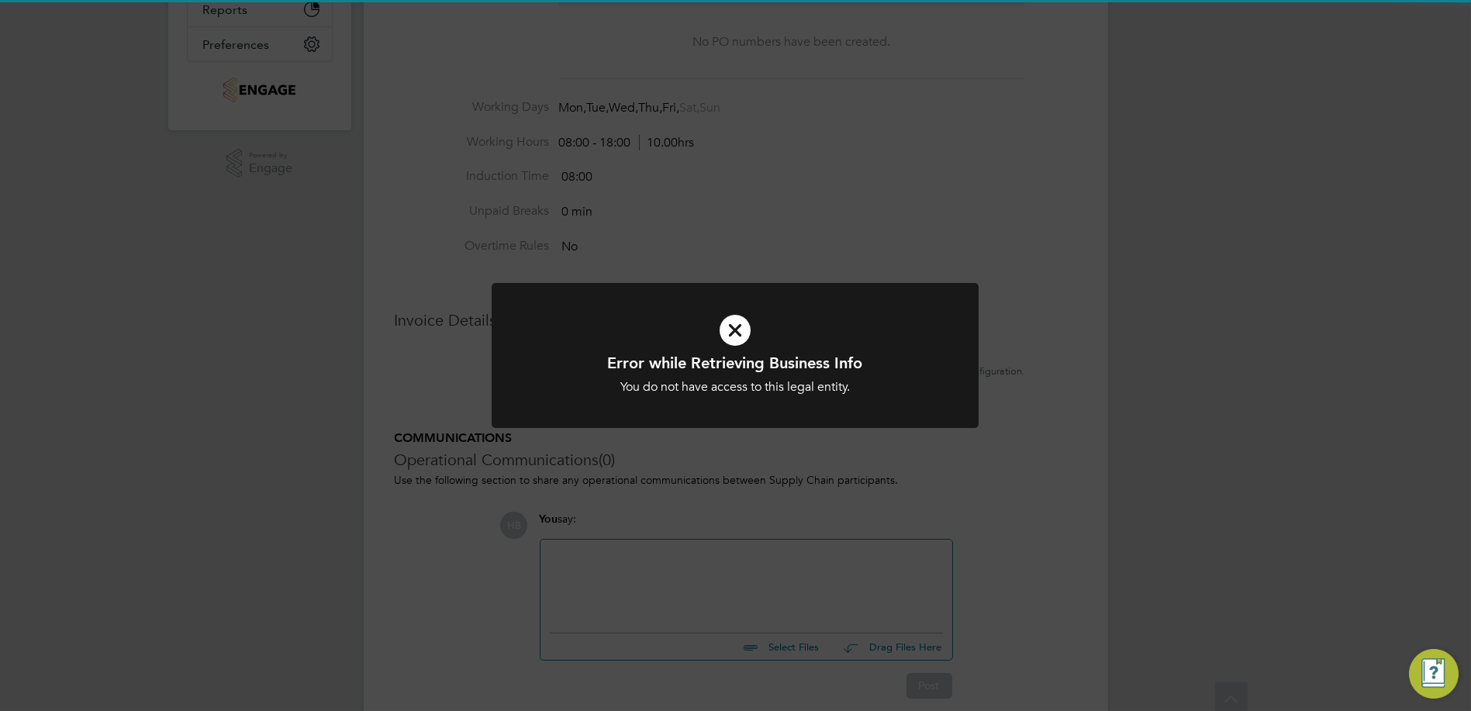
scroll to position [430, 0]
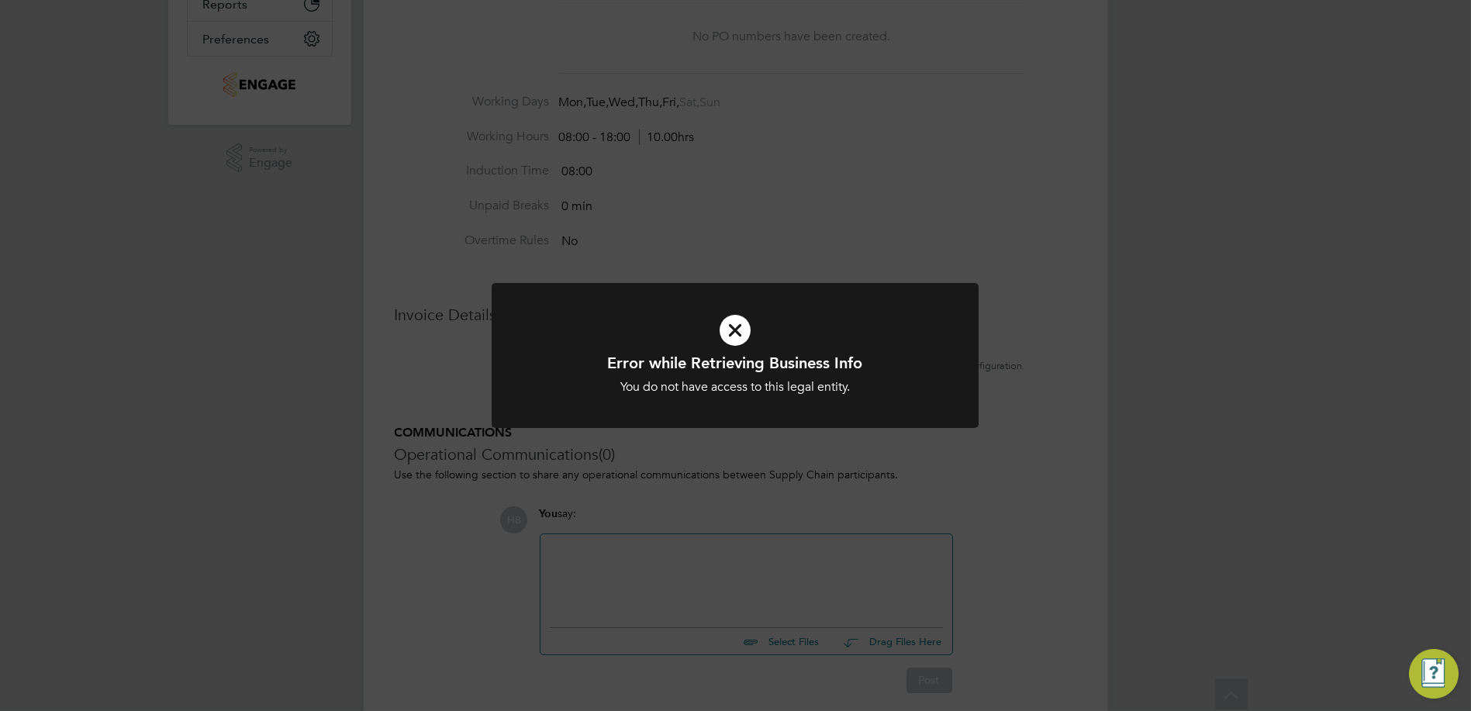
click at [741, 326] on icon at bounding box center [734, 330] width 403 height 60
click at [742, 340] on icon at bounding box center [734, 330] width 403 height 60
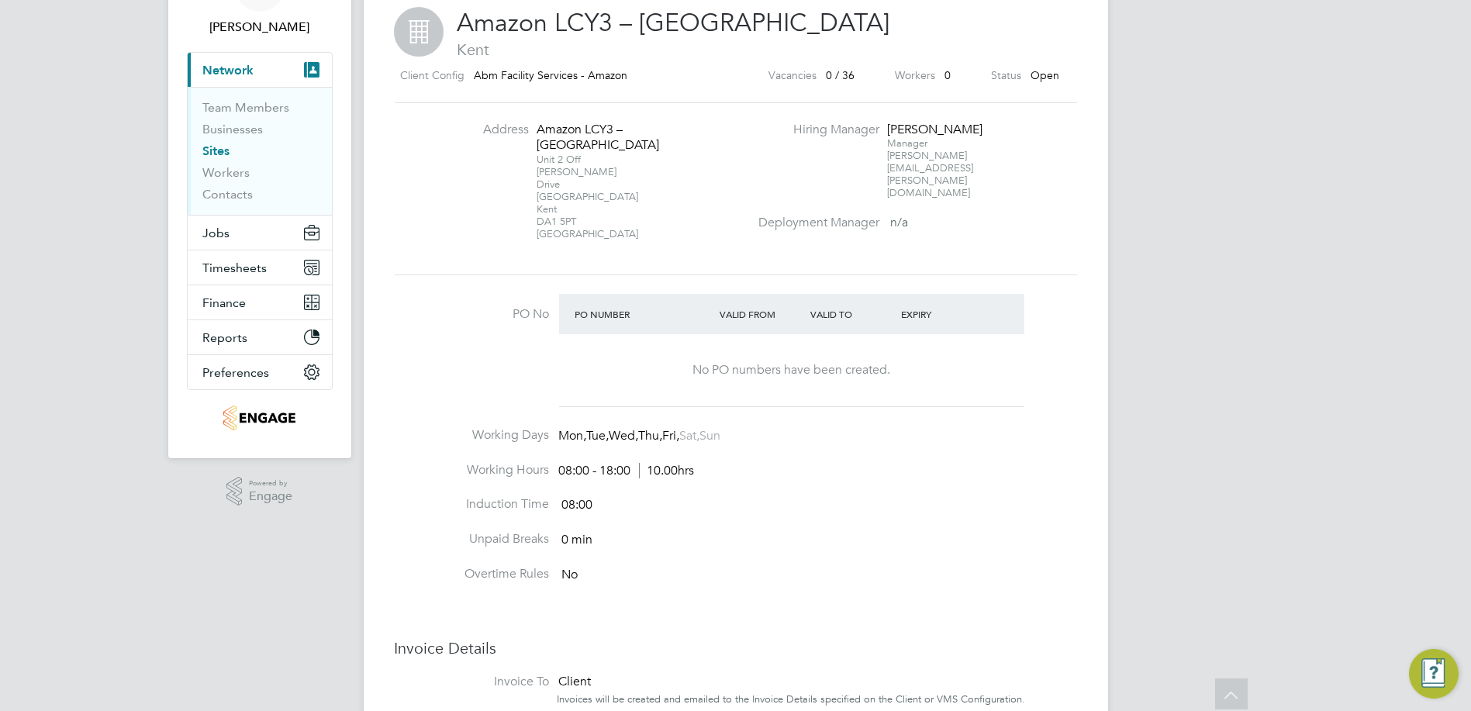
scroll to position [0, 0]
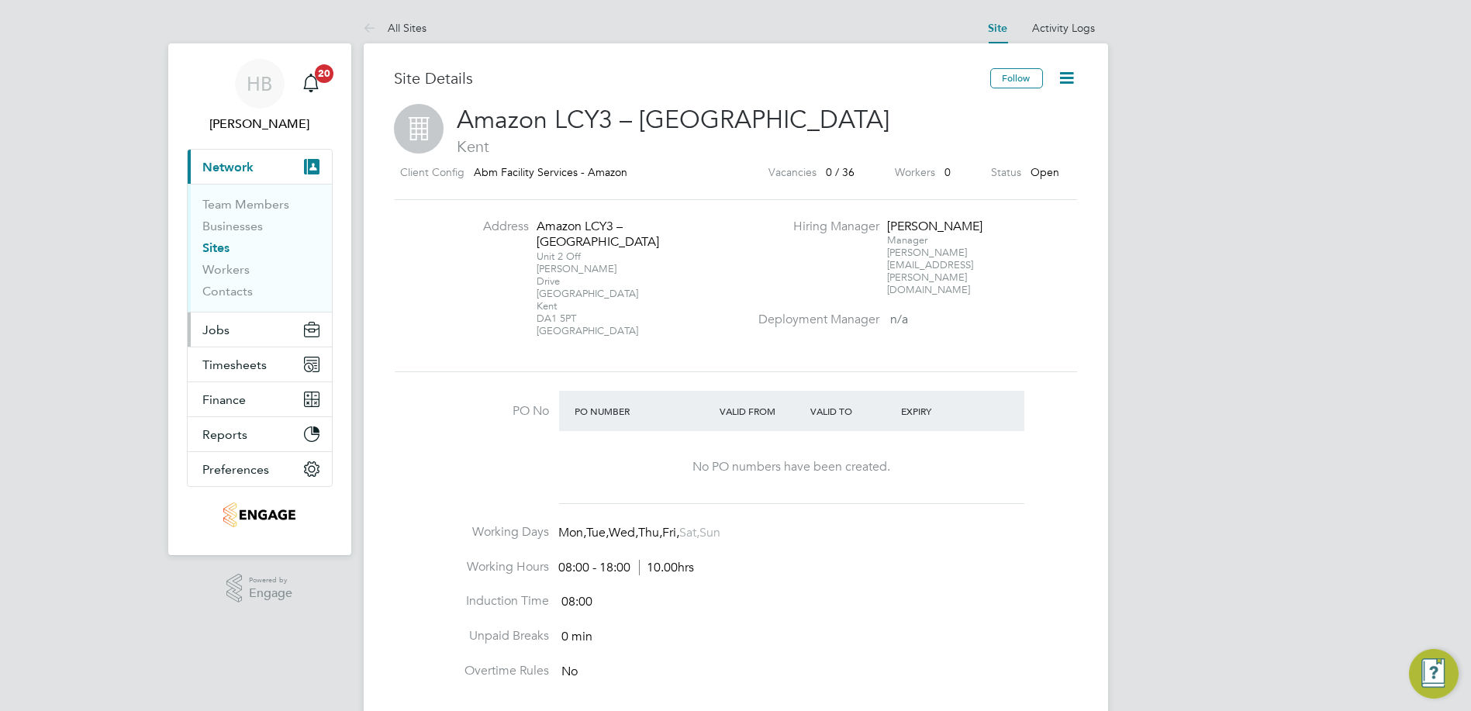
click at [203, 334] on span "Jobs" at bounding box center [216, 330] width 27 height 15
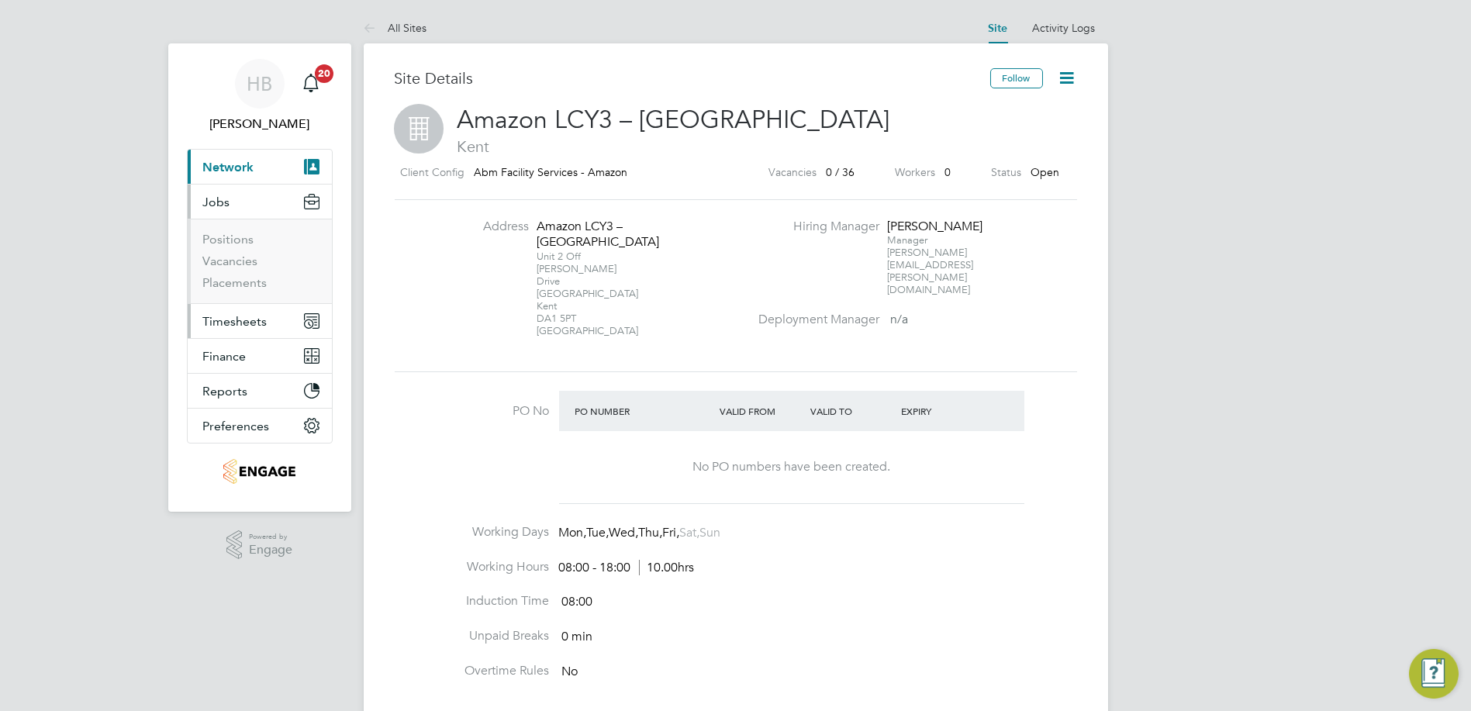
click at [228, 319] on span "Timesheets" at bounding box center [235, 321] width 64 height 15
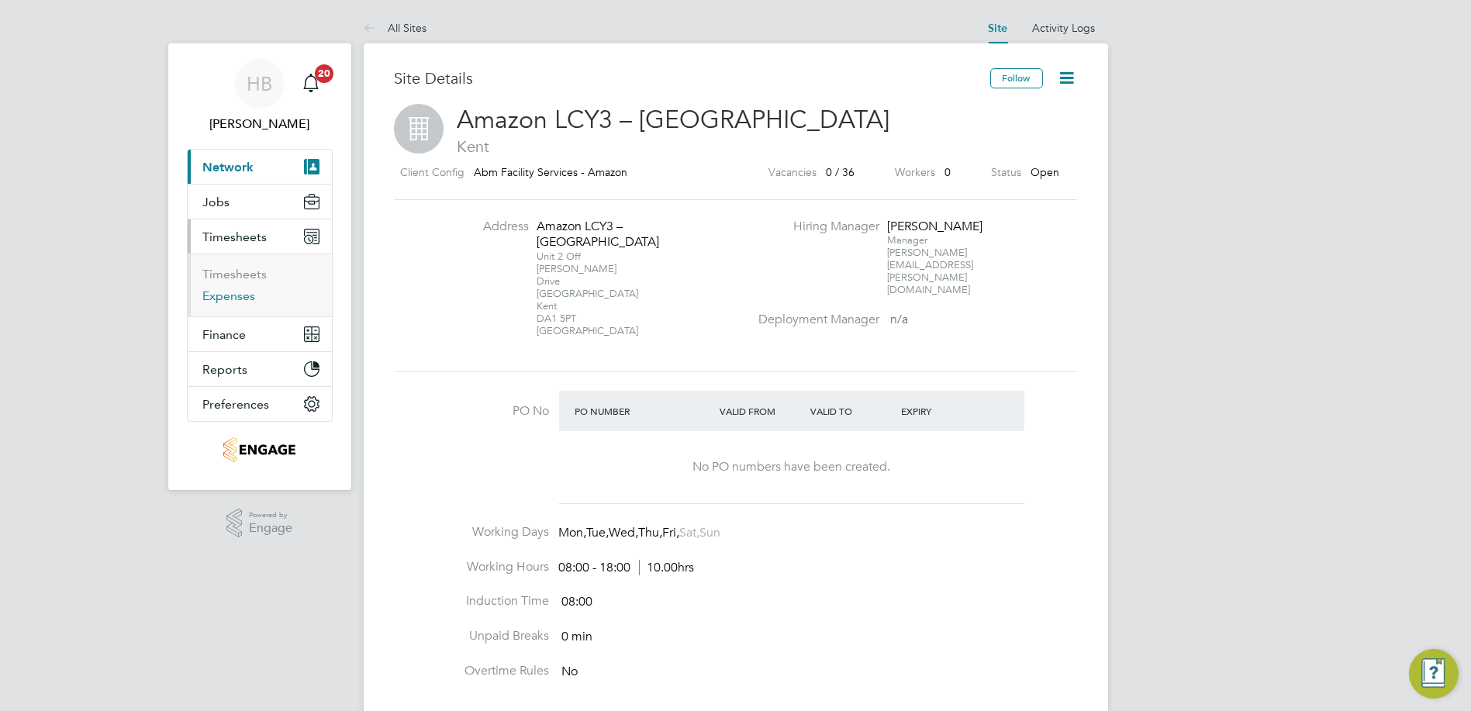
click at [226, 302] on link "Expenses" at bounding box center [229, 295] width 53 height 15
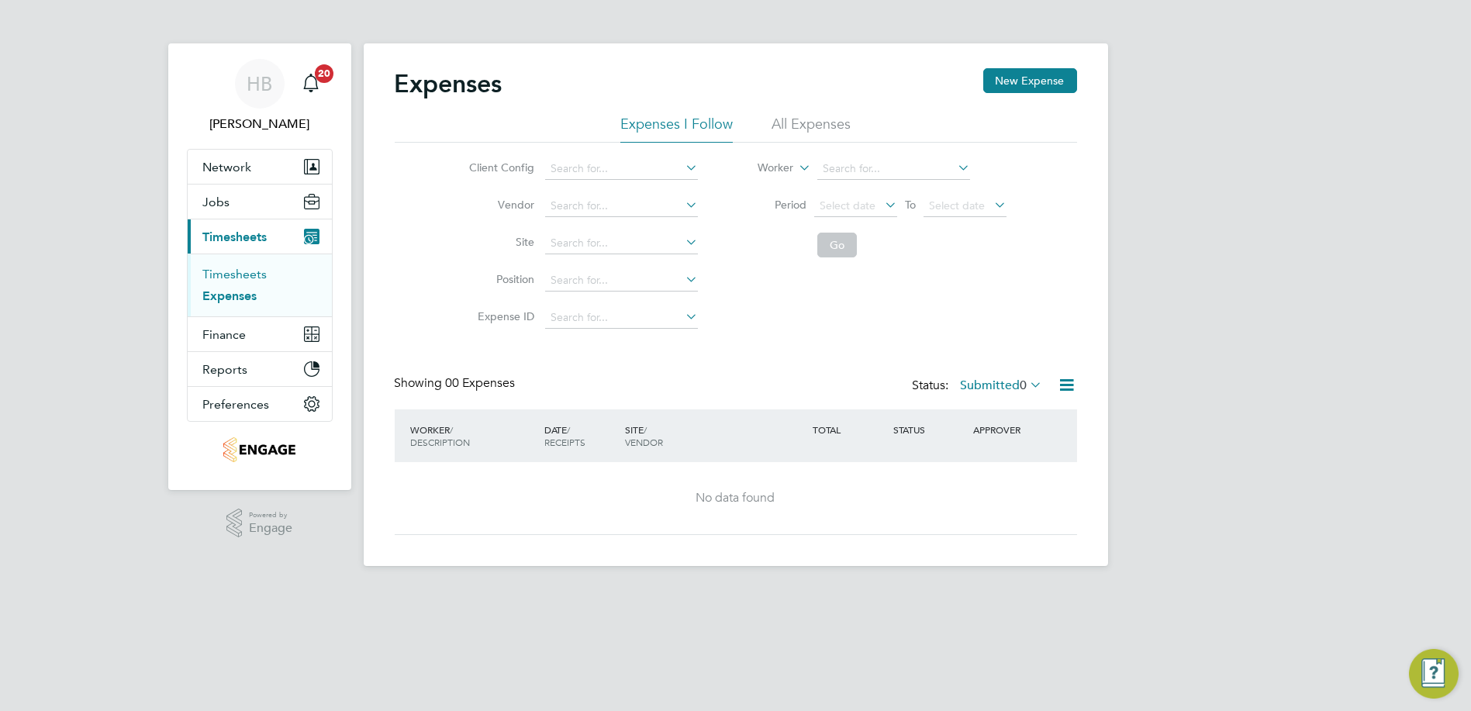
click at [226, 273] on link "Timesheets" at bounding box center [235, 274] width 64 height 15
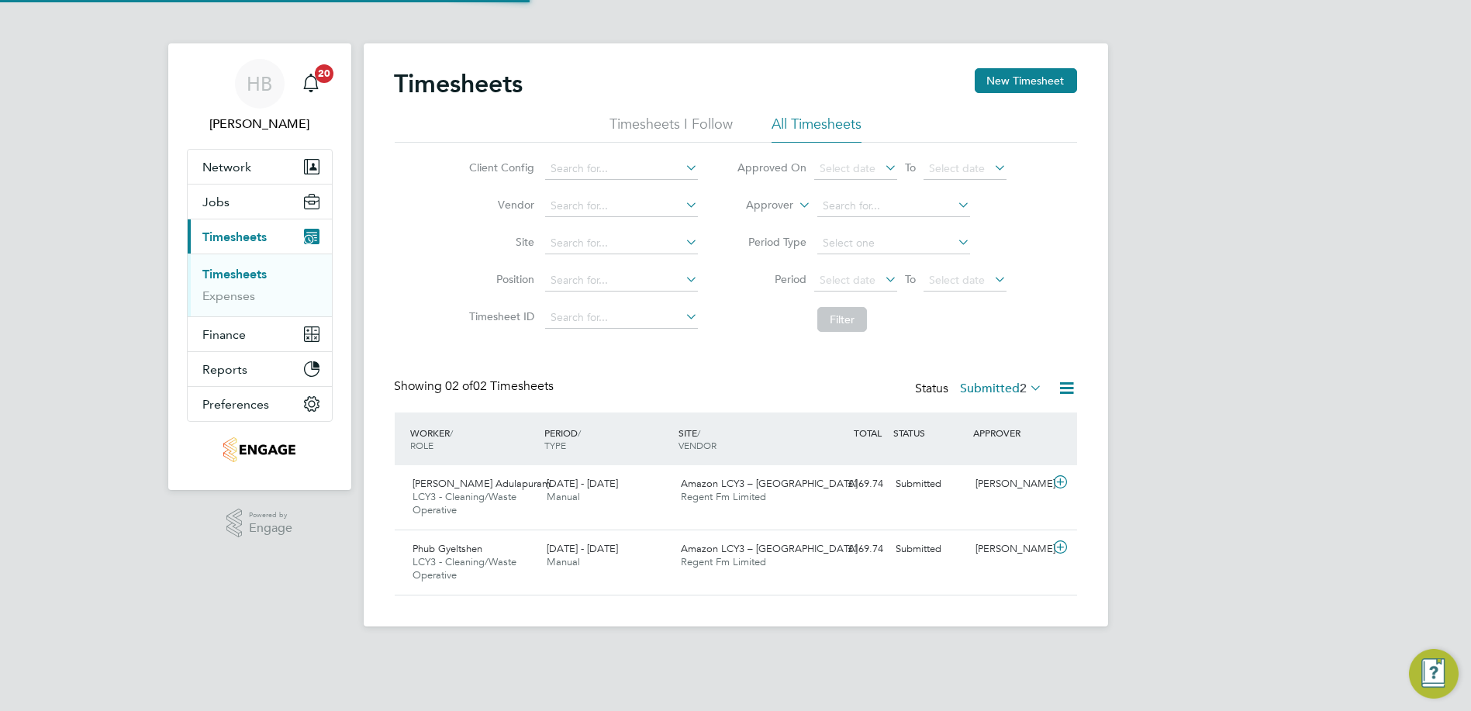
scroll to position [39, 134]
click at [990, 388] on label "Submitted 2" at bounding box center [1002, 389] width 82 height 16
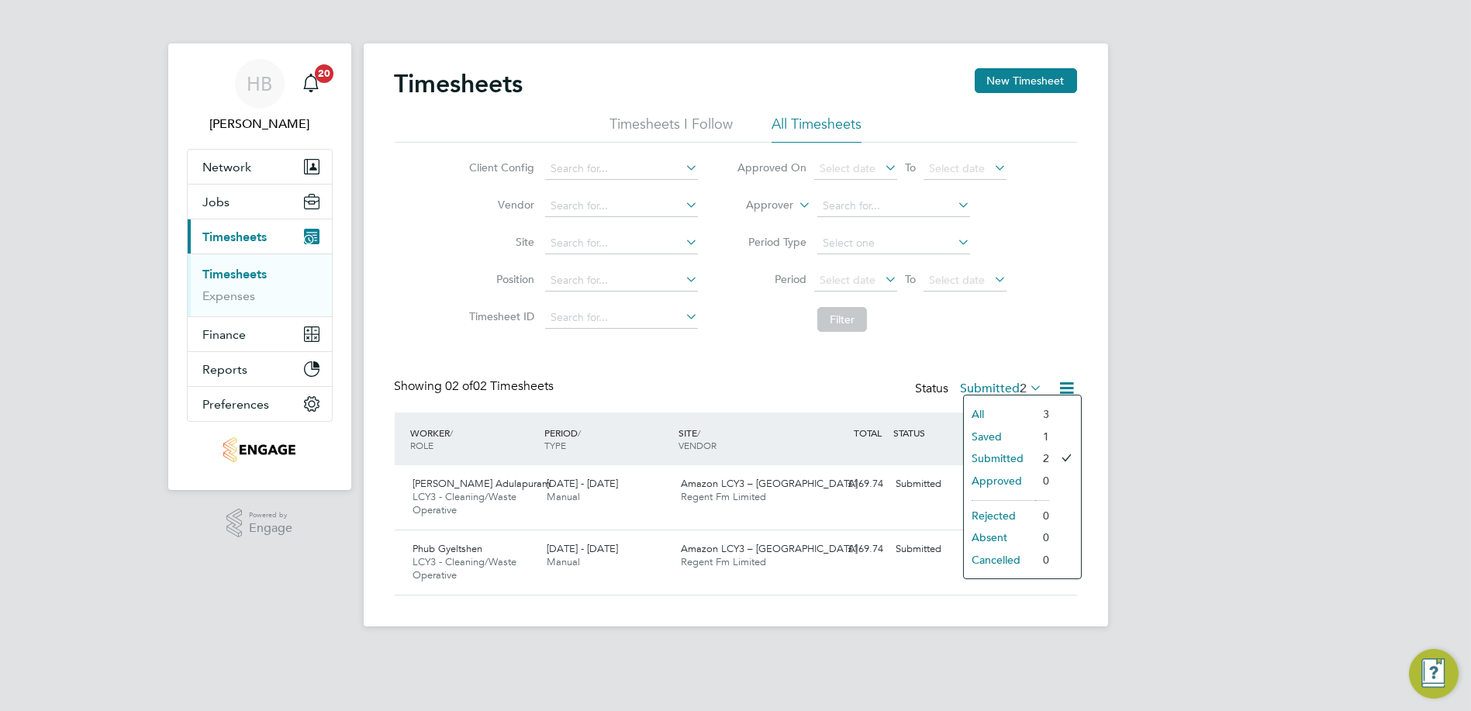
click at [982, 409] on li "All" at bounding box center [999, 414] width 71 height 22
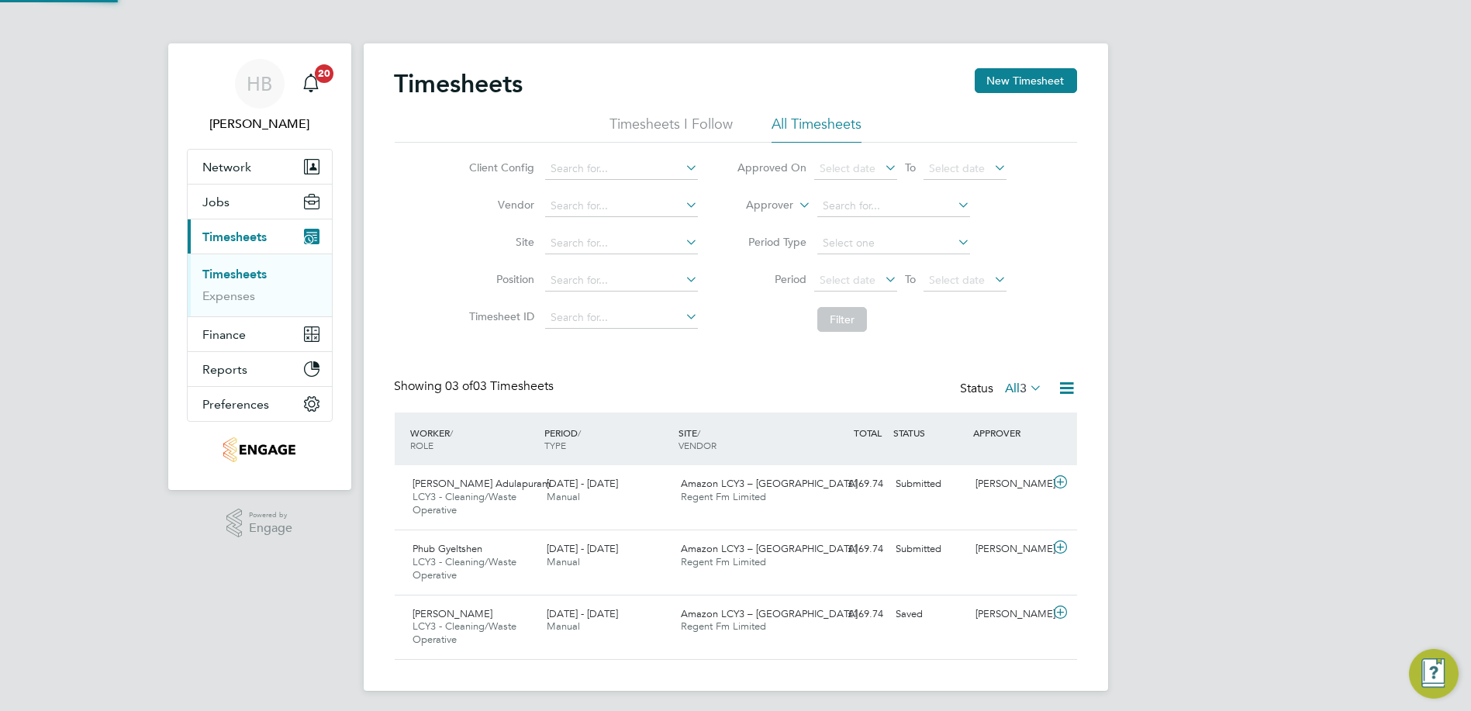
scroll to position [0, 0]
click at [1061, 606] on icon at bounding box center [1060, 612] width 19 height 12
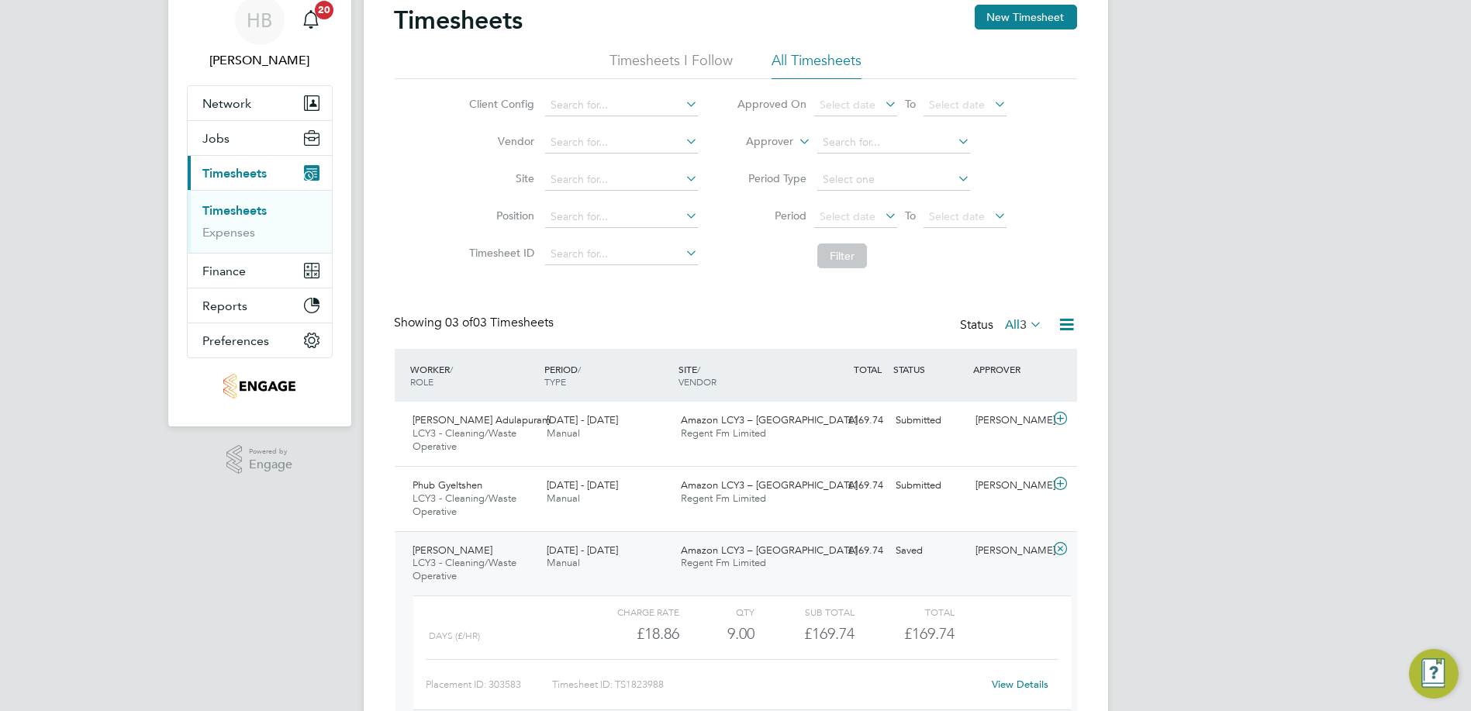
scroll to position [146, 0]
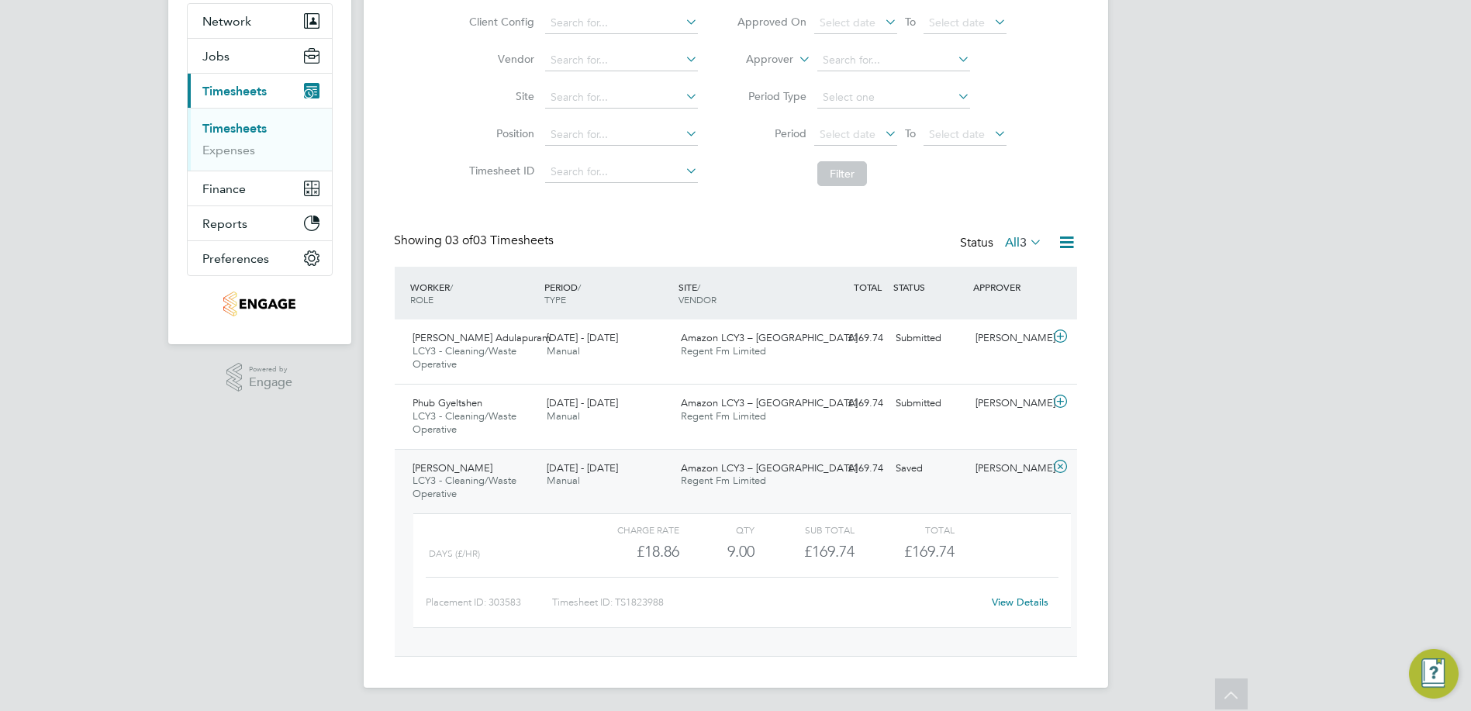
click at [1013, 606] on link "View Details" at bounding box center [1020, 602] width 57 height 13
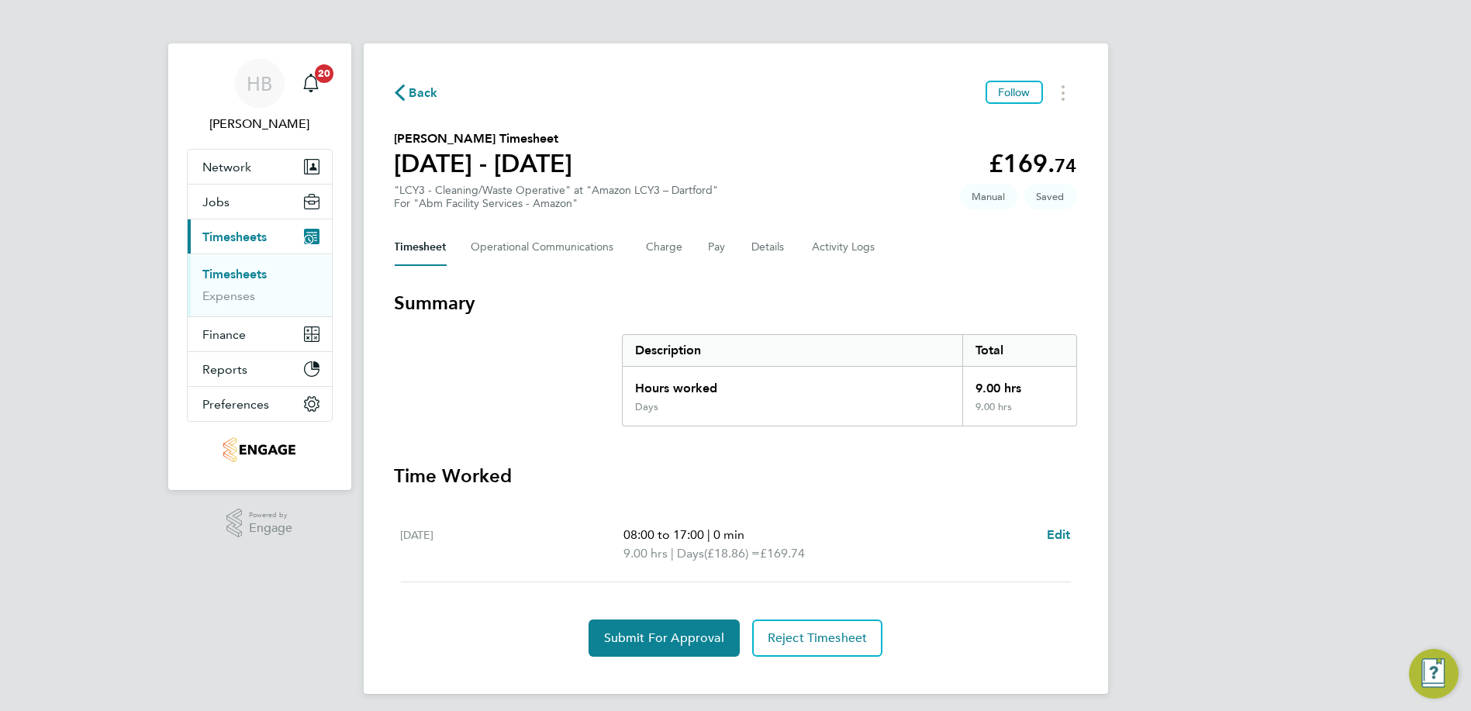
click at [1064, 105] on div "Back Follow [PERSON_NAME] Timesheet [DATE] - [DATE] £169. 74 "LCY3 - Cleaning/W…" at bounding box center [736, 368] width 744 height 651
click at [1064, 100] on button "Timesheets Menu" at bounding box center [1063, 93] width 28 height 24
click at [996, 153] on link "Download timesheet" at bounding box center [984, 158] width 186 height 31
